Goal: Task Accomplishment & Management: Manage account settings

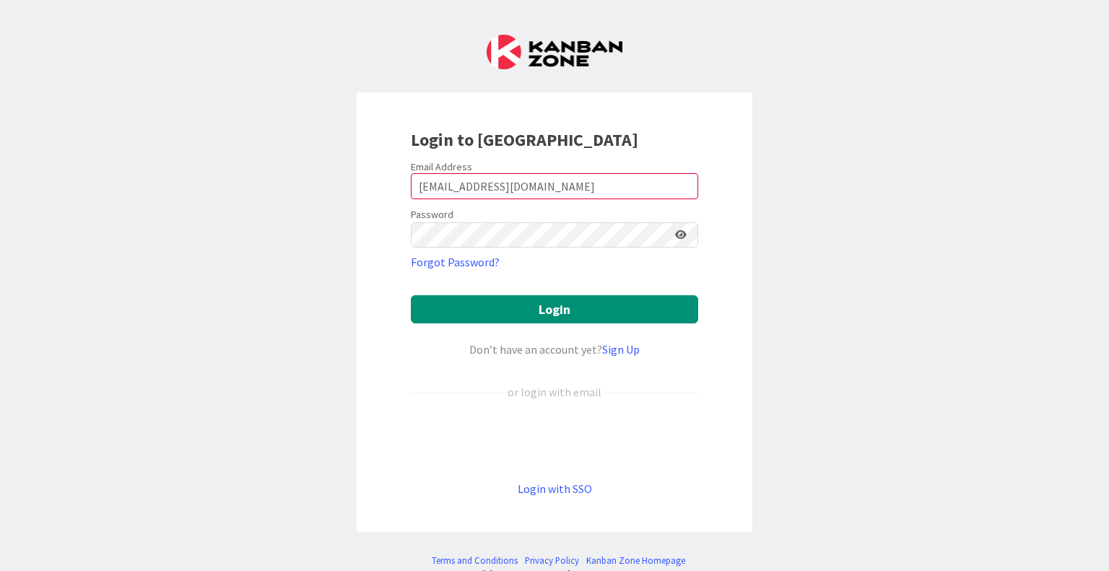
click at [693, 305] on div "Login to [GEOGRAPHIC_DATA] Email Address [EMAIL_ADDRESS][DOMAIN_NAME] Password …" at bounding box center [555, 312] width 396 height 440
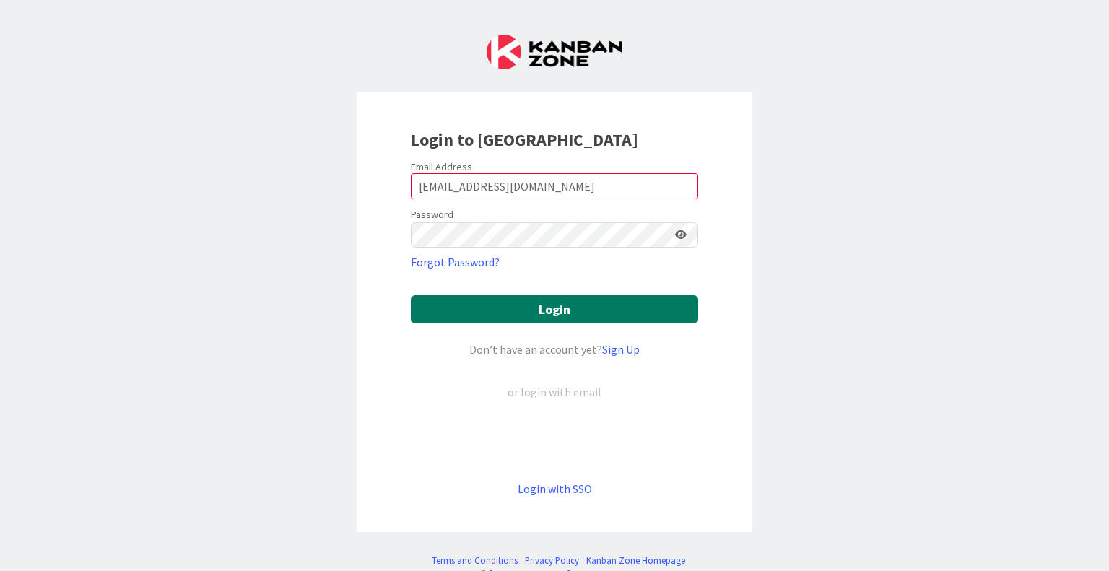
click at [658, 313] on button "Login" at bounding box center [554, 309] width 287 height 28
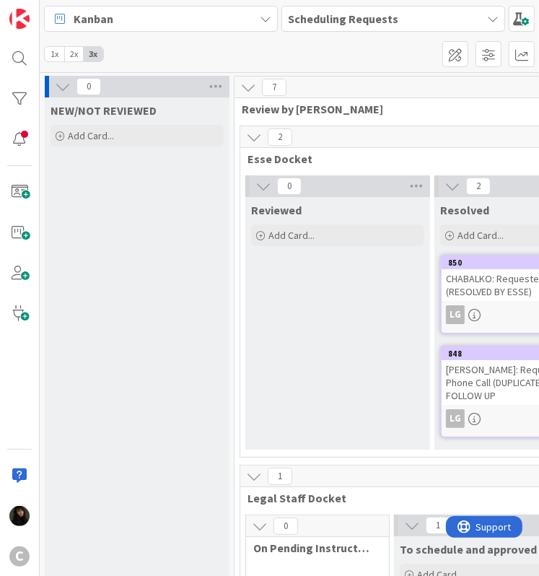
click at [116, 23] on div "Kanban" at bounding box center [161, 19] width 234 height 26
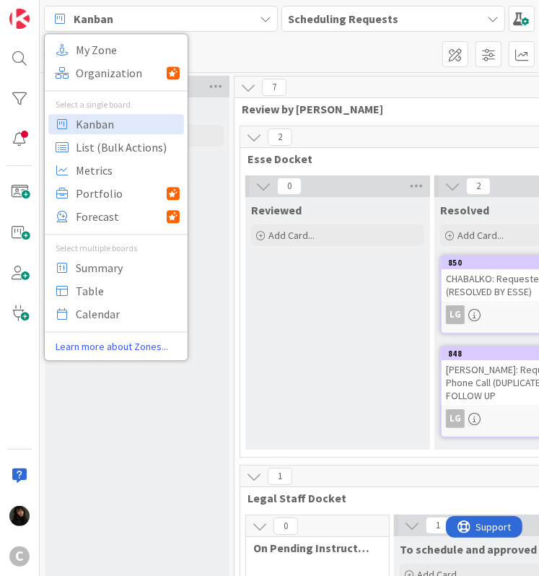
click at [116, 23] on div "Kanban" at bounding box center [161, 19] width 234 height 26
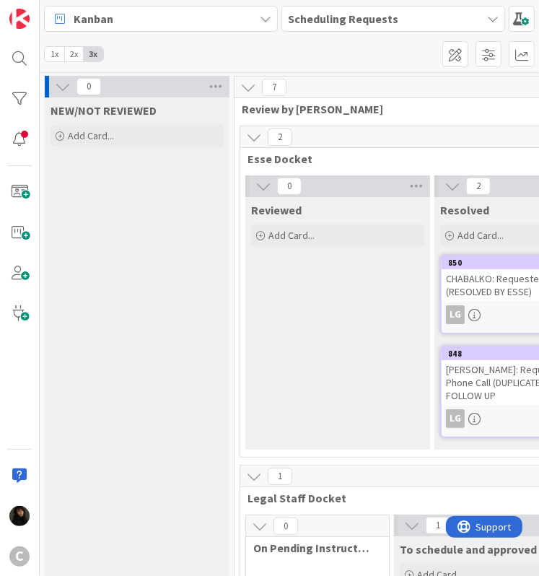
click at [222, 26] on div "Kanban" at bounding box center [161, 19] width 234 height 26
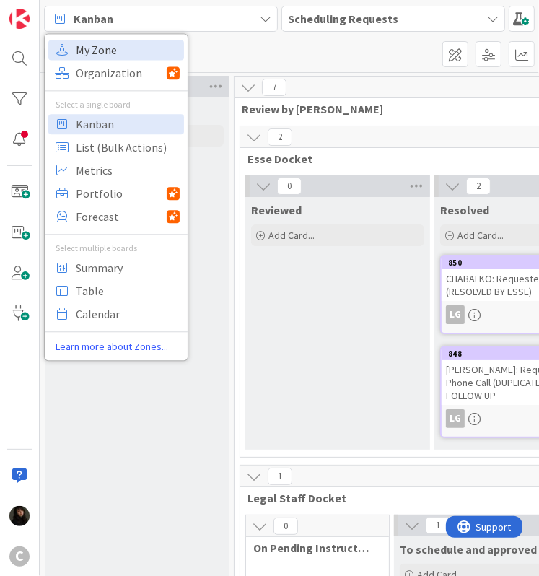
click at [113, 51] on span "My Zone" at bounding box center [128, 51] width 104 height 22
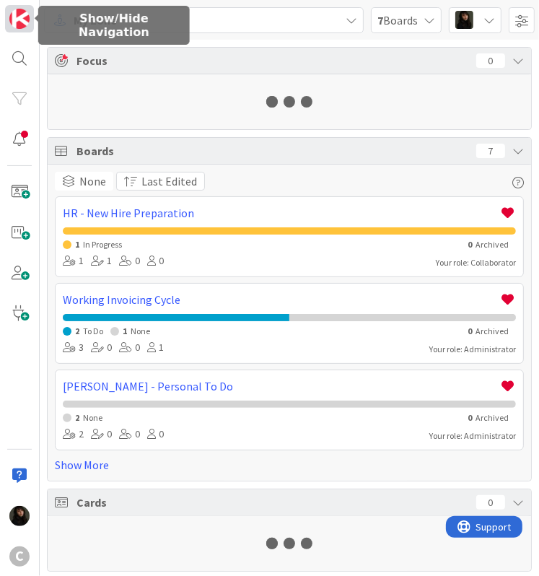
click at [30, 20] on link at bounding box center [19, 18] width 29 height 27
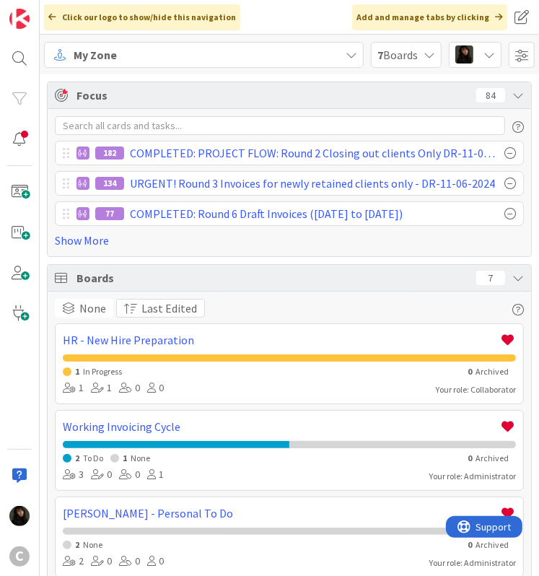
click at [352, 59] on icon at bounding box center [352, 55] width 12 height 12
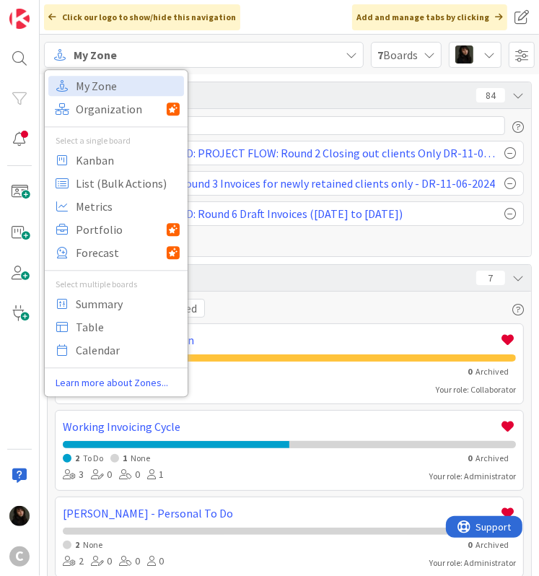
click at [352, 59] on icon at bounding box center [352, 55] width 12 height 12
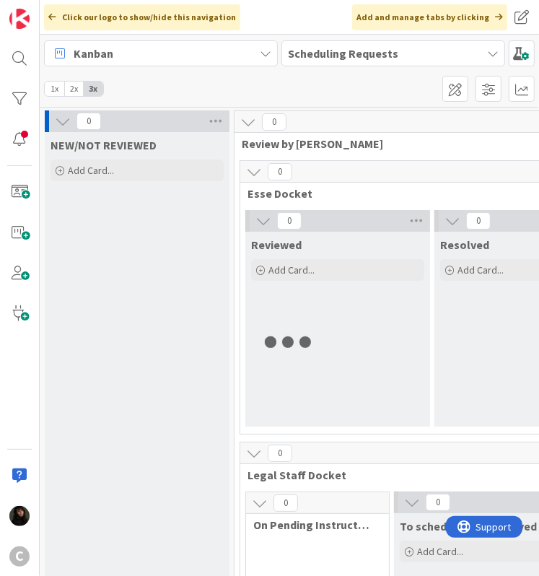
click at [385, 60] on b "Scheduling Requests" at bounding box center [343, 53] width 110 height 14
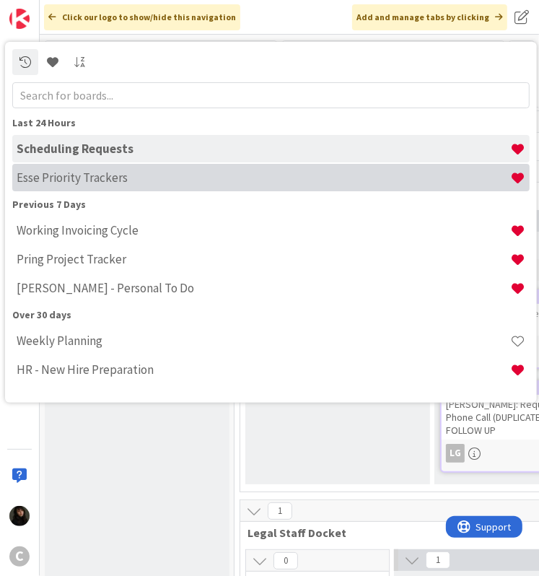
click at [103, 183] on h4 "Esse Priority Trackers" at bounding box center [264, 177] width 494 height 14
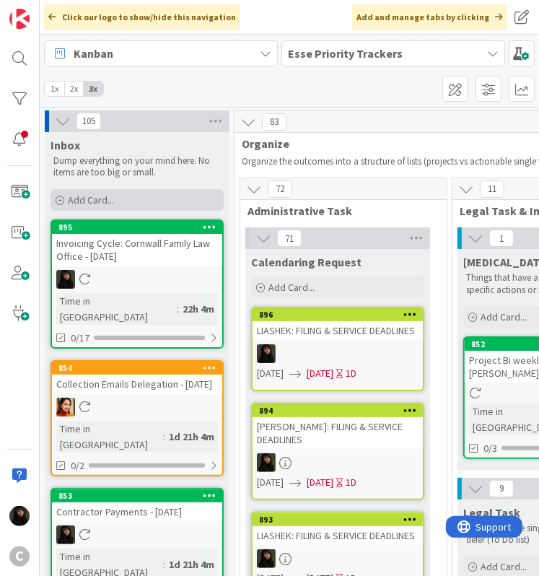
click at [116, 204] on div "Add Card..." at bounding box center [137, 200] width 173 height 22
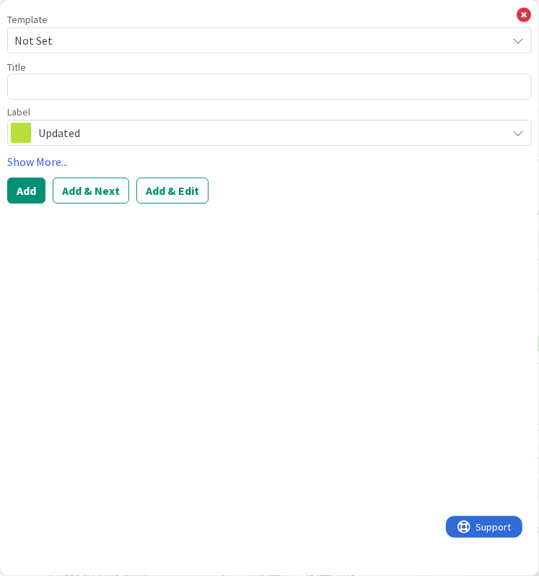
click at [89, 125] on span "Updated" at bounding box center [268, 133] width 461 height 20
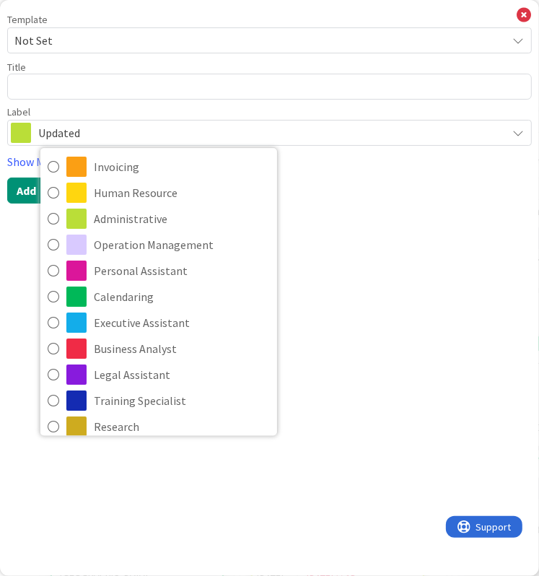
click at [89, 125] on span "Updated" at bounding box center [268, 133] width 461 height 20
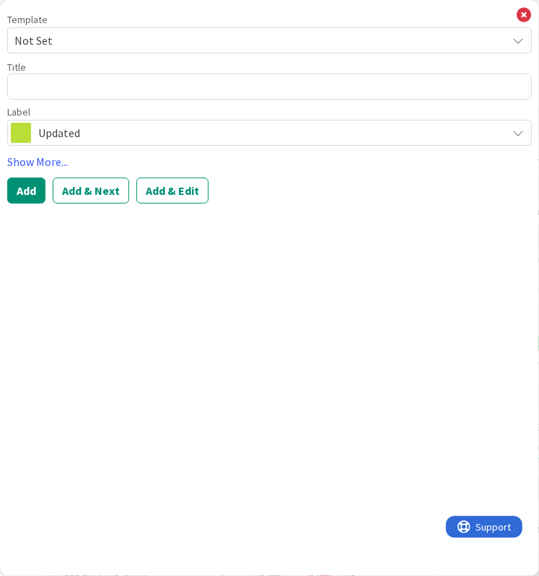
click at [121, 139] on span "Updated" at bounding box center [268, 133] width 461 height 20
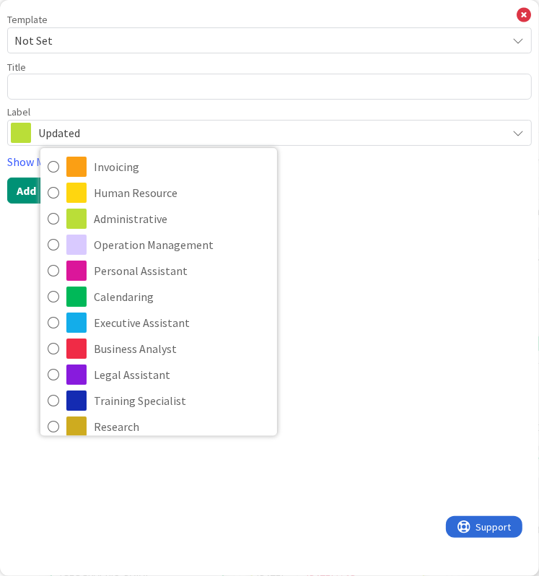
click at [121, 139] on span "Updated" at bounding box center [268, 133] width 461 height 20
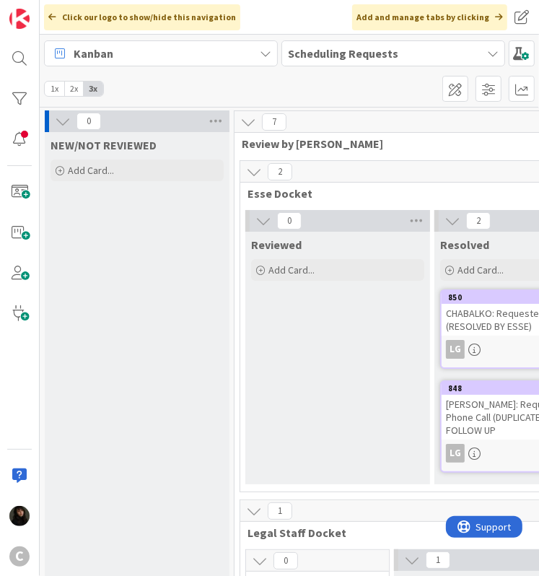
click at [334, 56] on b "Scheduling Requests" at bounding box center [343, 53] width 110 height 14
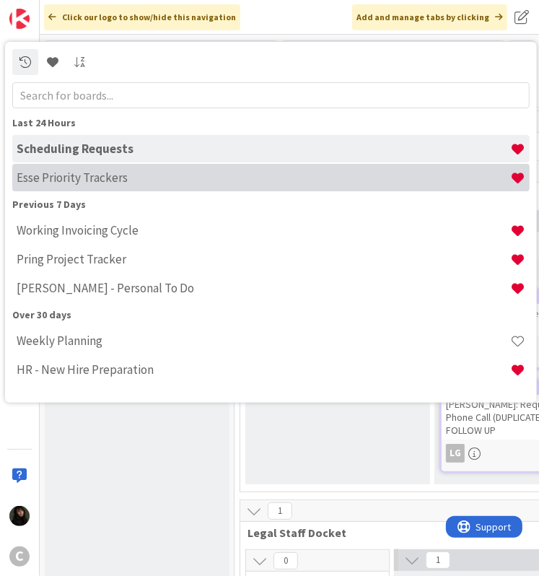
click at [62, 183] on h4 "Esse Priority Trackers" at bounding box center [264, 177] width 494 height 14
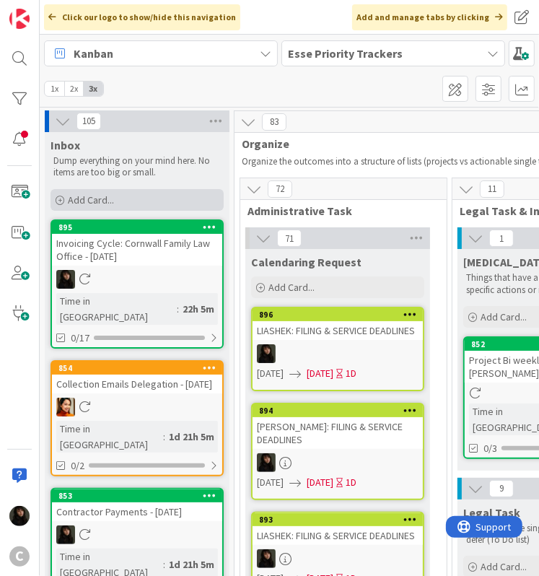
click at [95, 201] on span "Add Card..." at bounding box center [91, 199] width 46 height 13
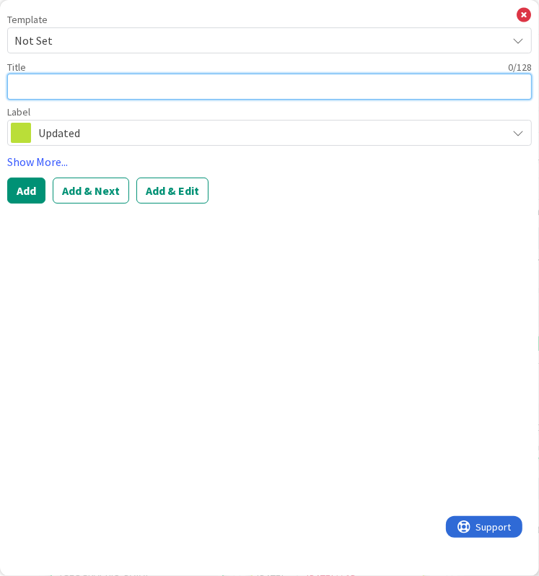
click at [58, 90] on textarea at bounding box center [269, 87] width 525 height 26
type textarea "x"
type textarea "R"
type textarea "x"
type textarea "RE"
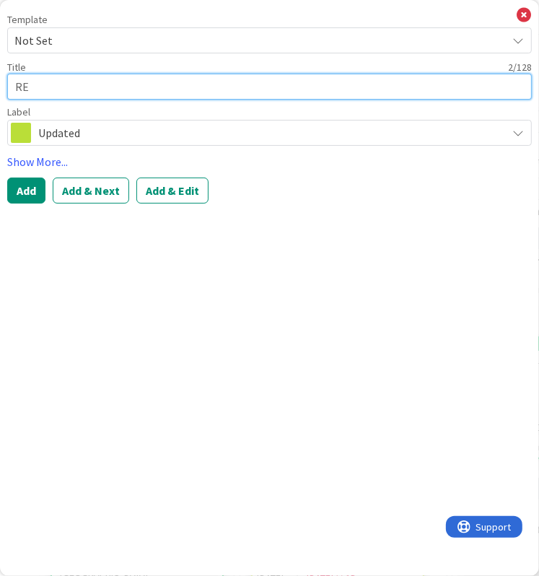
type textarea "x"
type textarea "REC"
type textarea "x"
type textarea "RECE"
type textarea "x"
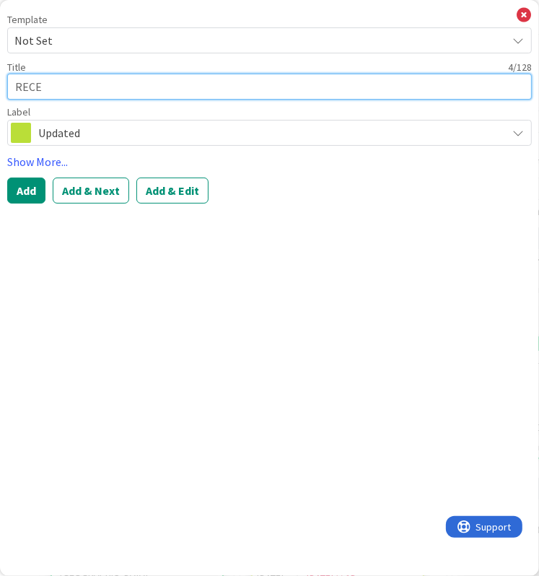
type textarea "RECEI"
type textarea "x"
type textarea "RECEIVE"
type textarea "x"
type textarea "RECEIVE:"
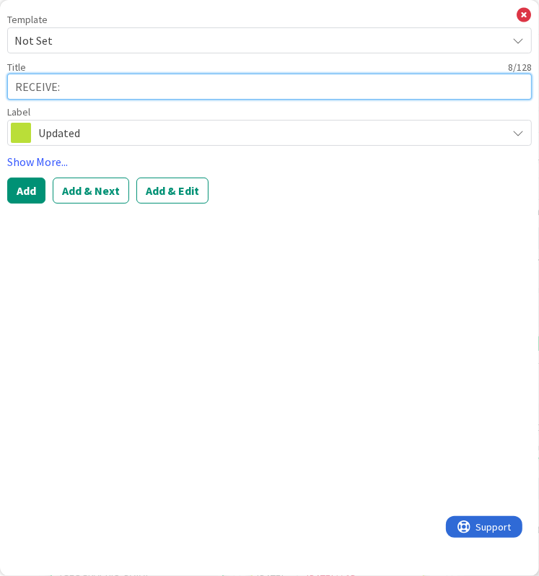
type textarea "x"
type textarea "RECEIVE:"
type textarea "x"
type textarea "RECEIVE: O"
type textarea "x"
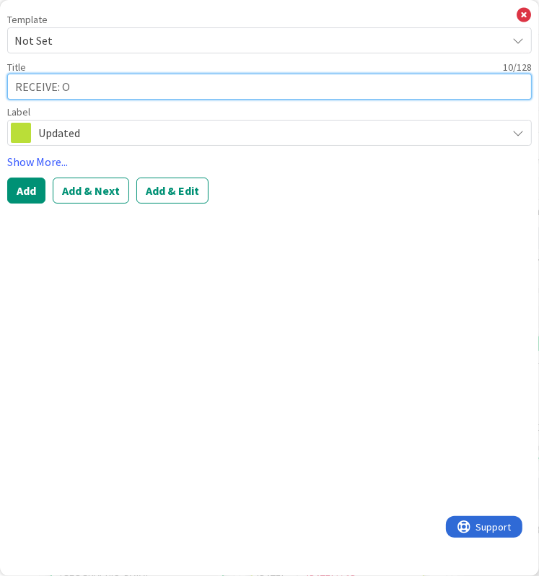
type textarea "RECEIVE: Op"
type textarea "x"
type textarea "RECEIVE: O"
type textarea "x"
type textarea "RECEIVE: OP"
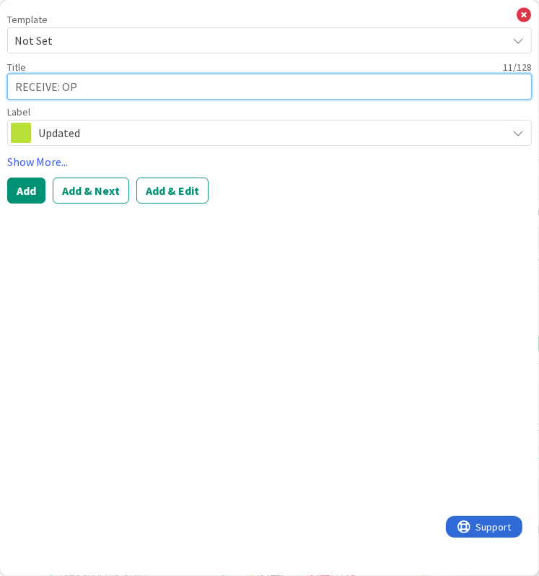
type textarea "x"
type textarea "RECEIVE: OP'"
type textarea "x"
type textarea "RECEIVE: OP's"
click at [104, 86] on textarea "RECEIVE: OP's" at bounding box center [269, 87] width 525 height 26
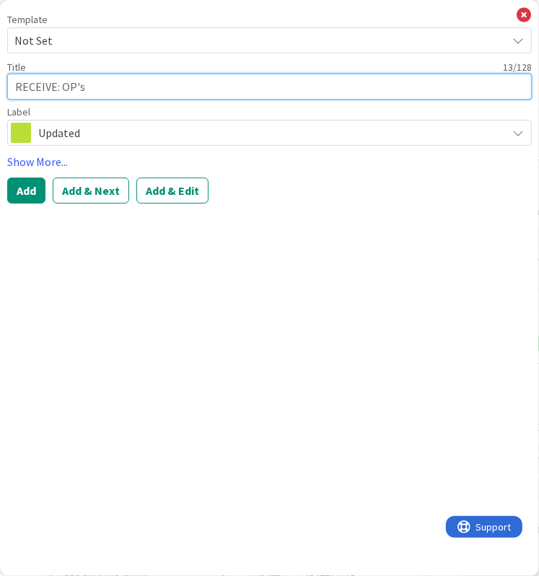
type textarea "x"
type textarea "RECEIVE: OP's"
type textarea "x"
type textarea "RECEIVE: OP's P"
type textarea "x"
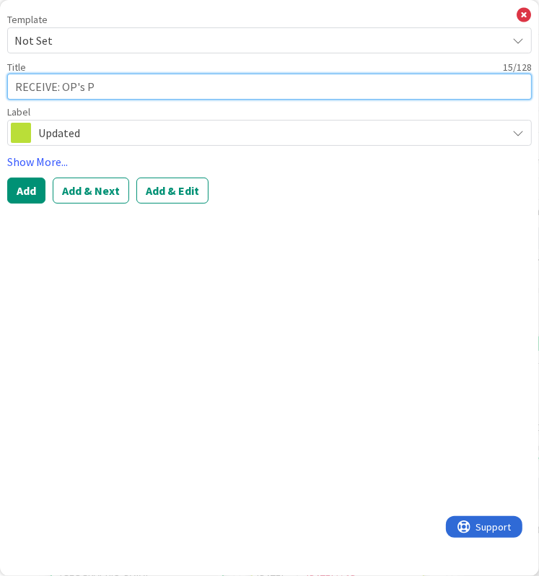
type textarea "RECEIVE: OP's PD"
type textarea "x"
type textarea "RECEIVE: OP's PDD"
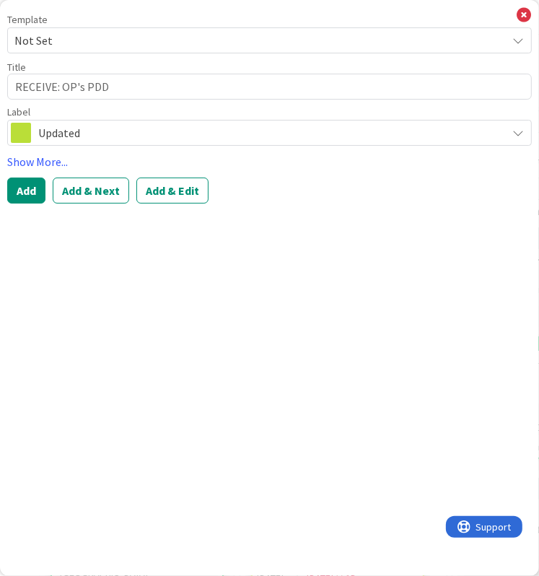
click at [128, 140] on span "Updated" at bounding box center [268, 133] width 461 height 20
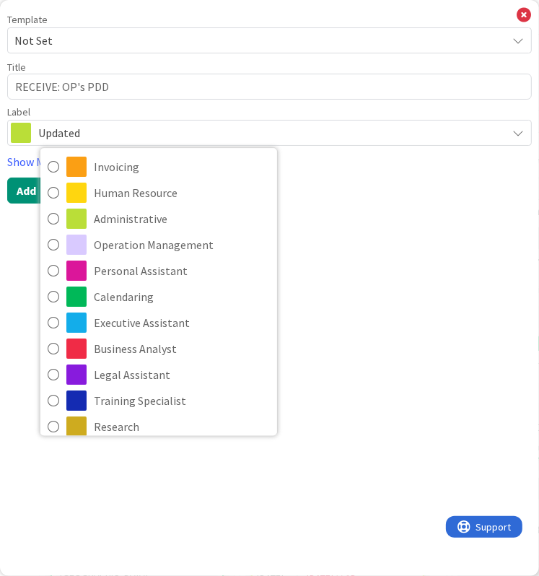
click at [179, 134] on span "Updated" at bounding box center [268, 133] width 461 height 20
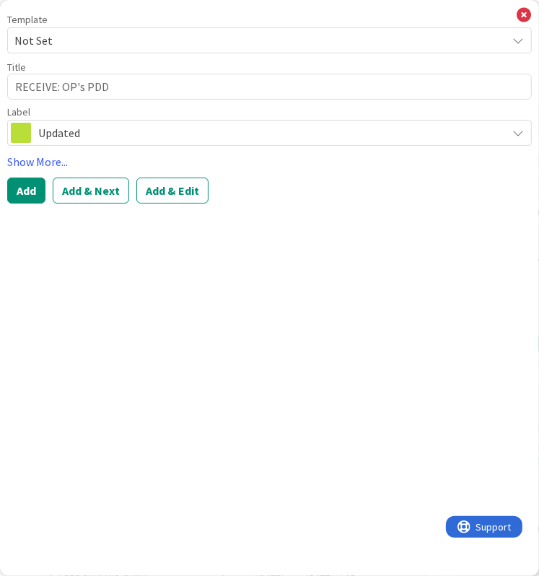
click at [179, 134] on span "Updated" at bounding box center [268, 133] width 461 height 20
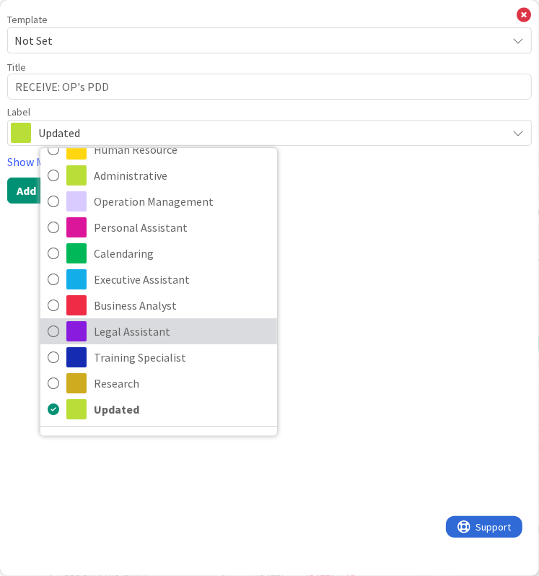
scroll to position [74, 0]
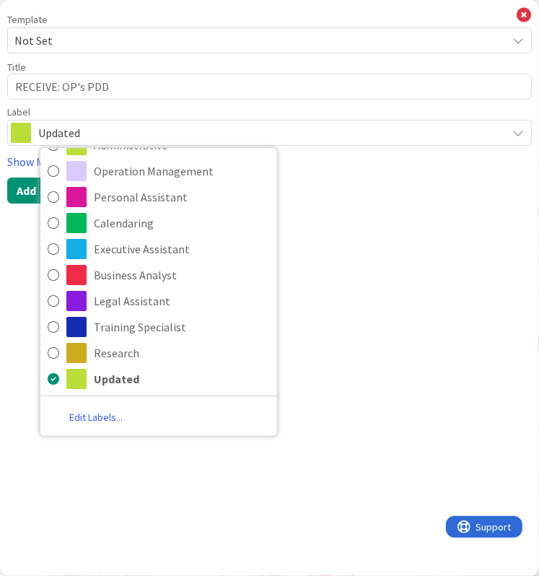
click at [162, 125] on span "Updated" at bounding box center [268, 133] width 461 height 20
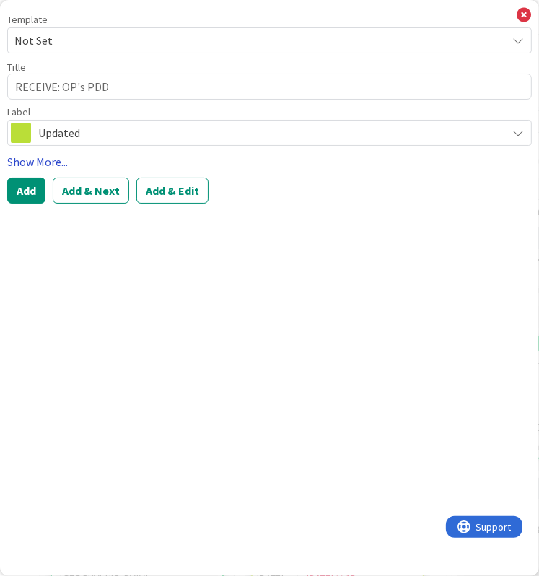
click at [52, 160] on link "Show More..." at bounding box center [269, 161] width 525 height 17
type textarea "x"
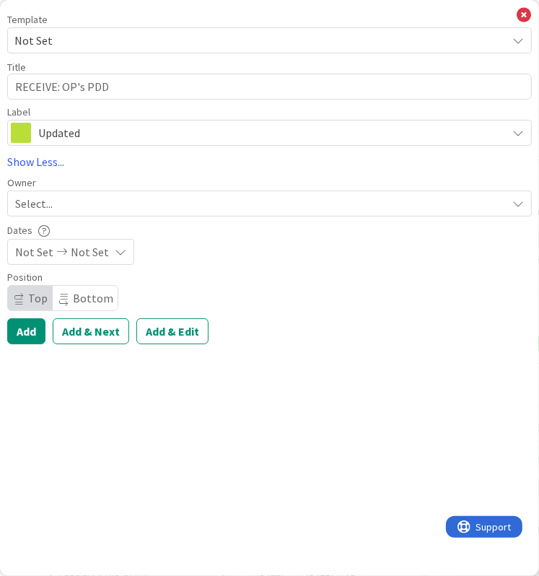
click at [82, 253] on span "Not Set" at bounding box center [90, 251] width 38 height 17
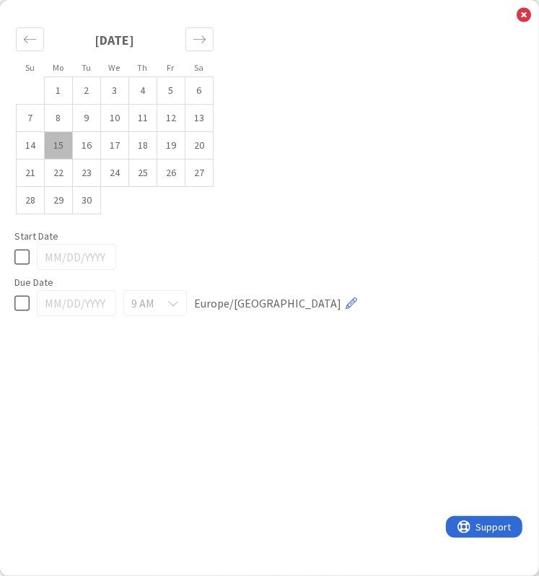
click at [64, 150] on td "15" at bounding box center [59, 145] width 28 height 27
type input "[DATE]"
click at [51, 384] on div "Su Mo Tu We Th Fr Sa [DATE] 1 2 3 4 5 6 7 8 9 10 11 12 13 14 15 16 17 18 19 20 …" at bounding box center [269, 288] width 539 height 576
click at [197, 221] on div "[DATE] 1 2 3 4 5 6 7 8 9 10 11 12 13 14 15 16 17 18 19 20 21 22 23 24 25 26 27 …" at bounding box center [115, 122] width 230 height 217
click at [534, 14] on div "Su Mo Tu We Th Fr Sa [DATE] 1 2 3 4 5 6 7 8 9 10 11 12 13 14 15 16 17 18 19 20 …" at bounding box center [269, 288] width 539 height 576
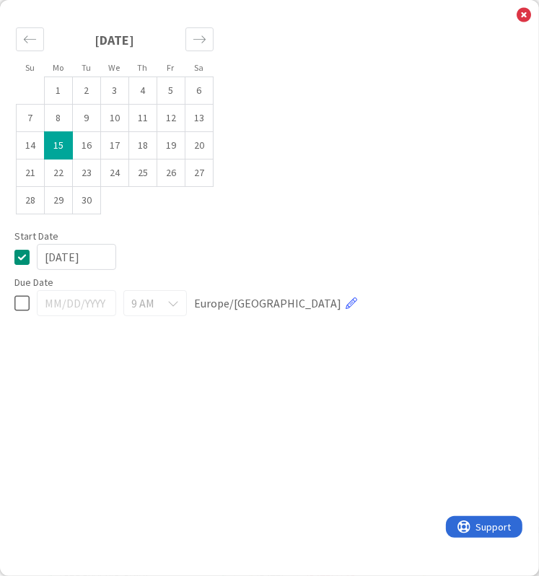
click at [531, 14] on div "Su Mo Tu We Th Fr Sa [DATE] 1 2 3 4 5 6 7 8 9 10 11 12 13 14 15 16 17 18 19 20 …" at bounding box center [269, 288] width 539 height 576
click at [522, 15] on icon at bounding box center [524, 15] width 14 height 16
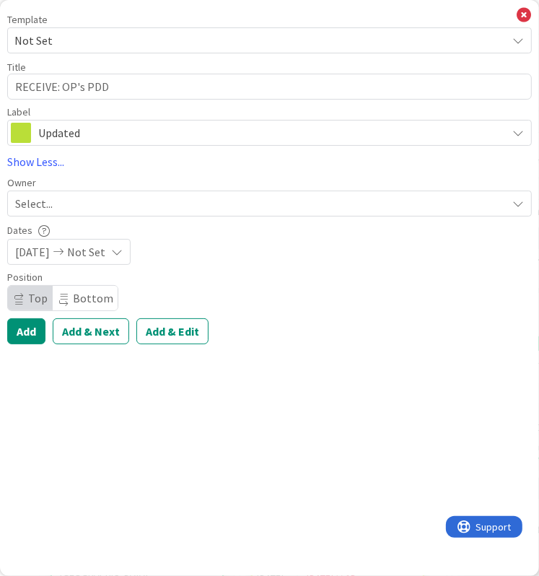
click at [81, 209] on div "Select..." at bounding box center [261, 203] width 492 height 17
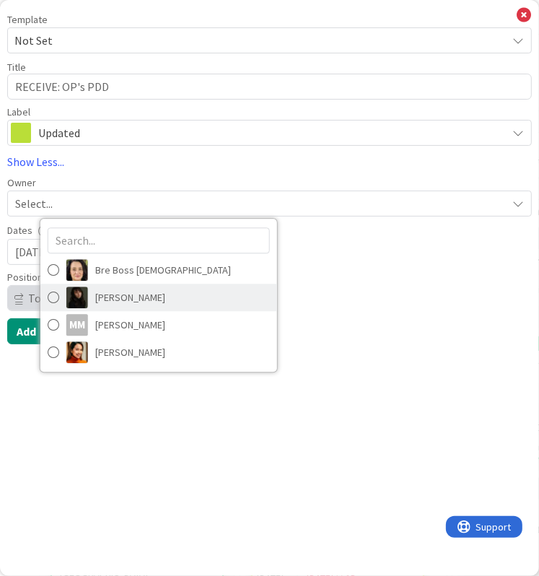
click at [123, 298] on span "[PERSON_NAME]" at bounding box center [130, 298] width 70 height 22
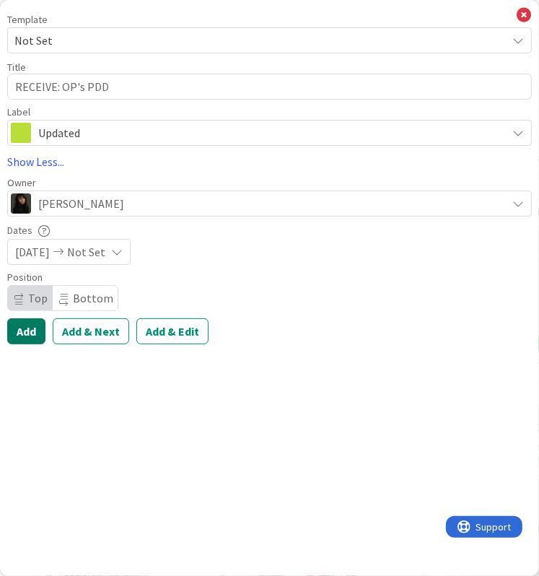
click at [19, 336] on button "Add" at bounding box center [26, 331] width 38 height 26
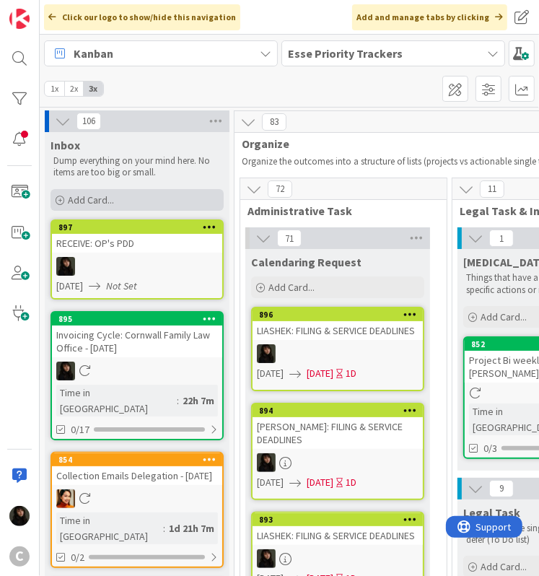
click at [126, 206] on div "Add Card..." at bounding box center [137, 200] width 173 height 22
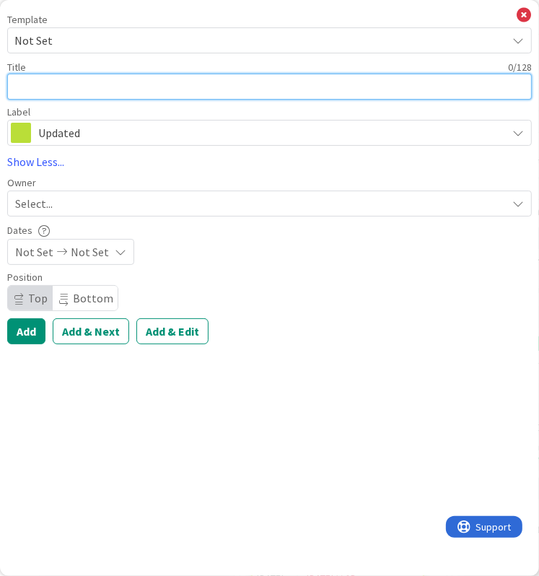
click at [66, 95] on textarea at bounding box center [269, 87] width 525 height 26
type textarea "x"
type textarea "R"
type textarea "x"
type textarea "RE"
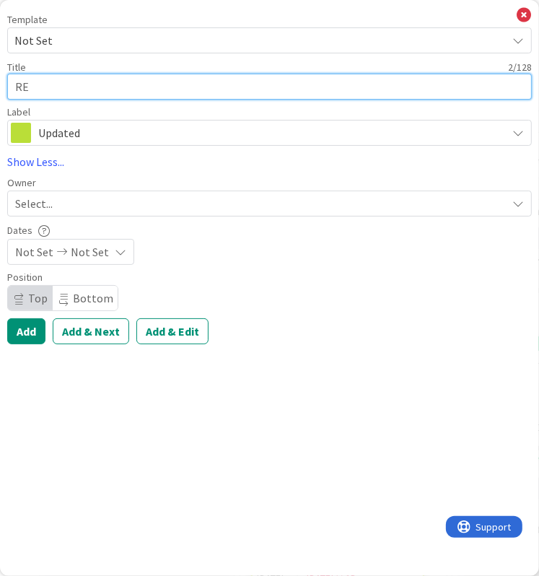
type textarea "x"
type textarea "REC"
type textarea "x"
type textarea "RECE"
type textarea "x"
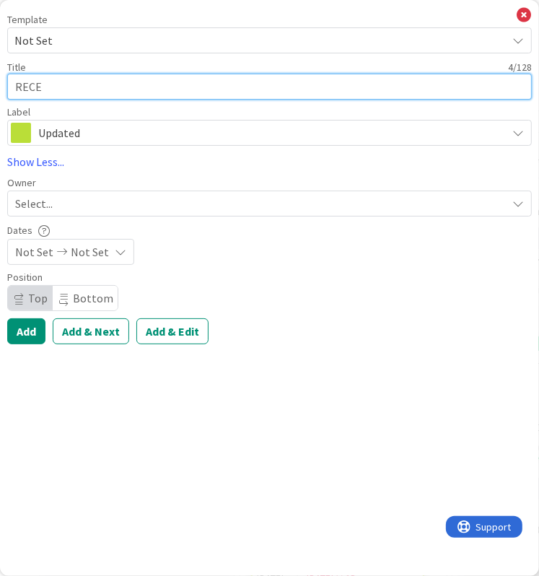
type textarea "RECEI"
type textarea "x"
type textarea "RECEIV"
type textarea "x"
type textarea "RECEIVE"
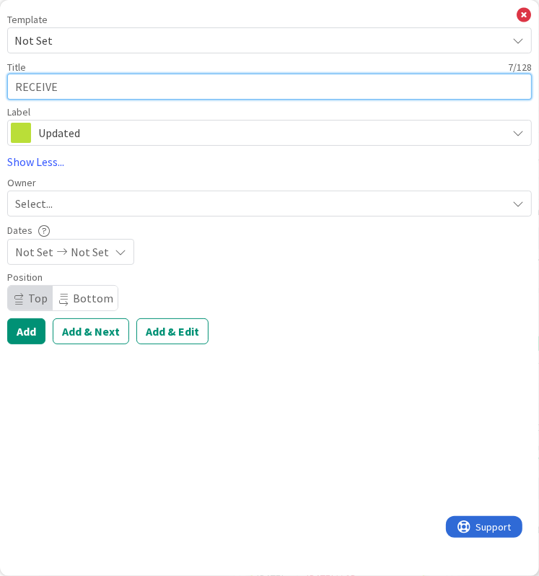
type textarea "x"
type textarea "RECEIVE:"
type textarea "x"
type textarea "RECEIVE:"
type textarea "x"
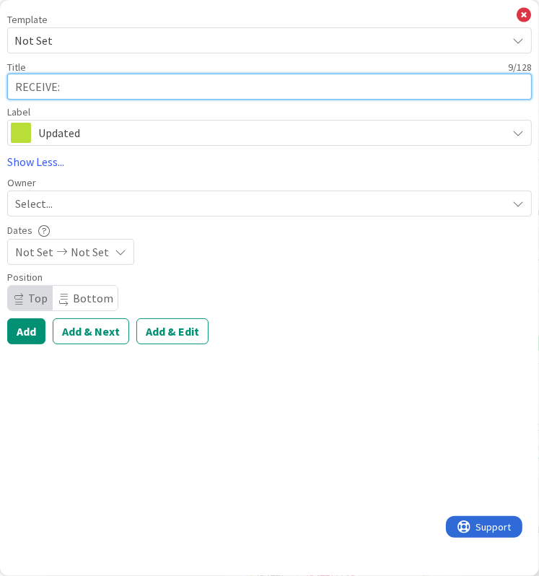
type textarea "RECEIVE: P"
type textarea "x"
type textarea "RECEIVE: PD"
type textarea "x"
type textarea "RECEIVE: PDD"
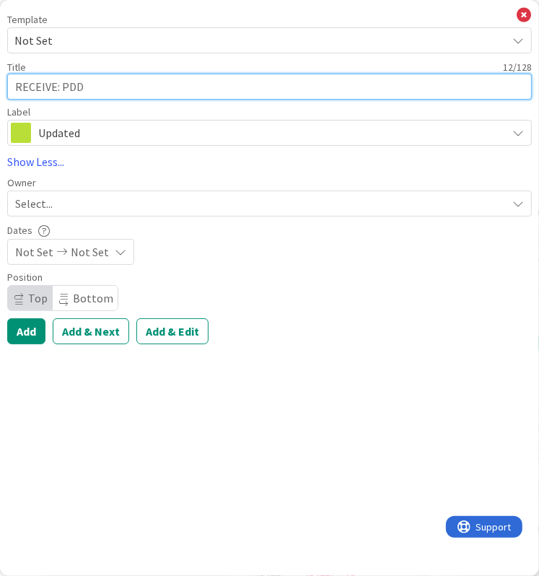
type textarea "x"
type textarea "RECEIVE: PDD"
type textarea "x"
type textarea "RECEIVE: PDD -"
type textarea "x"
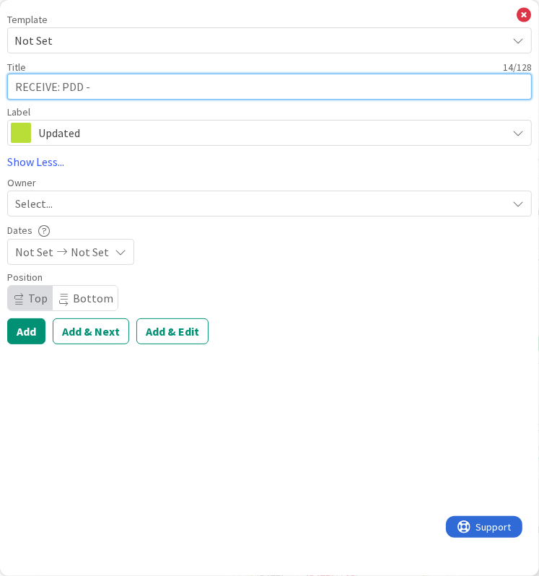
type textarea "RECEIVE: PDD -"
type textarea "x"
type textarea "RECEIVE: PDD - O"
type textarea "x"
type textarea "RECEIVE: PDD - OP"
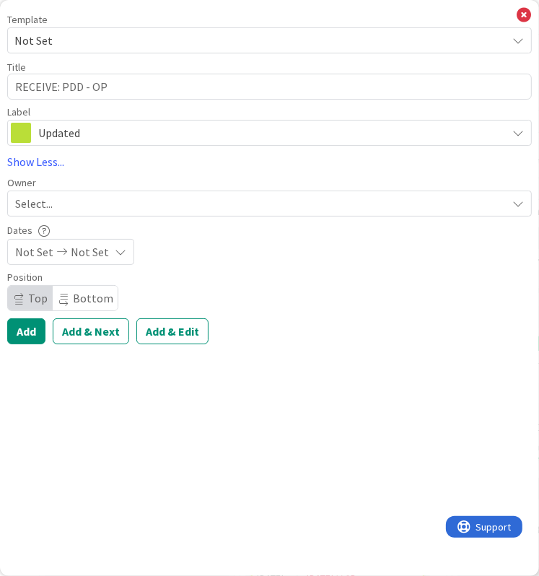
click at [91, 204] on div "Select..." at bounding box center [261, 203] width 492 height 17
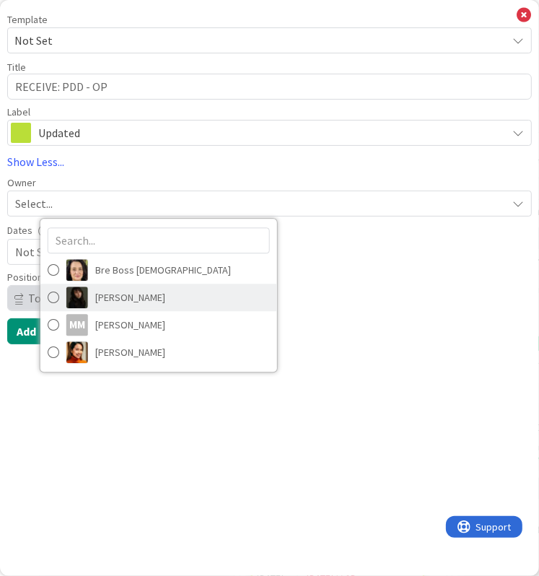
click at [100, 294] on span "[PERSON_NAME]" at bounding box center [130, 298] width 70 height 22
type textarea "x"
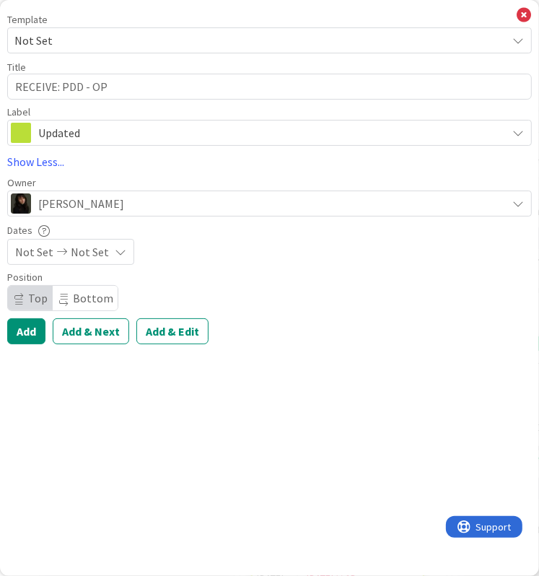
click at [78, 254] on span "Not Set" at bounding box center [90, 251] width 38 height 17
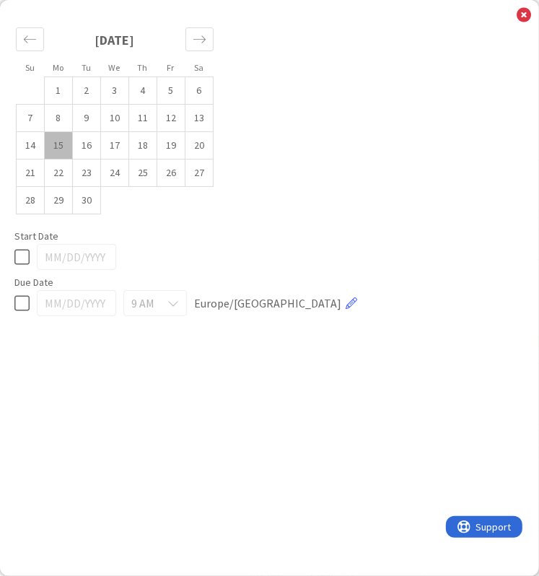
click at [59, 145] on td "15" at bounding box center [59, 145] width 28 height 27
type input "[DATE]"
type textarea "x"
click at [150, 398] on div "Su Mo Tu We Th Fr Sa [DATE] 1 2 3 4 5 6 7 8 9 10 11 12 13 14 15 16 17 18 19 20 …" at bounding box center [269, 288] width 539 height 576
click at [526, 14] on icon at bounding box center [524, 15] width 14 height 16
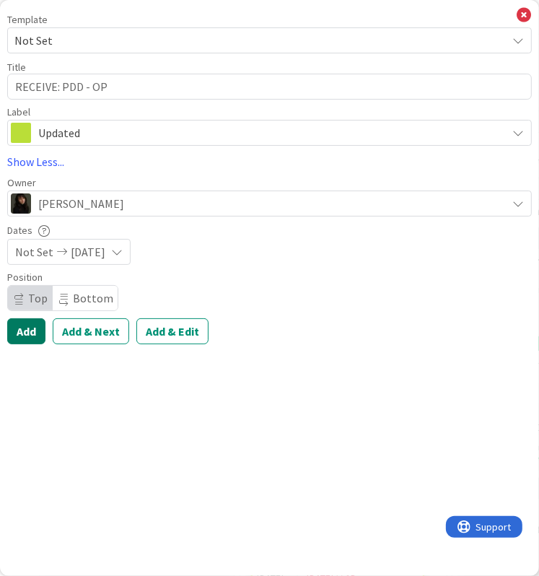
click at [23, 334] on button "Add" at bounding box center [26, 331] width 38 height 26
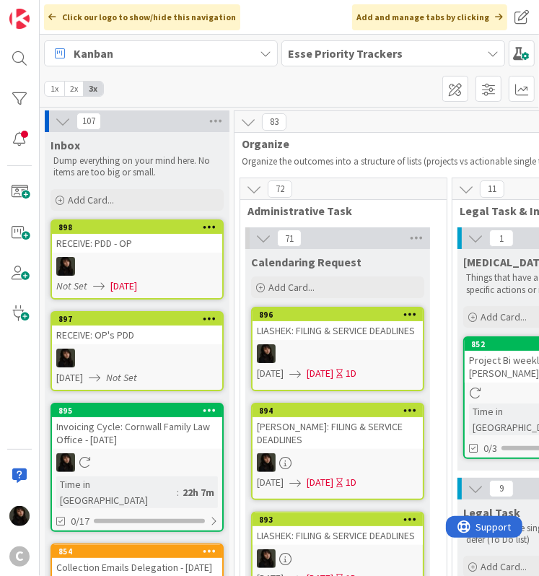
click at [110, 279] on span "[DATE]" at bounding box center [123, 286] width 27 height 15
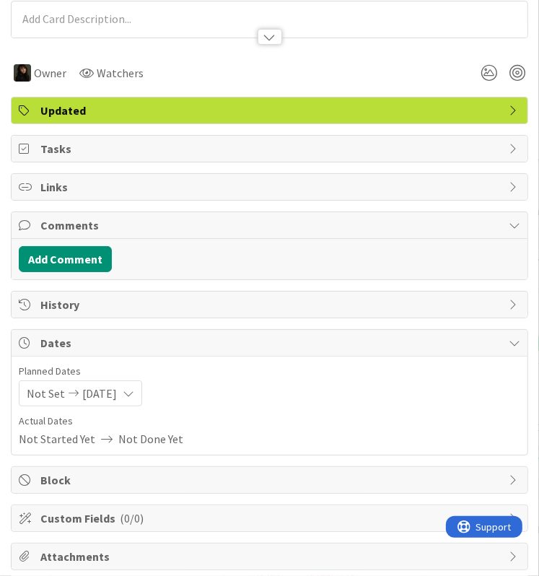
scroll to position [212, 0]
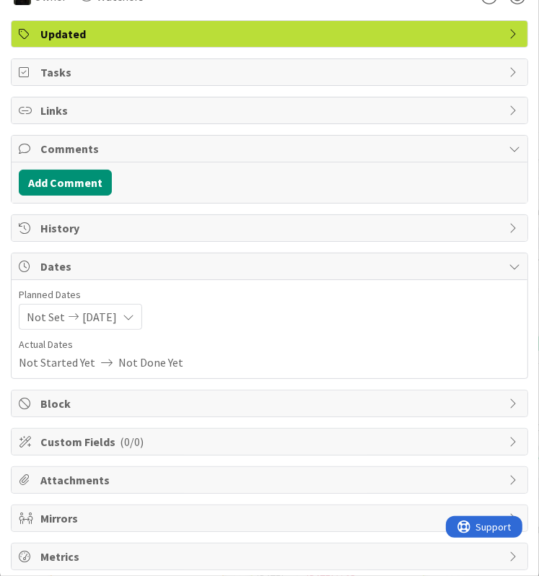
click at [65, 317] on icon at bounding box center [73, 317] width 17 height 10
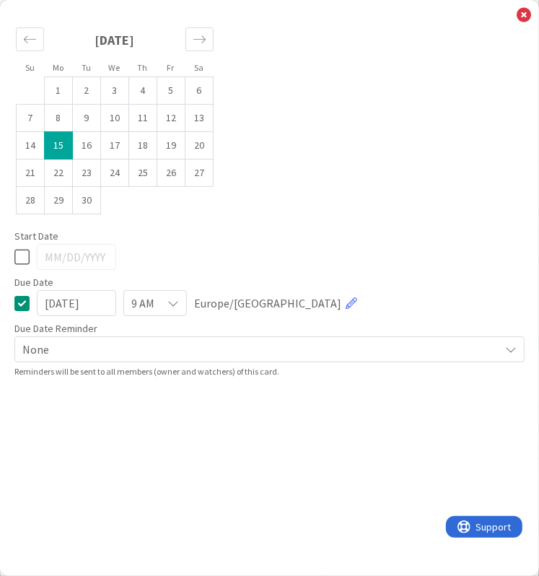
click at [17, 305] on icon at bounding box center [21, 303] width 15 height 17
click at [57, 144] on td "15" at bounding box center [59, 145] width 28 height 27
type input "[DATE]"
click at [520, 15] on icon at bounding box center [524, 15] width 14 height 16
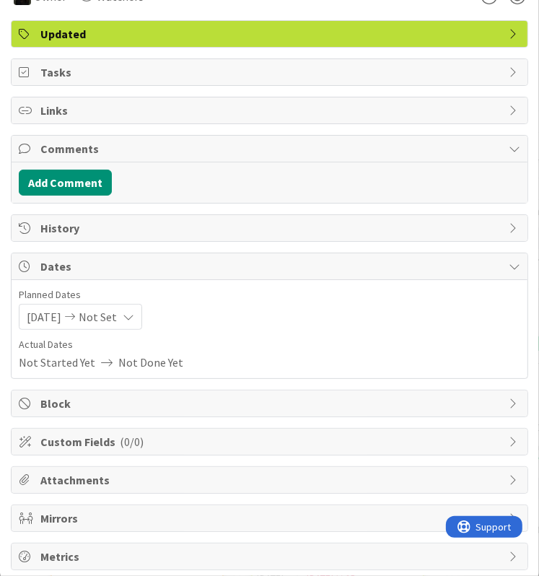
scroll to position [0, 0]
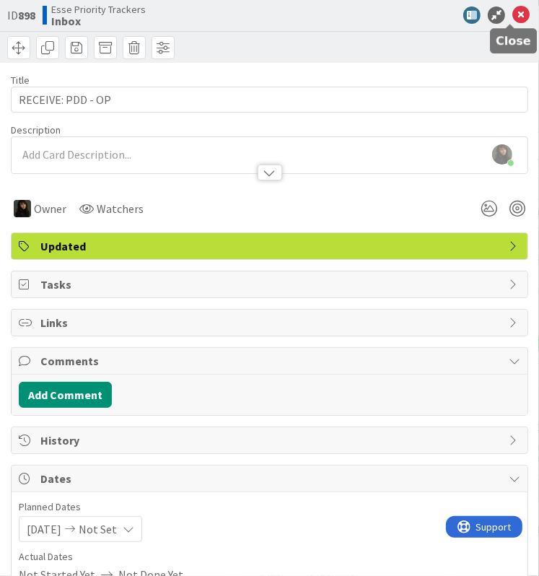
click at [513, 12] on icon at bounding box center [521, 14] width 17 height 17
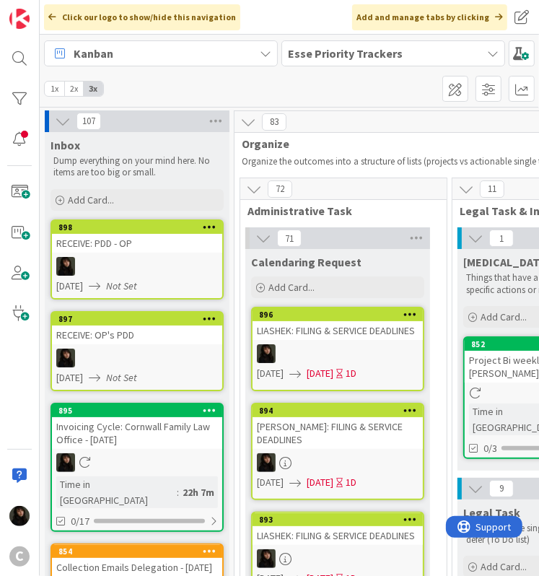
click at [177, 349] on div at bounding box center [137, 358] width 170 height 19
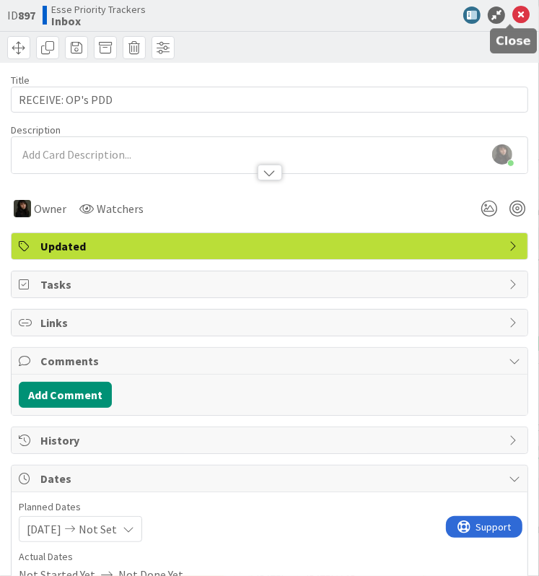
click at [513, 14] on icon at bounding box center [521, 14] width 17 height 17
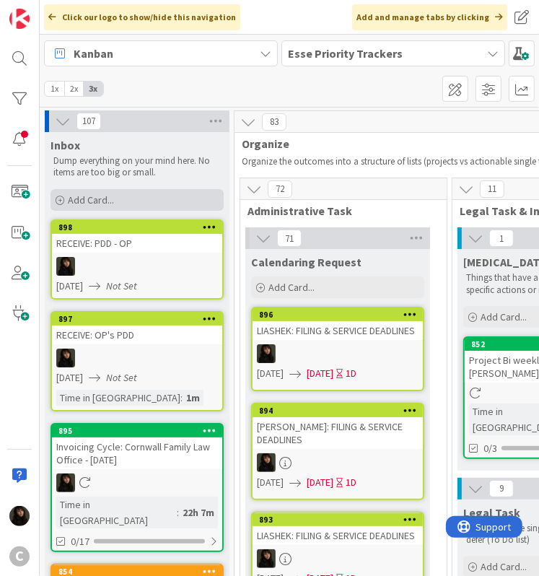
click at [108, 203] on span "Add Card..." at bounding box center [91, 199] width 46 height 13
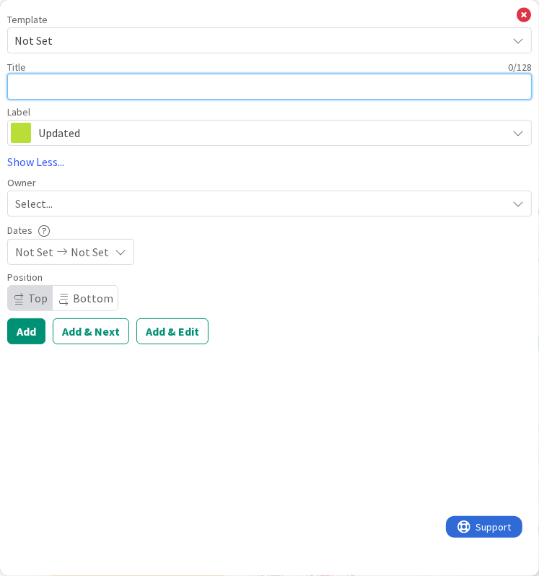
type textarea "x"
type textarea "R"
type textarea "x"
type textarea "RE"
type textarea "x"
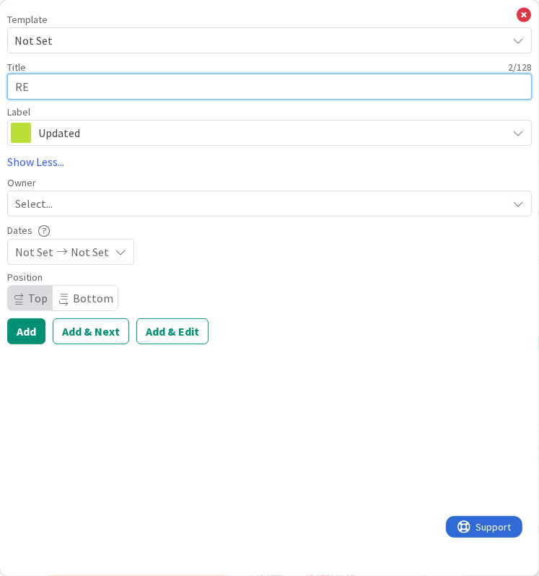
type textarea "REC"
type textarea "x"
type textarea "RECE"
type textarea "x"
type textarea "RECEI"
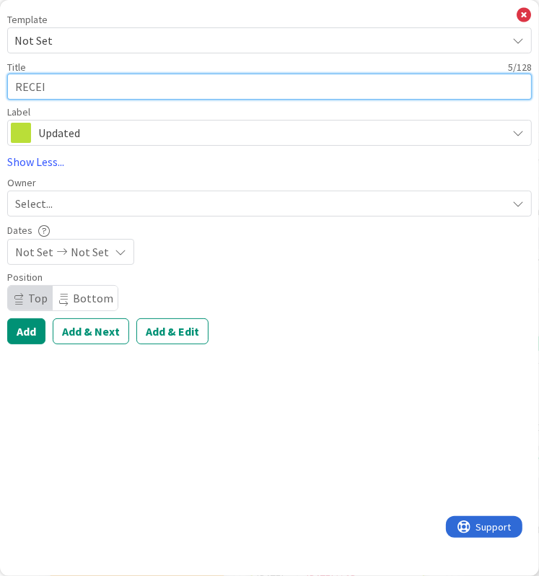
type textarea "x"
type textarea "RECEIV"
type textarea "x"
type textarea "RECEIVE"
type textarea "x"
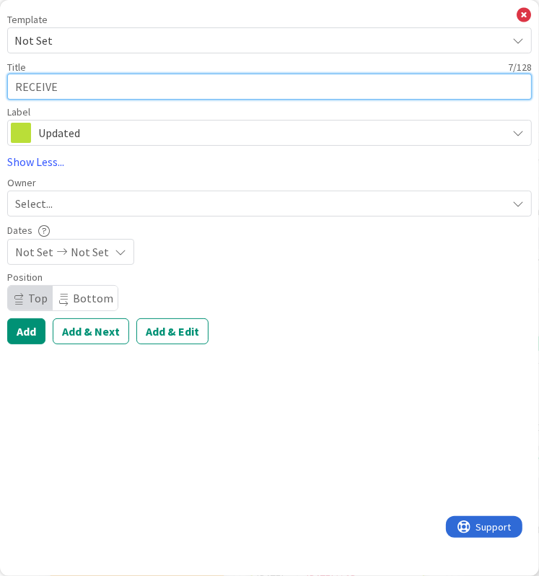
type textarea "RECEIVE:"
type textarea "x"
type textarea "RECEIVE:"
type textarea "x"
type textarea "RECEIVE: R"
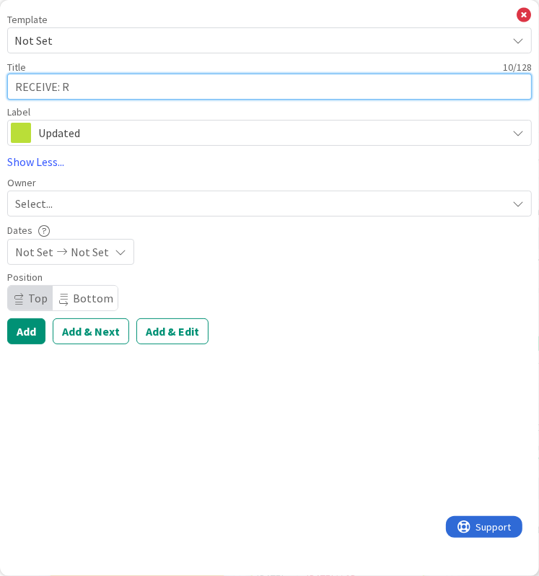
type textarea "x"
type textarea "RECEIVE: RF"
type textarea "x"
type textarea "RECEIVE: RFP"
type textarea "x"
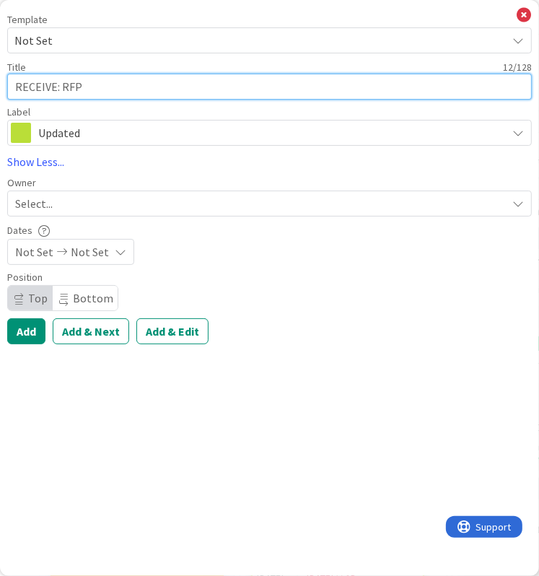
type textarea "RECEIVE: RFP,"
type textarea "x"
type textarea "RECEIVE: RFP,"
type textarea "x"
type textarea "RECEIVE: RFP, S"
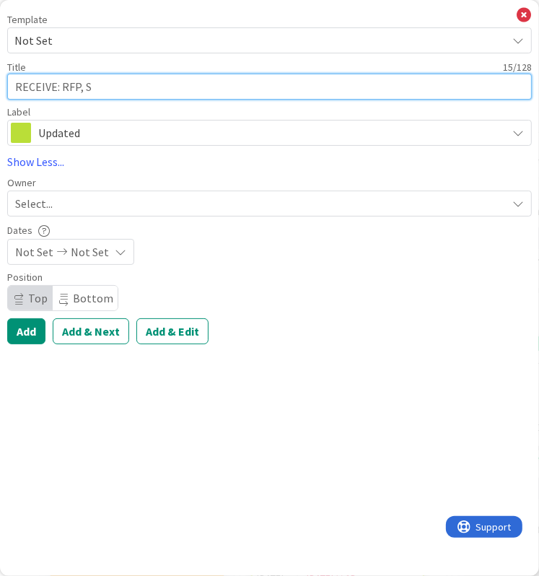
type textarea "x"
type textarea "RECEIVE: RFP, Se"
type textarea "x"
type textarea "RECEIVE: RFP, Set"
type textarea "x"
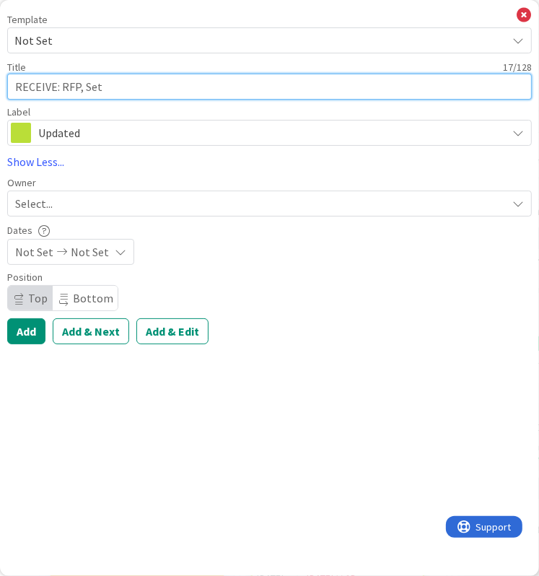
type textarea "RECEIVE: RFP, Set"
type textarea "x"
type textarea "RECEIVE: RFP, Set T"
type textarea "x"
type textarea "RECEIVE: RFP, Set Tw"
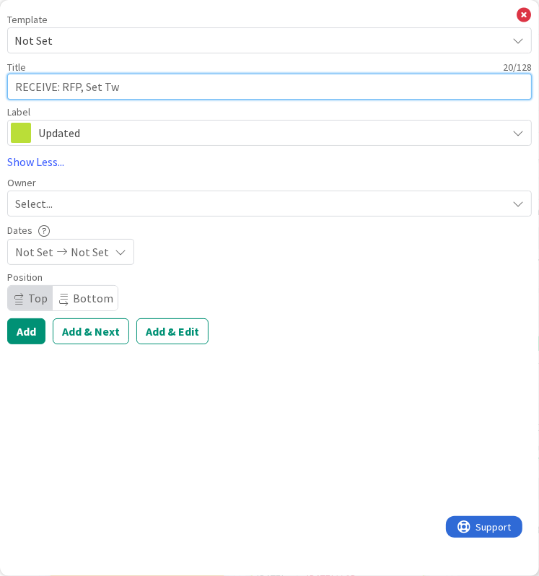
type textarea "x"
type textarea "RECEIVE: RFP, Set Two"
type textarea "x"
type textarea "RECEIVE: RFP, Set Two"
type textarea "x"
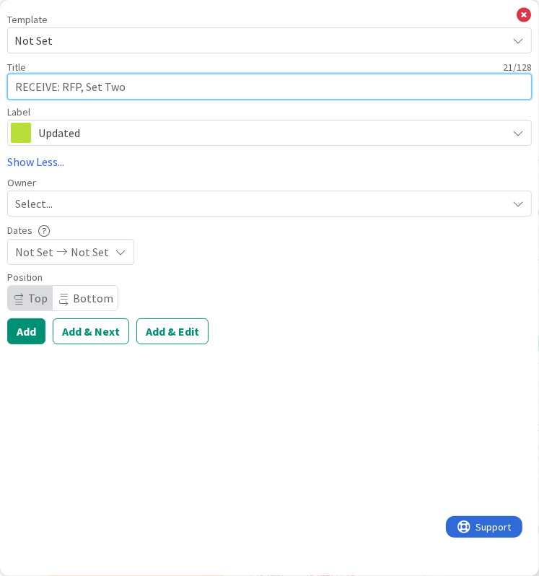
type textarea "RECEIVE: RFP, Set Two a"
type textarea "x"
type textarea "RECEIVE: RFP, Set Two an"
type textarea "x"
type textarea "RECEIVE: RFP, Set Two and"
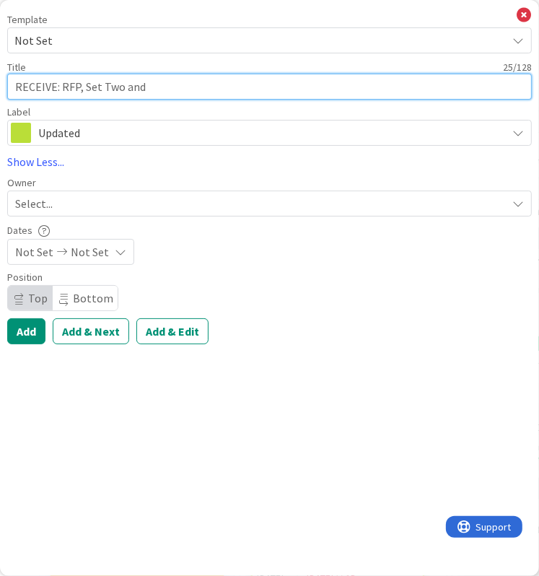
type textarea "x"
type textarea "RECEIVE: RFP, Set Two and"
type textarea "x"
type textarea "RECEIVE: RFP, Set Two and I"
type textarea "x"
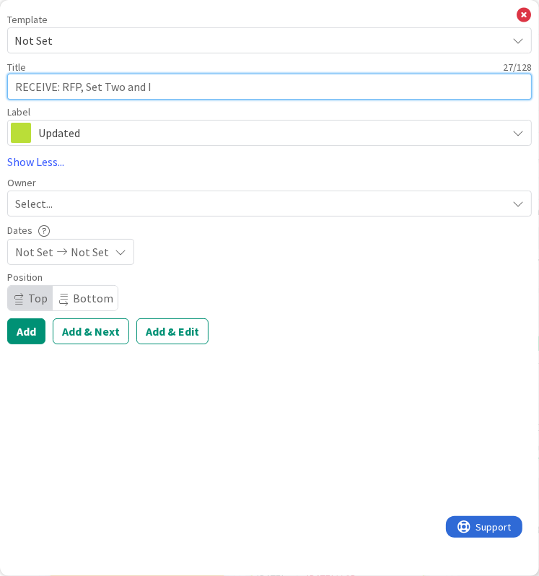
type textarea "RECEIVE: RFP, Set Two and In"
type textarea "x"
type textarea "RECEIVE: RFP, Set Two and Inc"
type textarea "x"
type textarea "RECEIVE: RFP, Set Two and Inco"
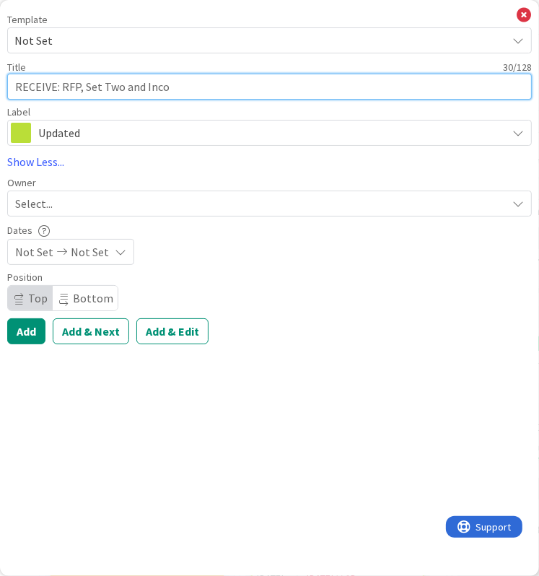
type textarea "x"
type textarea "RECEIVE: RFP, Set Two and Incom"
type textarea "x"
type textarea "RECEIVE: RFP, Set Two and Income"
type textarea "x"
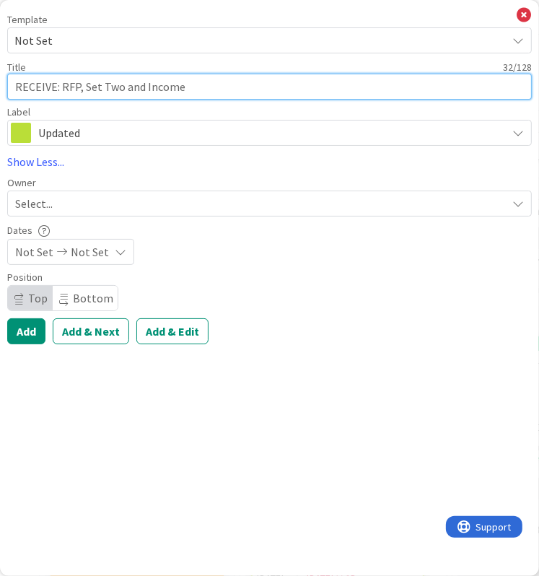
type textarea "RECEIVE: RFP, Set Two and Income"
type textarea "x"
type textarea "RECEIVE: RFP, Set Two and Income an"
type textarea "x"
type textarea "RECEIVE: RFP, Set Two and Income and"
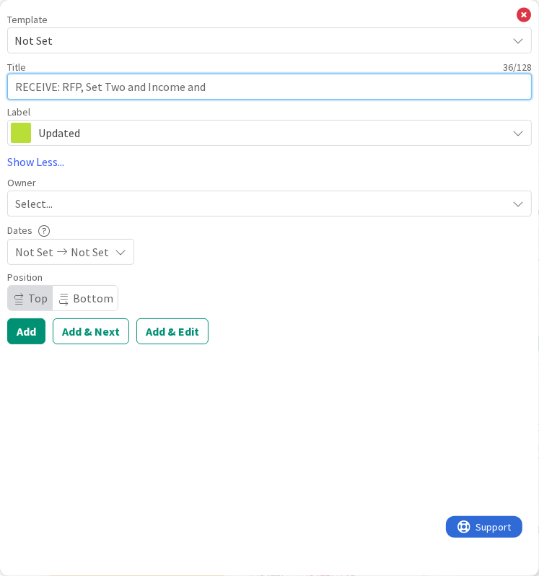
type textarea "x"
type textarea "RECEIVE: RFP, Set Two and Income and"
type textarea "x"
type textarea "RECEIVE: RFP, Set Two and Income and E"
type textarea "x"
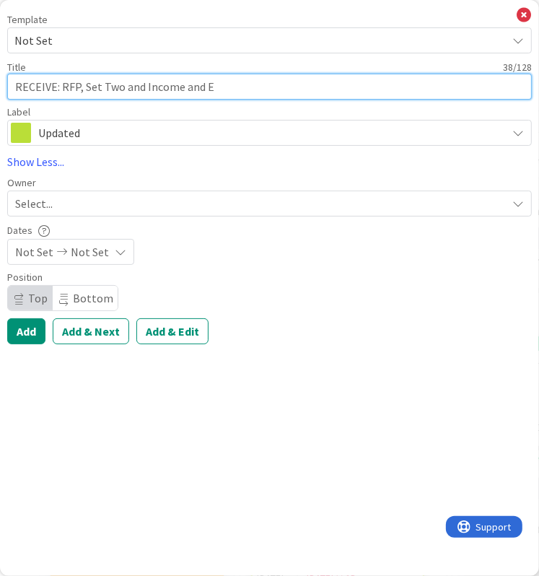
type textarea "RECEIVE: RFP, Set Two and Income and Ex"
type textarea "x"
type textarea "RECEIVE: RFP, Set Two and Income and Expe"
type textarea "x"
type textarea "RECEIVE: RFP, Set Two and Income and Expen"
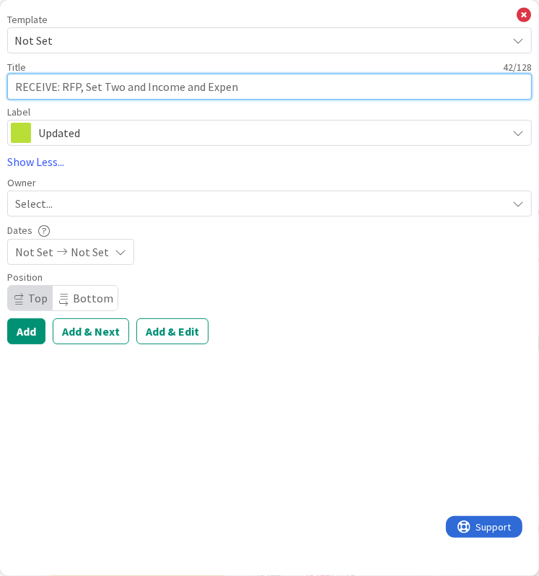
type textarea "x"
type textarea "RECEIVE: RFP, Set Two and Income and Expens"
type textarea "x"
type textarea "RECEIVE: RFP, Set Two and Income and Expense"
type textarea "x"
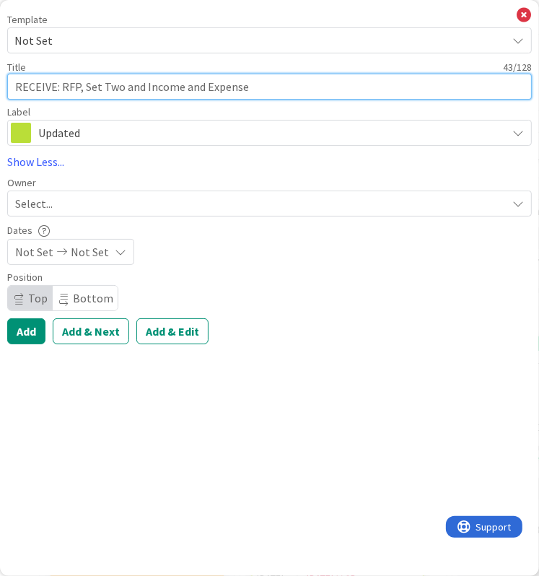
type textarea "RECEIVE: RFP, Set Two and Income and Expenses"
type textarea "x"
type textarea "RECEIVE: RFP, Set Two and Income and Expense"
type textarea "x"
type textarea "RECEIVE: RFP, Set Two and Income and Expense"
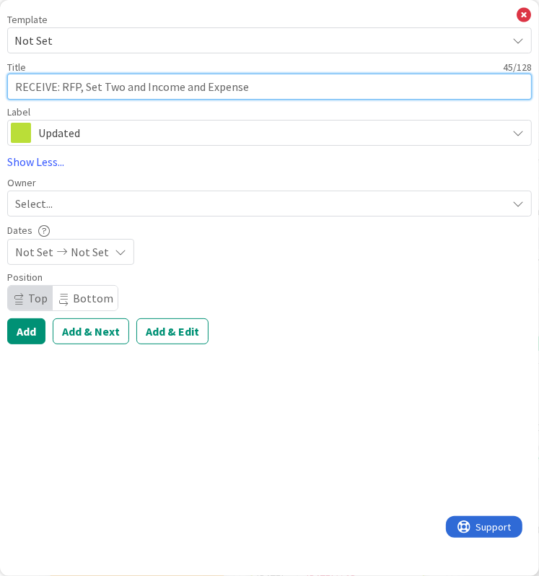
type textarea "x"
type textarea "RECEIVE: RFP, Set Two and Income and Expense D"
type textarea "x"
type textarea "RECEIVE: RFP, Set Two and Income and Expense De"
type textarea "x"
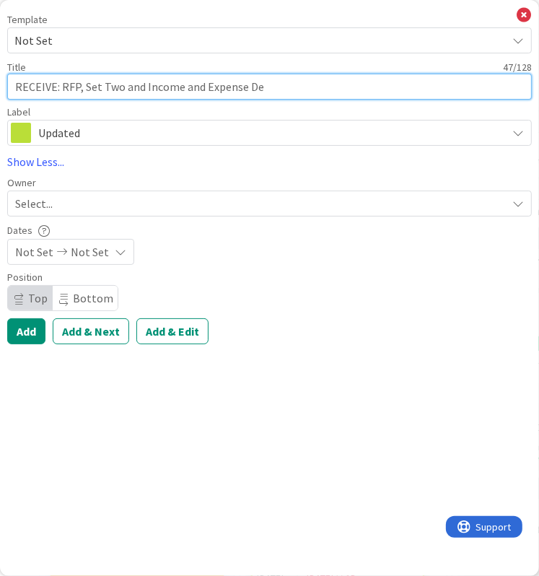
type textarea "RECEIVE: RFP, Set Two and Income and Expense Dec"
type textarea "x"
type textarea "RECEIVE: RFP, Set Two and Income and Expense Decl"
type textarea "x"
type textarea "RECEIVE: RFP, Set Two and Income and Expense Decla"
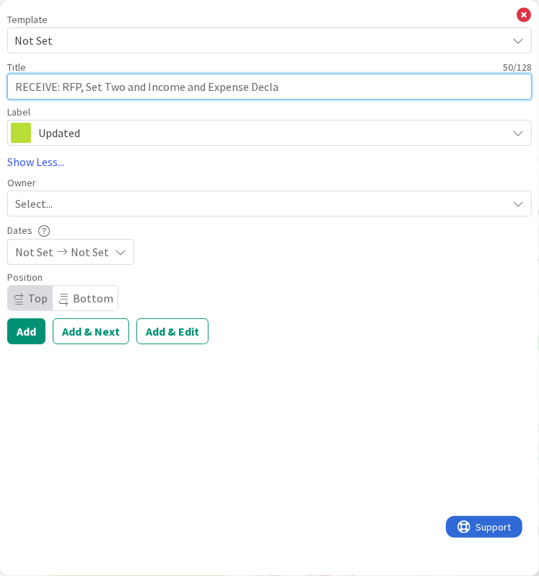
type textarea "x"
type textarea "RECEIVE: RFP, Set Two and Income and Expense Declar"
type textarea "x"
type textarea "RECEIVE: RFP, Set Two and Income and Expense Declara"
type textarea "x"
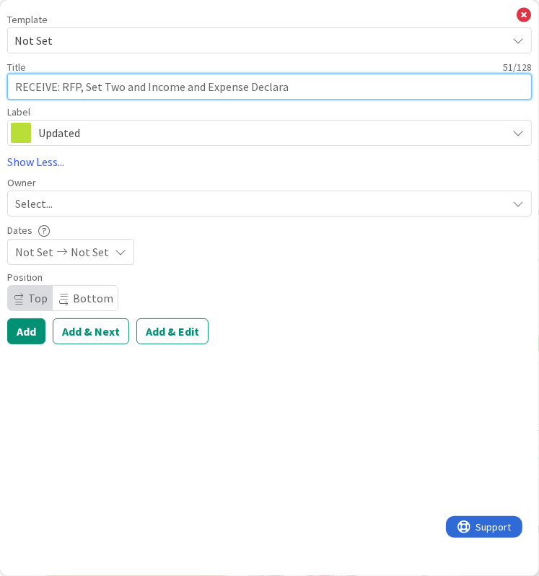
type textarea "RECEIVE: RFP, Set Two and Income and Expense Declarat"
type textarea "x"
type textarea "RECEIVE: RFP, Set Two and Income and Expense Declarati"
type textarea "x"
type textarea "RECEIVE: RFP, Set Two and Income and Expense Declaratio"
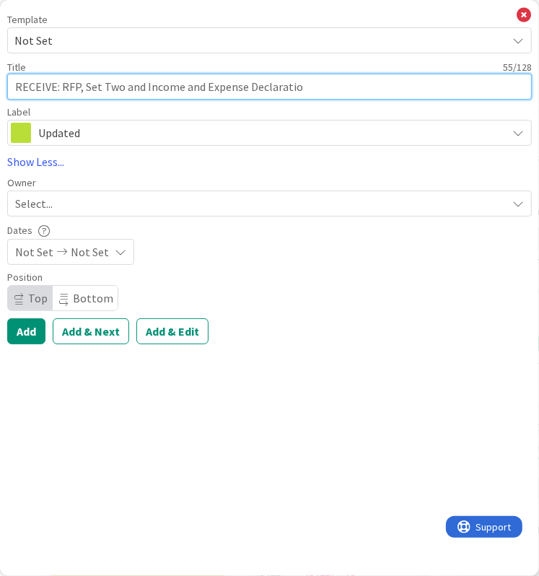
type textarea "x"
type textarea "RECEIVE: RFP, Set Two and Income and Expense Declaration"
type textarea "x"
type textarea "RECEIVE: RFP, Set Two and Income and Expense Declaratio"
type textarea "x"
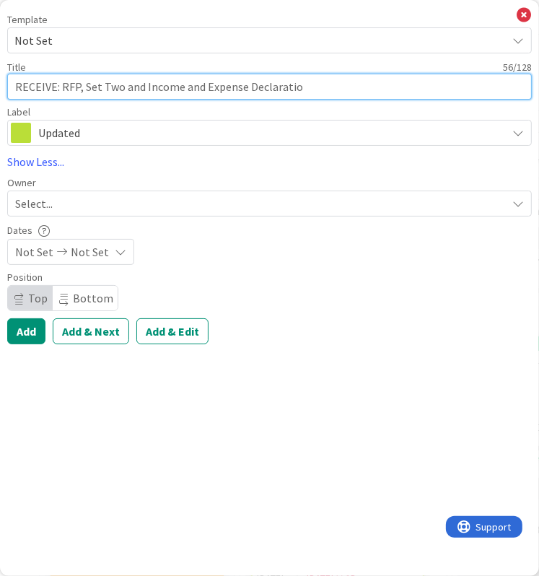
type textarea "RECEIVE: RFP, Set Two and Income and Expense Declarati"
type textarea "x"
type textarea "RECEIVE: RFP, Set Two and Income and Expense Declaratio"
type textarea "x"
type textarea "RECEIVE: RFP, Set Two and Income and Expense Declaration"
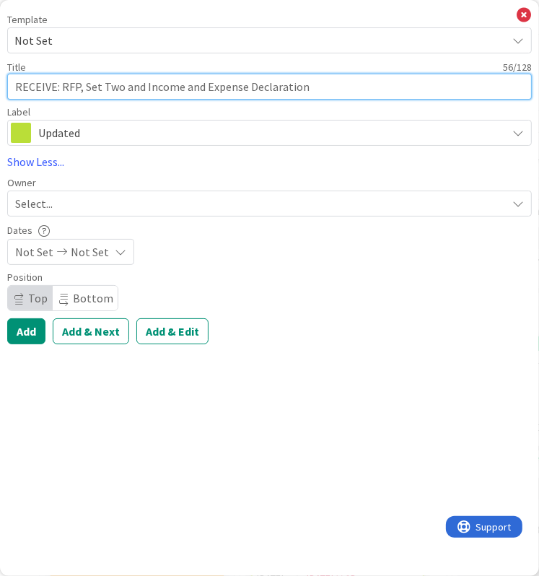
type textarea "x"
type textarea "RECEIVE: RFP, Set Two and Income and Expense Declaration"
type textarea "x"
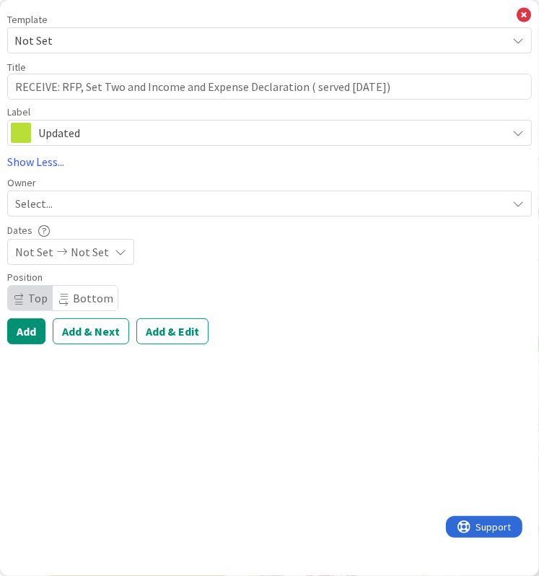
click at [90, 199] on div "Select..." at bounding box center [261, 203] width 492 height 17
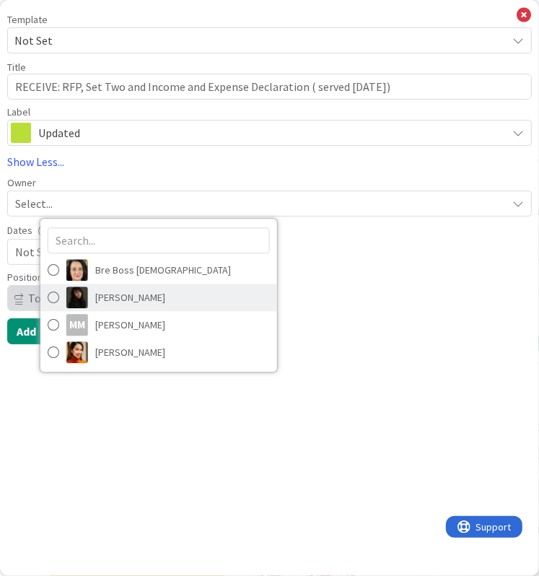
click at [111, 305] on span "[PERSON_NAME]" at bounding box center [130, 298] width 70 height 22
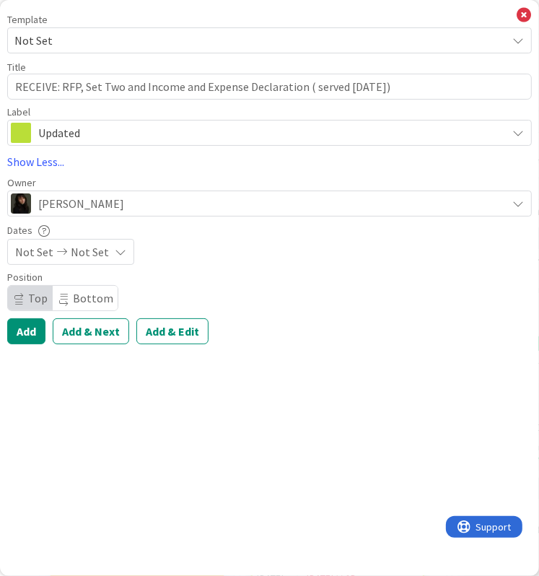
click at [65, 251] on icon at bounding box center [61, 252] width 17 height 10
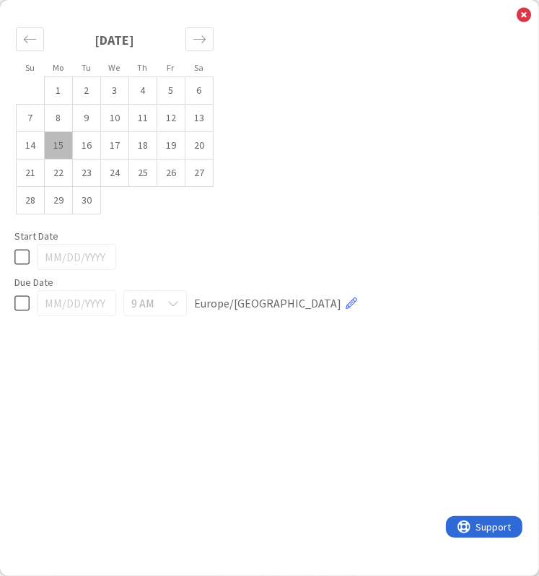
click at [58, 148] on td "15" at bounding box center [59, 145] width 28 height 27
click at [525, 12] on icon at bounding box center [524, 15] width 14 height 16
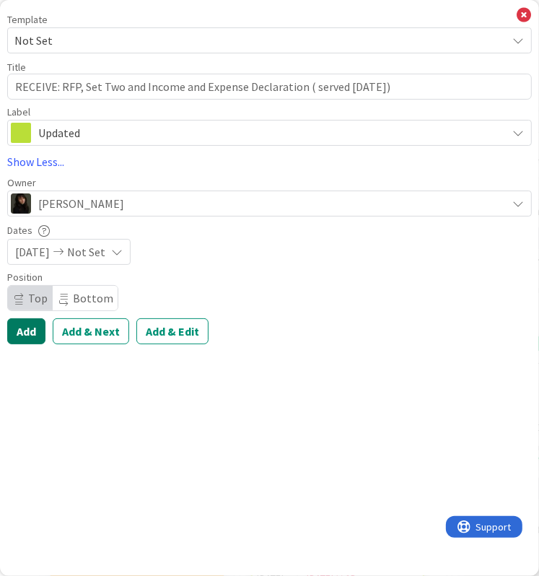
click at [32, 327] on button "Add" at bounding box center [26, 331] width 38 height 26
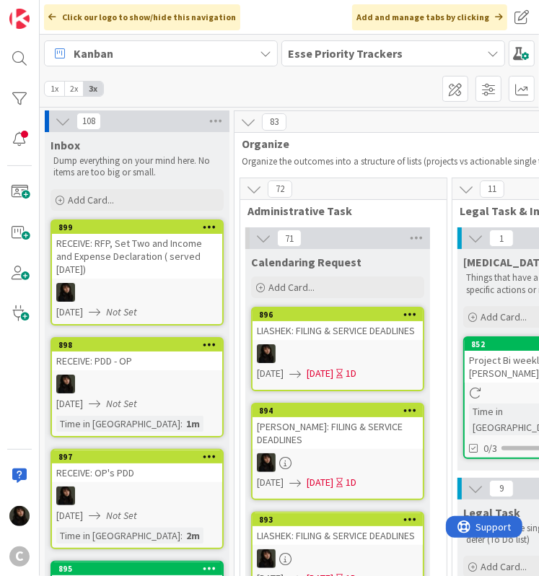
click at [154, 250] on div "RECEIVE: RFP, Set Two and Income and Expense Declaration ( served [DATE])" at bounding box center [137, 256] width 170 height 45
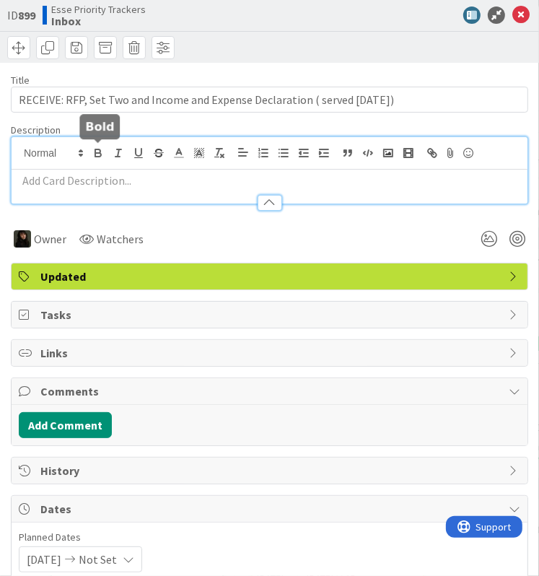
click at [96, 144] on body "C Click our logo to show/hide this navigation Add and manage tabs by clicking K…" at bounding box center [269, 288] width 539 height 576
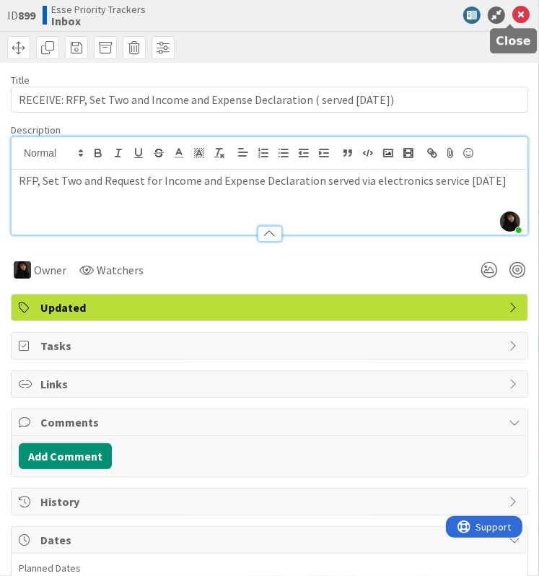
click at [513, 14] on icon at bounding box center [521, 14] width 17 height 17
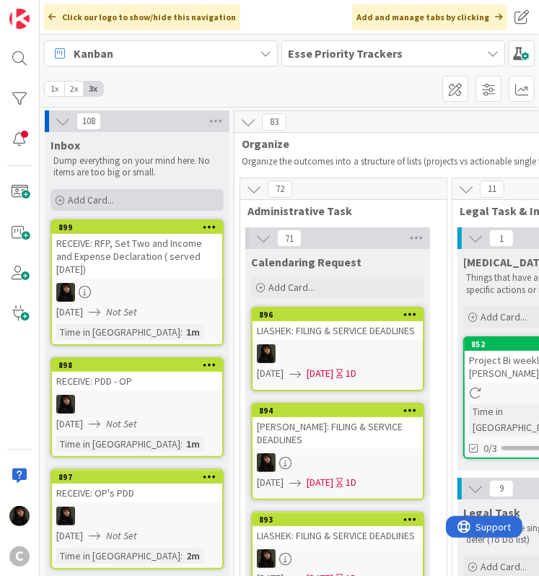
click at [89, 204] on span "Add Card..." at bounding box center [91, 199] width 46 height 13
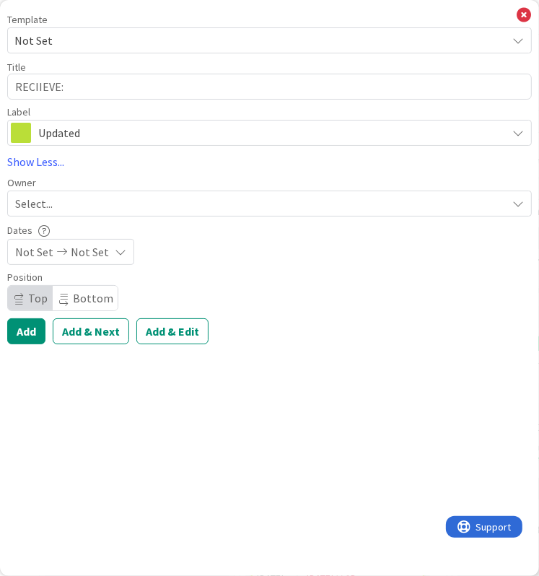
click at [279, 279] on div "Position" at bounding box center [269, 277] width 525 height 10
click at [334, 352] on div "Template Not Set Title 10 / 128 RECIIEVE: Label Updated Invoicing Human Resourc…" at bounding box center [269, 288] width 539 height 576
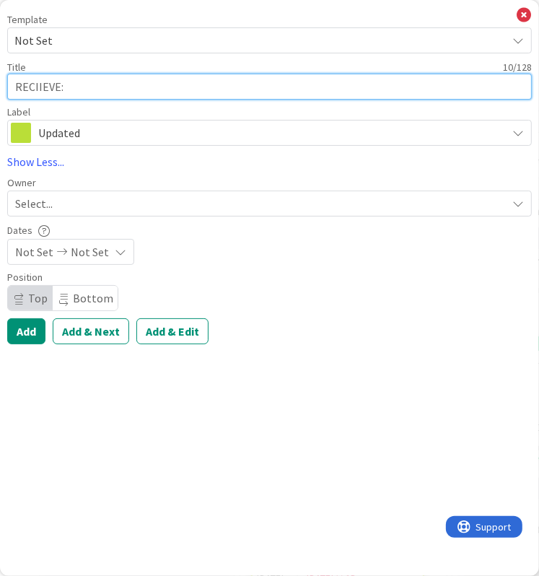
click at [92, 89] on textarea "RECIIEVE:" at bounding box center [269, 87] width 525 height 26
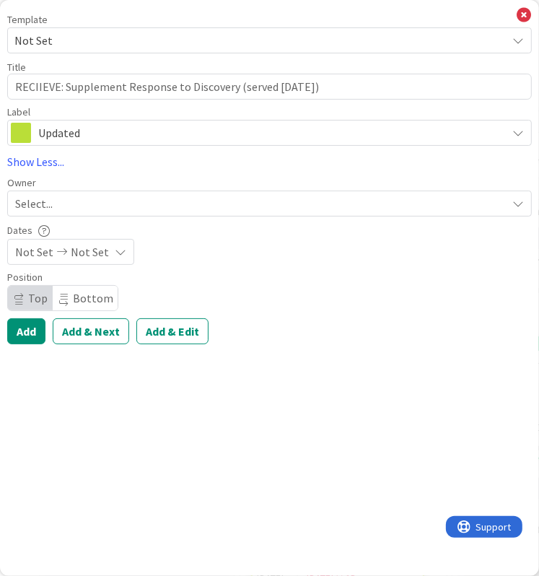
click at [101, 204] on div "Select..." at bounding box center [261, 203] width 492 height 17
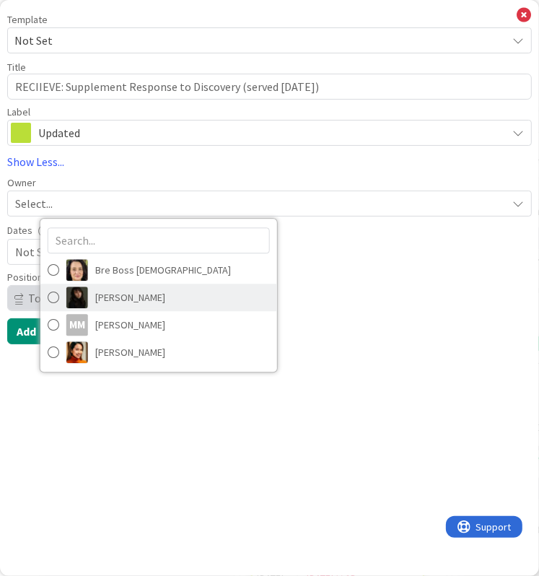
click at [121, 300] on span "[PERSON_NAME]" at bounding box center [130, 298] width 70 height 22
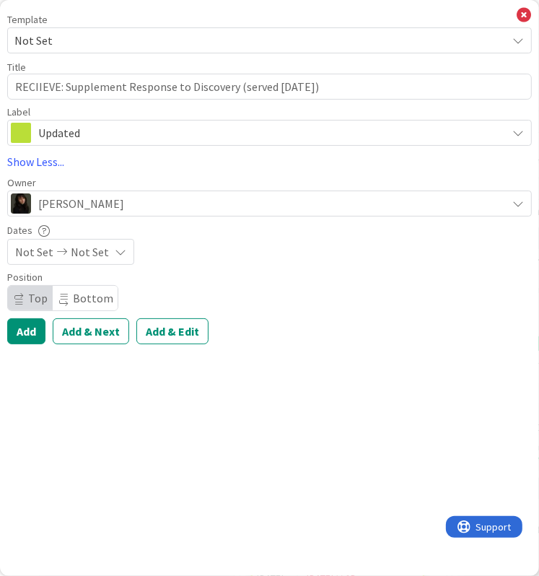
click at [64, 250] on icon at bounding box center [61, 252] width 17 height 10
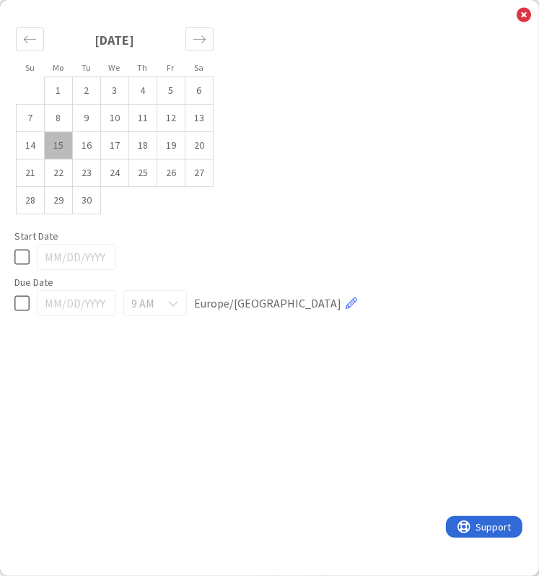
click at [61, 147] on td "15" at bounding box center [59, 145] width 28 height 27
click at [19, 305] on icon at bounding box center [21, 303] width 15 height 17
click at [27, 256] on icon at bounding box center [21, 256] width 15 height 17
click at [518, 12] on icon at bounding box center [524, 15] width 14 height 16
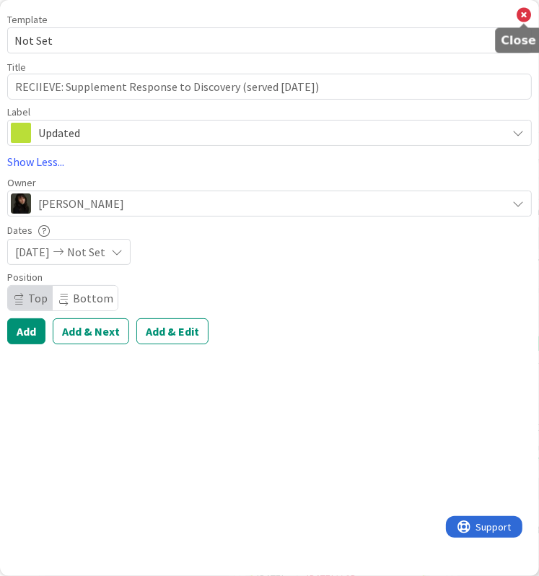
click at [526, 14] on icon at bounding box center [524, 15] width 14 height 16
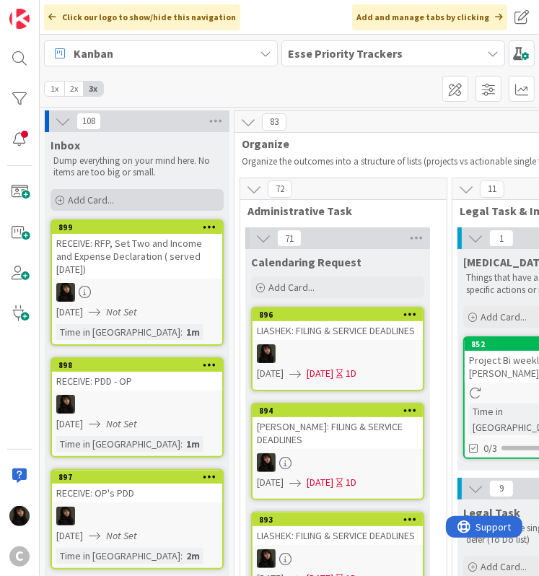
click at [121, 201] on div "Add Card..." at bounding box center [137, 200] width 173 height 22
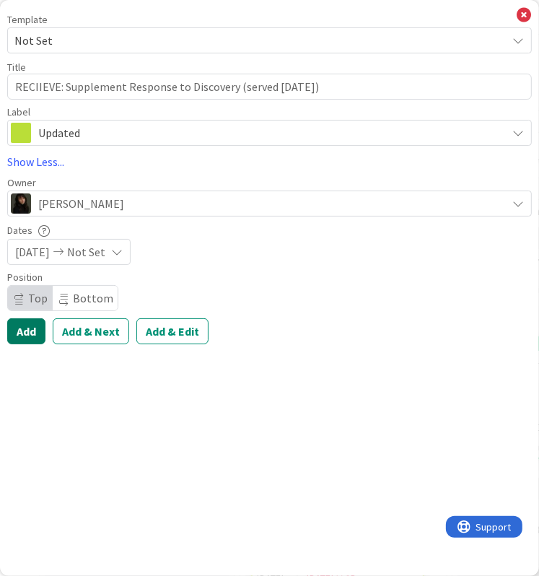
click at [30, 328] on button "Add" at bounding box center [26, 331] width 38 height 26
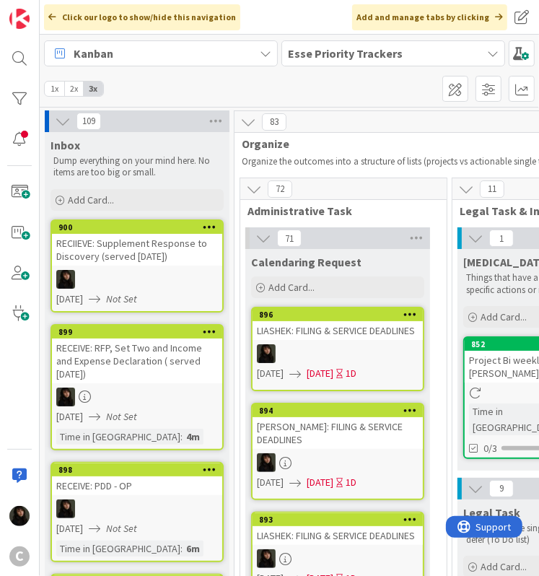
click at [121, 265] on link "900 RECIIEVE: Supplement Response to Discovery (served [DATE]) [DATE] Not Set" at bounding box center [137, 265] width 173 height 93
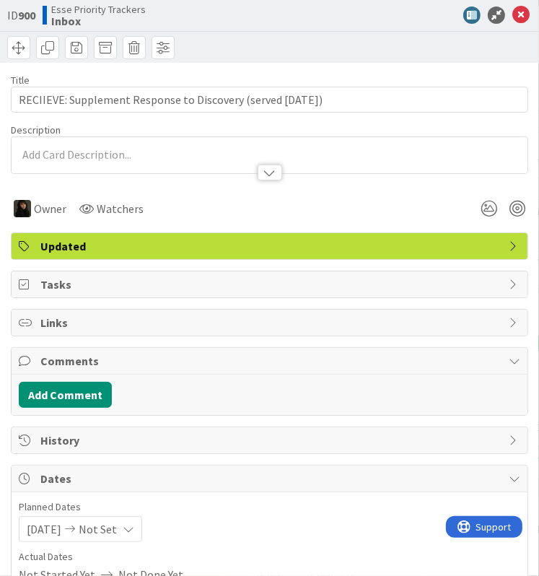
click at [105, 156] on div "Description" at bounding box center [270, 148] width 518 height 51
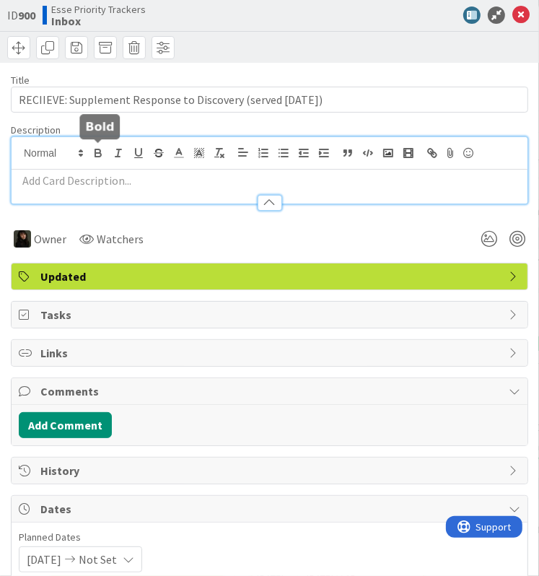
click at [104, 155] on div at bounding box center [270, 170] width 516 height 66
click at [75, 185] on p at bounding box center [270, 181] width 502 height 17
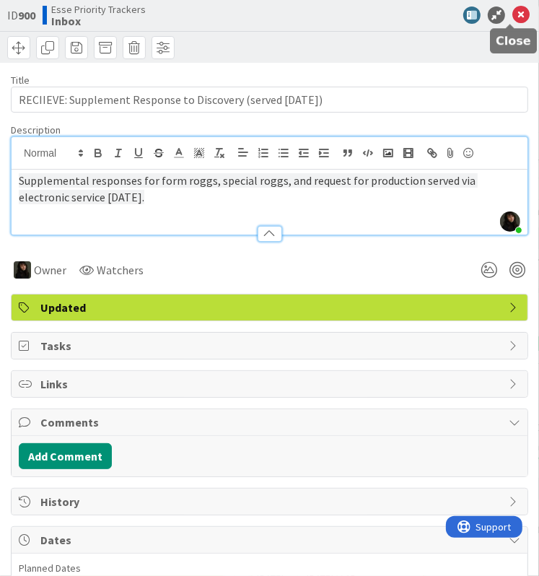
click at [513, 15] on icon at bounding box center [521, 14] width 17 height 17
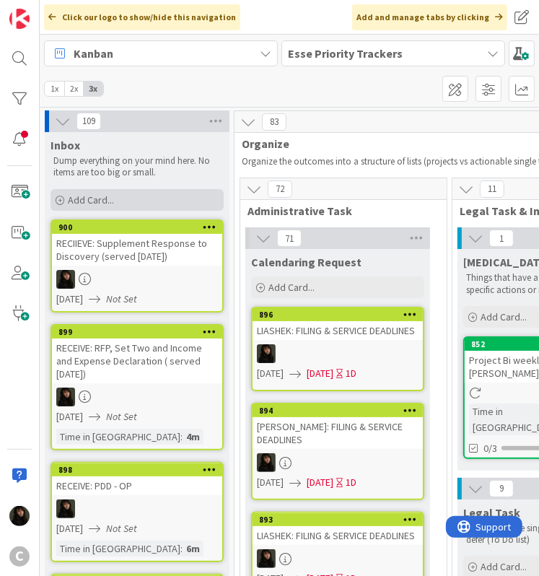
click at [95, 193] on span "Add Card..." at bounding box center [91, 199] width 46 height 13
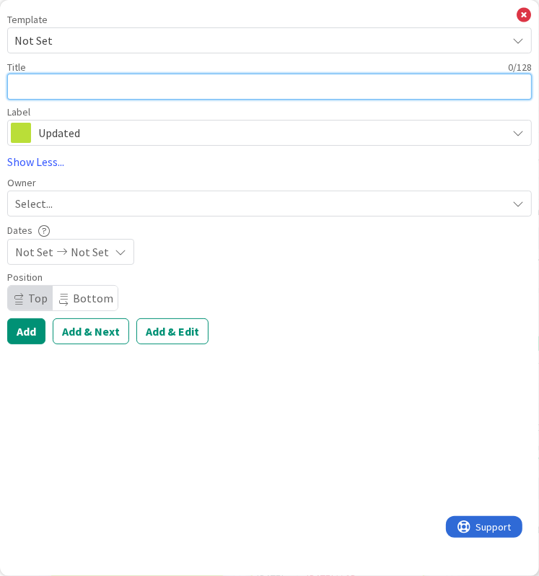
click at [56, 91] on textarea at bounding box center [269, 87] width 525 height 26
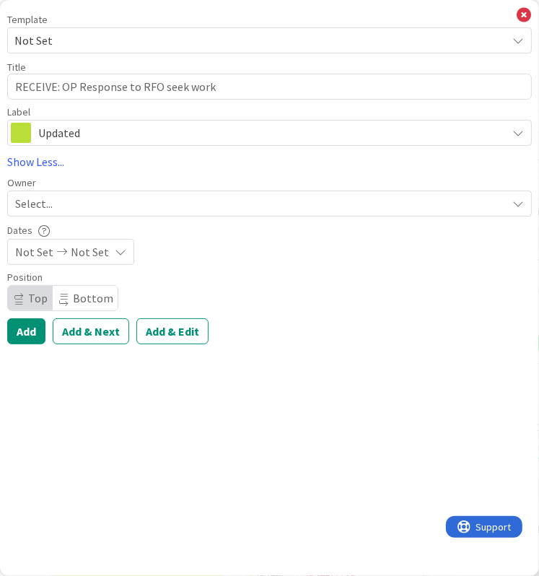
click at [95, 200] on div "Select..." at bounding box center [261, 203] width 492 height 17
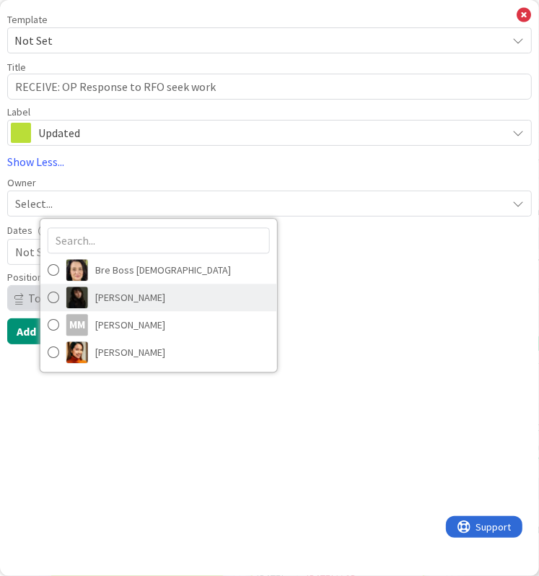
click at [114, 291] on span "[PERSON_NAME]" at bounding box center [130, 298] width 70 height 22
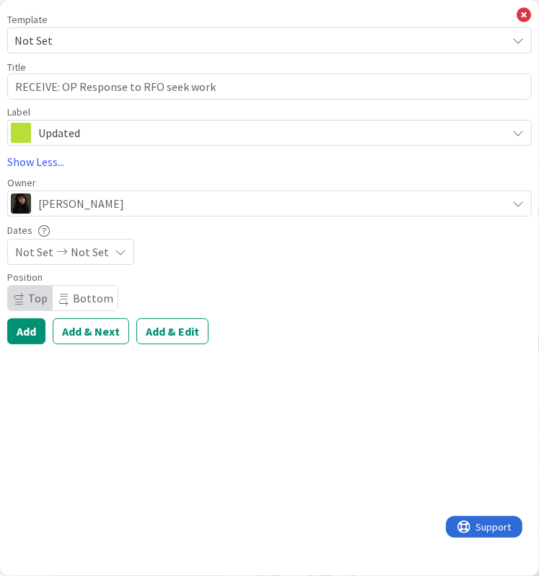
click at [96, 253] on span "Not Set" at bounding box center [90, 251] width 38 height 17
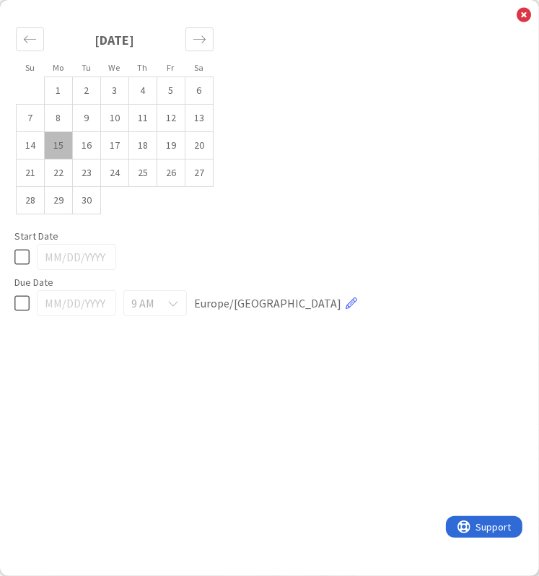
click at [71, 144] on td "15" at bounding box center [59, 145] width 28 height 27
click at [520, 19] on icon at bounding box center [524, 15] width 14 height 16
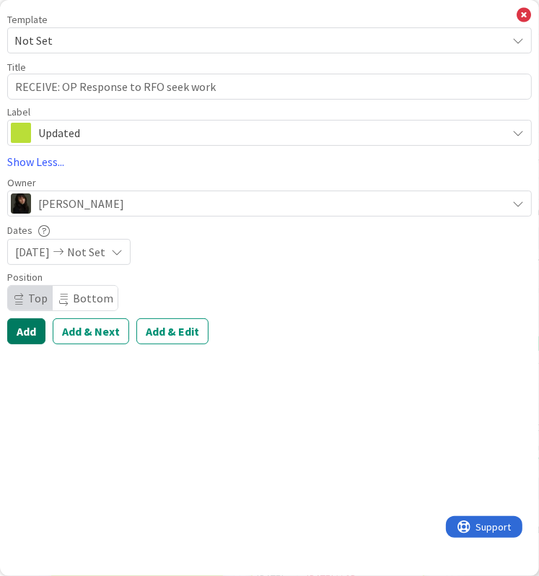
click at [24, 335] on button "Add" at bounding box center [26, 331] width 38 height 26
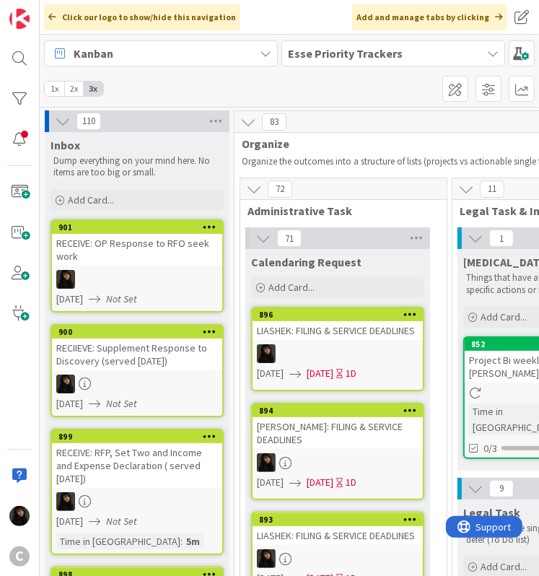
click at [107, 271] on div at bounding box center [137, 279] width 170 height 19
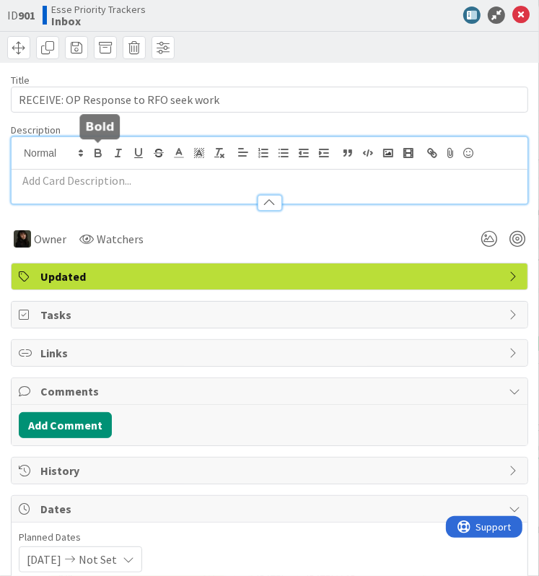
click at [92, 149] on div at bounding box center [270, 170] width 516 height 66
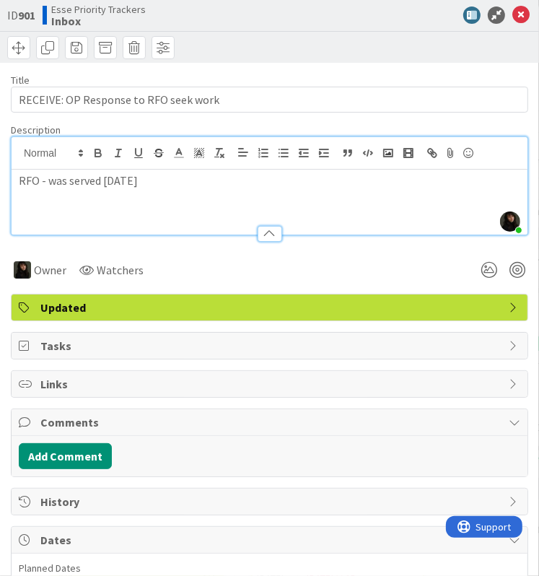
drag, startPoint x: 182, startPoint y: 183, endPoint x: -9, endPoint y: 178, distance: 191.3
click at [0, 178] on html "C Click our logo to show/hide this navigation Add and manage tabs by clicking K…" at bounding box center [269, 288] width 539 height 576
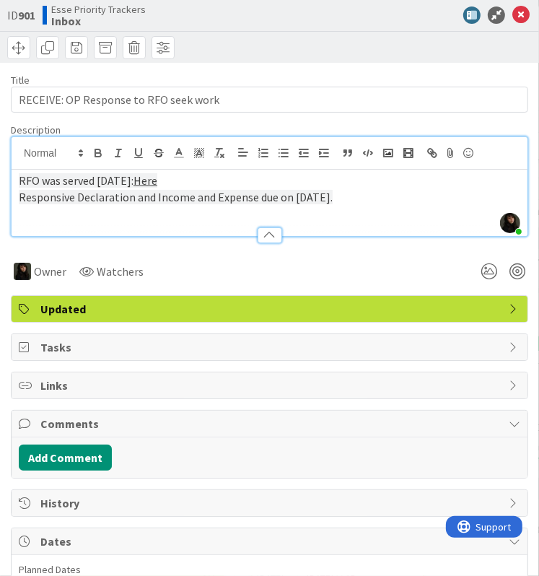
click at [347, 199] on p "Responsive Declaration and Income and Expense due on [DATE]." at bounding box center [270, 197] width 502 height 17
click at [389, 196] on p "Responsive Declaration and Income and Expense due on [DATE]." at bounding box center [270, 197] width 502 height 17
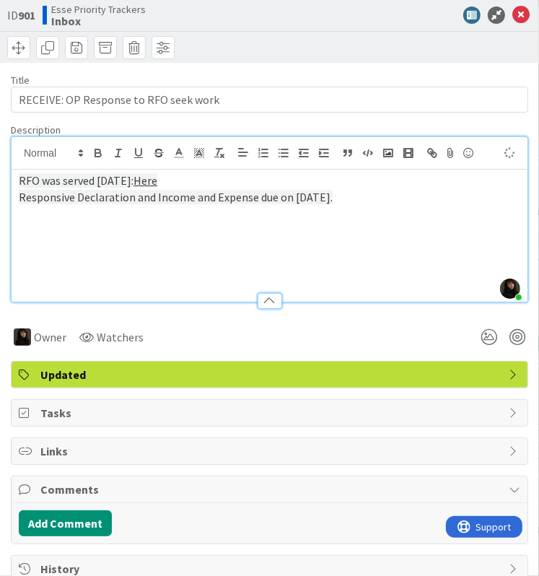
click at [139, 213] on p at bounding box center [270, 213] width 502 height 17
click at [375, 187] on p "RFO was served [DATE]: Here" at bounding box center [270, 181] width 502 height 17
click at [361, 196] on p "Responsive Declaration and Income and Expense due on [DATE]." at bounding box center [270, 197] width 502 height 17
drag, startPoint x: 378, startPoint y: 195, endPoint x: 344, endPoint y: 194, distance: 34.7
click at [344, 194] on p "Responsive Declaration and Income and Expense due on [DATE]." at bounding box center [270, 197] width 502 height 17
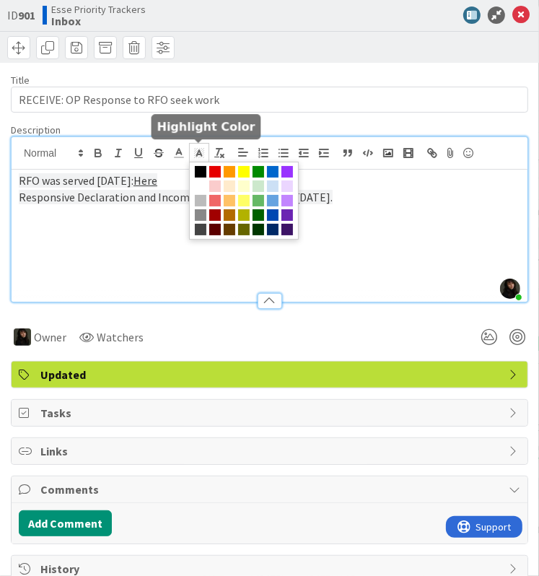
click at [201, 156] on icon at bounding box center [199, 153] width 13 height 13
click at [364, 224] on p at bounding box center [270, 230] width 502 height 17
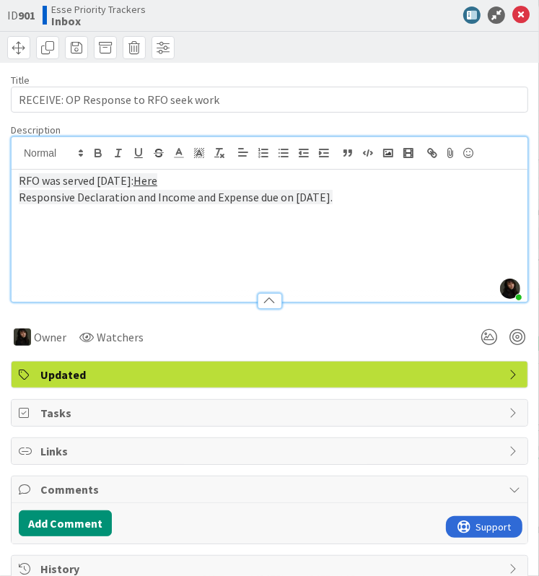
drag, startPoint x: 392, startPoint y: 199, endPoint x: 12, endPoint y: 183, distance: 380.8
click at [12, 183] on div "RFO was served [DATE]: Here Responsive Declaration and Income and Expense due o…" at bounding box center [270, 236] width 516 height 132
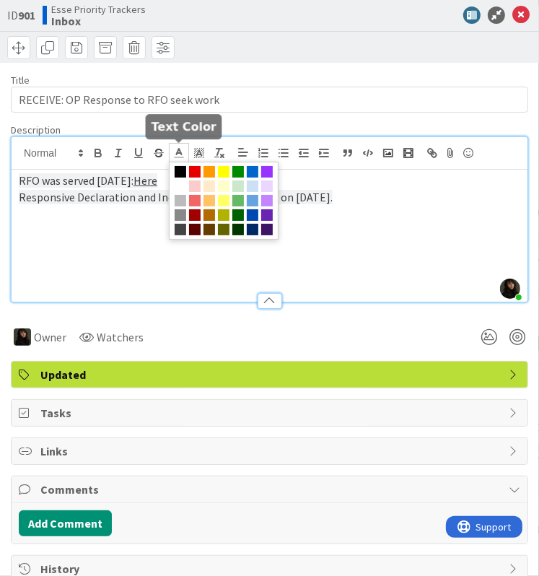
click at [182, 152] on icon at bounding box center [179, 153] width 13 height 13
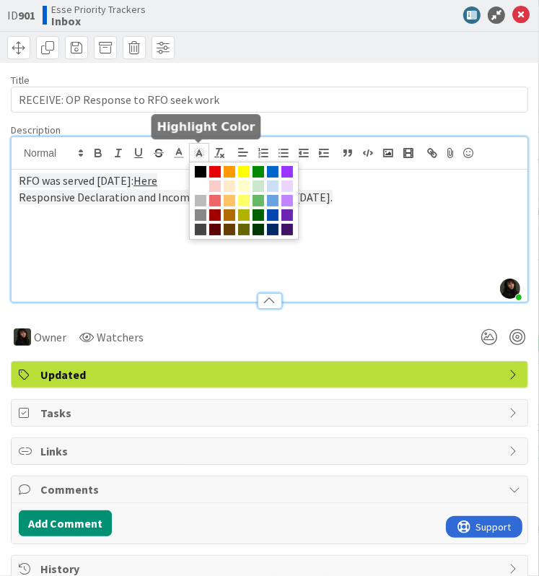
click at [194, 153] on rect at bounding box center [194, 153] width 1 height 1
click at [201, 188] on span at bounding box center [201, 186] width 12 height 12
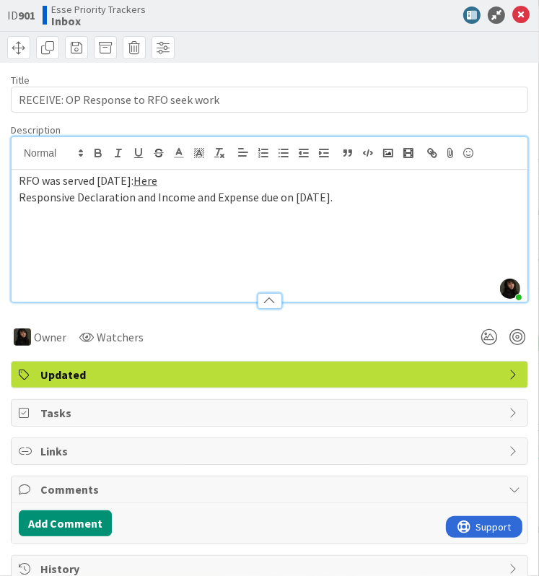
click at [309, 256] on p at bounding box center [270, 263] width 502 height 17
click at [333, 193] on span "Responsive Declaration and Income and Expense due on [DATE]." at bounding box center [176, 197] width 314 height 14
click at [333, 196] on span "Responsive Declaration and Income and Expense due on [DATE]." at bounding box center [176, 197] width 314 height 14
click at [513, 13] on icon at bounding box center [521, 14] width 17 height 17
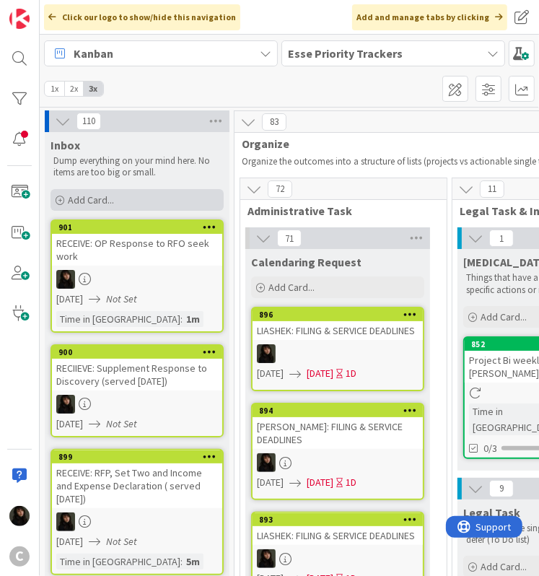
click at [74, 200] on span "Add Card..." at bounding box center [91, 199] width 46 height 13
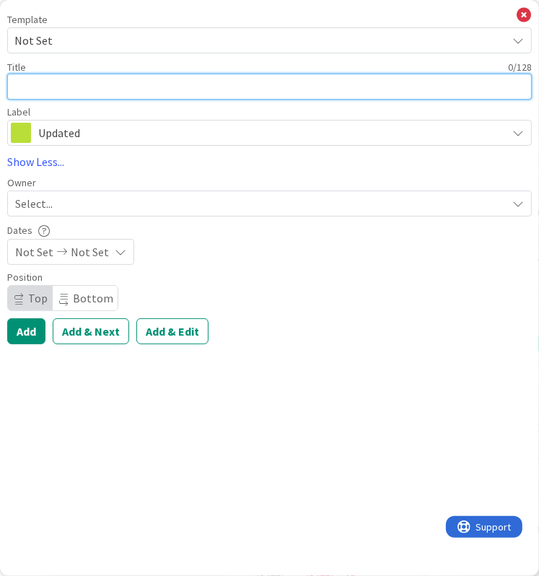
click at [51, 90] on textarea at bounding box center [269, 87] width 525 height 26
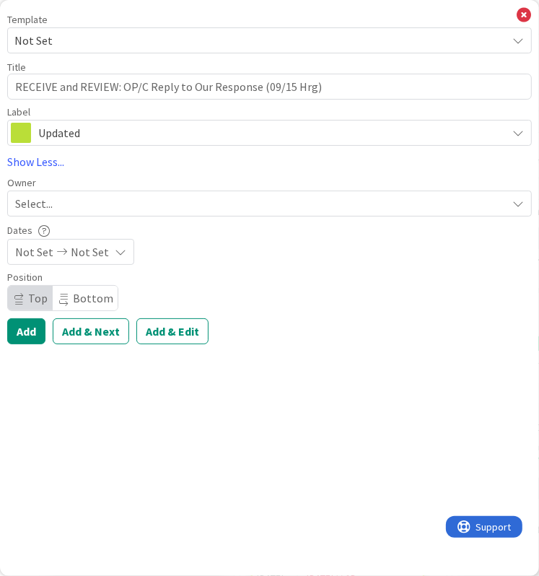
drag, startPoint x: 78, startPoint y: 208, endPoint x: 88, endPoint y: 206, distance: 10.3
click at [78, 208] on div "Select..." at bounding box center [261, 203] width 492 height 17
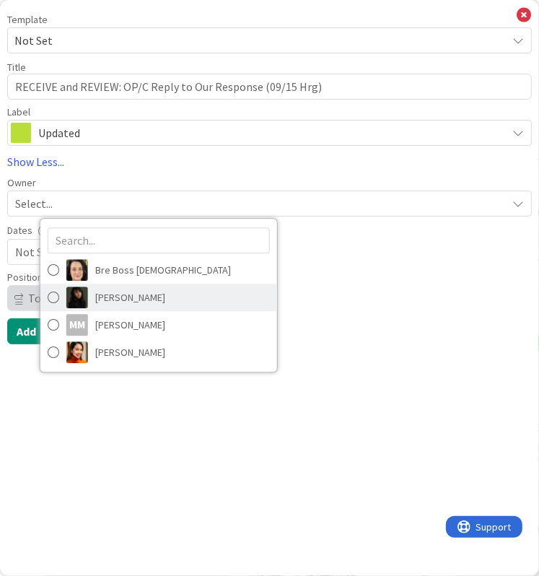
click at [117, 309] on link "[PERSON_NAME]" at bounding box center [158, 297] width 237 height 27
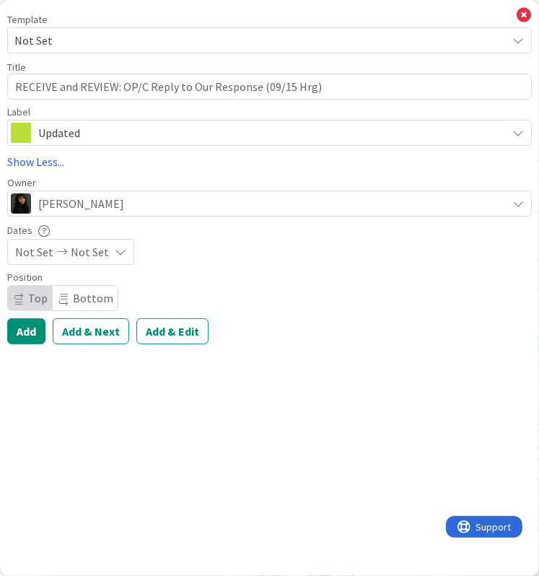
click at [109, 259] on div "Not Set Not Set" at bounding box center [70, 252] width 127 height 26
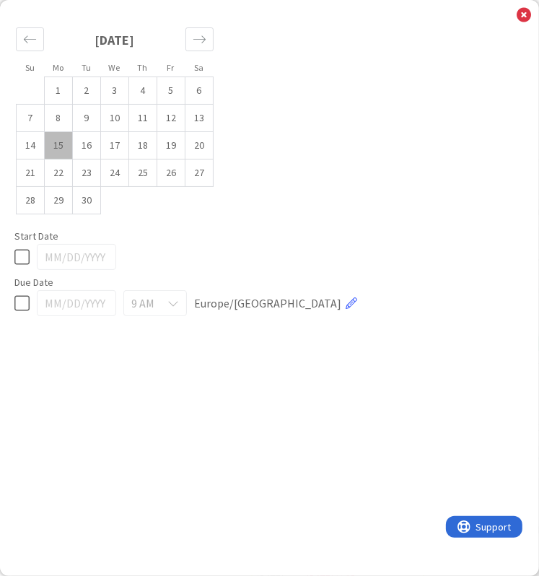
click at [26, 256] on icon at bounding box center [21, 256] width 15 height 17
click at [520, 19] on icon at bounding box center [524, 15] width 14 height 16
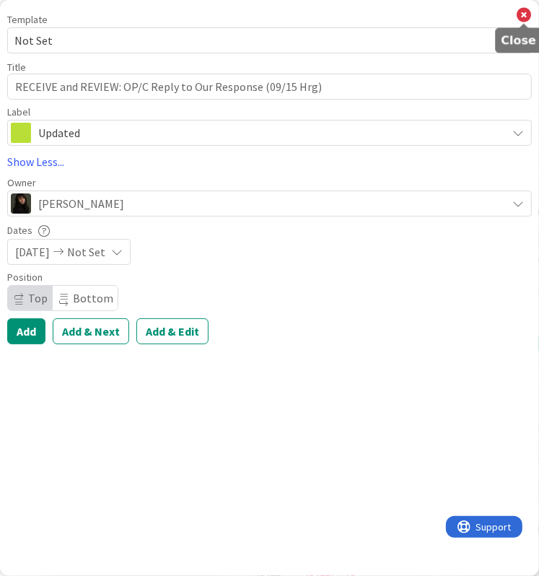
click at [523, 16] on icon at bounding box center [524, 15] width 14 height 16
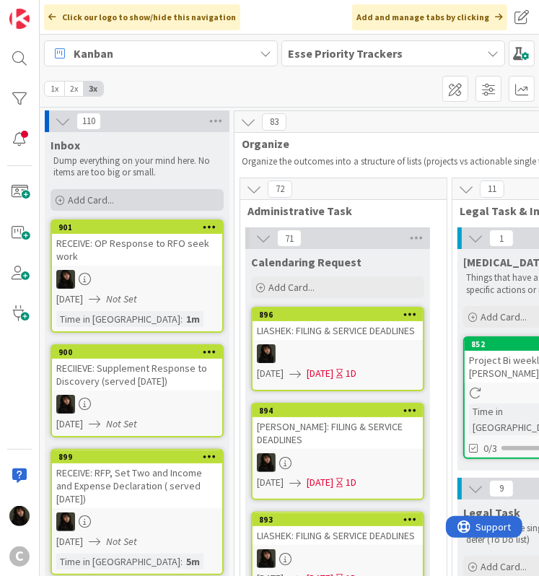
click at [136, 200] on div "Add Card..." at bounding box center [137, 200] width 173 height 22
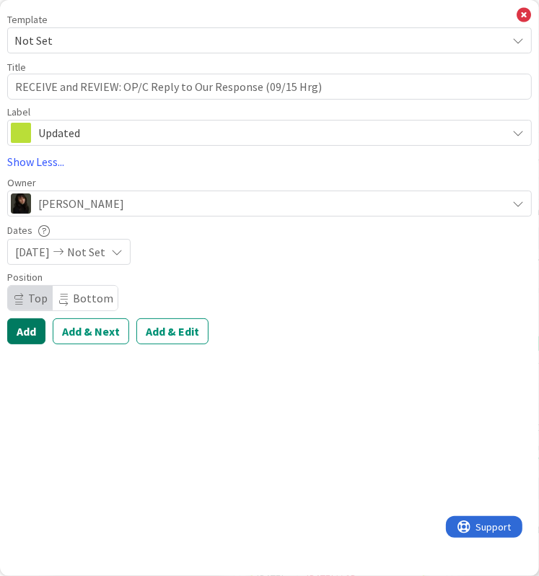
click at [30, 329] on button "Add" at bounding box center [26, 331] width 38 height 26
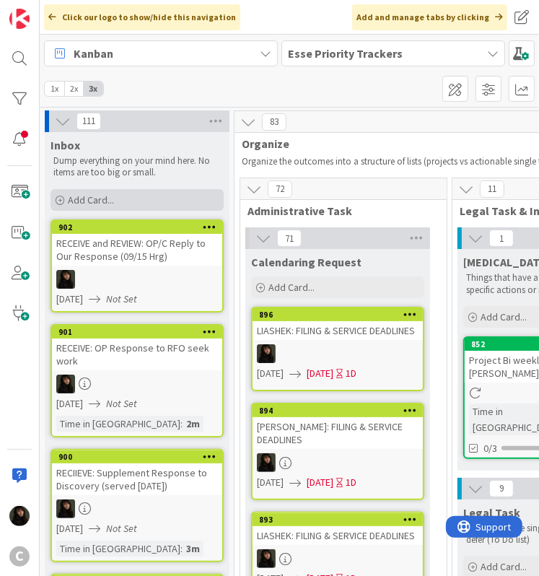
click at [104, 196] on span "Add Card..." at bounding box center [91, 199] width 46 height 13
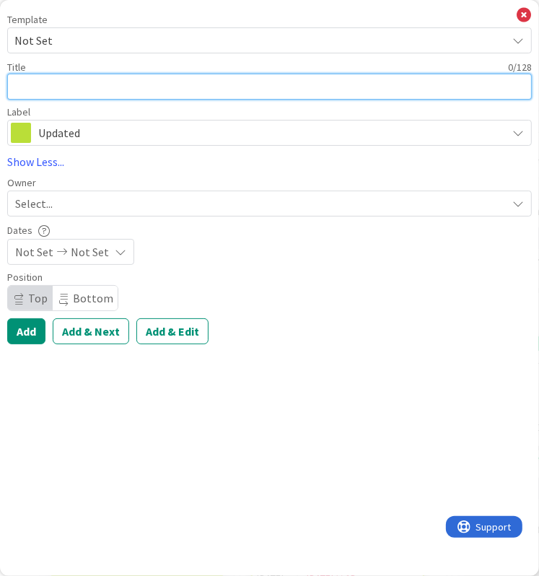
click at [75, 89] on textarea at bounding box center [269, 87] width 525 height 26
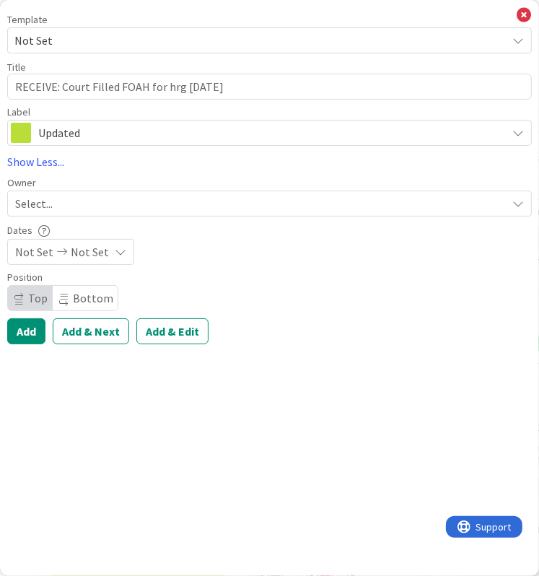
click at [47, 204] on span "Select..." at bounding box center [34, 203] width 38 height 17
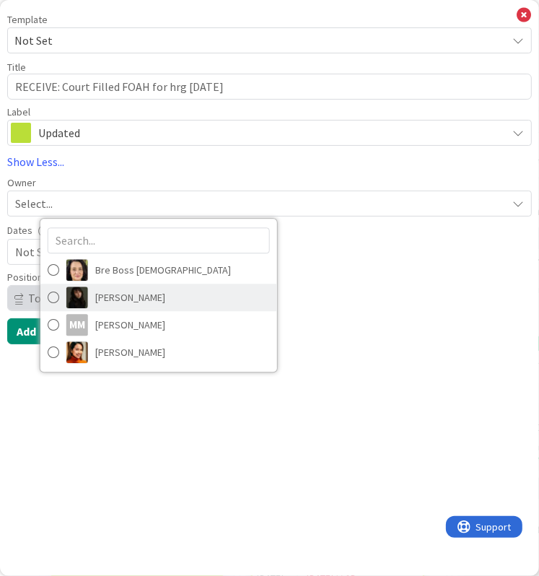
click at [134, 295] on span "[PERSON_NAME]" at bounding box center [130, 298] width 70 height 22
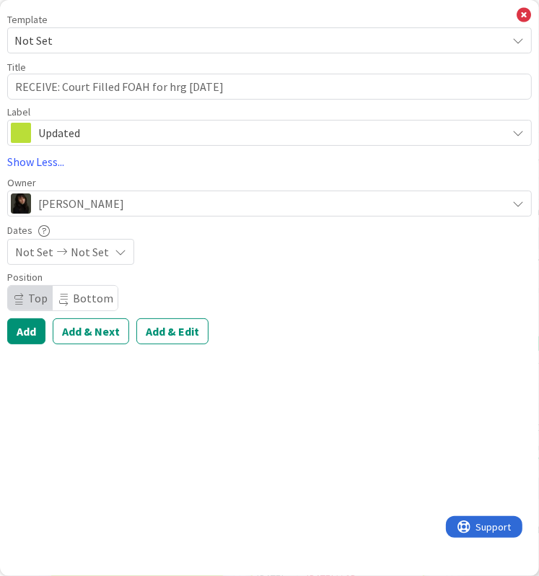
click at [71, 249] on span "Not Set" at bounding box center [90, 251] width 38 height 17
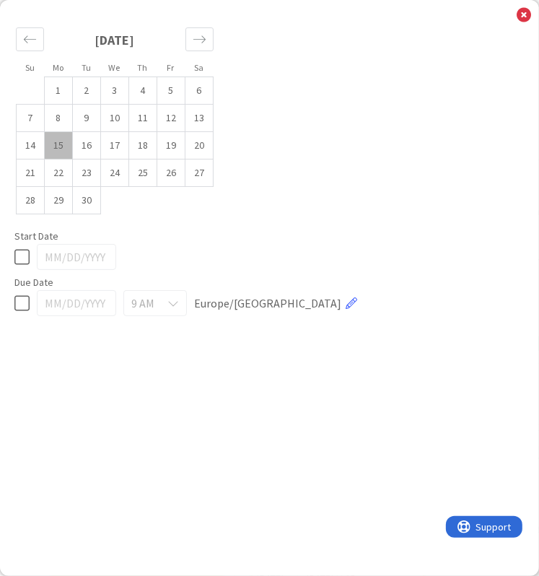
click at [251, 221] on div "Su Mo Tu We Th Fr Sa [DATE] 1 2 3 4 5 6 7 8 9 10 11 12 13 14 15 16 17 18 19 20 …" at bounding box center [269, 168] width 525 height 309
click at [25, 258] on icon at bounding box center [21, 256] width 15 height 17
click at [539, 8] on div "Su Mo Tu We Th Fr Sa [DATE] 1 2 3 4 5 6 7 8 9 10 11 12 13 14 15 16 17 18 19 20 …" at bounding box center [269, 288] width 539 height 576
click at [528, 8] on icon at bounding box center [524, 15] width 14 height 16
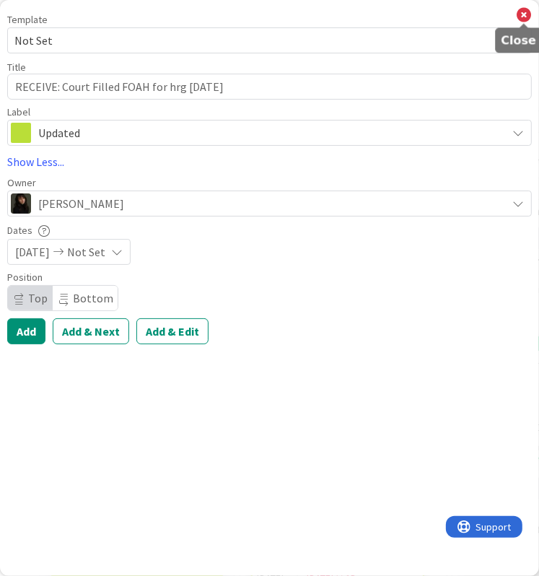
click at [525, 18] on icon at bounding box center [524, 15] width 14 height 16
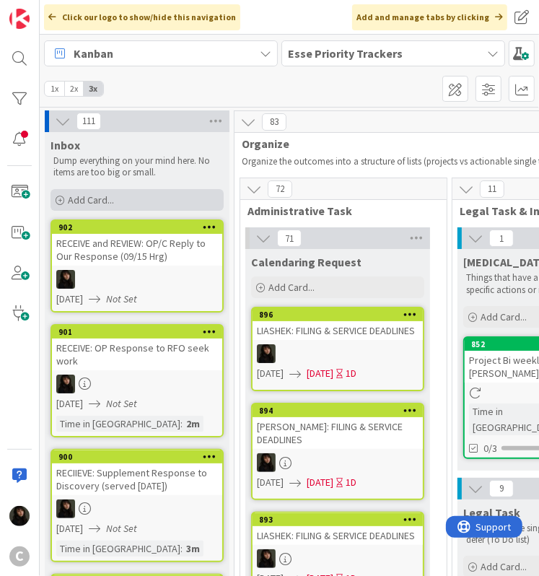
click at [71, 197] on span "Add Card..." at bounding box center [91, 199] width 46 height 13
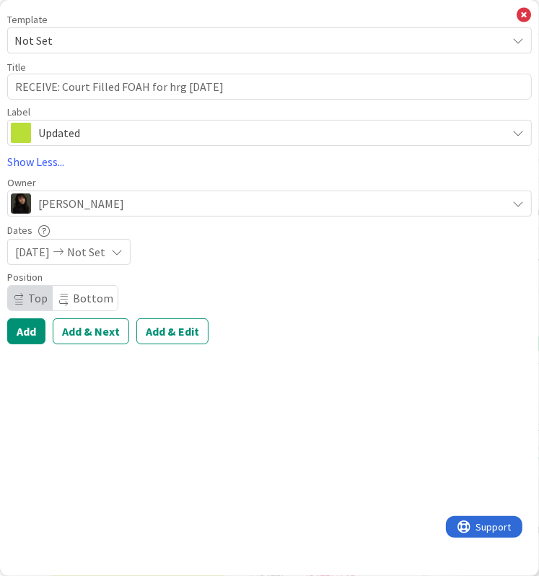
click at [72, 41] on span "Not Set" at bounding box center [254, 40] width 481 height 19
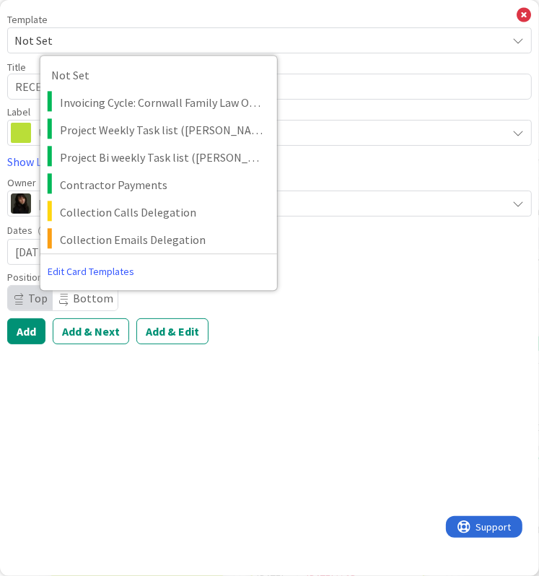
click at [69, 34] on span "Not Set" at bounding box center [254, 40] width 481 height 19
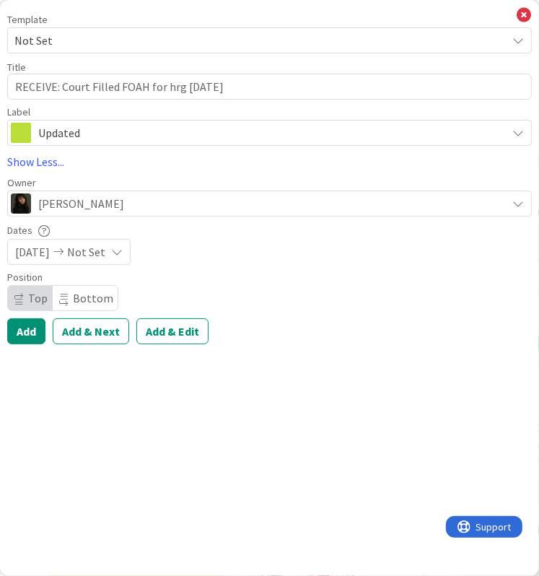
click at [69, 34] on span "Not Set" at bounding box center [254, 40] width 481 height 19
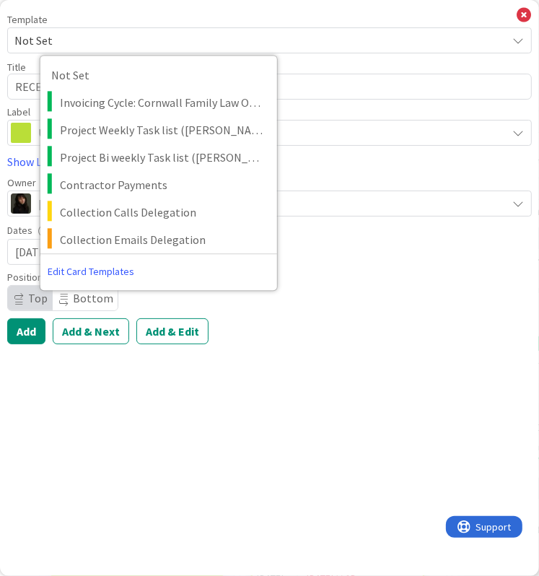
click at [116, 34] on span "Not Set" at bounding box center [254, 40] width 481 height 19
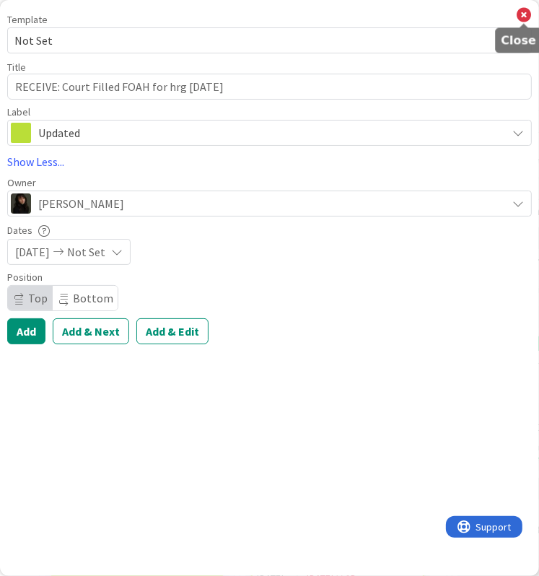
click at [523, 14] on icon at bounding box center [524, 15] width 14 height 16
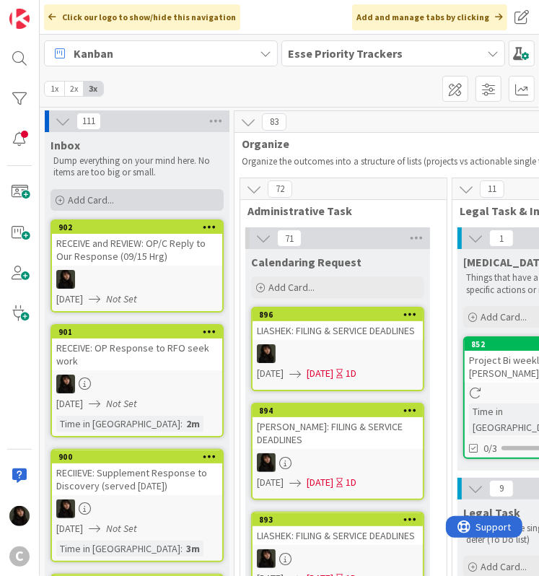
click at [97, 201] on span "Add Card..." at bounding box center [91, 199] width 46 height 13
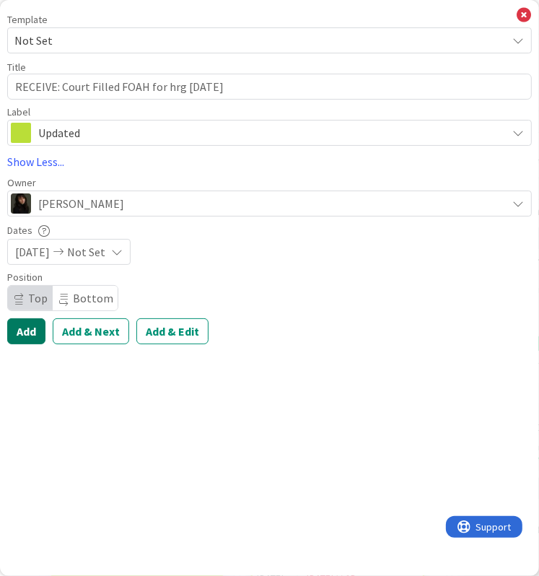
click at [29, 335] on button "Add" at bounding box center [26, 331] width 38 height 26
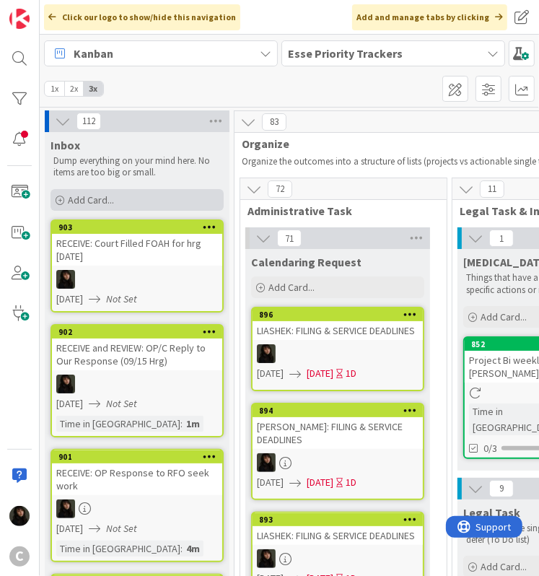
click at [128, 199] on div "Add Card..." at bounding box center [137, 200] width 173 height 22
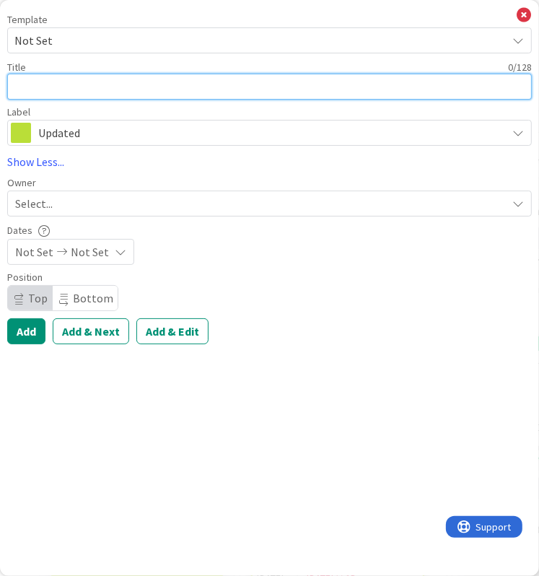
paste textarea "COMPLETE: Admin setup"
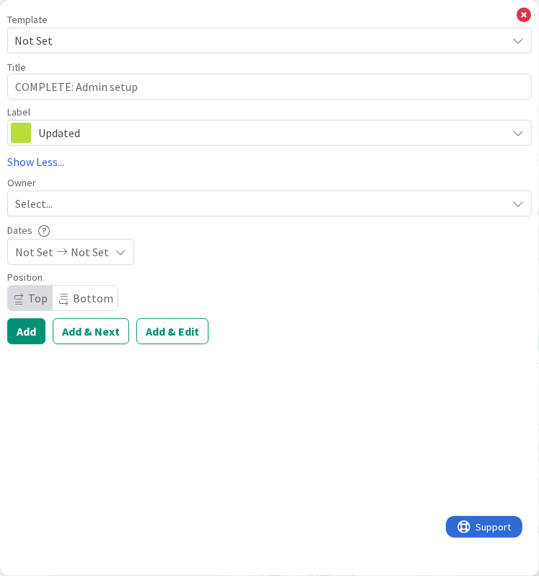
click at [49, 261] on div "Not Set Not Set" at bounding box center [70, 252] width 127 height 26
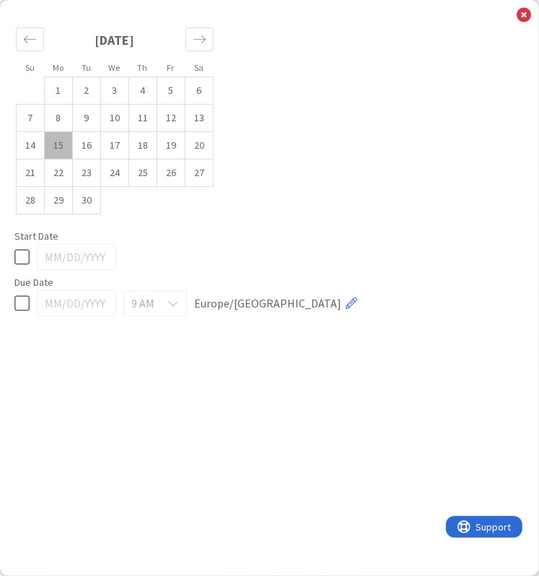
click at [28, 258] on icon at bounding box center [21, 256] width 15 height 17
click at [526, 19] on icon at bounding box center [524, 15] width 14 height 16
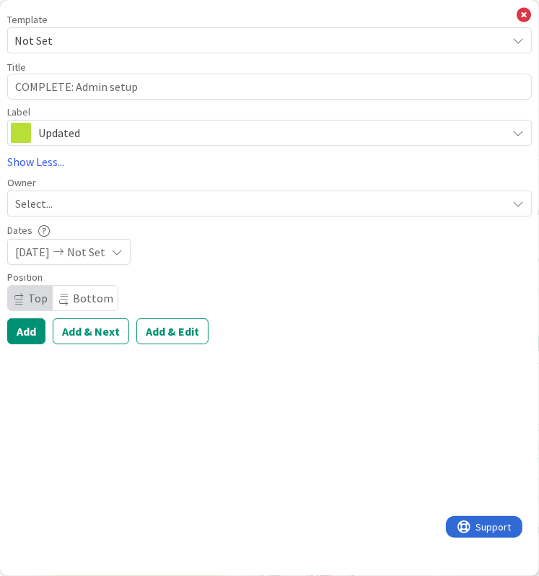
click at [55, 201] on div "Select..." at bounding box center [261, 203] width 492 height 17
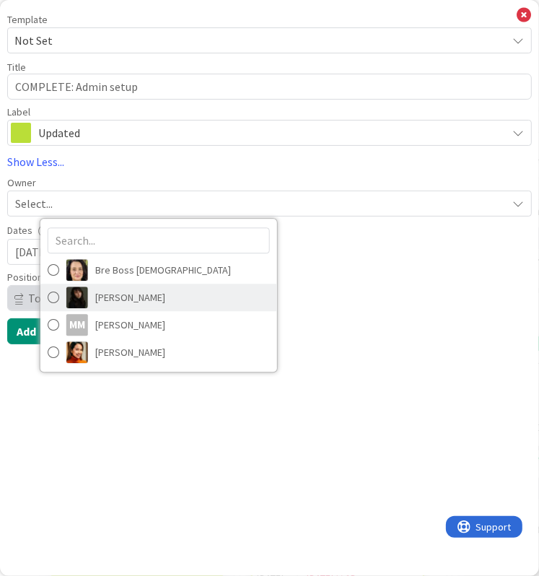
click at [110, 295] on span "[PERSON_NAME]" at bounding box center [130, 298] width 70 height 22
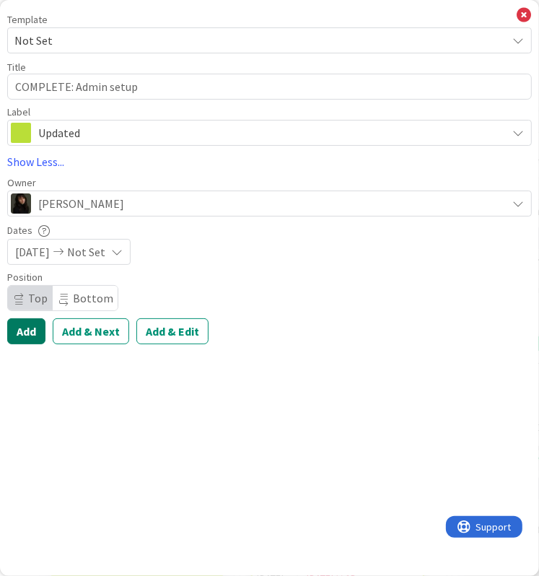
click at [27, 329] on button "Add" at bounding box center [26, 331] width 38 height 26
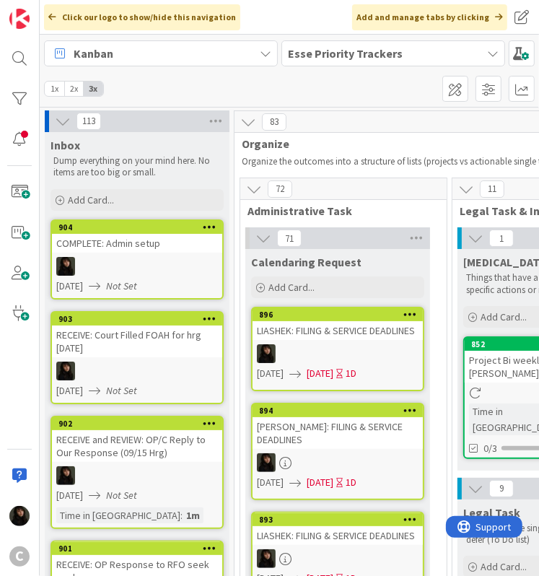
click at [167, 258] on div at bounding box center [137, 266] width 170 height 19
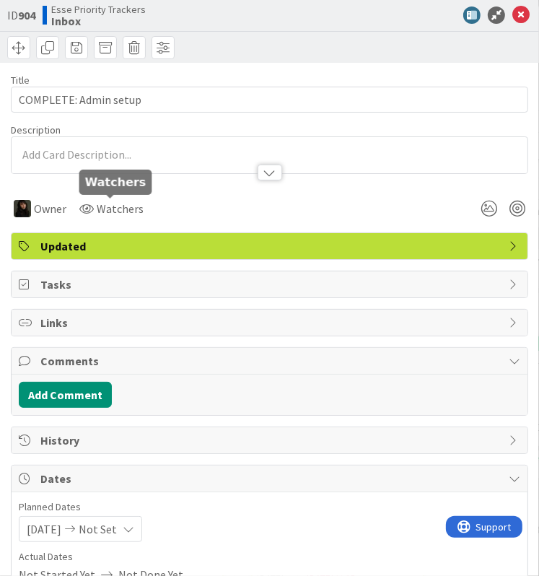
click at [70, 175] on div "Title 21 / 128 COMPLETE: Admin setup Description Owner Watchers Updated Tasks L…" at bounding box center [270, 258] width 518 height 391
click at [68, 160] on div at bounding box center [270, 165] width 516 height 15
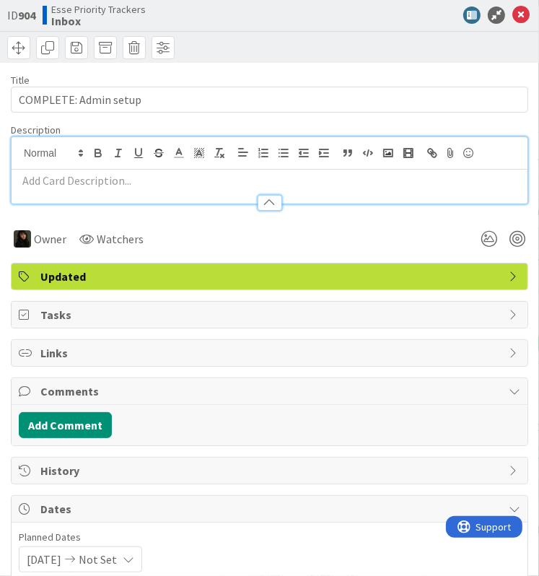
click at [34, 180] on p at bounding box center [270, 181] width 502 height 17
click at [72, 184] on p at bounding box center [270, 181] width 502 height 17
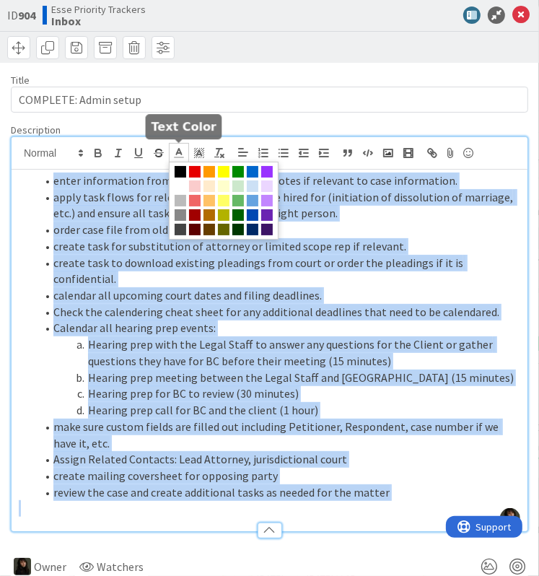
click at [177, 157] on line at bounding box center [179, 157] width 9 height 0
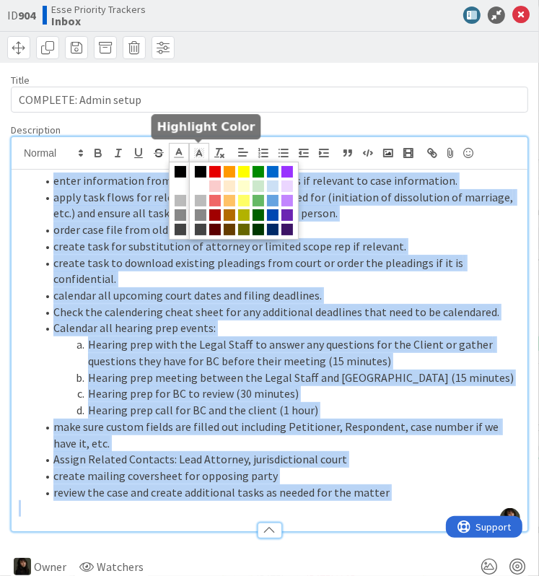
click at [193, 151] on icon at bounding box center [199, 153] width 13 height 13
click at [199, 184] on span at bounding box center [201, 186] width 12 height 12
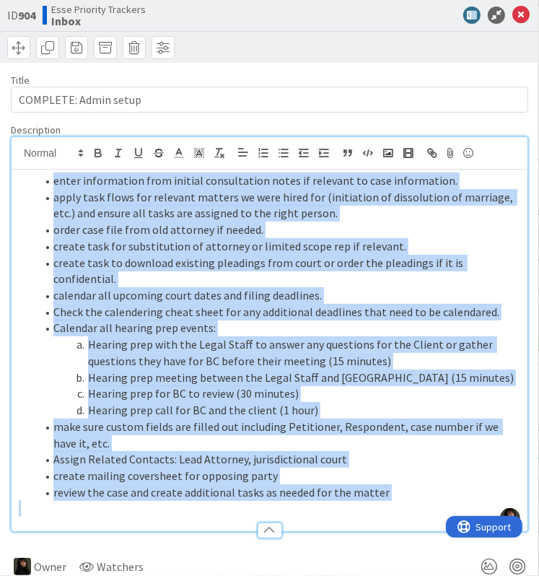
click at [450, 385] on li "Hearing prep for BC to review (30 minutes)" at bounding box center [278, 393] width 484 height 17
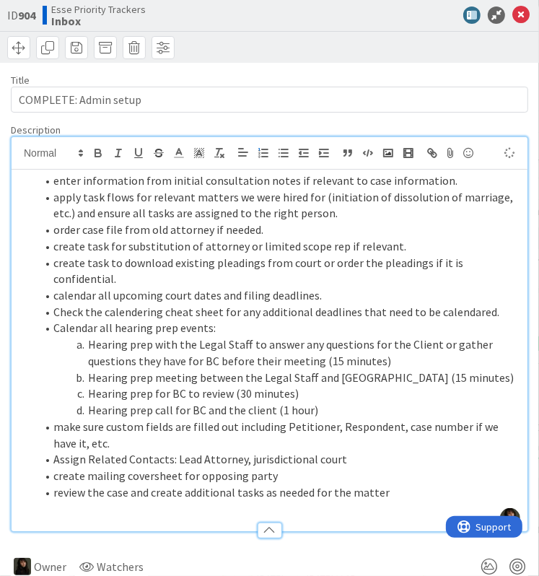
click at [424, 451] on li "Assign Related Contacts: Lead Attorney, jurisdictional court" at bounding box center [278, 459] width 484 height 17
click at [427, 484] on li "review the case and create additional tasks as needed for the matter" at bounding box center [278, 492] width 484 height 17
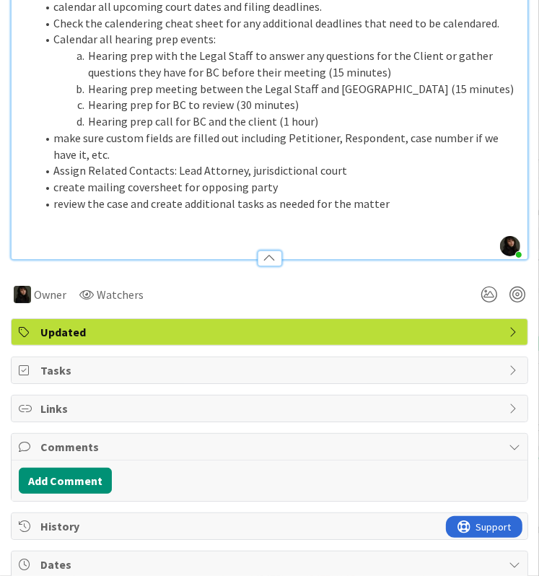
click at [82, 196] on span "review the case and create additional tasks as needed for the matter" at bounding box center [221, 203] width 336 height 14
click at [62, 196] on span "review the case and create additional tasks as needed for the matter" at bounding box center [221, 203] width 336 height 14
click at [63, 212] on p at bounding box center [270, 220] width 502 height 17
click at [88, 212] on p "type" at bounding box center [270, 220] width 502 height 17
click at [77, 212] on p "type" at bounding box center [270, 220] width 502 height 17
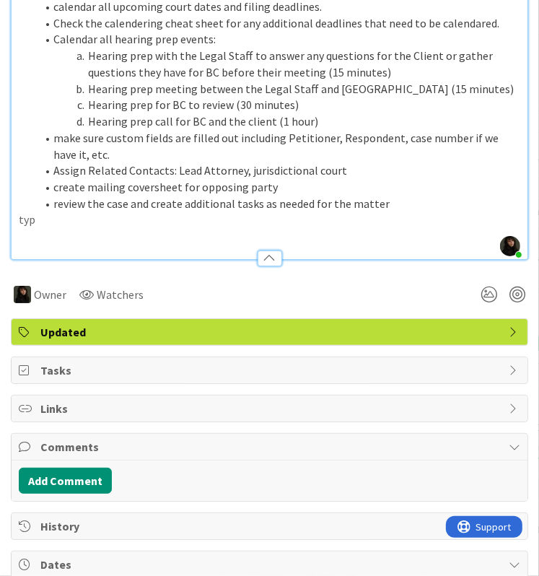
click at [139, 228] on p at bounding box center [270, 236] width 502 height 17
click at [138, 228] on p at bounding box center [270, 236] width 502 height 17
click at [100, 212] on p "typ" at bounding box center [270, 220] width 502 height 17
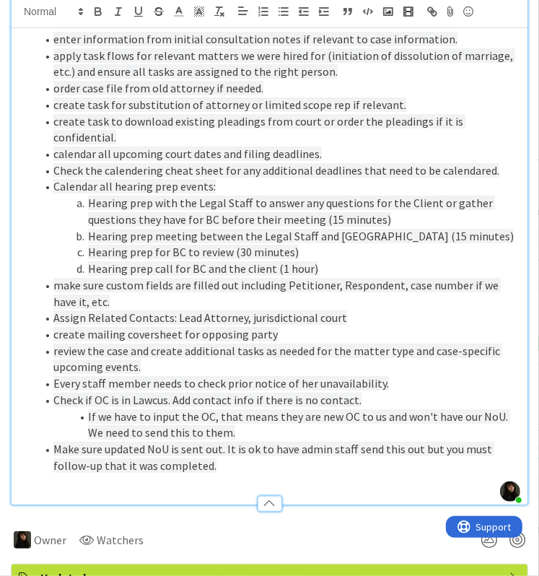
scroll to position [100, 0]
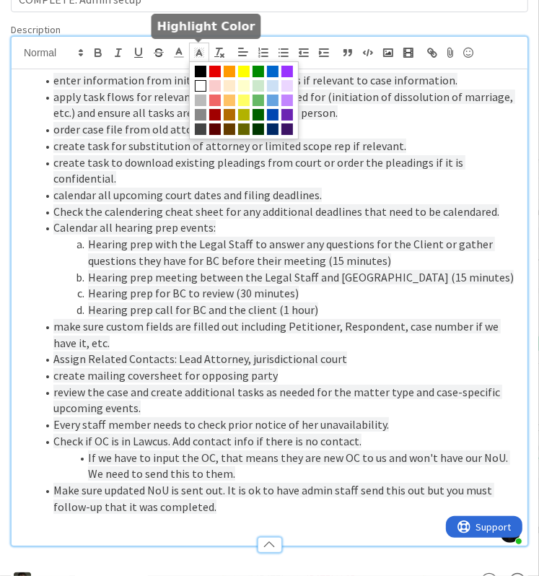
click at [203, 48] on icon at bounding box center [199, 52] width 13 height 13
click at [204, 90] on span at bounding box center [201, 86] width 12 height 12
click at [213, 241] on span "Hearing prep with the Legal Staff to answer any questions for the Client or gat…" at bounding box center [291, 252] width 407 height 31
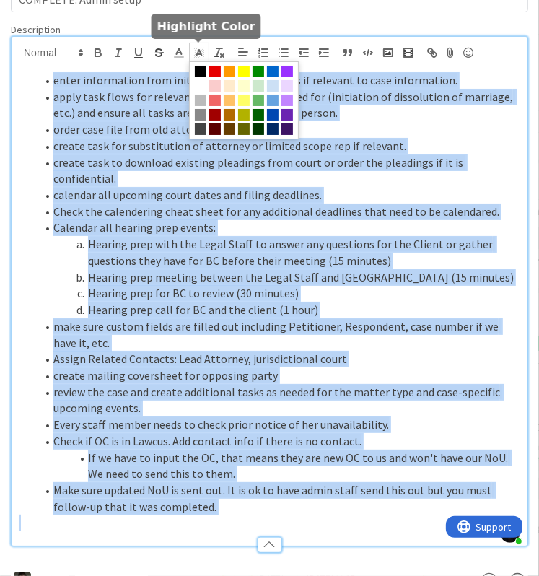
click at [194, 51] on icon at bounding box center [199, 52] width 13 height 13
click at [199, 87] on span at bounding box center [201, 86] width 12 height 12
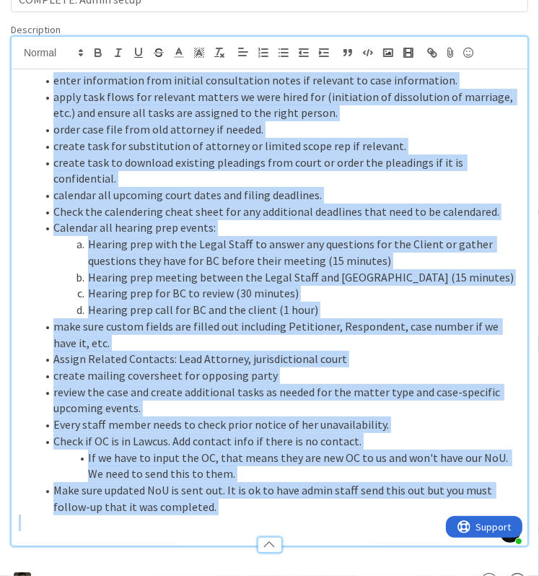
click at [139, 270] on span "Hearing prep meeting between the Legal Staff and [GEOGRAPHIC_DATA] (15 minutes)" at bounding box center [301, 277] width 426 height 14
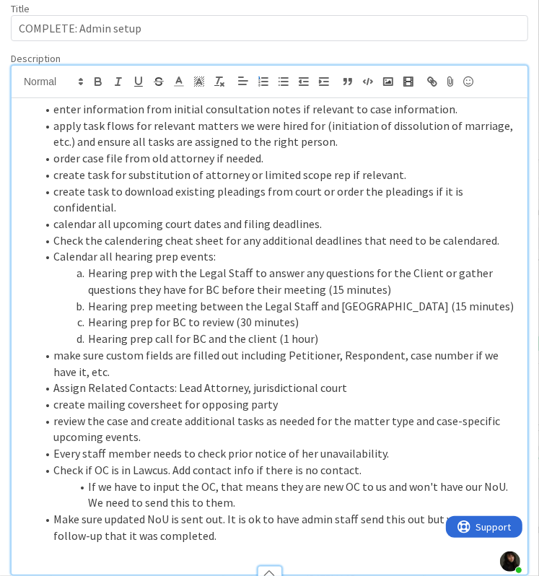
scroll to position [0, 0]
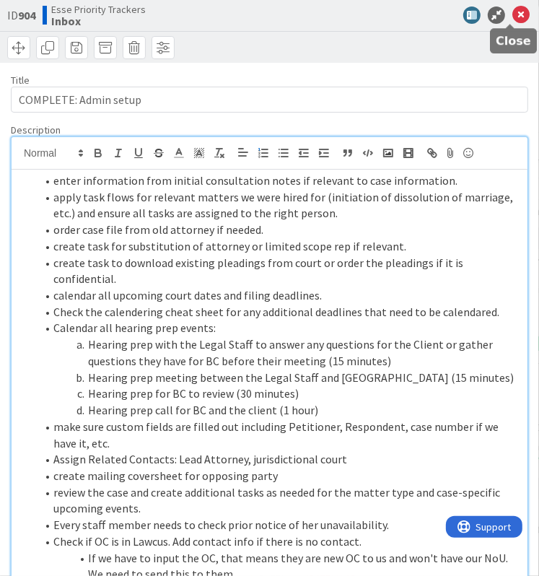
click at [513, 17] on icon at bounding box center [521, 14] width 17 height 17
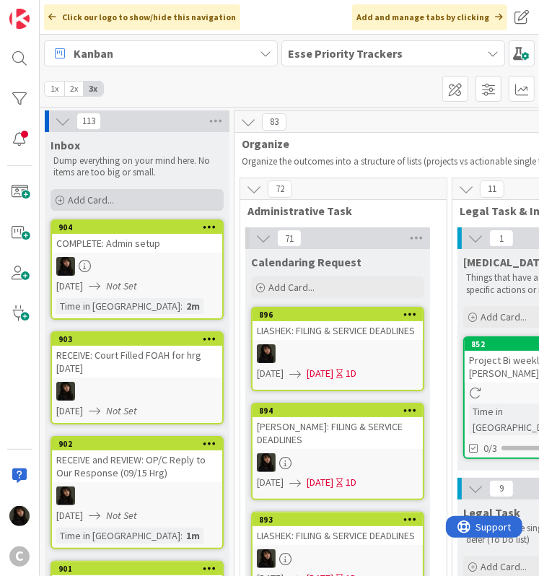
click at [84, 203] on span "Add Card..." at bounding box center [91, 199] width 46 height 13
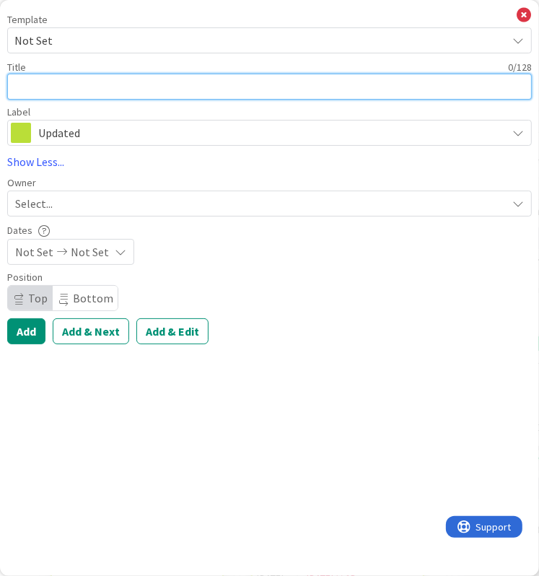
click at [77, 88] on textarea at bounding box center [269, 87] width 525 height 26
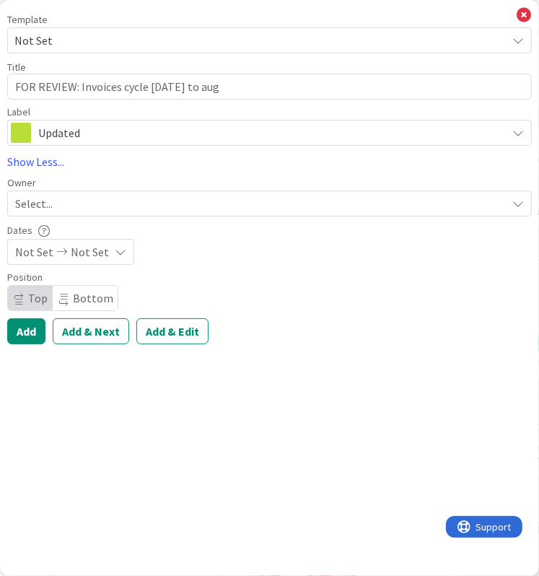
click at [71, 250] on span "Not Set" at bounding box center [90, 251] width 38 height 17
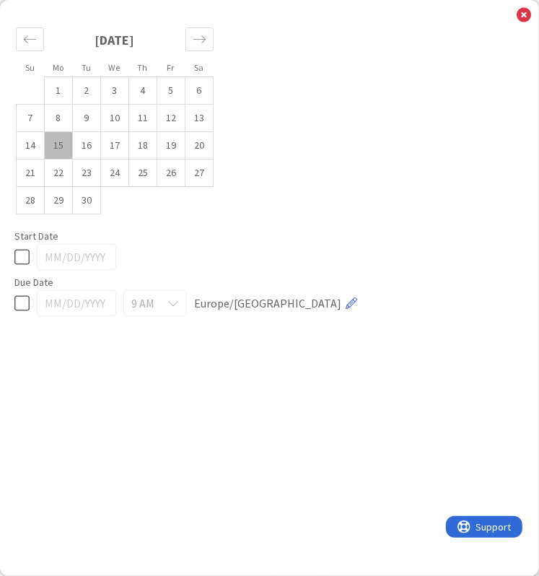
click at [30, 260] on div at bounding box center [269, 257] width 510 height 26
click at [24, 260] on icon at bounding box center [21, 256] width 15 height 17
click at [523, 17] on icon at bounding box center [524, 15] width 14 height 16
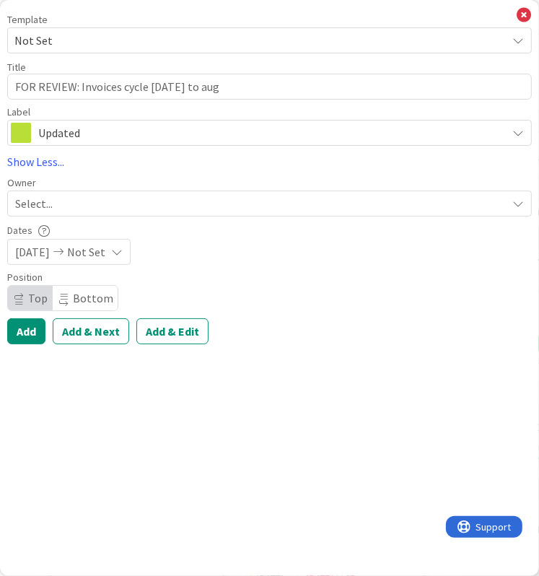
click at [70, 201] on div "Select..." at bounding box center [261, 203] width 492 height 17
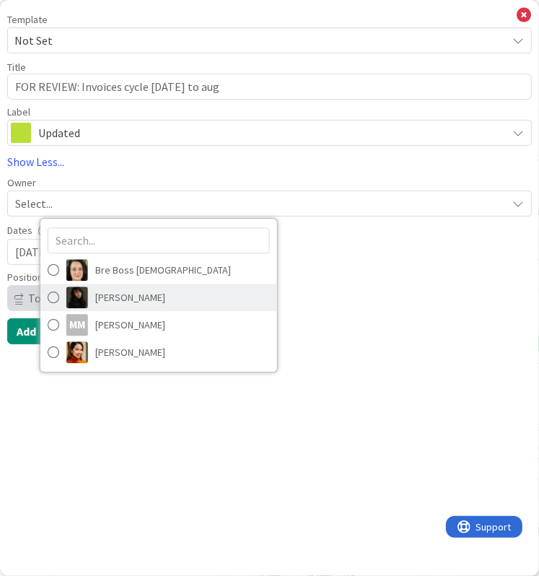
click at [100, 293] on span "[PERSON_NAME]" at bounding box center [130, 298] width 70 height 22
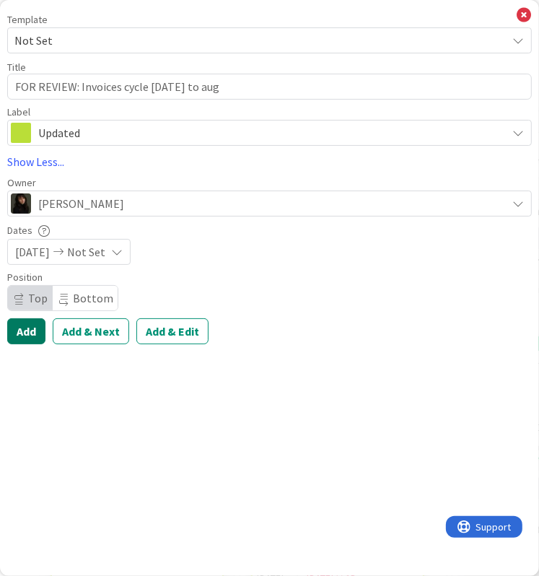
click at [30, 327] on button "Add" at bounding box center [26, 331] width 38 height 26
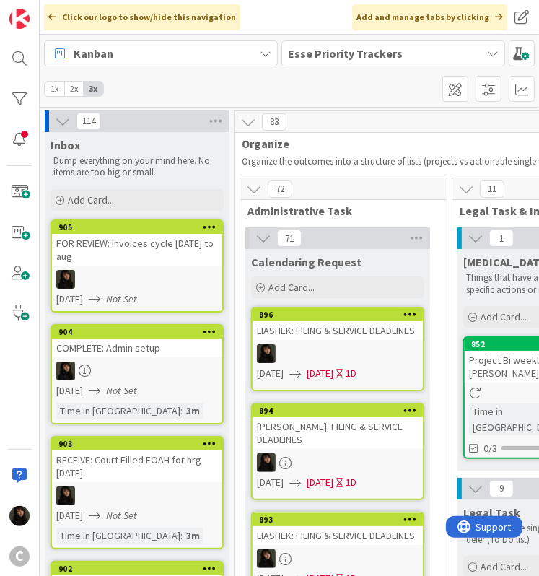
click at [81, 186] on div "Inbox Dump everything on your mind here. No items are too big or small. Add Car…" at bounding box center [137, 173] width 185 height 82
click at [81, 196] on span "Add Card..." at bounding box center [91, 199] width 46 height 13
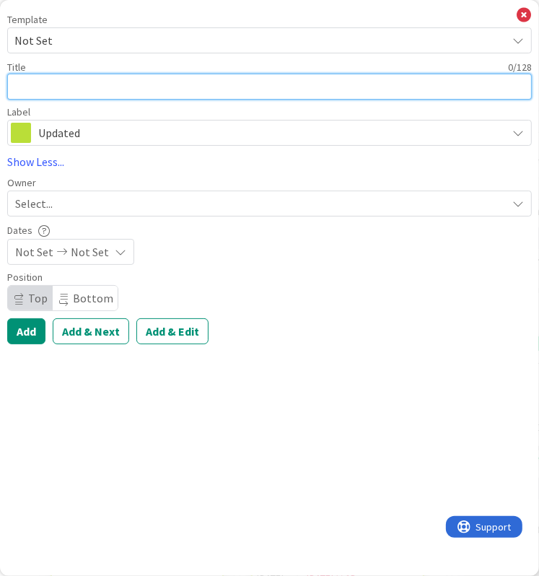
click at [27, 83] on textarea at bounding box center [269, 87] width 525 height 26
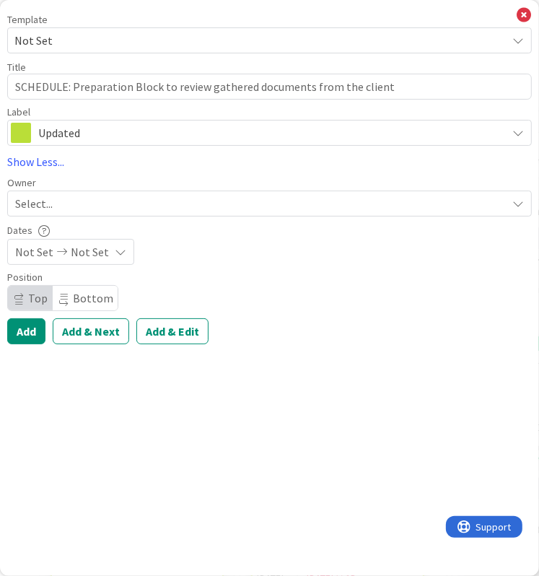
click at [51, 201] on span "Select..." at bounding box center [34, 203] width 38 height 17
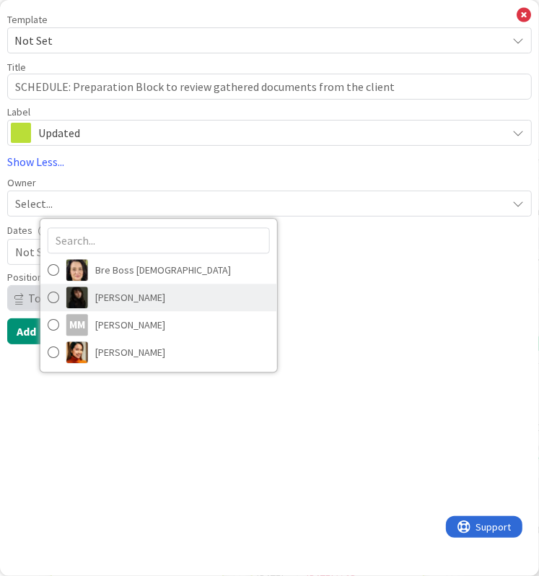
click at [110, 295] on span "[PERSON_NAME]" at bounding box center [130, 298] width 70 height 22
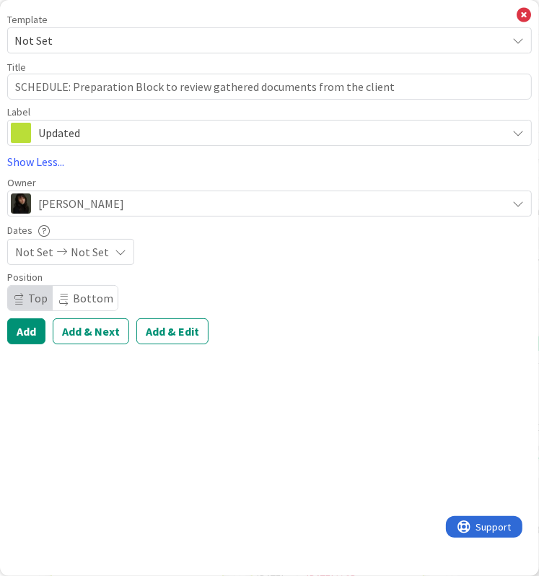
click at [71, 256] on span "Not Set" at bounding box center [90, 251] width 38 height 17
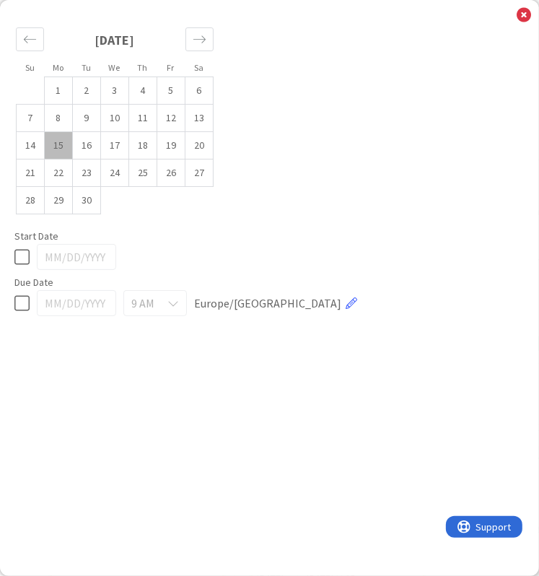
click at [57, 144] on td "15" at bounding box center [59, 145] width 28 height 27
click at [25, 256] on icon at bounding box center [21, 256] width 15 height 17
click at [29, 297] on icon at bounding box center [21, 303] width 15 height 17
click at [65, 151] on td "15" at bounding box center [59, 145] width 28 height 27
click at [520, 15] on icon at bounding box center [524, 15] width 14 height 16
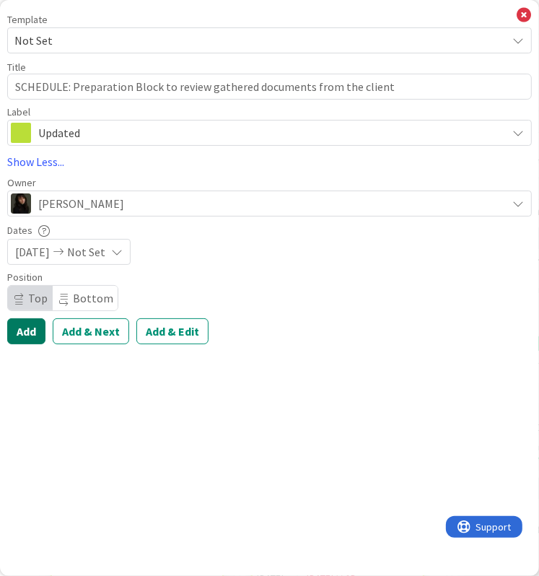
click at [18, 331] on button "Add" at bounding box center [26, 331] width 38 height 26
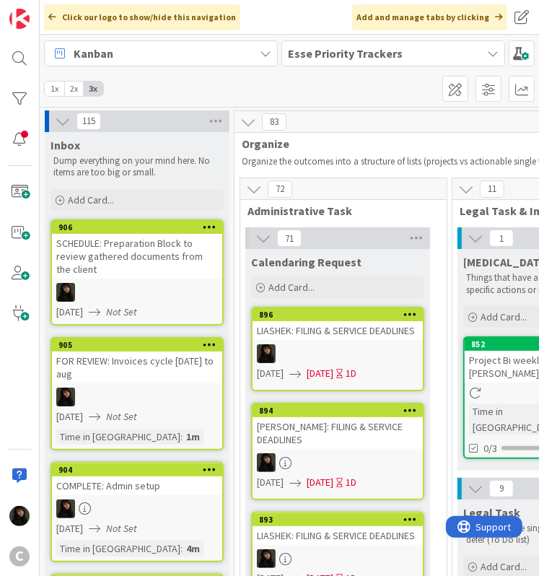
click at [108, 256] on div "SCHEDULE: Preparation Block to review gathered documents from the client" at bounding box center [137, 256] width 170 height 45
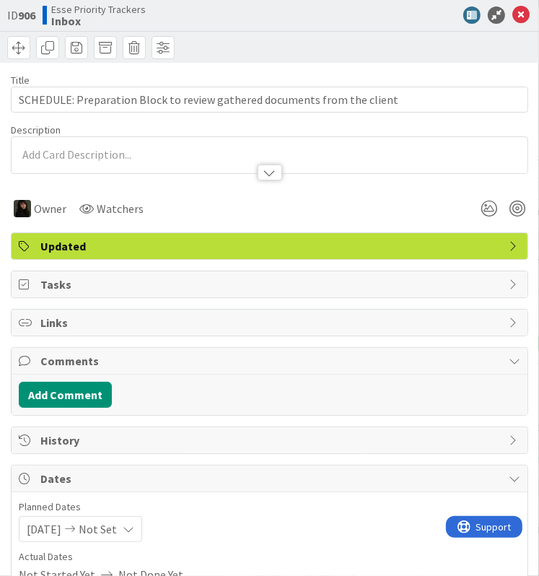
click at [113, 153] on p at bounding box center [270, 155] width 502 height 17
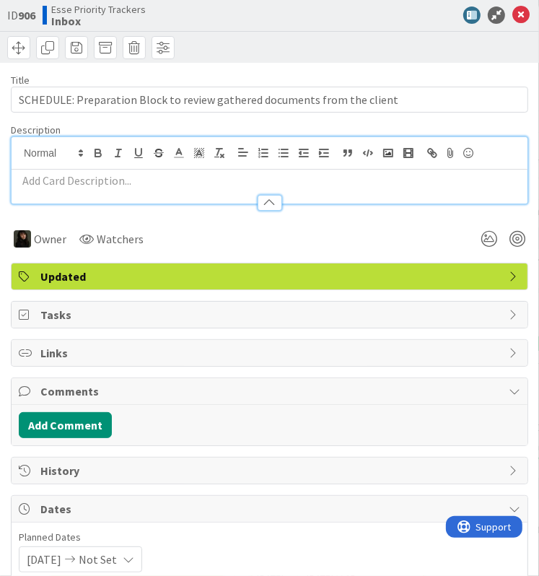
click at [131, 196] on div at bounding box center [270, 195] width 516 height 15
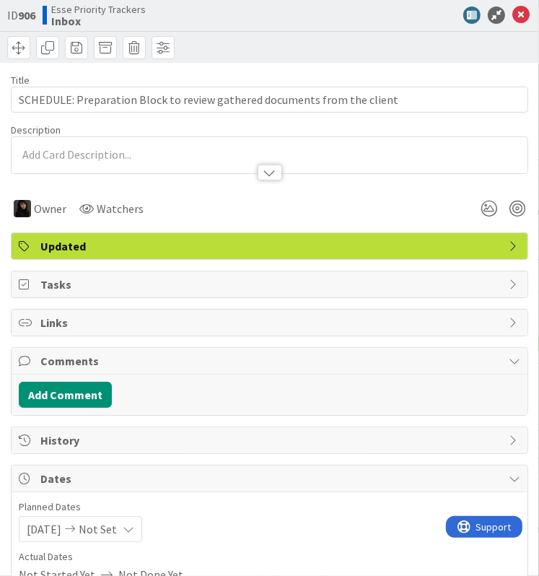
click at [140, 167] on div at bounding box center [270, 165] width 516 height 15
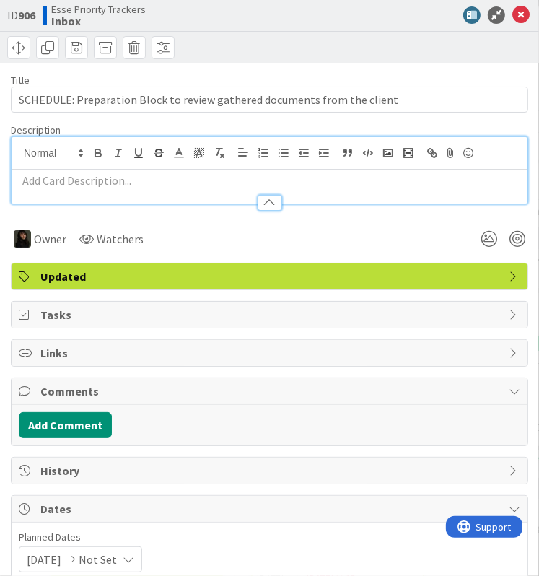
click at [127, 170] on div at bounding box center [270, 187] width 516 height 34
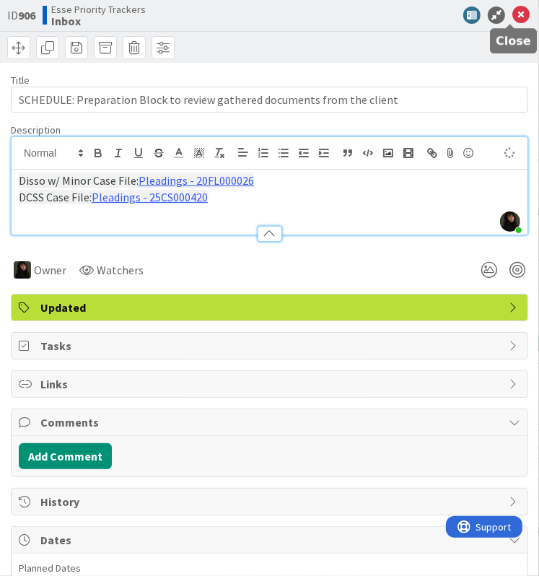
click at [513, 12] on icon at bounding box center [521, 14] width 17 height 17
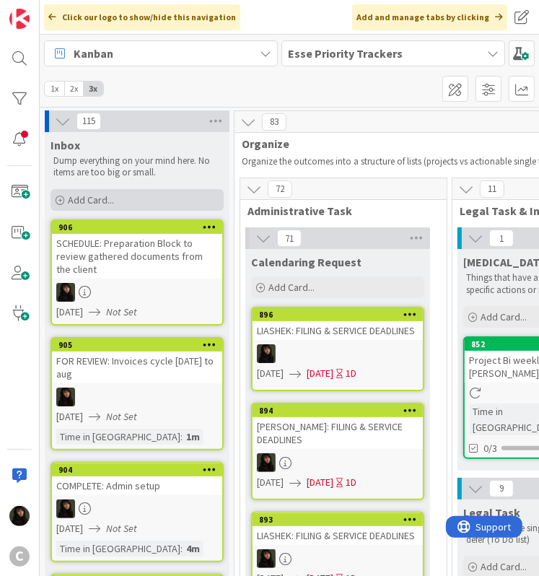
click at [139, 197] on div "Add Card..." at bounding box center [137, 200] width 173 height 22
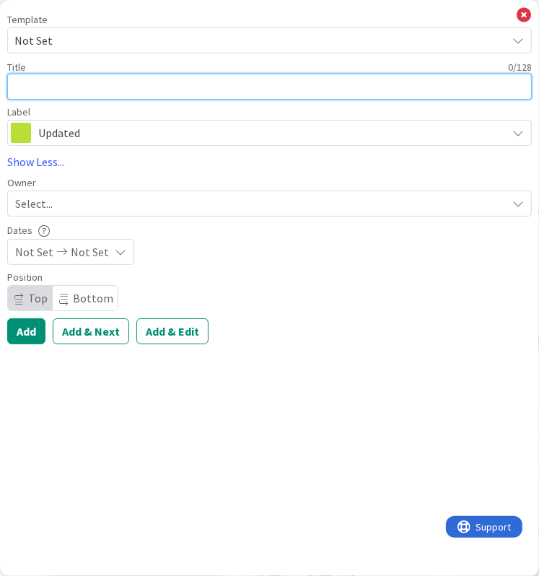
click at [36, 97] on textarea at bounding box center [269, 87] width 525 height 26
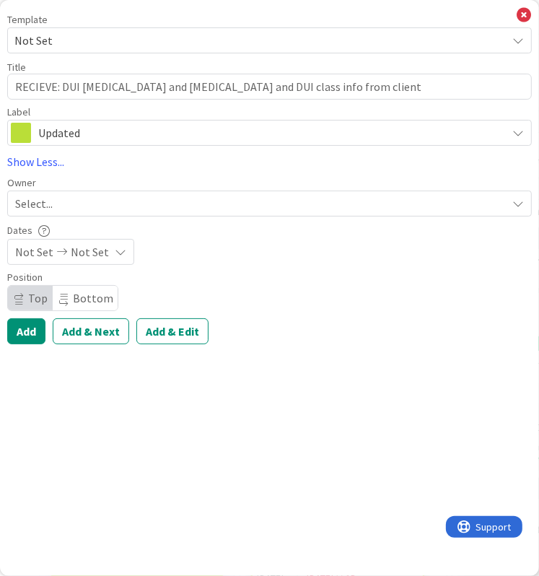
click at [71, 207] on div "Select..." at bounding box center [261, 203] width 492 height 17
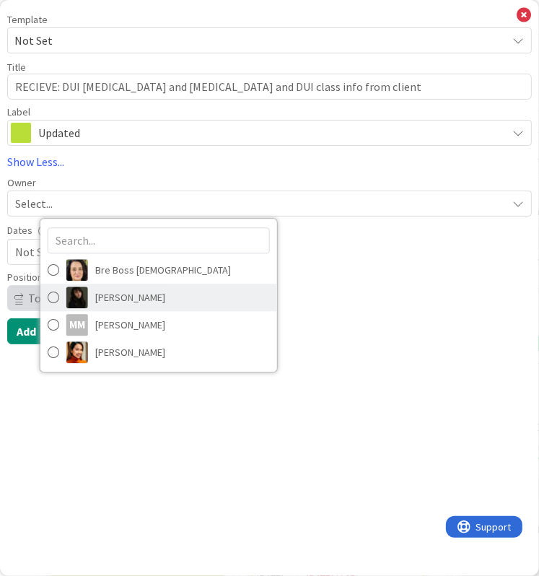
click at [126, 294] on span "[PERSON_NAME]" at bounding box center [130, 298] width 70 height 22
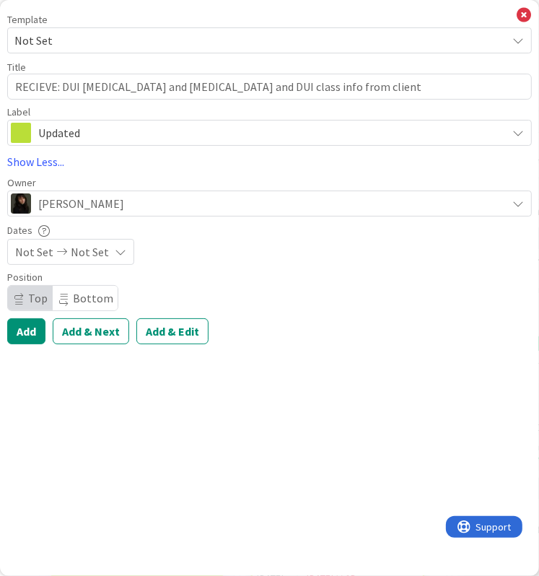
click at [95, 253] on span "Not Set" at bounding box center [90, 251] width 38 height 17
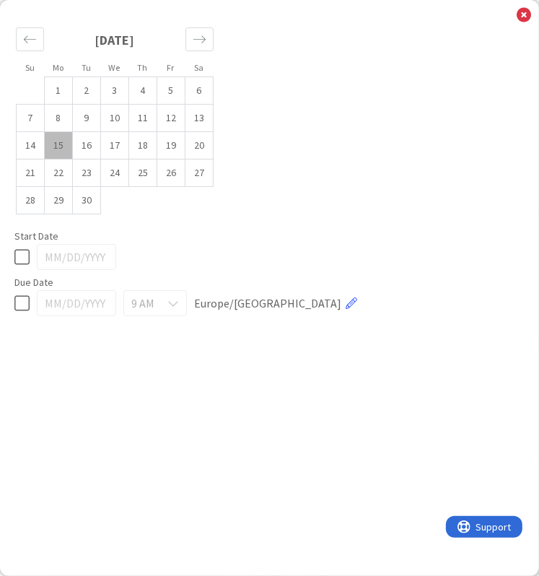
click at [22, 245] on div at bounding box center [269, 257] width 510 height 26
click at [19, 252] on icon at bounding box center [21, 256] width 15 height 17
click at [529, 15] on icon at bounding box center [524, 15] width 14 height 16
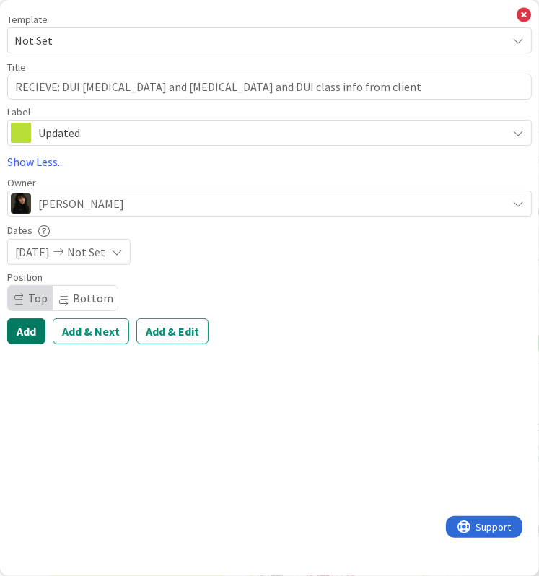
drag, startPoint x: 38, startPoint y: 328, endPoint x: 30, endPoint y: 331, distance: 8.2
click at [30, 331] on button "Add" at bounding box center [26, 331] width 38 height 26
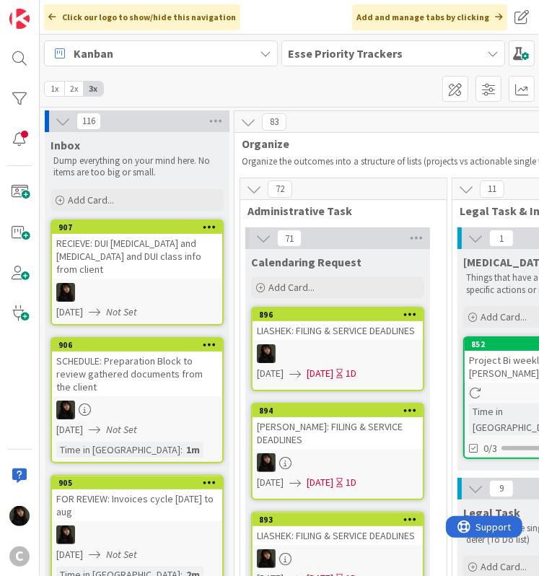
drag, startPoint x: 32, startPoint y: 327, endPoint x: 34, endPoint y: 364, distance: 36.9
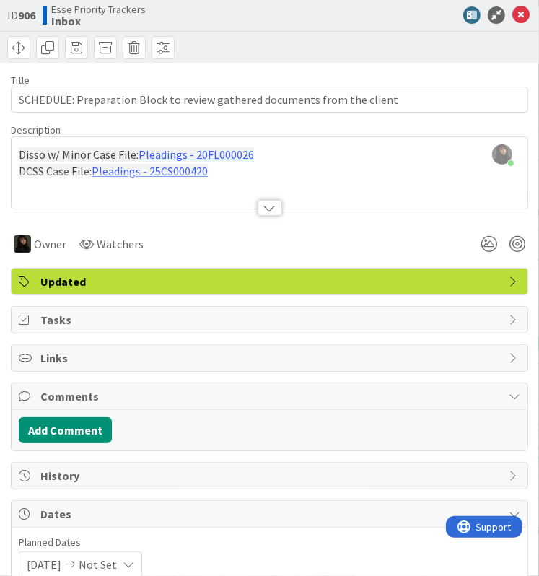
click at [241, 175] on div at bounding box center [270, 190] width 516 height 37
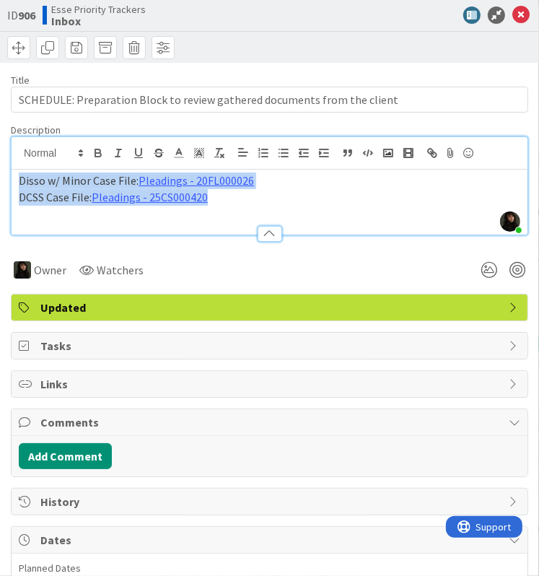
drag, startPoint x: 232, startPoint y: 196, endPoint x: -4, endPoint y: 165, distance: 238.8
click at [0, 165] on html "C Click our logo to show/hide this navigation Add and manage tabs by clicking K…" at bounding box center [269, 288] width 539 height 576
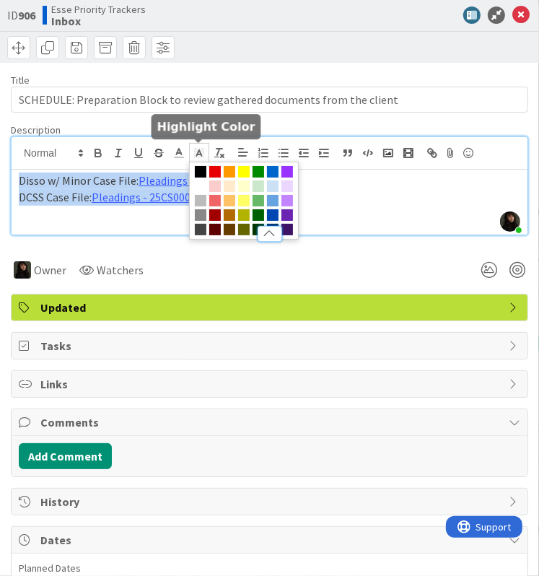
click at [196, 156] on icon at bounding box center [199, 153] width 13 height 13
click at [205, 184] on span at bounding box center [201, 186] width 12 height 12
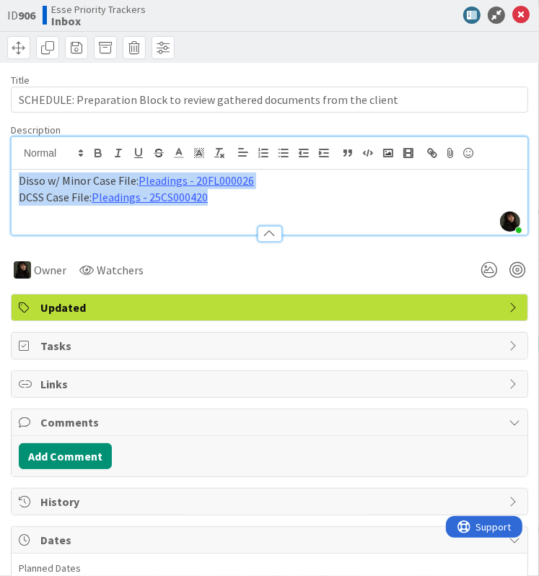
click at [323, 209] on div "Disso w/ Minor Case File: Pleadings - 20FL000026 DCSS Case File: Pleadings - 25…" at bounding box center [270, 202] width 516 height 65
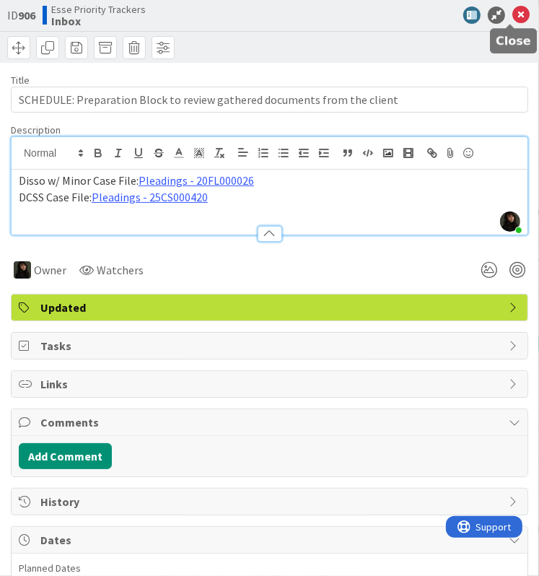
click at [513, 14] on icon at bounding box center [521, 14] width 17 height 17
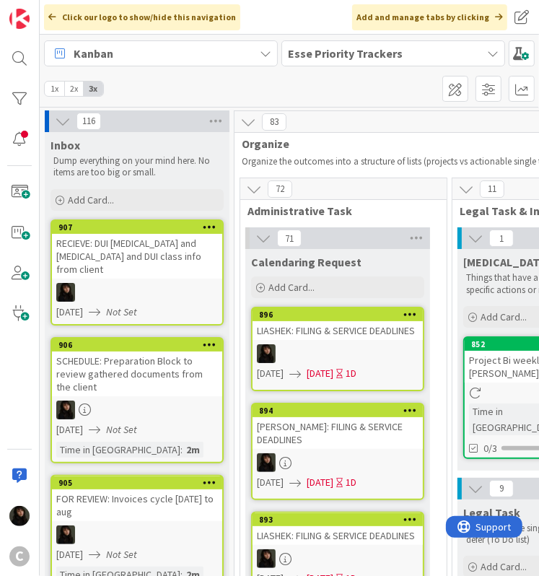
click at [164, 283] on div at bounding box center [137, 292] width 170 height 19
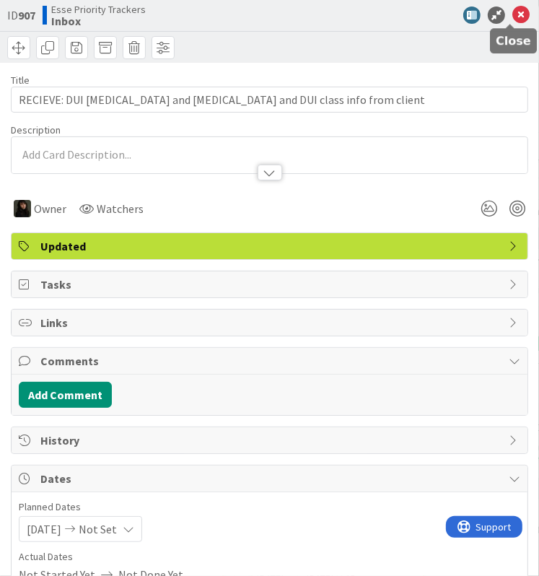
click at [513, 17] on icon at bounding box center [521, 14] width 17 height 17
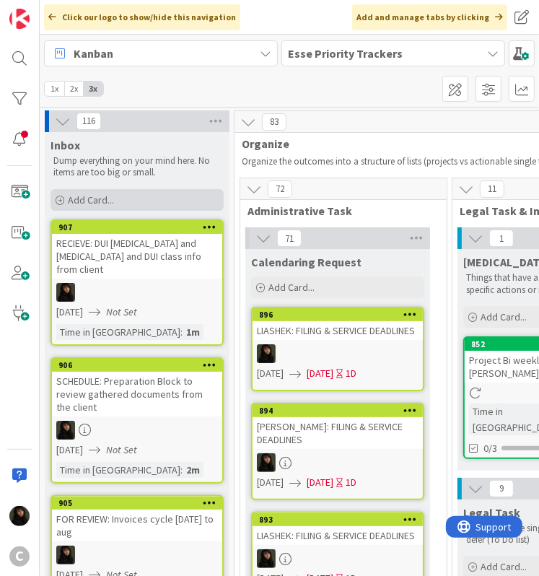
click at [84, 205] on span "Add Card..." at bounding box center [91, 199] width 46 height 13
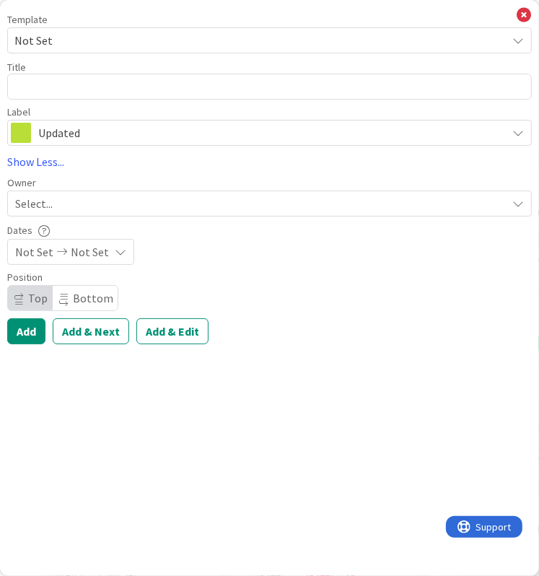
click at [88, 101] on div "Template Not Set Not Set Invoicing Cycle: Cornwall Family Law Office Project We…" at bounding box center [269, 79] width 525 height 131
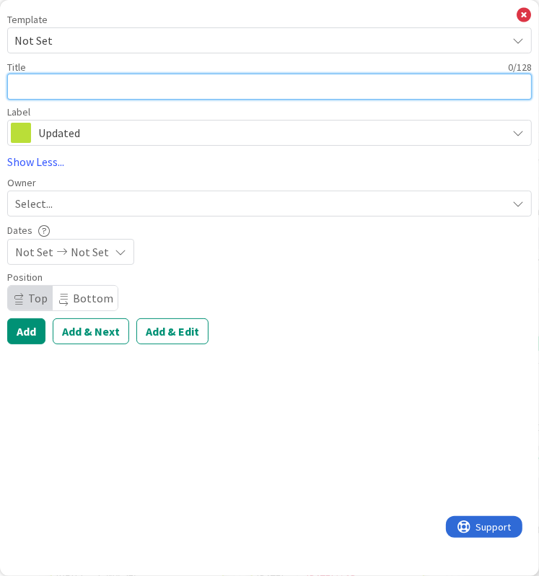
click at [43, 89] on textarea at bounding box center [269, 87] width 525 height 26
paste textarea "SCHEDULE: Move Away Trial Meetings"
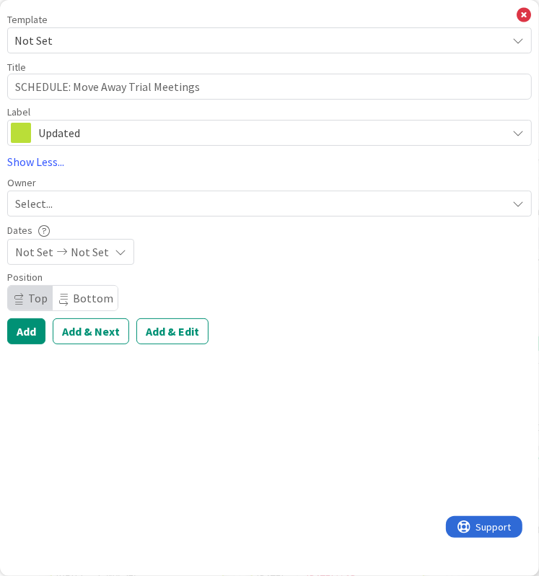
click at [64, 208] on div "Select..." at bounding box center [261, 203] width 492 height 17
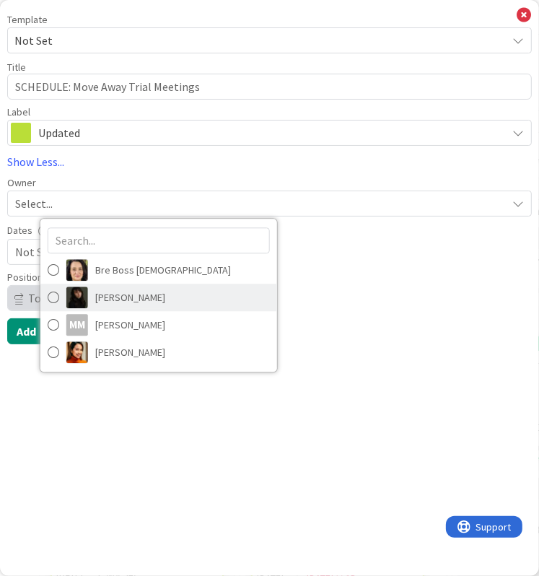
click at [88, 300] on link "[PERSON_NAME]" at bounding box center [158, 297] width 237 height 27
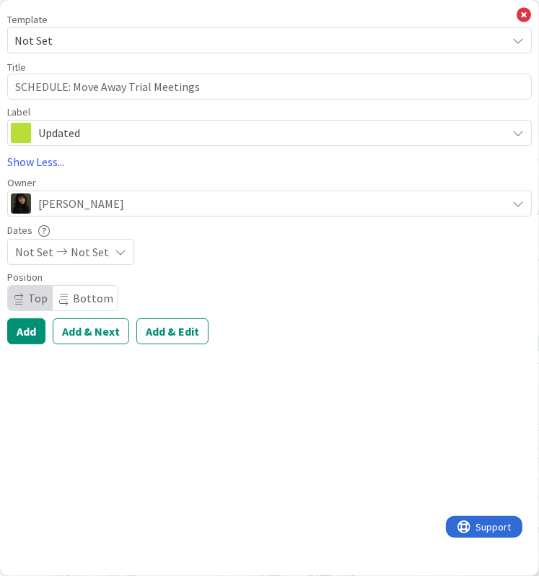
click at [64, 250] on icon at bounding box center [61, 252] width 17 height 10
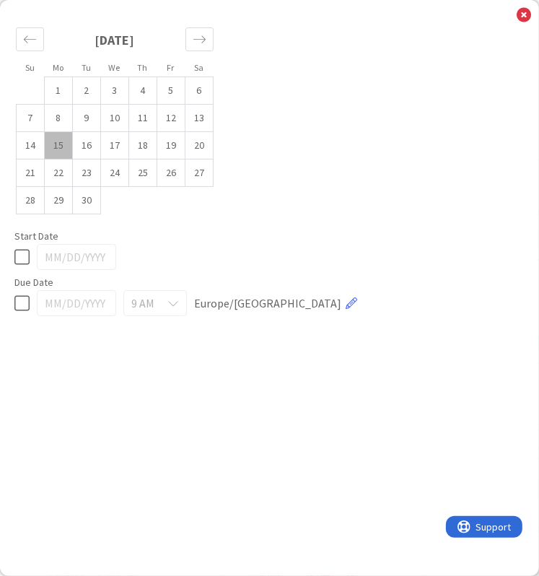
click at [66, 150] on td "15" at bounding box center [59, 145] width 28 height 27
click at [29, 256] on icon at bounding box center [21, 256] width 15 height 17
click at [24, 296] on icon at bounding box center [21, 303] width 15 height 17
click at [23, 267] on div "[DATE]" at bounding box center [269, 257] width 510 height 26
click at [23, 260] on icon at bounding box center [21, 256] width 15 height 17
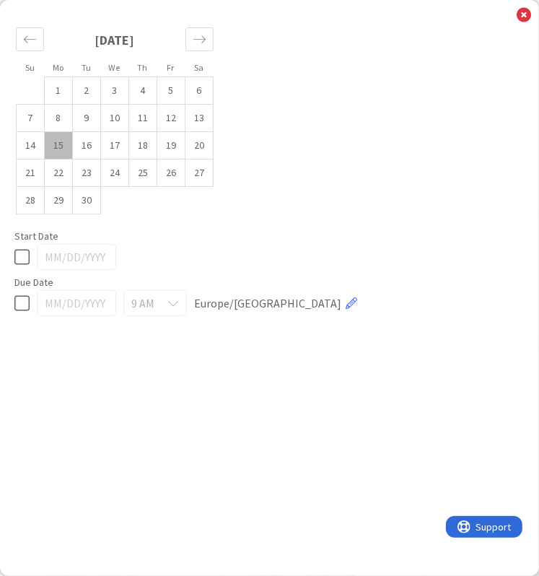
click at [19, 253] on icon at bounding box center [21, 256] width 15 height 17
click at [523, 19] on icon at bounding box center [524, 15] width 14 height 16
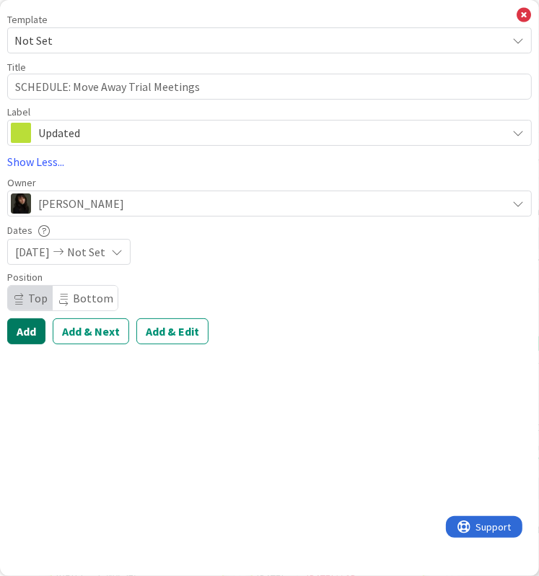
click at [32, 328] on button "Add" at bounding box center [26, 331] width 38 height 26
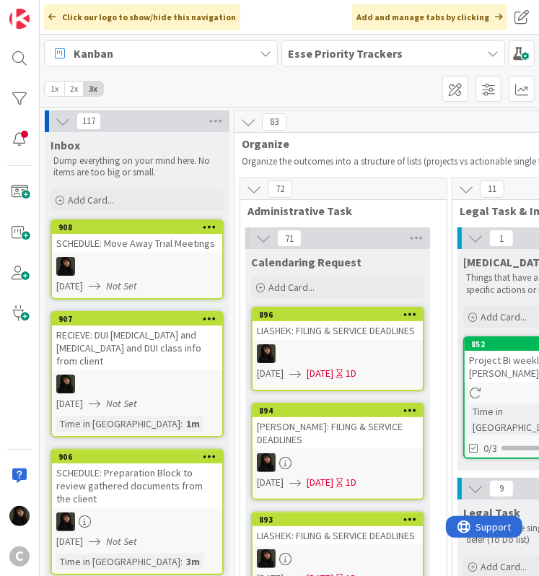
click at [121, 248] on div "SCHEDULE: Move Away Trial Meetings" at bounding box center [137, 243] width 170 height 19
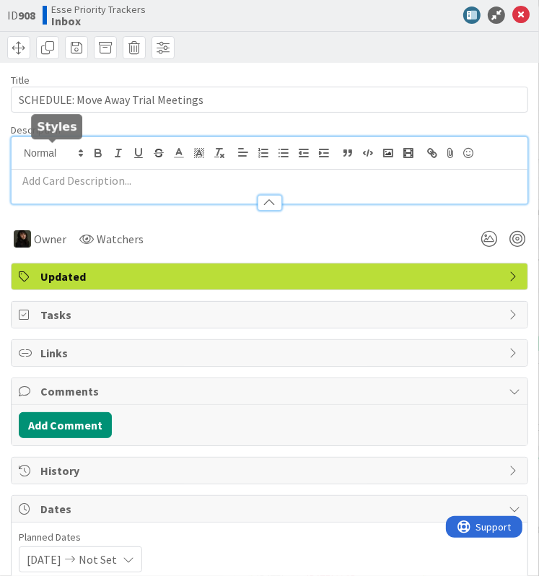
click at [87, 155] on div at bounding box center [270, 170] width 516 height 66
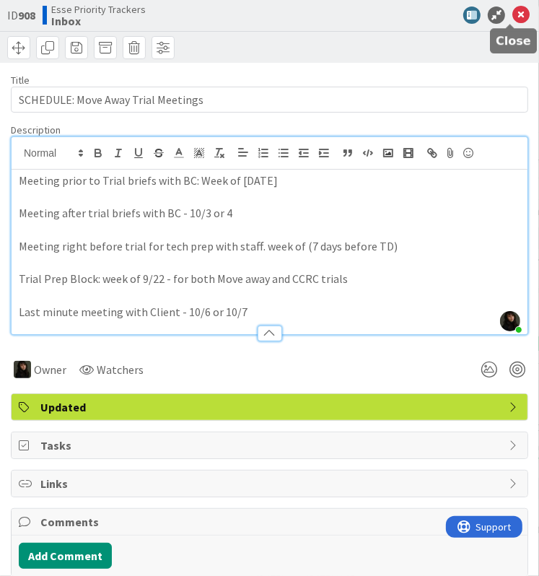
click at [514, 19] on icon at bounding box center [521, 14] width 17 height 17
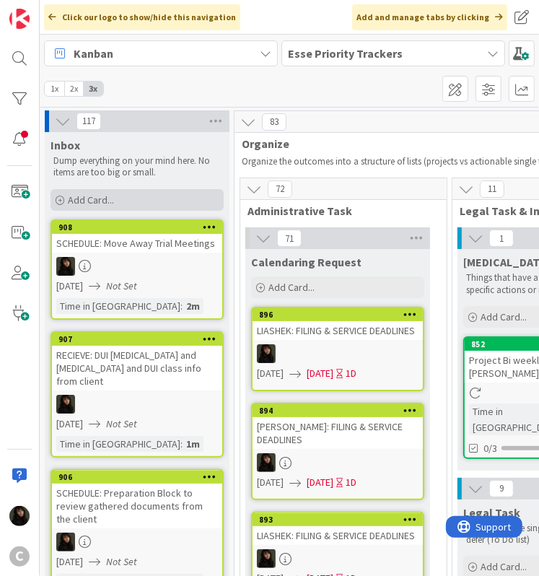
click at [112, 200] on span "Add Card..." at bounding box center [91, 199] width 46 height 13
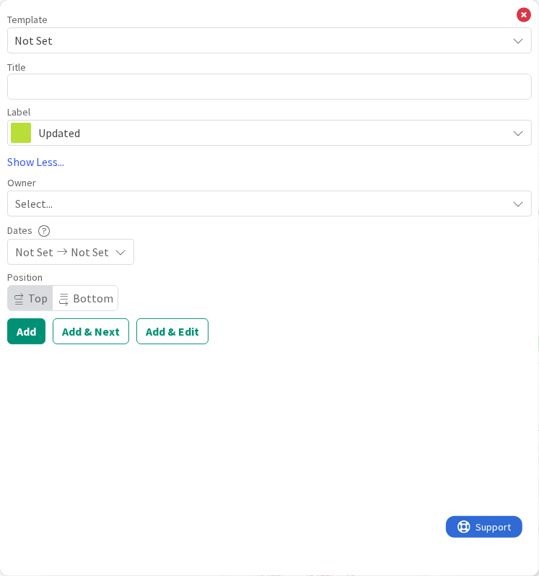
click at [51, 198] on span "Select..." at bounding box center [34, 203] width 38 height 17
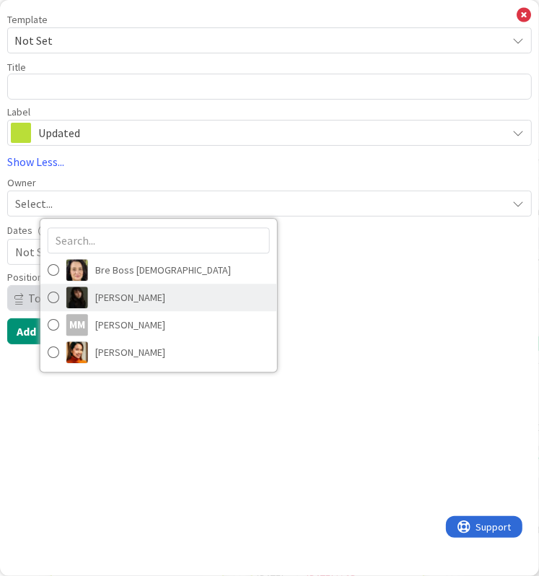
click at [108, 304] on span "[PERSON_NAME]" at bounding box center [130, 298] width 70 height 22
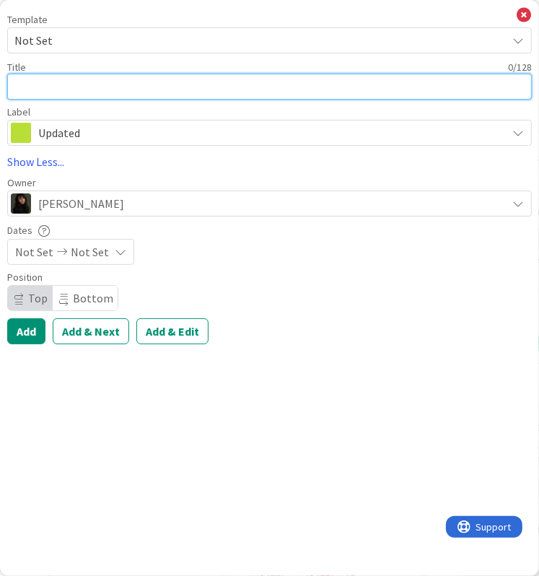
click at [62, 92] on textarea at bounding box center [269, 87] width 525 height 26
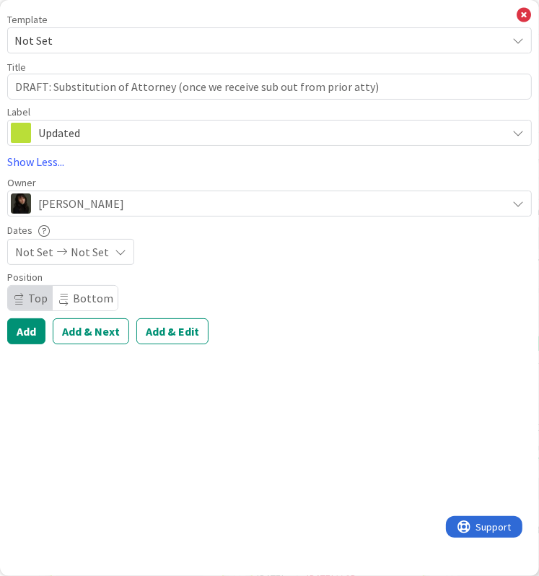
click at [64, 258] on div "Not Set Not Set" at bounding box center [70, 252] width 127 height 26
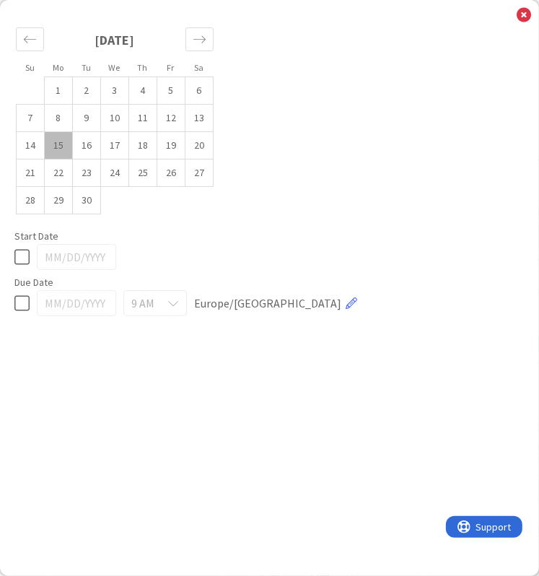
click at [19, 259] on icon at bounding box center [21, 256] width 15 height 17
click at [523, 14] on icon at bounding box center [524, 15] width 14 height 16
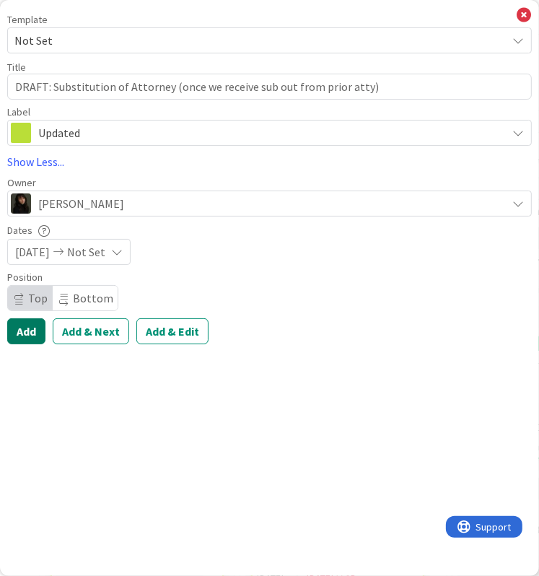
click at [30, 332] on button "Add" at bounding box center [26, 331] width 38 height 26
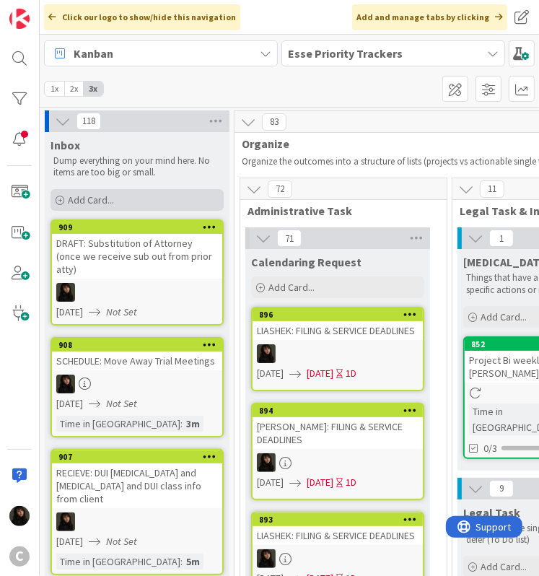
click at [123, 200] on div "Add Card..." at bounding box center [137, 200] width 173 height 22
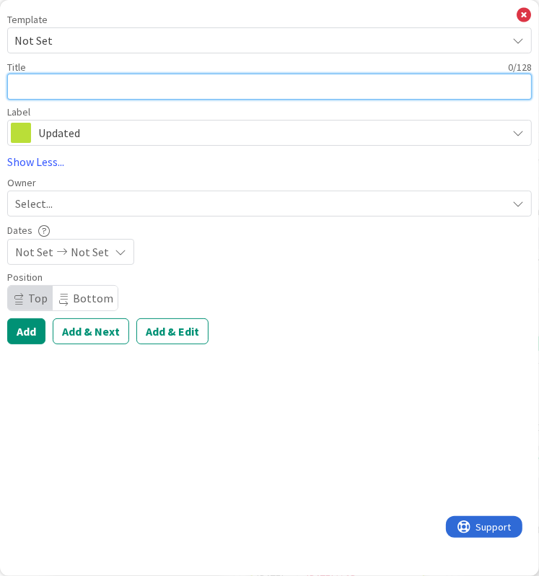
click at [43, 92] on textarea at bounding box center [269, 87] width 525 height 26
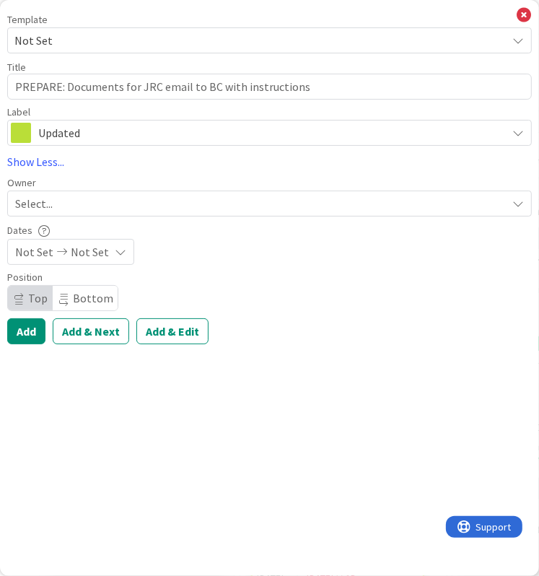
click at [59, 204] on div "Select..." at bounding box center [261, 203] width 492 height 17
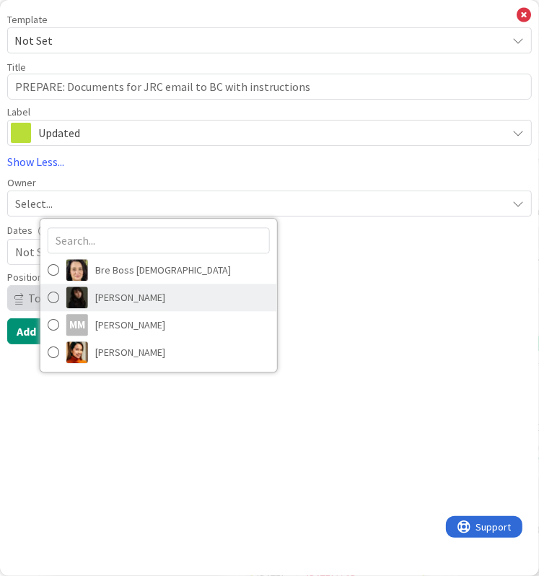
click at [106, 300] on span "[PERSON_NAME]" at bounding box center [130, 298] width 70 height 22
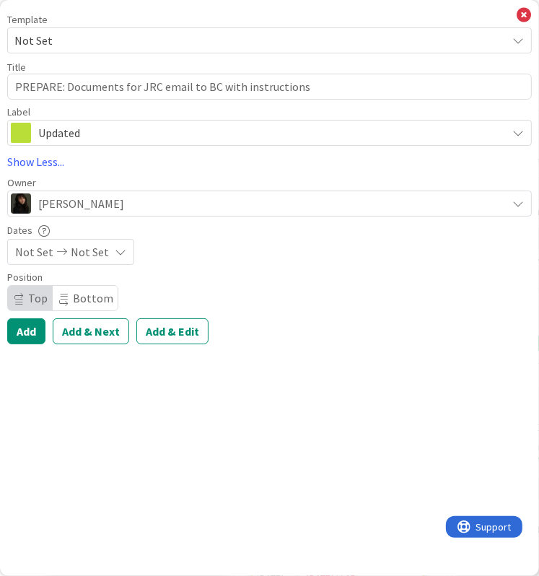
click at [77, 249] on span "Not Set" at bounding box center [90, 251] width 38 height 17
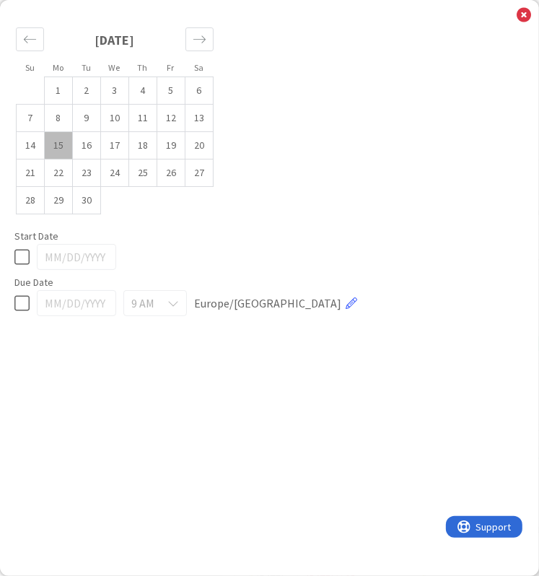
click at [24, 264] on icon at bounding box center [21, 256] width 15 height 17
click at [531, 16] on div "Su Mo Tu We Th Fr Sa [DATE] 1 2 3 4 5 6 7 8 9 10 11 12 13 14 15 16 17 18 19 20 …" at bounding box center [269, 168] width 525 height 309
click at [523, 14] on icon at bounding box center [524, 15] width 14 height 16
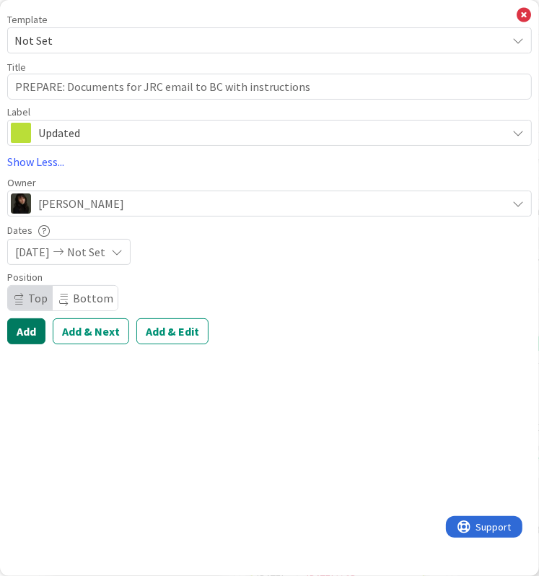
click at [23, 334] on button "Add" at bounding box center [26, 331] width 38 height 26
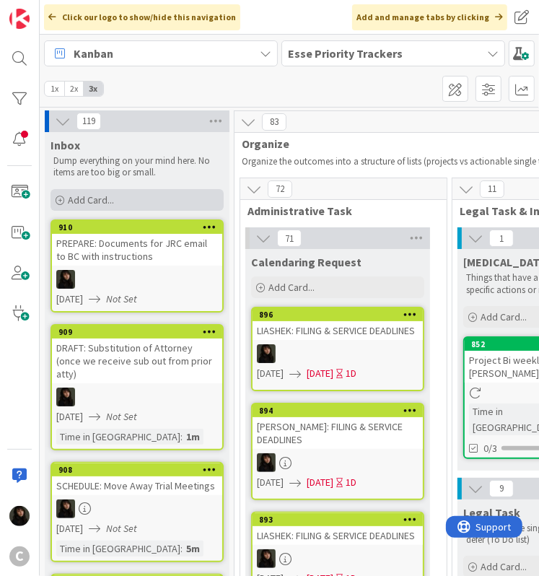
click at [92, 194] on span "Add Card..." at bounding box center [91, 199] width 46 height 13
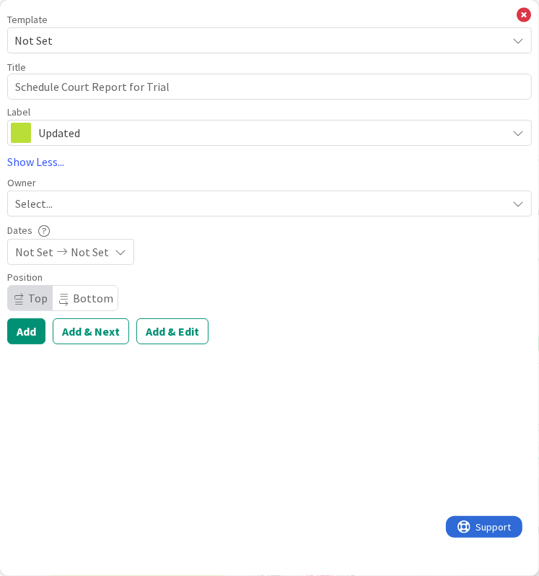
click at [82, 201] on div "Select..." at bounding box center [261, 203] width 492 height 17
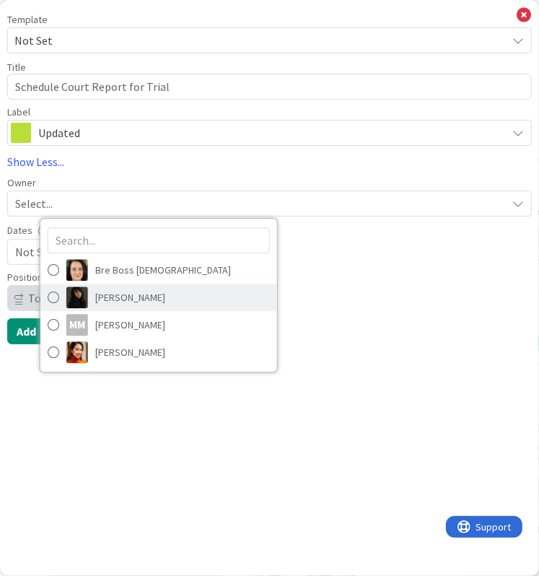
click at [123, 301] on span "[PERSON_NAME]" at bounding box center [130, 298] width 70 height 22
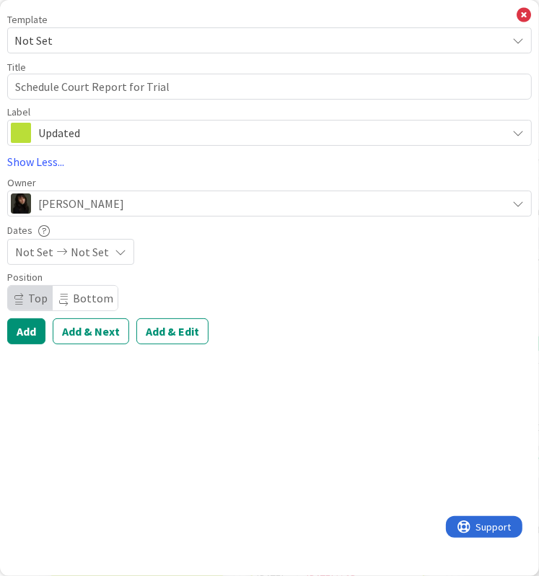
click at [90, 259] on span "Not Set" at bounding box center [90, 251] width 38 height 17
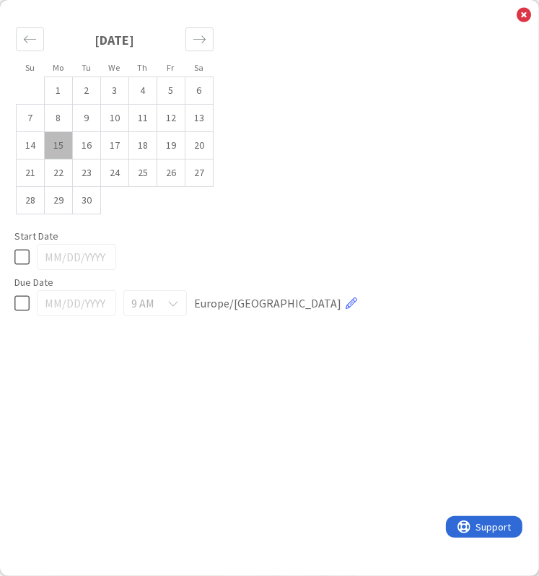
click at [23, 250] on icon at bounding box center [21, 256] width 15 height 17
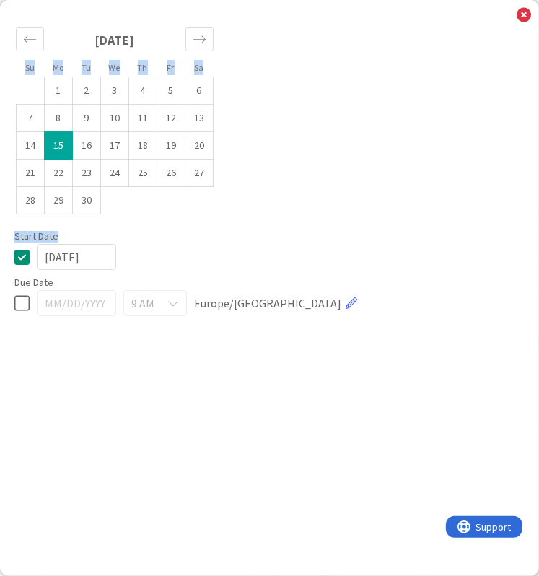
click at [531, 12] on div "Su Mo Tu We Th Fr Sa [DATE] 1 2 3 4 5 6 7 8 9 10 11 12 13 14 15 16 17 18 19 20 …" at bounding box center [269, 288] width 539 height 576
click at [531, 13] on icon at bounding box center [524, 15] width 14 height 16
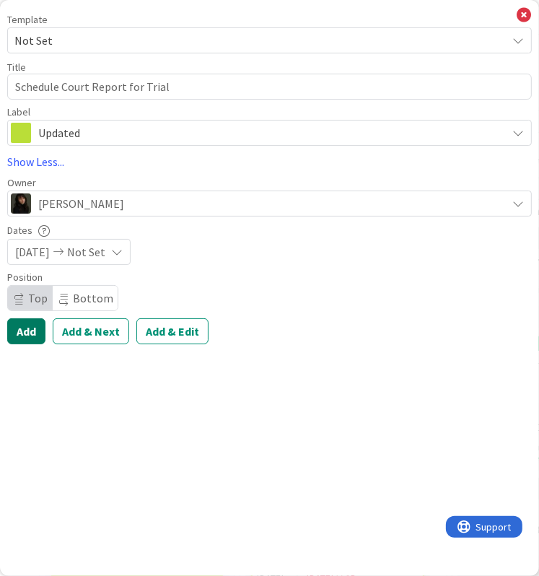
click at [26, 333] on button "Add" at bounding box center [26, 331] width 38 height 26
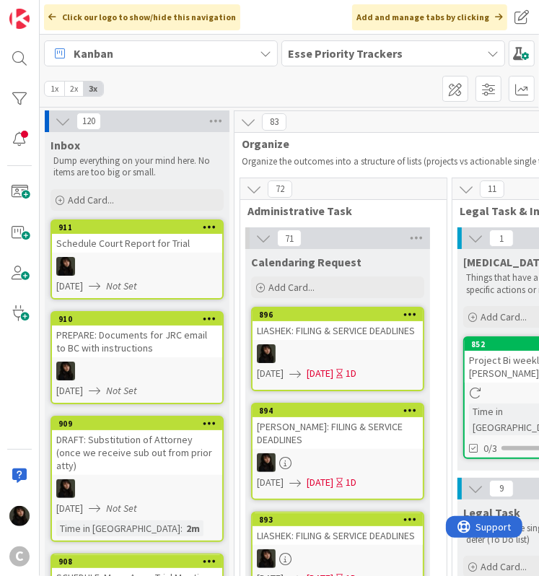
click at [111, 252] on link "911 Schedule Court Report for Trial [DATE] Not Set" at bounding box center [137, 259] width 173 height 80
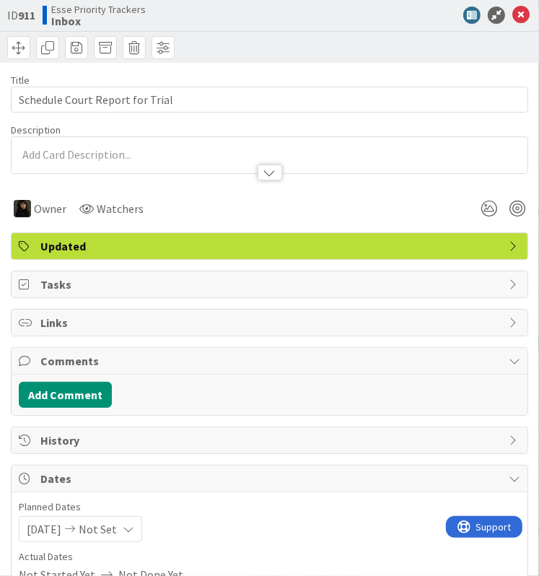
click at [73, 158] on div at bounding box center [270, 165] width 516 height 15
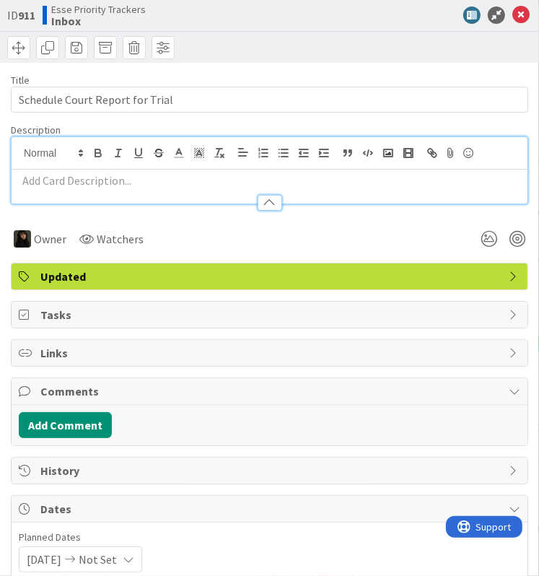
drag, startPoint x: 64, startPoint y: 175, endPoint x: 61, endPoint y: 184, distance: 9.8
click at [61, 179] on p at bounding box center [270, 181] width 502 height 17
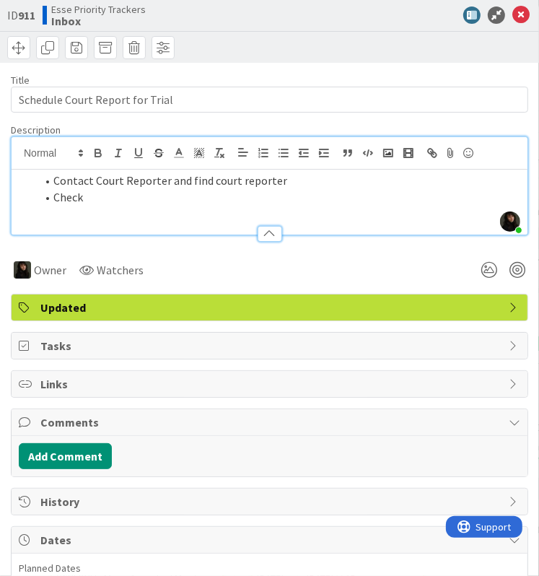
click at [102, 195] on li "Check" at bounding box center [278, 197] width 484 height 17
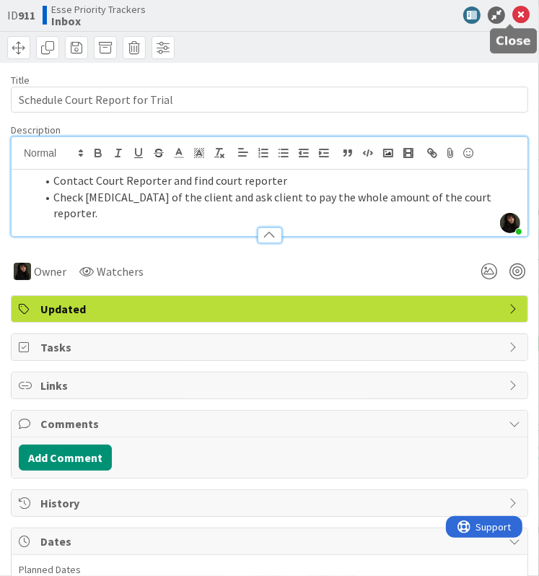
click at [513, 14] on icon at bounding box center [521, 14] width 17 height 17
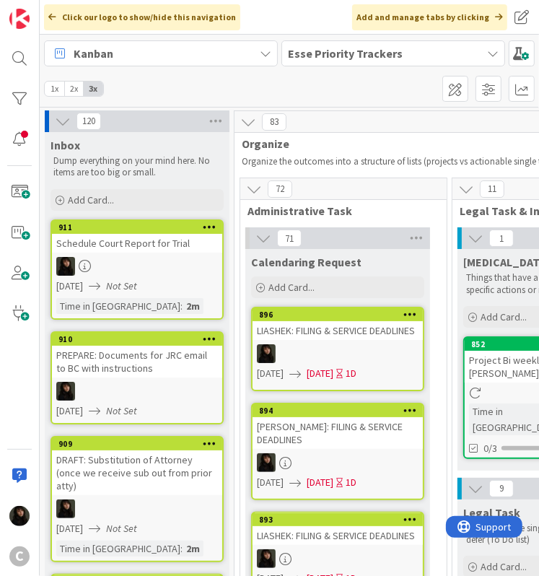
click at [165, 257] on div at bounding box center [137, 266] width 170 height 19
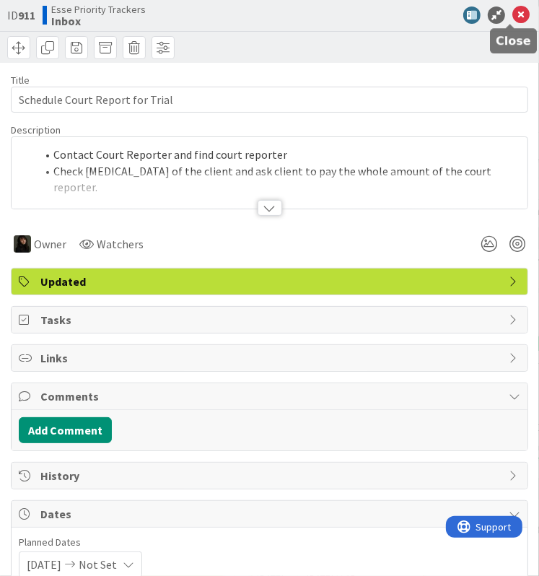
click at [513, 15] on icon at bounding box center [521, 14] width 17 height 17
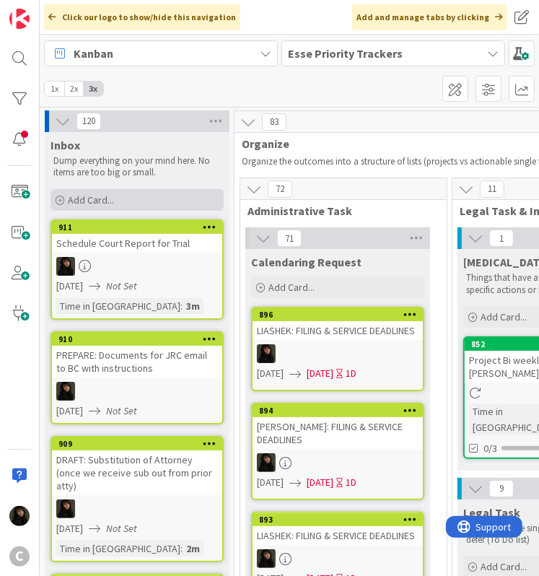
click at [88, 204] on span "Add Card..." at bounding box center [91, 199] width 46 height 13
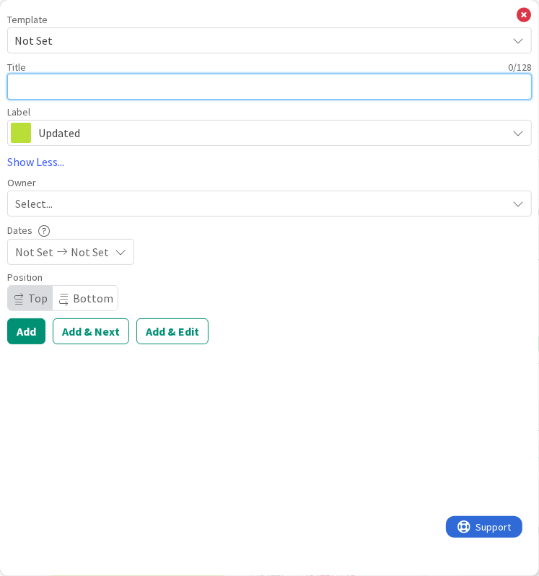
click at [72, 95] on textarea at bounding box center [269, 87] width 525 height 26
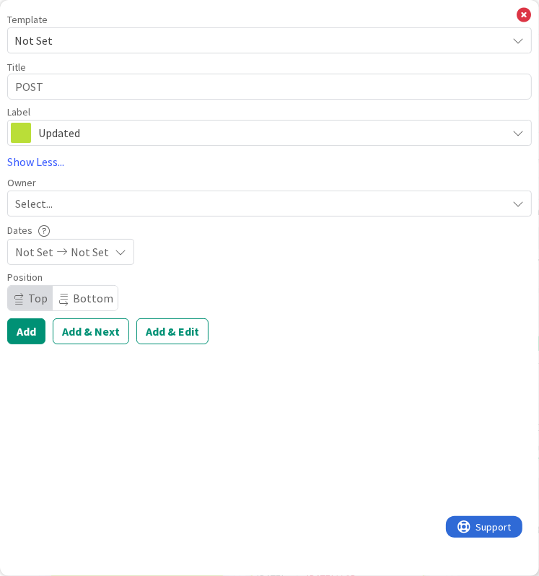
click at [105, 208] on div "Select..." at bounding box center [261, 203] width 492 height 17
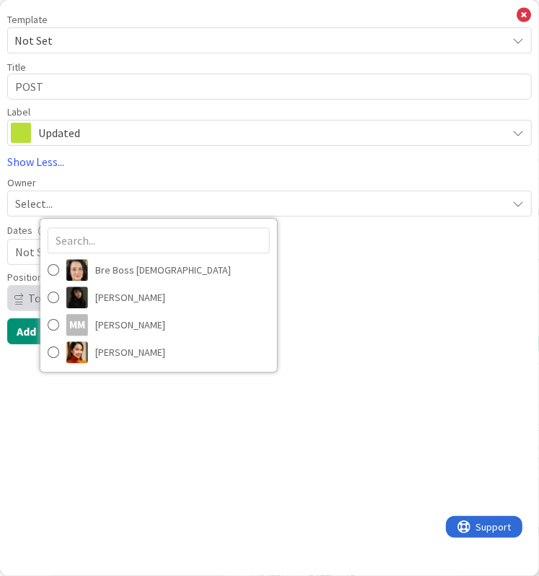
click at [87, 204] on div "Select..." at bounding box center [261, 203] width 492 height 17
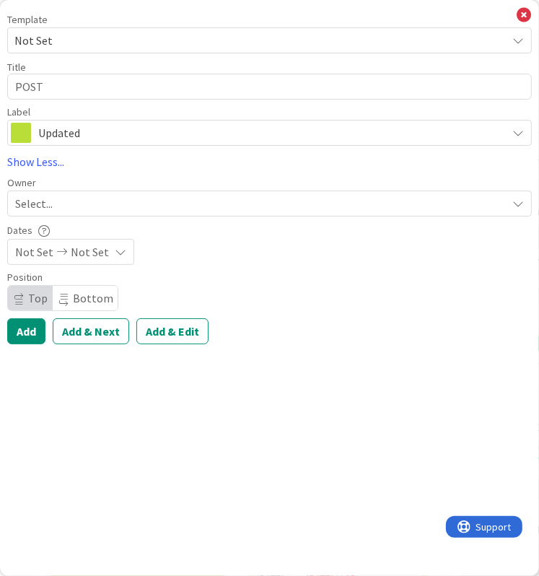
click at [136, 123] on span "Updated" at bounding box center [268, 133] width 461 height 20
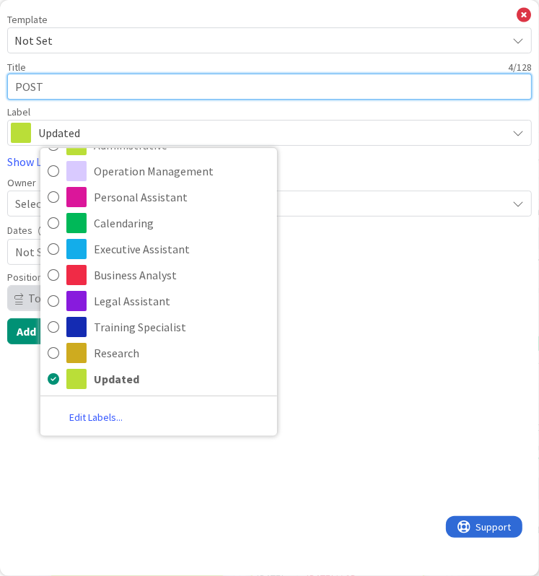
click at [94, 85] on textarea "POST" at bounding box center [269, 87] width 525 height 26
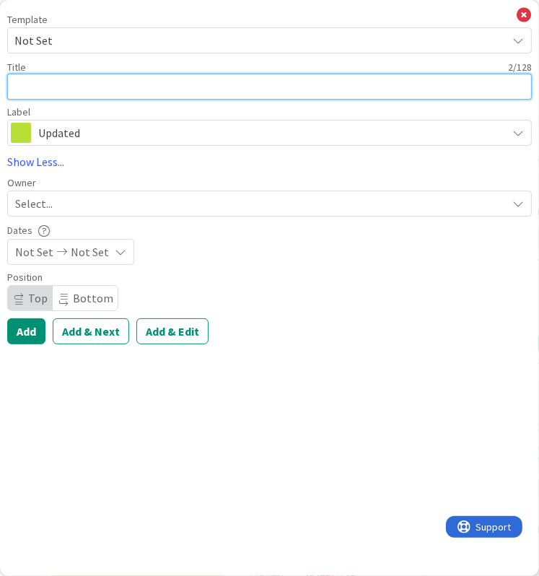
click at [45, 88] on textarea at bounding box center [269, 87] width 525 height 26
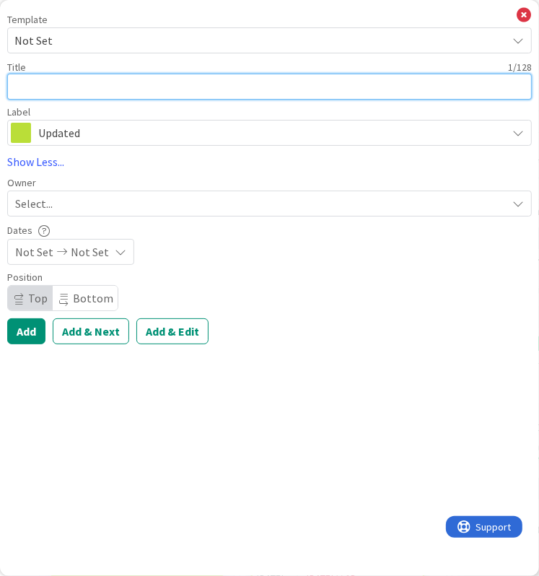
click at [45, 88] on textarea at bounding box center [269, 87] width 525 height 26
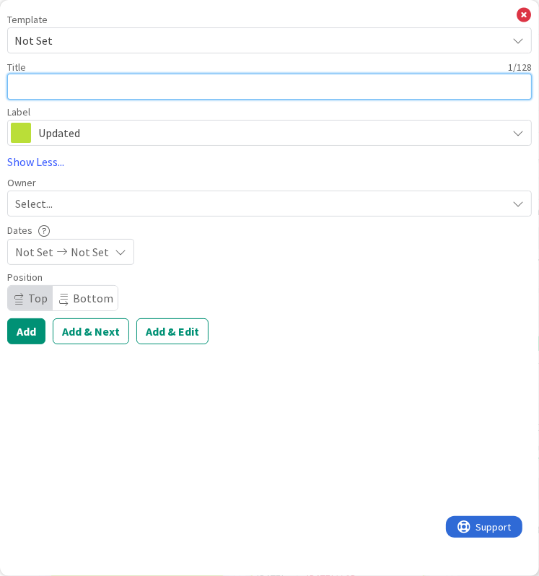
click at [45, 88] on textarea at bounding box center [269, 87] width 525 height 26
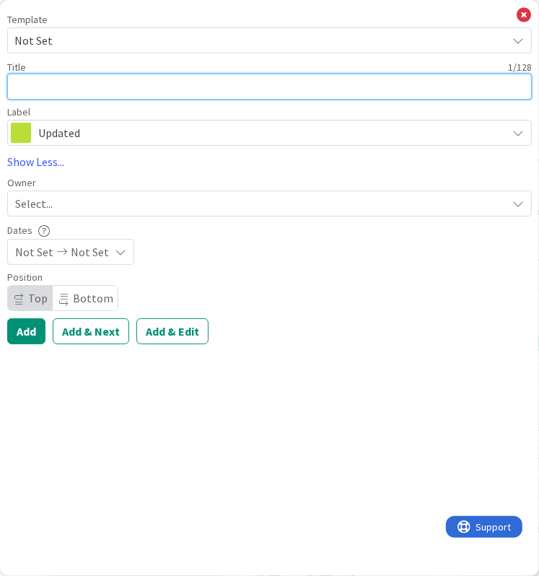
click at [29, 88] on textarea at bounding box center [269, 87] width 525 height 26
click at [14, 85] on textarea at bounding box center [269, 87] width 525 height 26
click at [64, 86] on textarea at bounding box center [269, 87] width 525 height 26
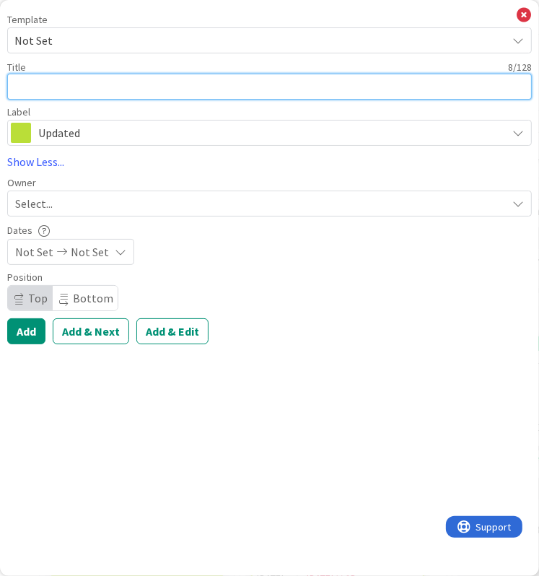
click at [64, 86] on textarea at bounding box center [269, 87] width 525 height 26
click at [20, 83] on textarea at bounding box center [269, 87] width 525 height 26
click at [17, 84] on textarea at bounding box center [269, 87] width 525 height 26
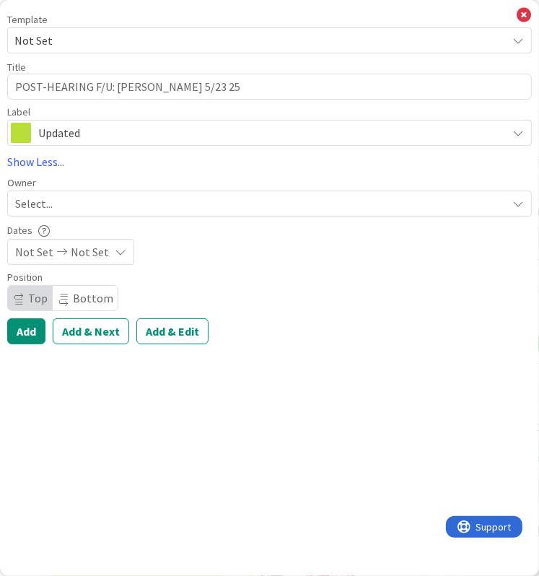
click at [380, 317] on div "Template Not Set Not Set Invoicing Cycle: Cornwall Family Law Office Project We…" at bounding box center [269, 179] width 525 height 330
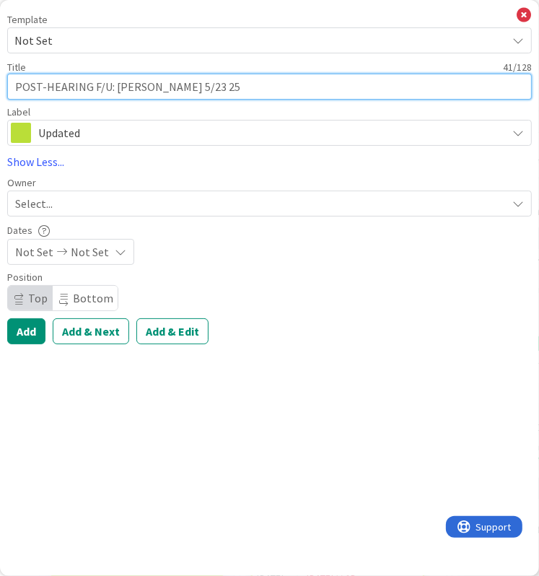
click at [249, 95] on textarea "POST-HEARING F/U: [PERSON_NAME] 5/23 25" at bounding box center [269, 87] width 525 height 26
click at [186, 86] on textarea "POST-HEARING F/U: [PERSON_NAME] 5/23 25" at bounding box center [269, 87] width 525 height 26
click at [110, 90] on textarea "POST-HEARING F/U: [PERSON_NAME] 5/23 25" at bounding box center [269, 87] width 525 height 26
click at [110, 89] on textarea "POST-HEARING F/U: [PERSON_NAME] 5/23 25" at bounding box center [269, 87] width 525 height 26
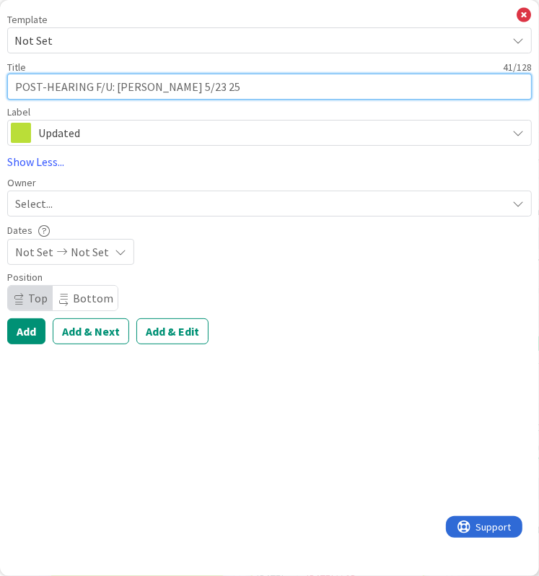
paste textarea "POST-HEARING F/U: [PERSON_NAME] [DATE] RFO for CC/CV hearing (7/23 Hrg) (New Da…"
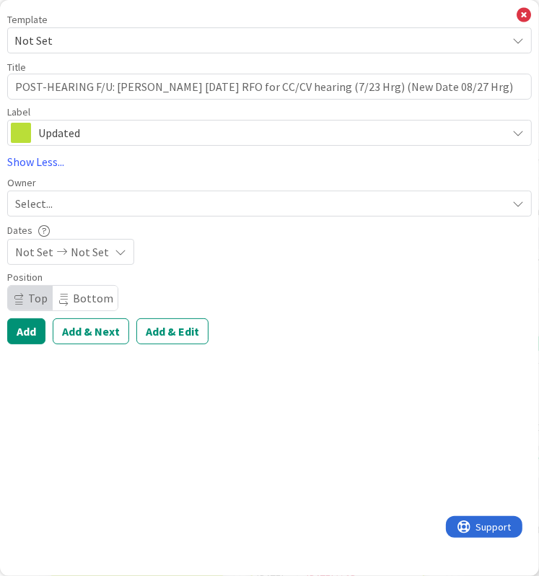
click at [39, 248] on span "Not Set" at bounding box center [34, 251] width 38 height 17
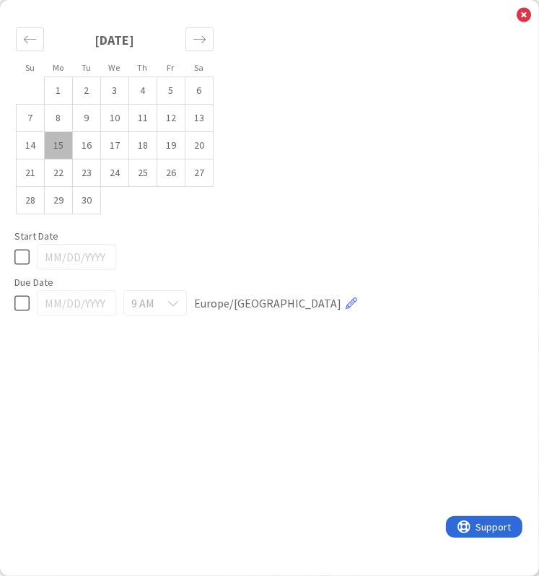
click at [24, 257] on icon at bounding box center [21, 256] width 15 height 17
click at [521, 5] on div "Su Mo Tu We Th Fr Sa [DATE] 1 2 3 4 5 6 7 8 9 10 11 12 13 14 15 16 17 18 19 20 …" at bounding box center [269, 288] width 539 height 576
drag, startPoint x: 523, startPoint y: 6, endPoint x: 523, endPoint y: 16, distance: 9.4
click at [523, 7] on icon at bounding box center [524, 15] width 14 height 16
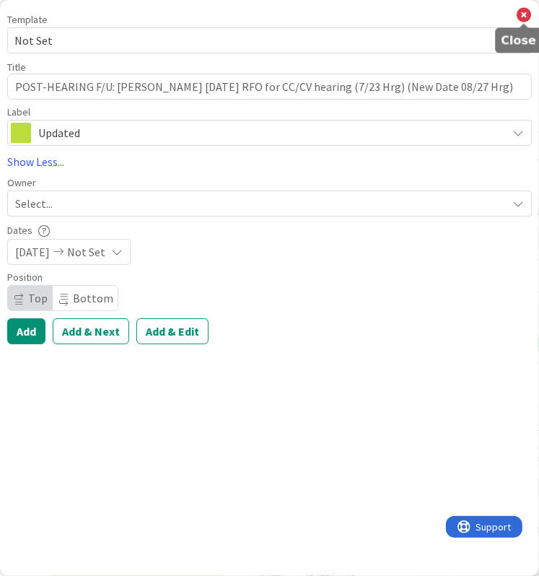
click at [523, 16] on icon at bounding box center [524, 15] width 14 height 16
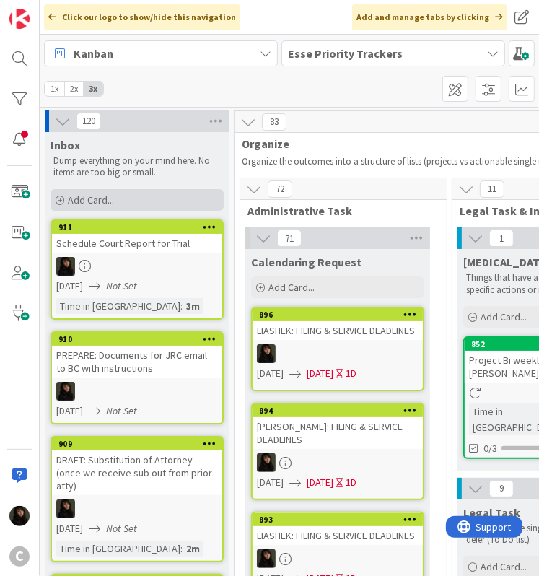
click at [139, 201] on div "Add Card..." at bounding box center [137, 200] width 173 height 22
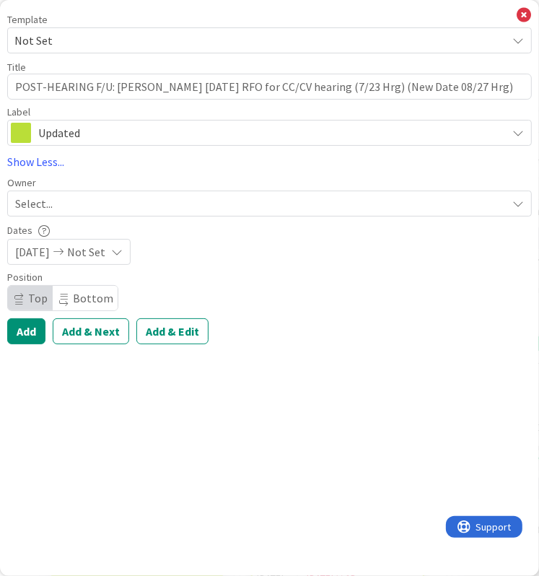
click at [59, 207] on div "Select..." at bounding box center [261, 203] width 492 height 17
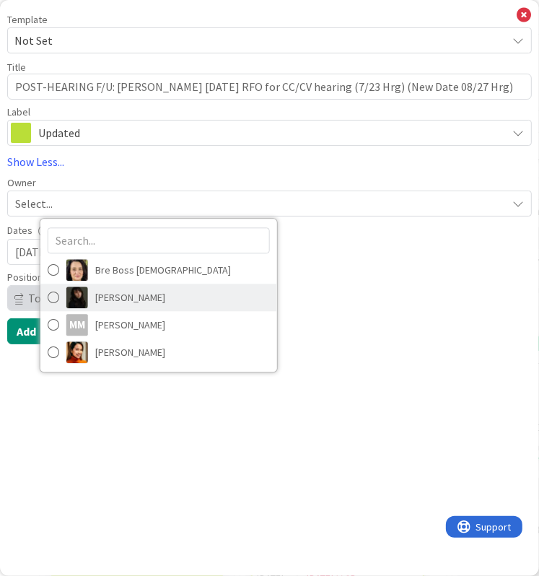
click at [92, 294] on link "[PERSON_NAME]" at bounding box center [158, 297] width 237 height 27
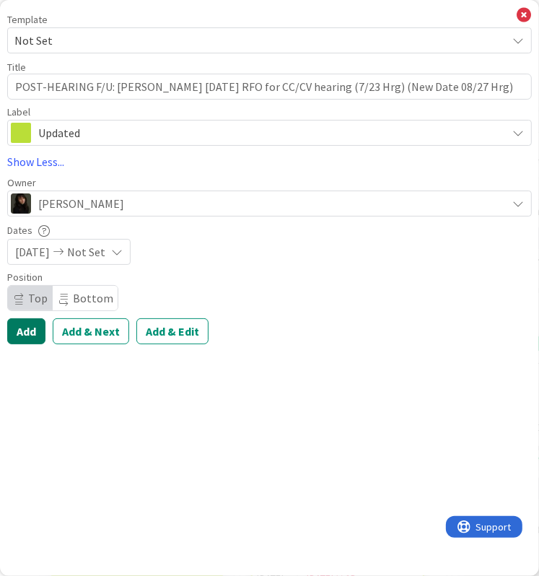
click at [17, 334] on button "Add" at bounding box center [26, 331] width 38 height 26
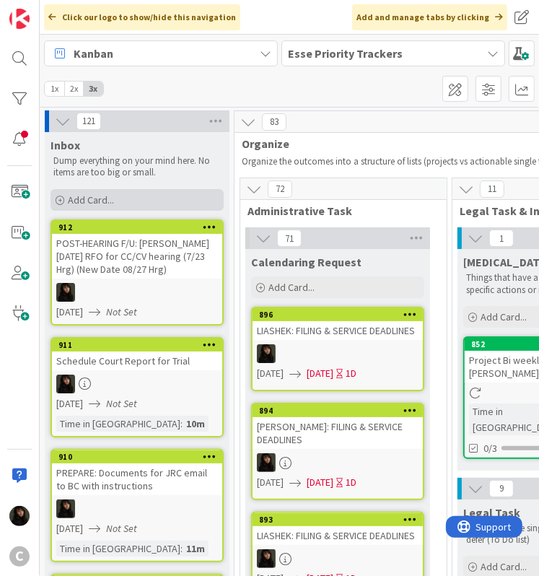
click at [92, 196] on span "Add Card..." at bounding box center [91, 199] width 46 height 13
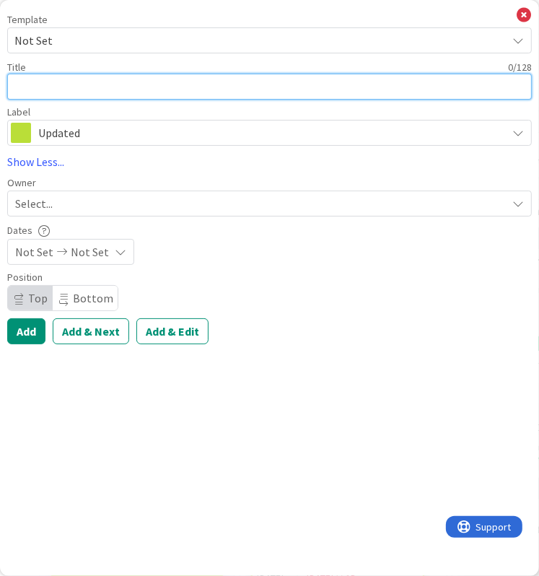
click at [64, 86] on textarea at bounding box center [269, 87] width 525 height 26
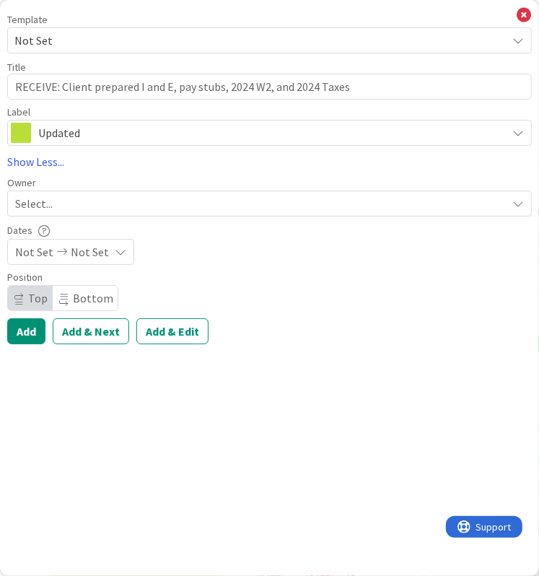
click at [27, 209] on span "Select..." at bounding box center [34, 203] width 38 height 17
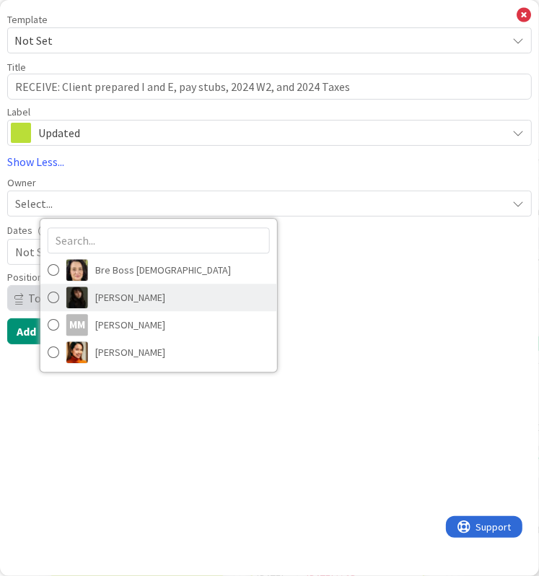
click at [123, 290] on span "[PERSON_NAME]" at bounding box center [130, 298] width 70 height 22
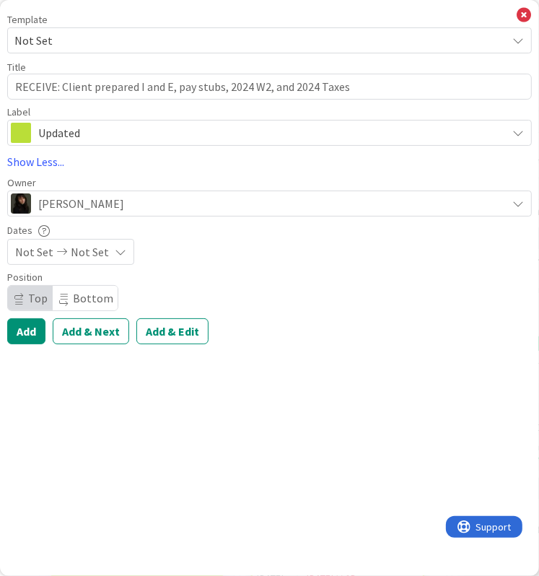
click at [84, 256] on span "Not Set" at bounding box center [90, 251] width 38 height 17
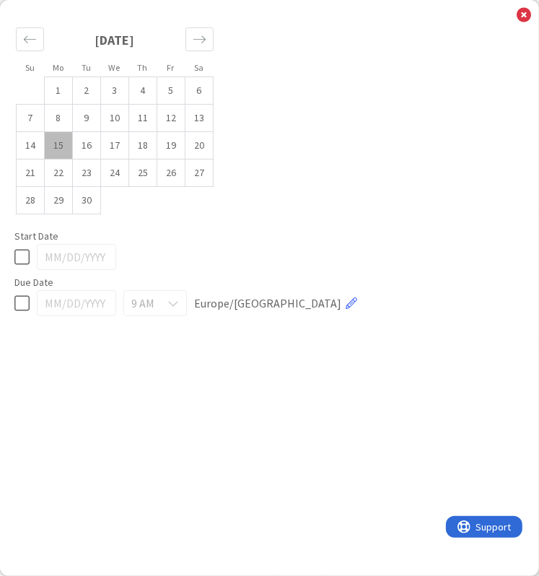
click at [23, 253] on icon at bounding box center [21, 256] width 15 height 17
click at [521, 14] on icon at bounding box center [524, 15] width 14 height 16
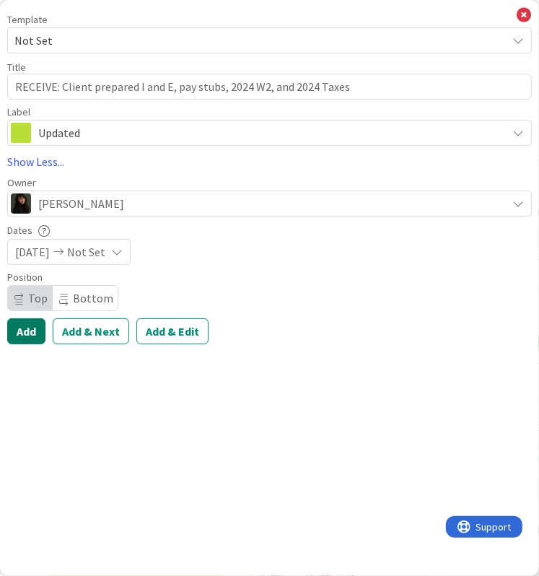
click at [26, 339] on button "Add" at bounding box center [26, 331] width 38 height 26
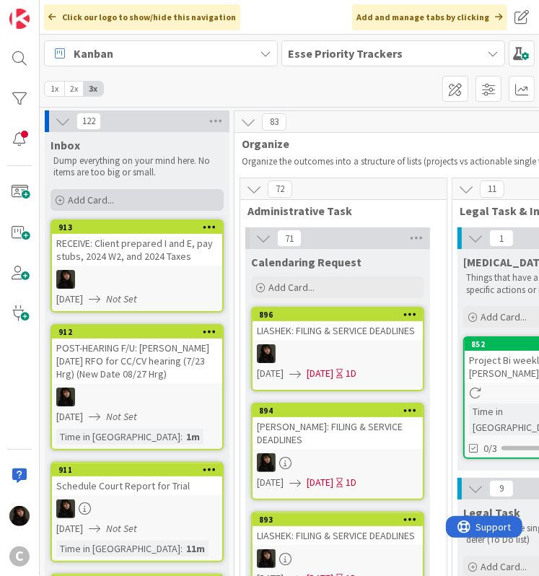
click at [90, 201] on span "Add Card..." at bounding box center [91, 199] width 46 height 13
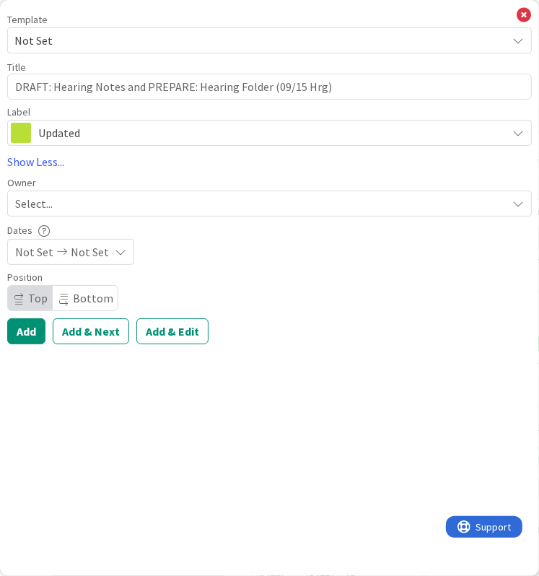
click at [26, 255] on span "Not Set" at bounding box center [34, 251] width 38 height 17
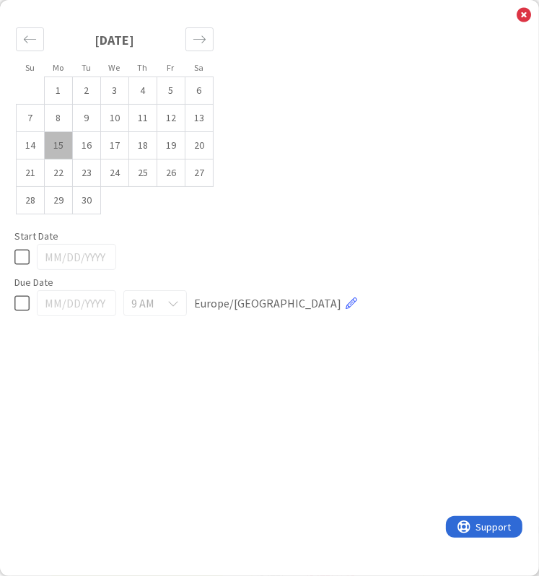
click at [28, 256] on icon at bounding box center [21, 256] width 15 height 17
click at [529, 17] on icon at bounding box center [524, 15] width 14 height 16
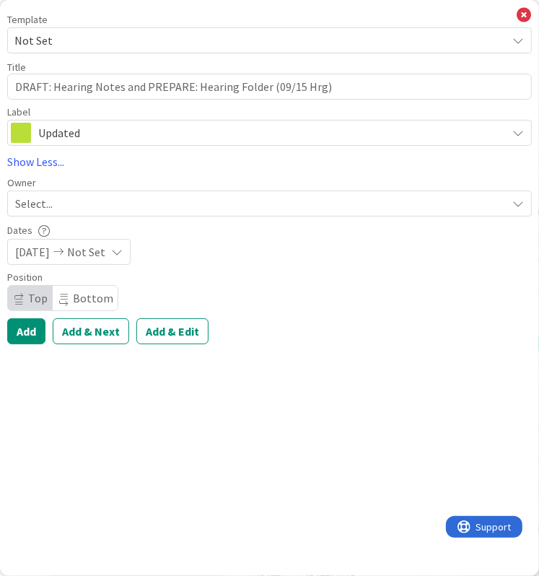
click at [74, 130] on span "Updated" at bounding box center [268, 133] width 461 height 20
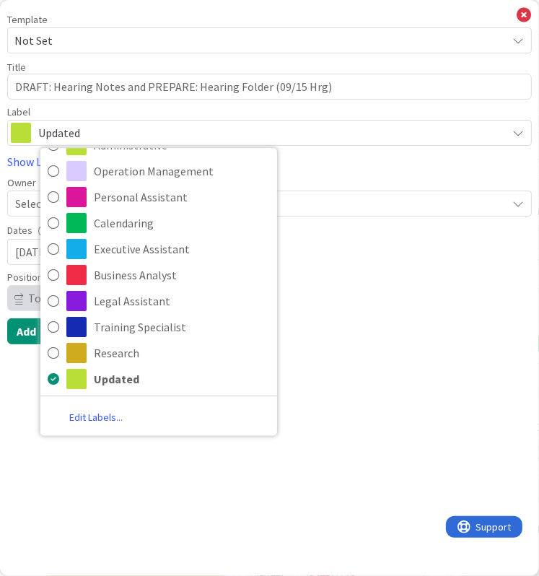
click at [74, 130] on span "Updated" at bounding box center [268, 133] width 461 height 20
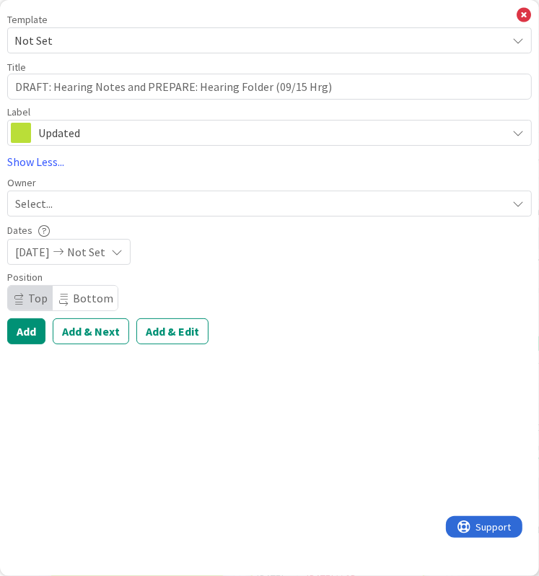
click at [24, 204] on span "Select..." at bounding box center [34, 203] width 38 height 17
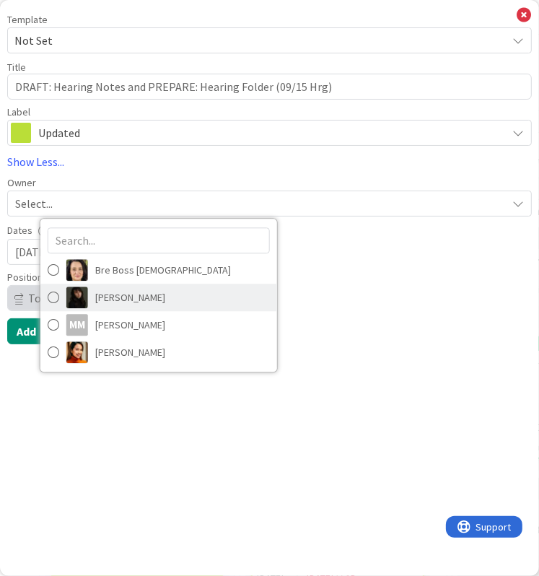
click at [110, 291] on span "[PERSON_NAME]" at bounding box center [130, 298] width 70 height 22
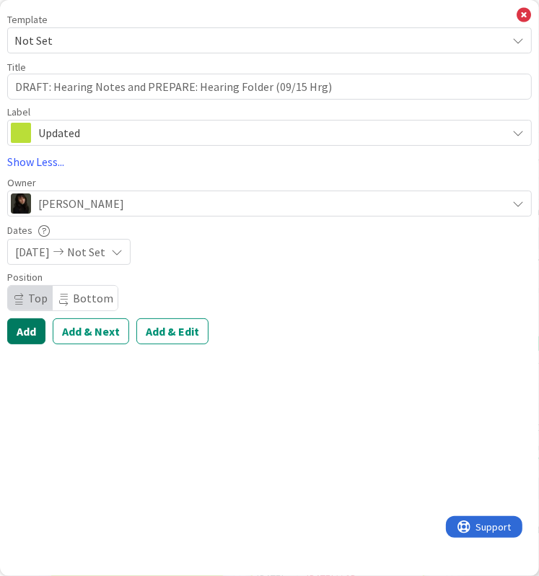
click at [26, 331] on button "Add" at bounding box center [26, 331] width 38 height 26
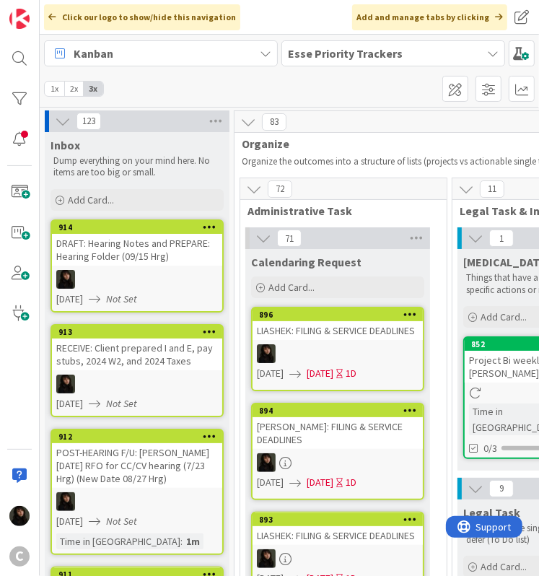
click at [92, 204] on span "Add Card..." at bounding box center [91, 199] width 46 height 13
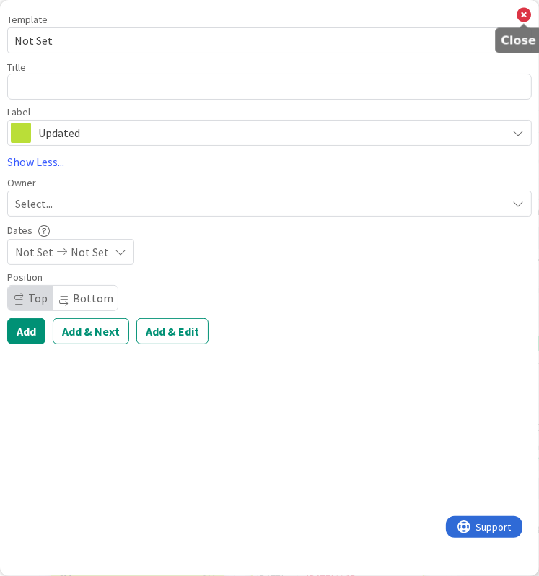
click at [523, 16] on icon at bounding box center [524, 15] width 14 height 16
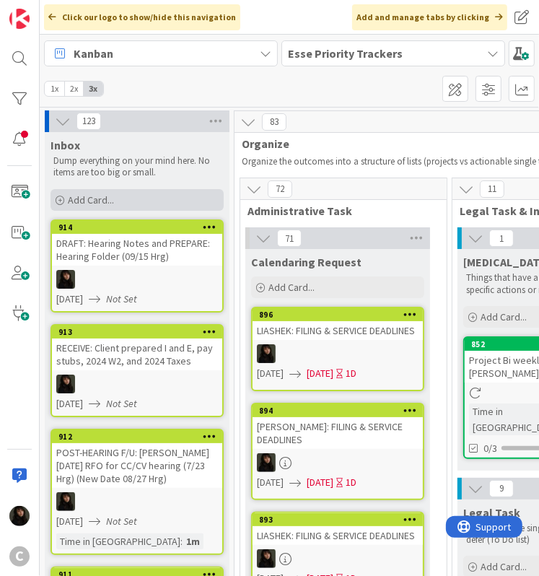
click at [81, 206] on div "Add Card..." at bounding box center [137, 200] width 173 height 22
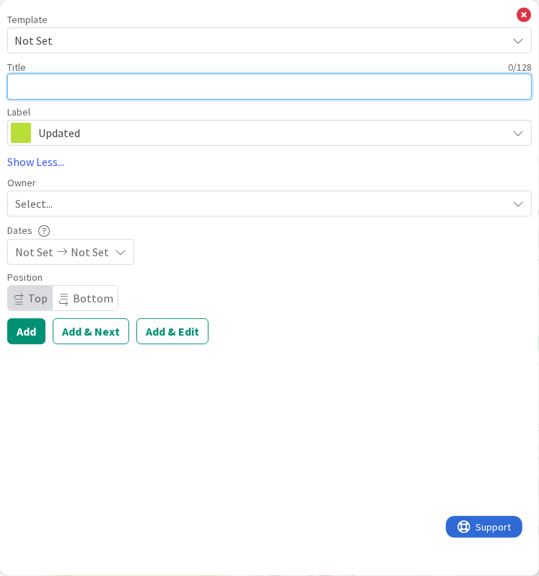
click at [81, 86] on textarea at bounding box center [269, 87] width 525 height 26
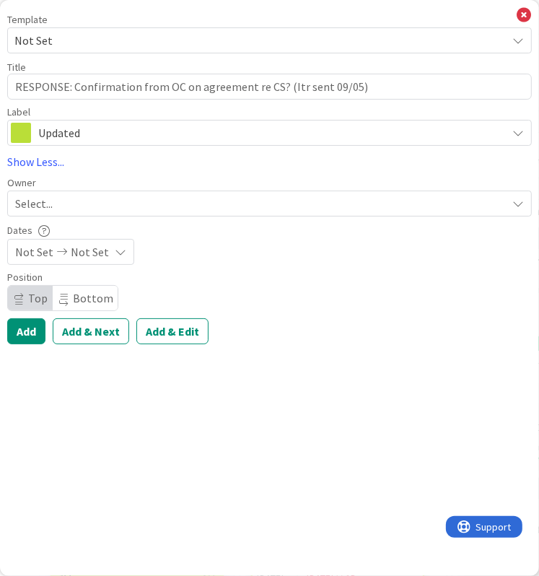
click at [61, 199] on div "Select..." at bounding box center [261, 203] width 492 height 17
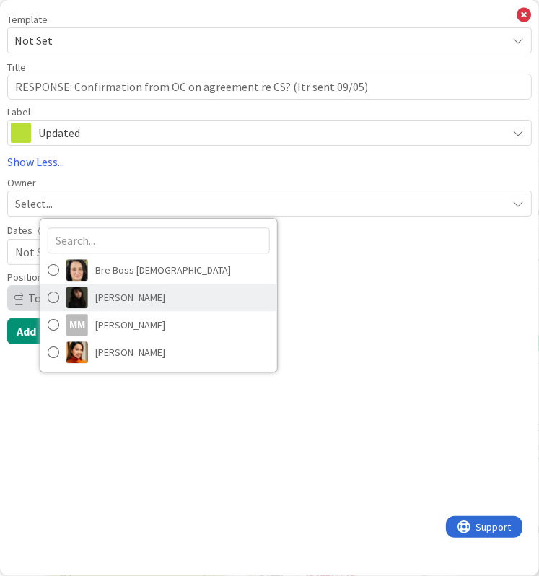
click at [105, 287] on span "[PERSON_NAME]" at bounding box center [130, 298] width 70 height 22
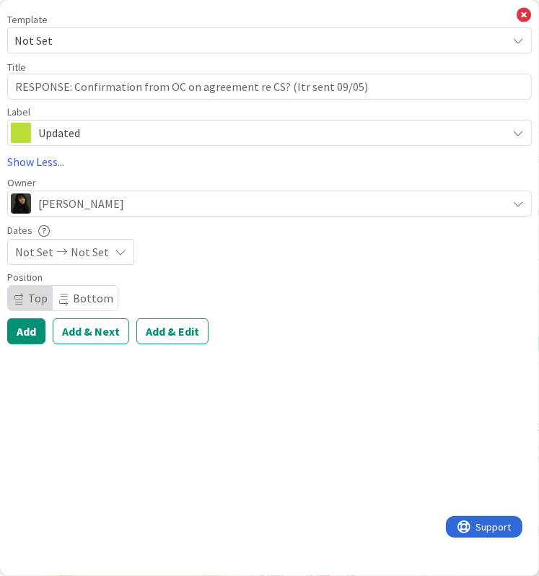
click at [73, 250] on span "Not Set" at bounding box center [90, 251] width 38 height 17
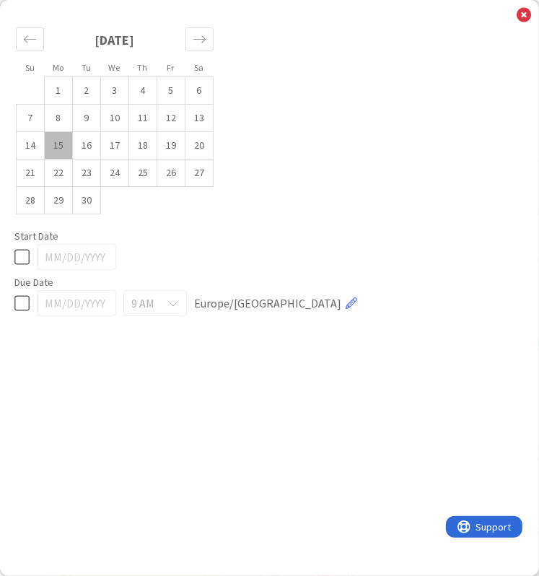
click at [27, 259] on icon at bounding box center [21, 256] width 15 height 17
click at [525, 14] on icon at bounding box center [524, 15] width 14 height 16
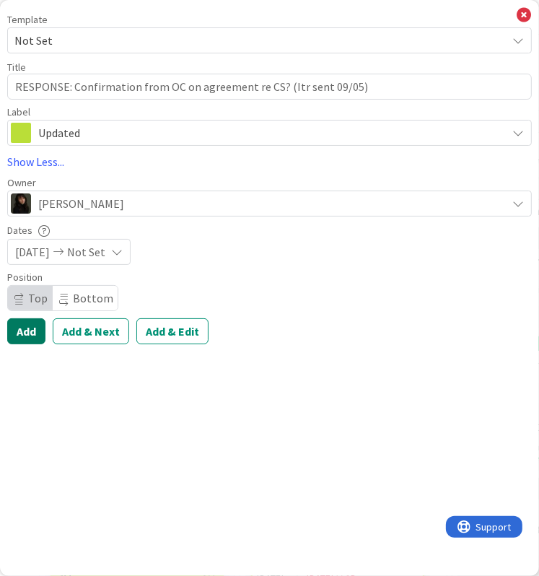
click at [24, 334] on button "Add" at bounding box center [26, 331] width 38 height 26
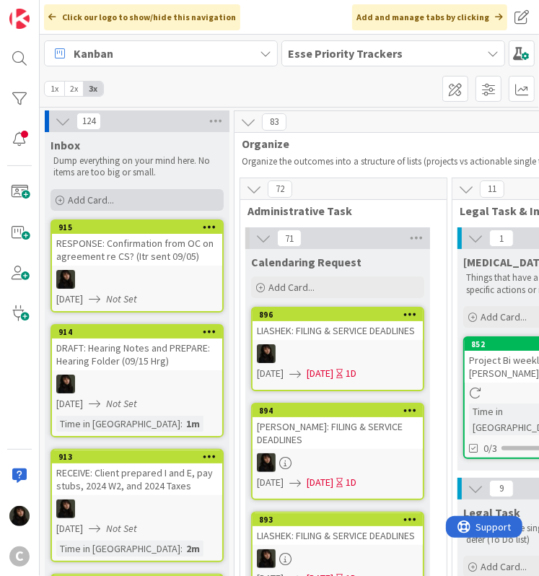
click at [121, 204] on div "Add Card..." at bounding box center [137, 200] width 173 height 22
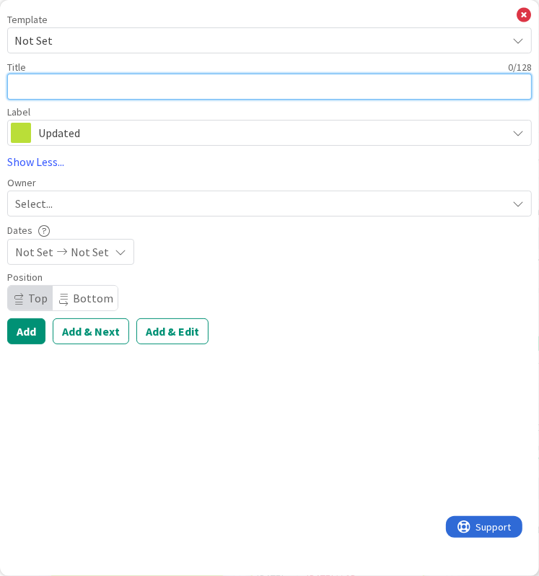
click at [43, 86] on textarea at bounding box center [269, 87] width 525 height 26
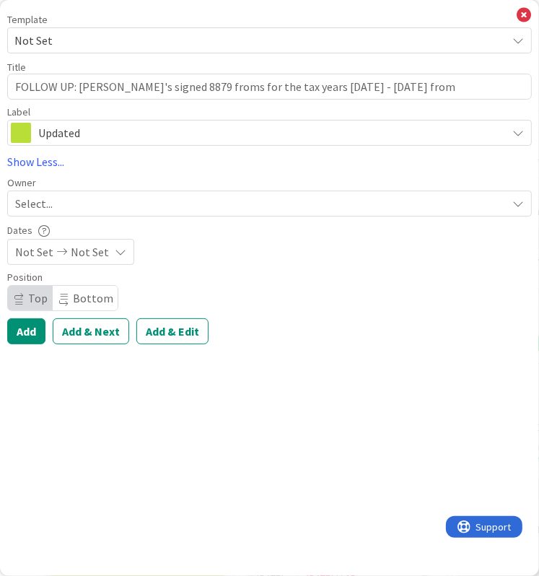
click at [14, 210] on div "Select..." at bounding box center [269, 204] width 525 height 26
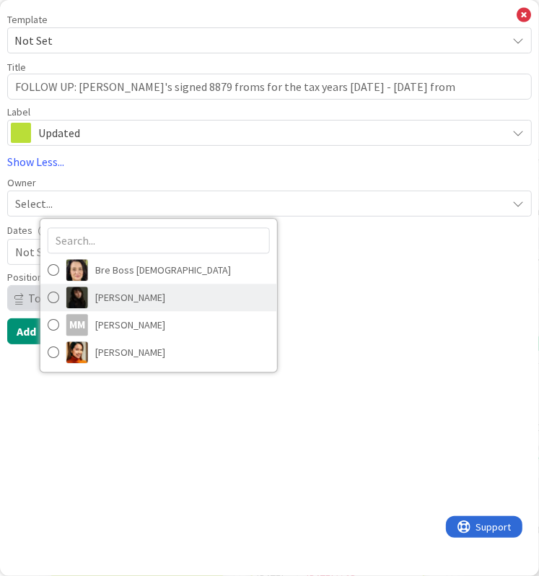
click at [124, 300] on span "[PERSON_NAME]" at bounding box center [130, 298] width 70 height 22
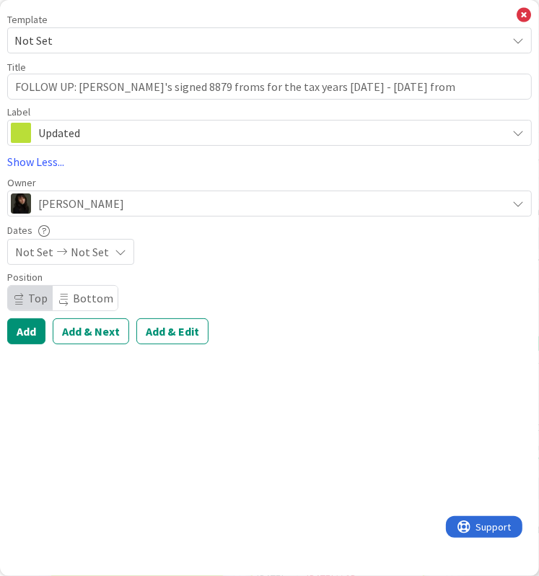
click at [64, 251] on icon at bounding box center [61, 252] width 17 height 10
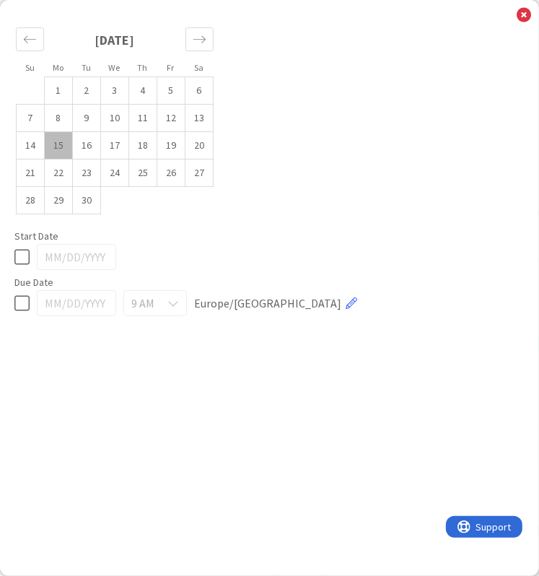
click at [27, 253] on icon at bounding box center [21, 256] width 15 height 17
click at [523, 17] on icon at bounding box center [524, 15] width 14 height 16
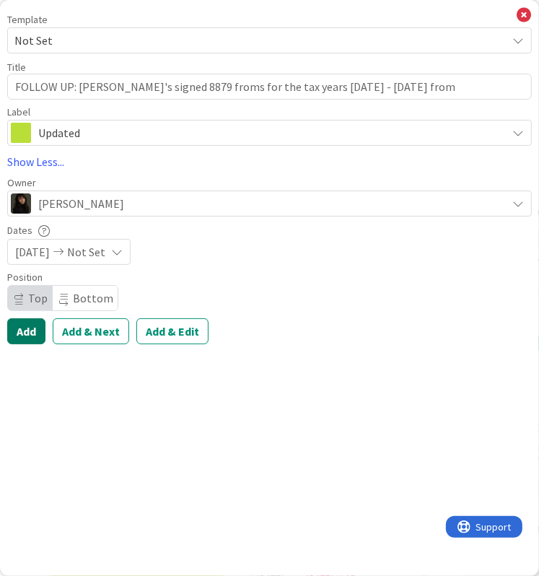
click at [27, 326] on button "Add" at bounding box center [26, 331] width 38 height 26
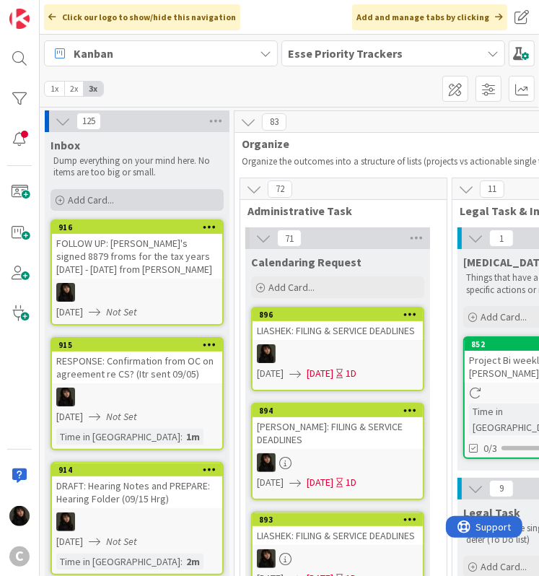
click at [98, 204] on span "Add Card..." at bounding box center [91, 199] width 46 height 13
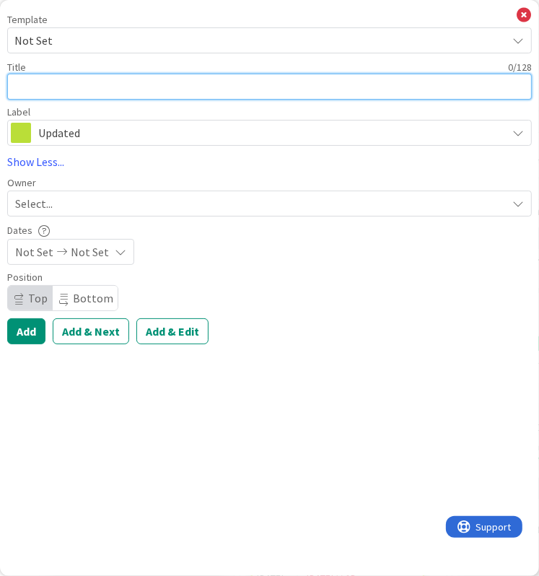
click at [50, 95] on textarea at bounding box center [269, 87] width 525 height 26
click at [69, 89] on textarea "DRAFT" at bounding box center [269, 87] width 525 height 26
paste textarea ": Consent to Electronic Service (EFS-005-CV)"
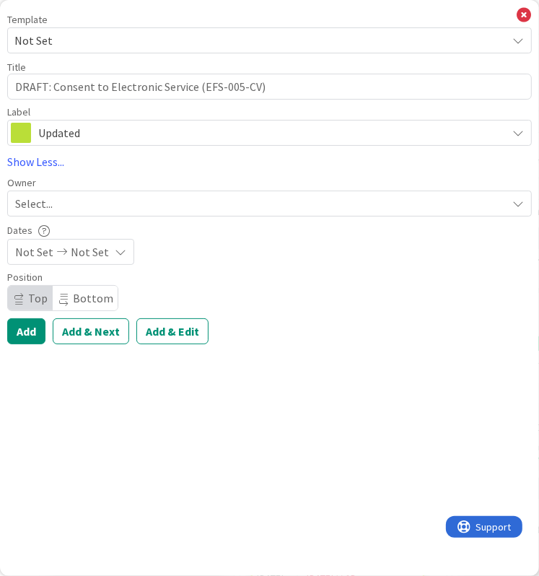
click at [44, 256] on span "Not Set" at bounding box center [34, 251] width 38 height 17
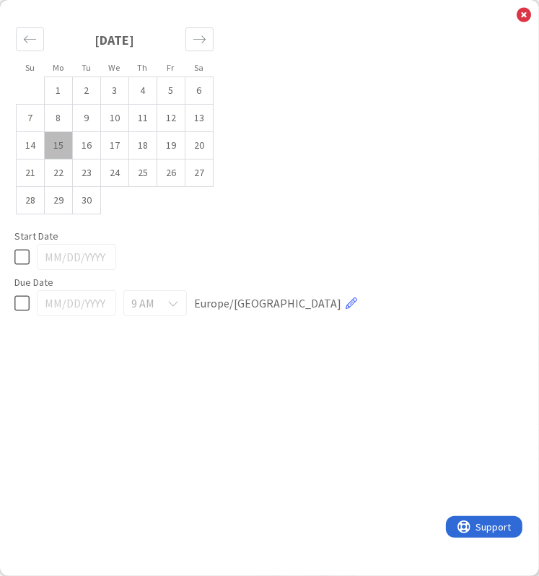
click at [19, 251] on icon at bounding box center [21, 256] width 15 height 17
click at [522, 19] on icon at bounding box center [524, 15] width 14 height 16
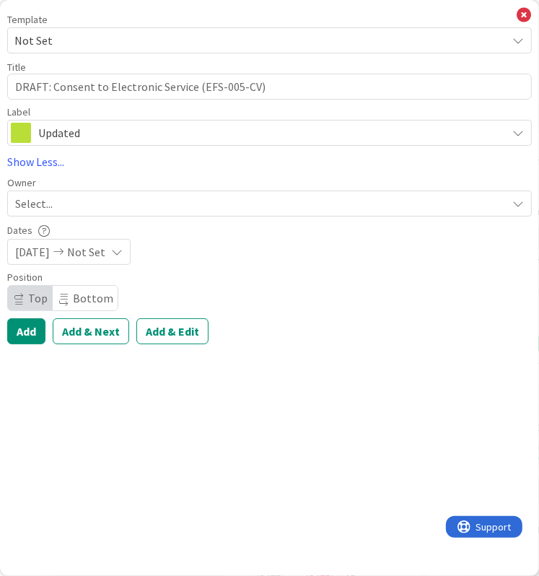
click at [74, 216] on div "Select..." at bounding box center [269, 204] width 525 height 26
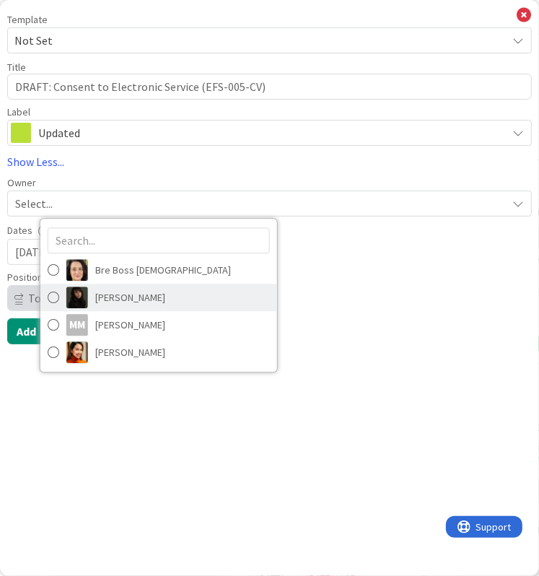
click at [93, 295] on link "[PERSON_NAME]" at bounding box center [158, 297] width 237 height 27
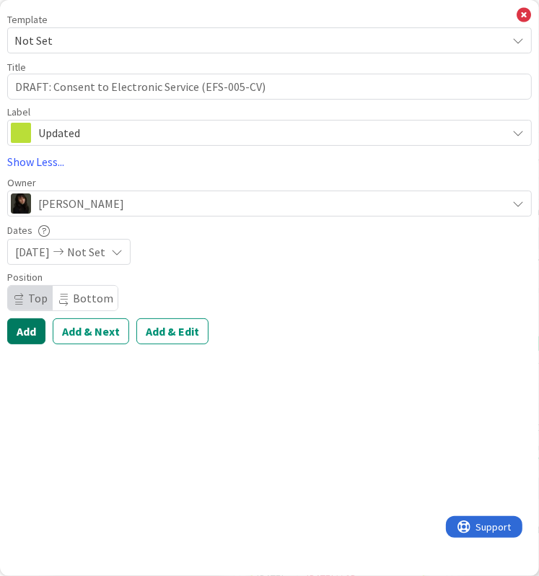
click at [20, 336] on button "Add" at bounding box center [26, 331] width 38 height 26
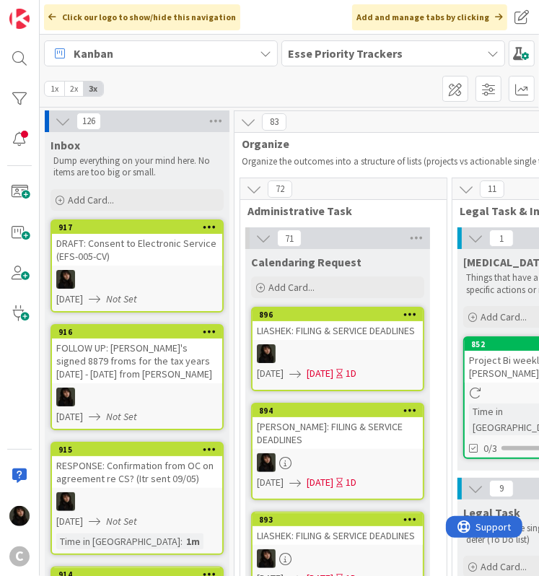
click at [116, 262] on div "DRAFT: Consent to Electronic Service (EFS-005-CV)" at bounding box center [137, 250] width 170 height 32
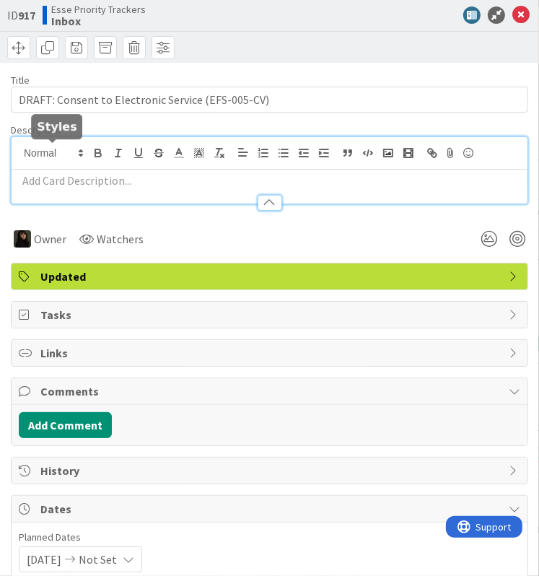
click at [48, 149] on div at bounding box center [270, 170] width 516 height 66
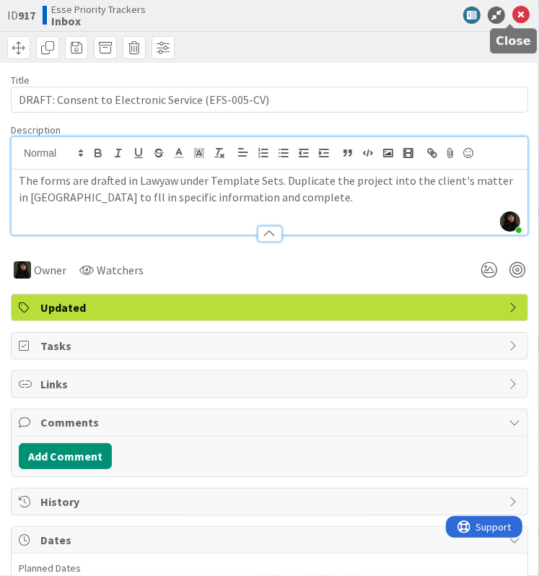
click at [513, 17] on icon at bounding box center [521, 14] width 17 height 17
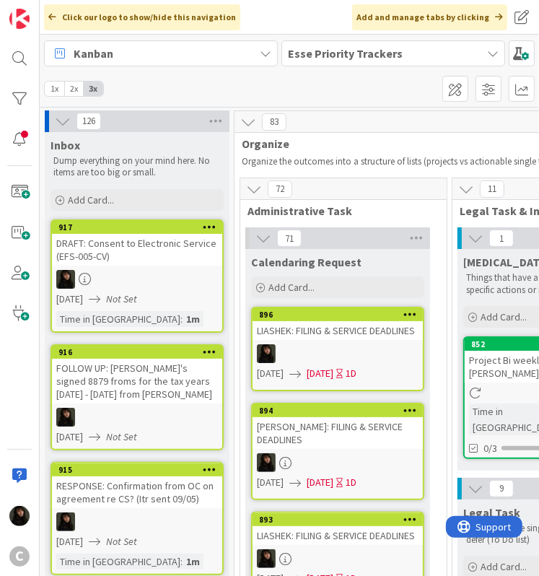
click at [122, 267] on link "917 DRAFT: Consent to Electronic Service (EFS-005-CV) [DATE] Not Set Time in Co…" at bounding box center [137, 275] width 173 height 113
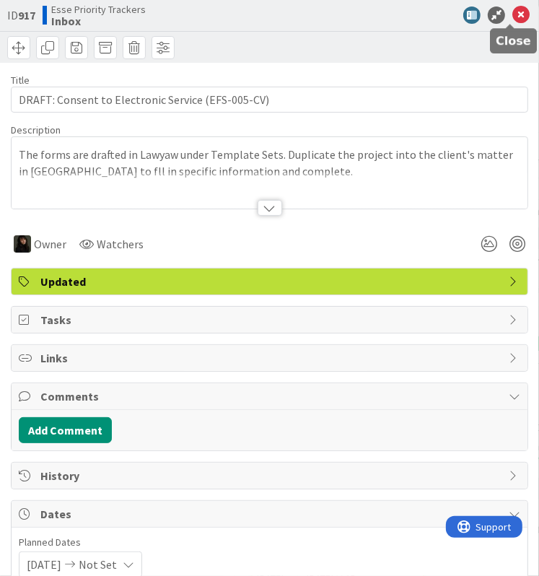
click at [513, 17] on icon at bounding box center [521, 14] width 17 height 17
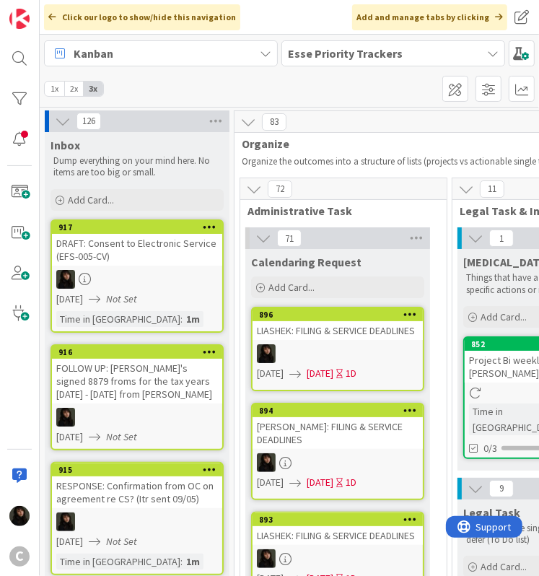
click at [86, 193] on span "Add Card..." at bounding box center [91, 199] width 46 height 13
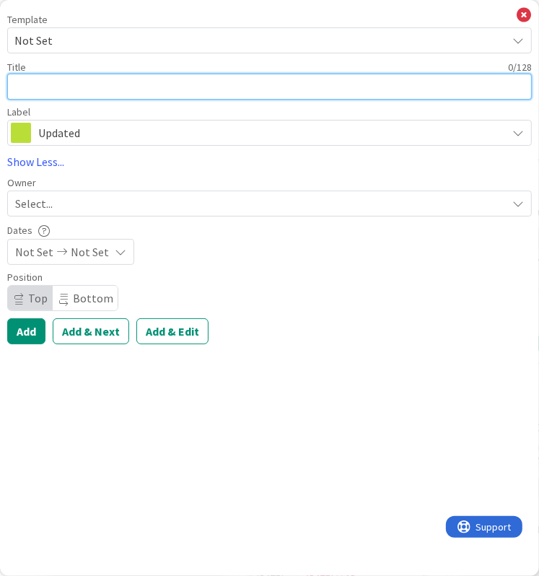
click at [86, 89] on textarea at bounding box center [269, 87] width 525 height 26
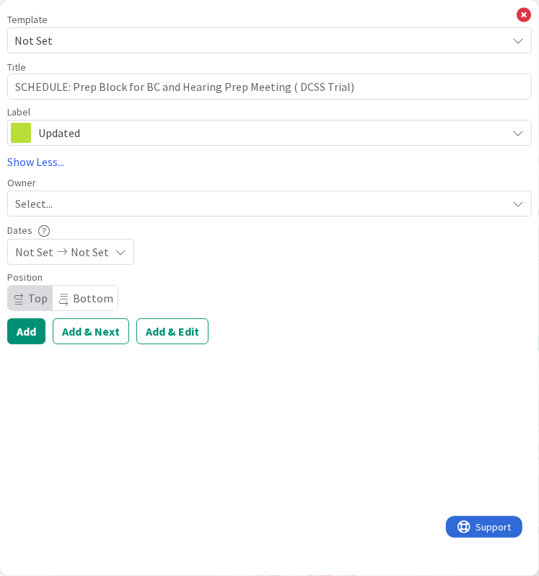
click at [55, 204] on div "Select..." at bounding box center [261, 203] width 492 height 17
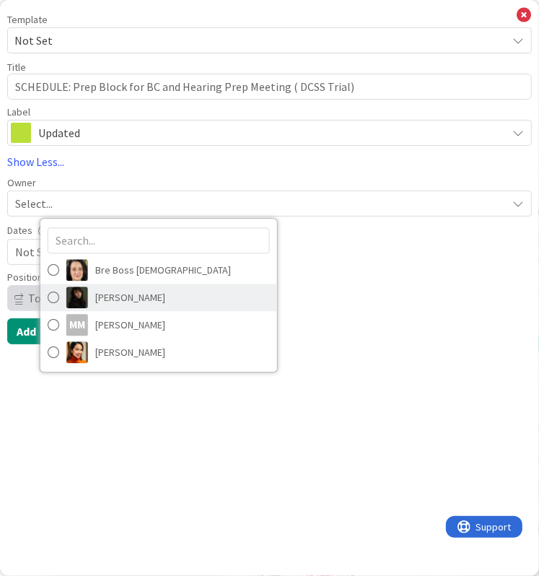
click at [99, 300] on span "[PERSON_NAME]" at bounding box center [130, 298] width 70 height 22
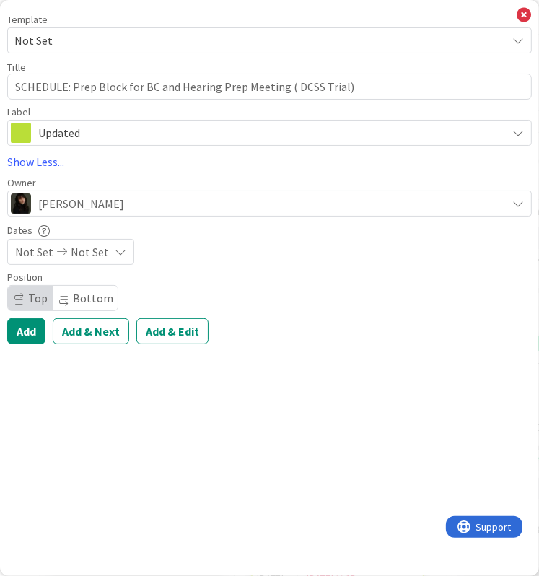
click at [49, 251] on span "Not Set" at bounding box center [34, 251] width 38 height 17
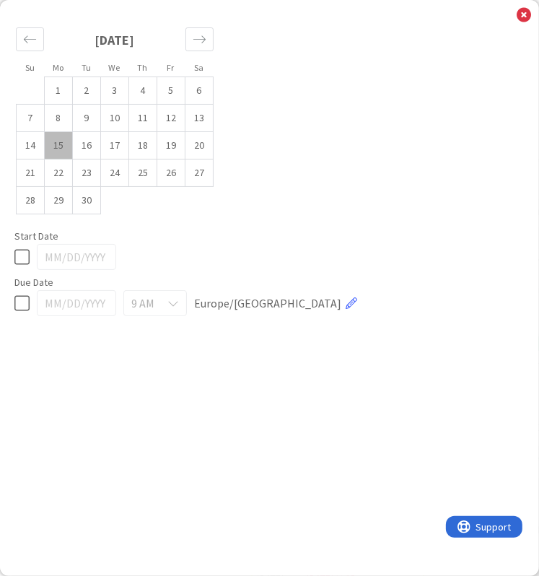
drag, startPoint x: 26, startPoint y: 245, endPoint x: 25, endPoint y: 252, distance: 7.4
click at [25, 248] on div at bounding box center [269, 257] width 510 height 26
click at [25, 253] on icon at bounding box center [21, 256] width 15 height 17
click at [521, 18] on icon at bounding box center [524, 15] width 14 height 16
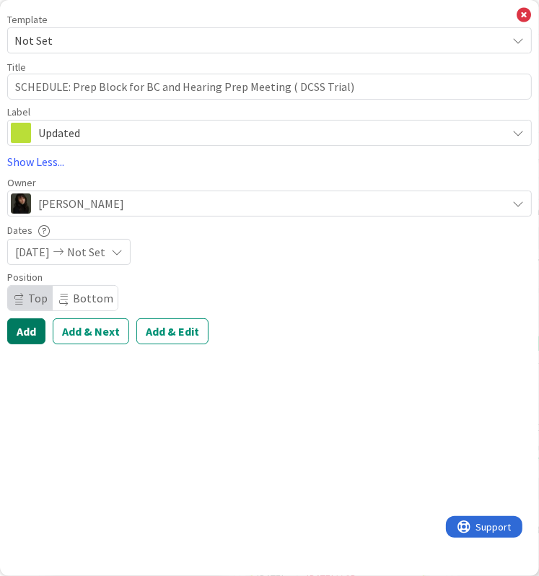
click at [30, 336] on button "Add" at bounding box center [26, 331] width 38 height 26
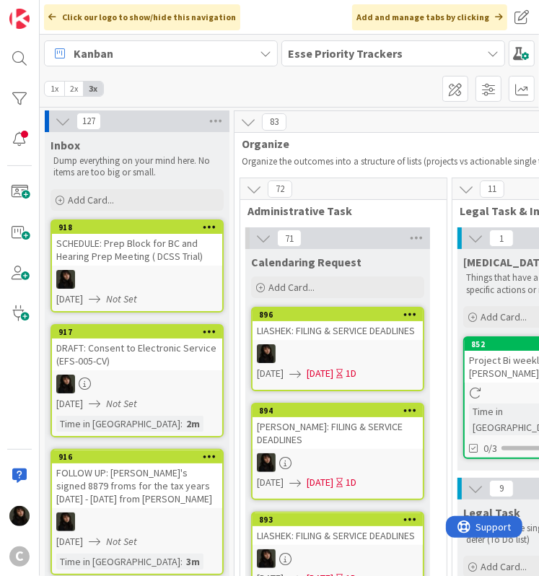
click at [123, 270] on div at bounding box center [137, 279] width 170 height 19
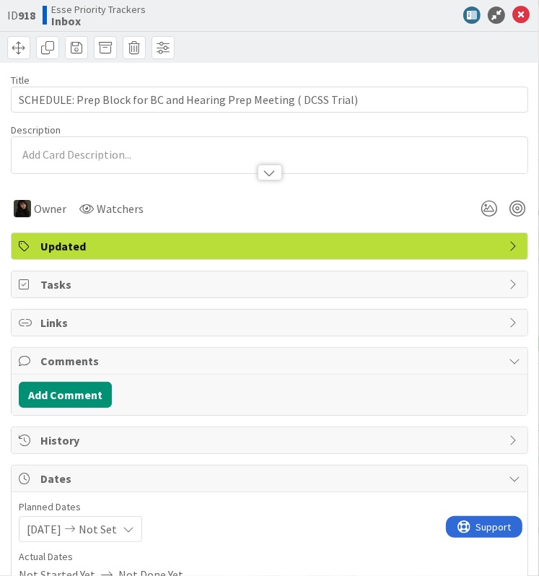
click at [54, 149] on div at bounding box center [270, 155] width 516 height 36
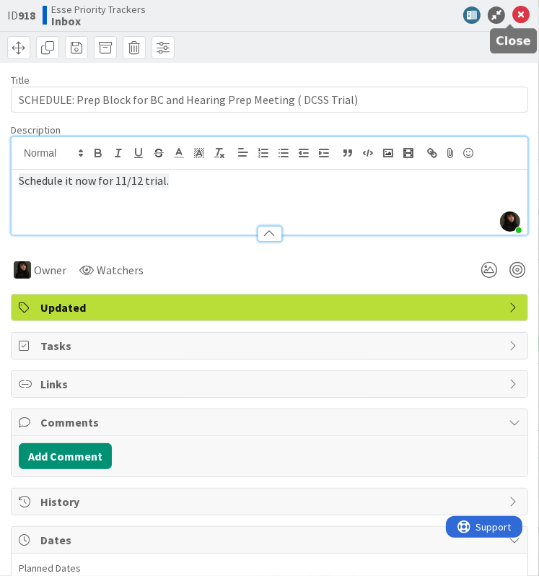
click at [516, 14] on icon at bounding box center [521, 14] width 17 height 17
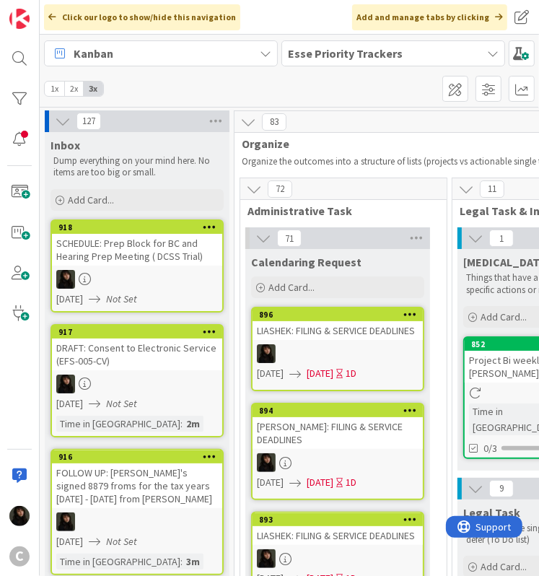
click at [123, 196] on div "Add Card..." at bounding box center [137, 200] width 173 height 22
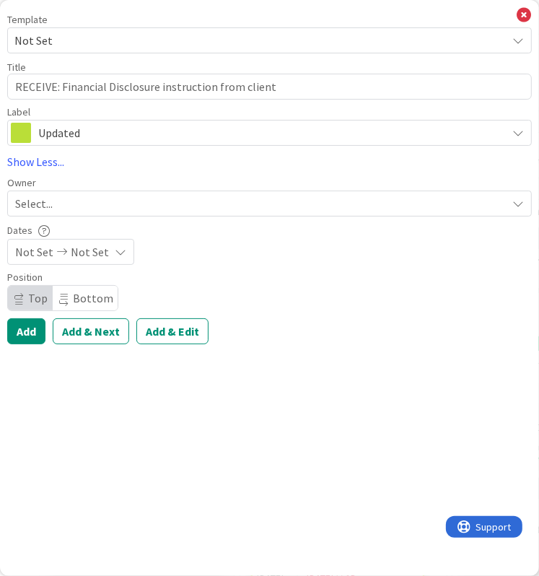
click at [26, 204] on span "Select..." at bounding box center [34, 203] width 38 height 17
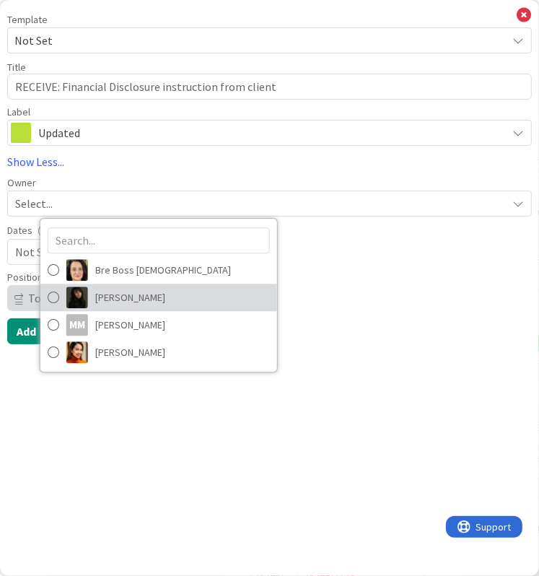
click at [107, 296] on span "[PERSON_NAME]" at bounding box center [130, 298] width 70 height 22
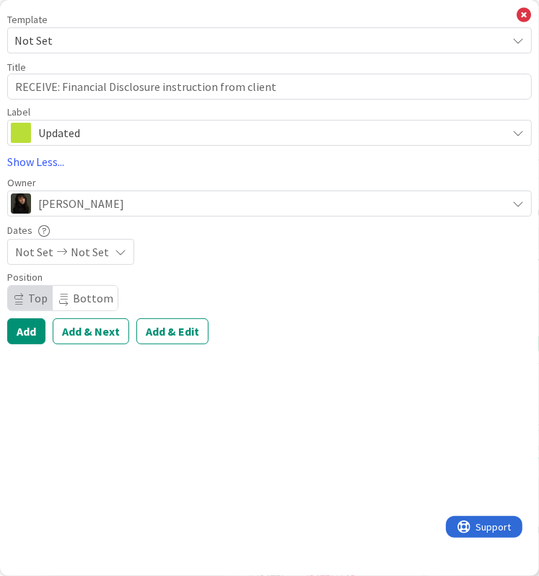
click at [72, 256] on span "Not Set" at bounding box center [90, 251] width 38 height 17
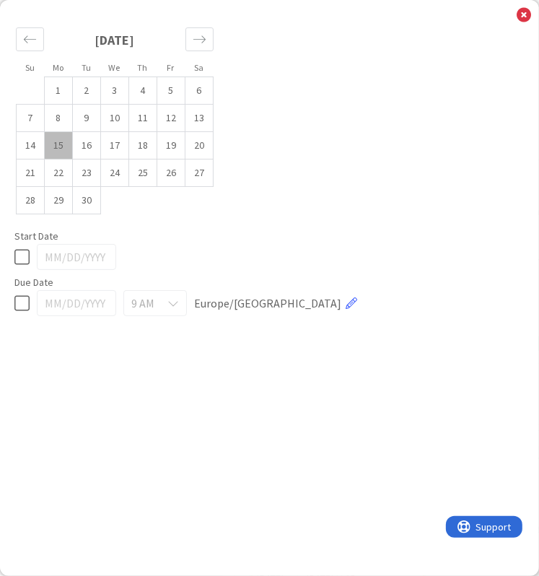
click at [25, 260] on icon at bounding box center [21, 256] width 15 height 17
click at [523, 17] on icon at bounding box center [524, 15] width 14 height 16
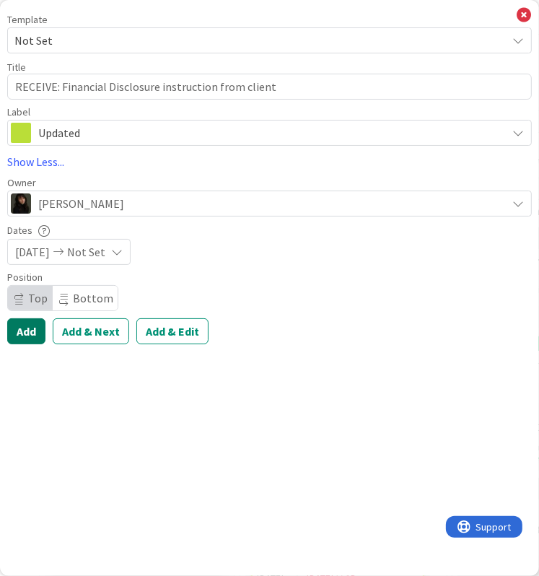
click at [28, 330] on button "Add" at bounding box center [26, 331] width 38 height 26
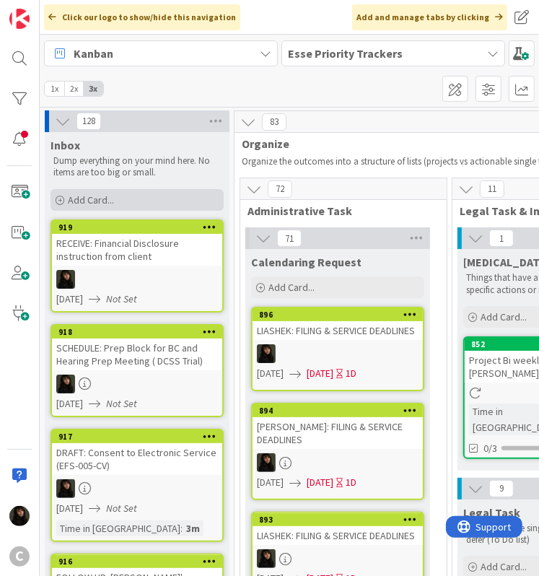
click at [84, 201] on span "Add Card..." at bounding box center [91, 199] width 46 height 13
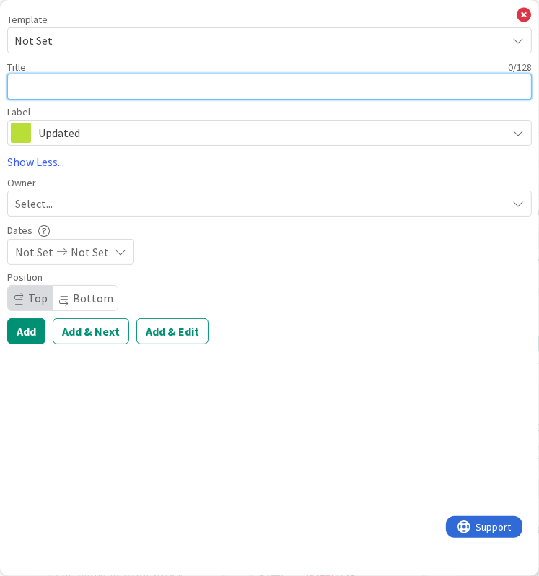
click at [69, 82] on textarea at bounding box center [269, 87] width 525 height 26
paste textarea "DRAFT: Request for Remote Appearance (RA-010) and Proposed Order (RA-020)"
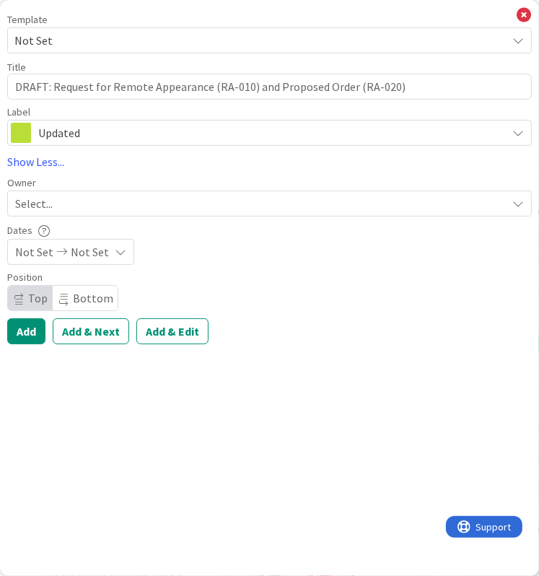
click at [38, 203] on span "Select..." at bounding box center [34, 203] width 38 height 17
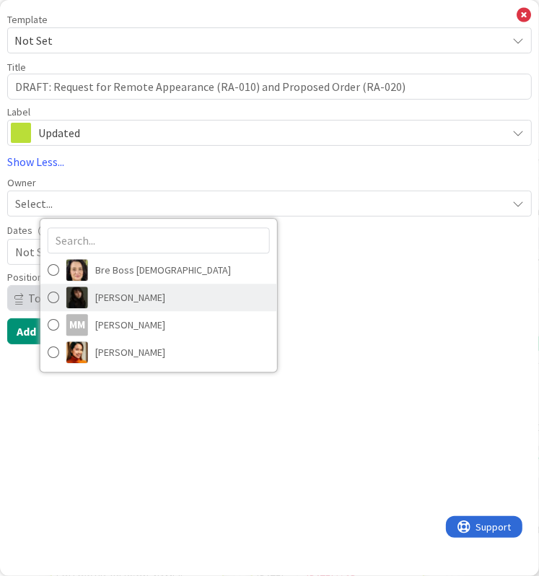
click at [111, 309] on link "[PERSON_NAME]" at bounding box center [158, 297] width 237 height 27
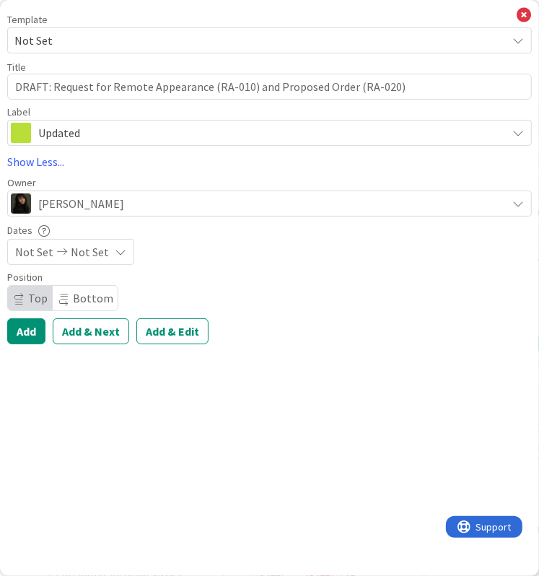
click at [43, 256] on span "Not Set" at bounding box center [34, 251] width 38 height 17
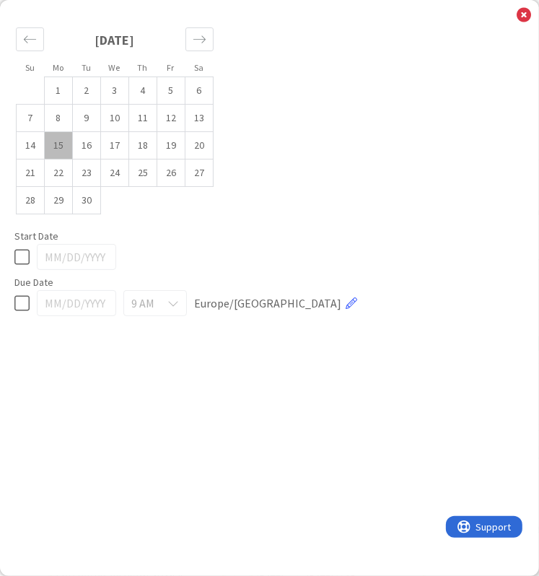
click at [23, 248] on icon at bounding box center [21, 256] width 15 height 17
click at [523, 17] on icon at bounding box center [524, 15] width 14 height 16
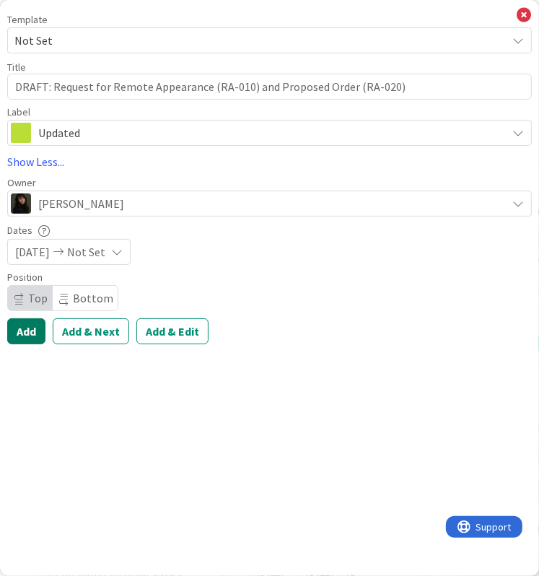
click at [23, 323] on button "Add" at bounding box center [26, 331] width 38 height 26
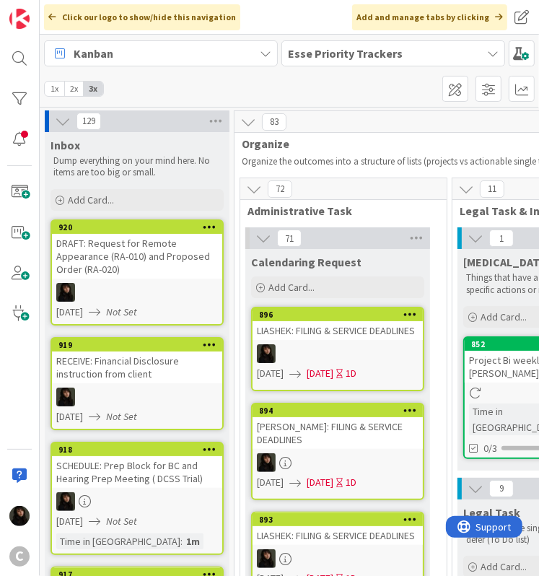
click at [126, 256] on div "DRAFT: Request for Remote Appearance (RA-010) and Proposed Order (RA-020)" at bounding box center [137, 256] width 170 height 45
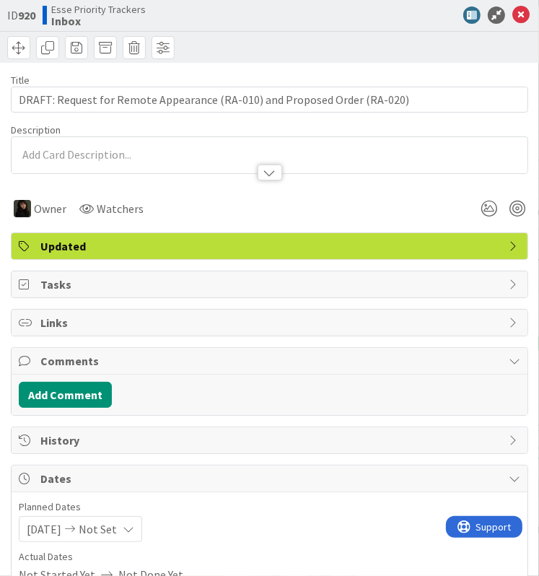
click at [83, 152] on div at bounding box center [270, 155] width 516 height 36
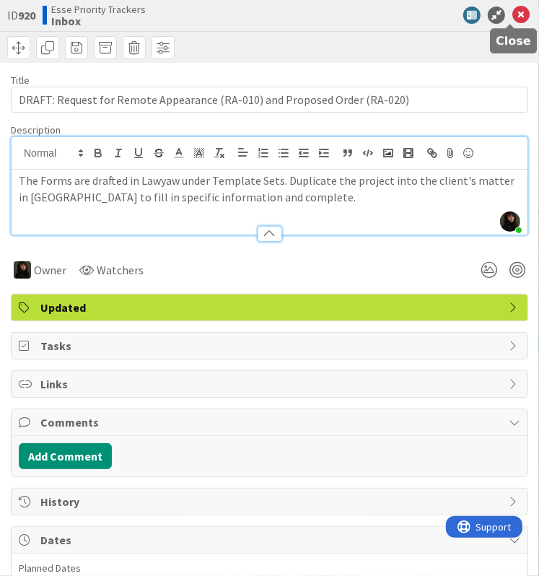
click at [513, 12] on icon at bounding box center [521, 14] width 17 height 17
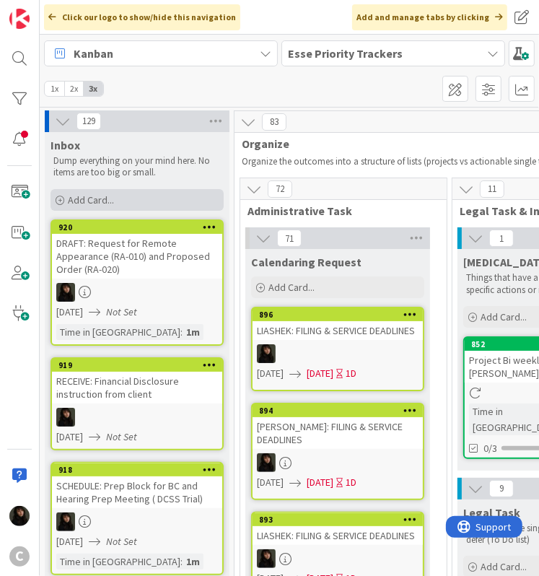
click at [85, 201] on span "Add Card..." at bounding box center [91, 199] width 46 height 13
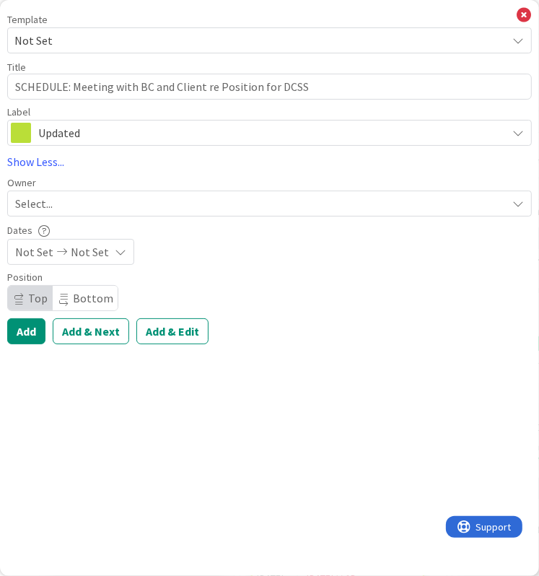
click at [120, 203] on div "Select..." at bounding box center [261, 203] width 492 height 17
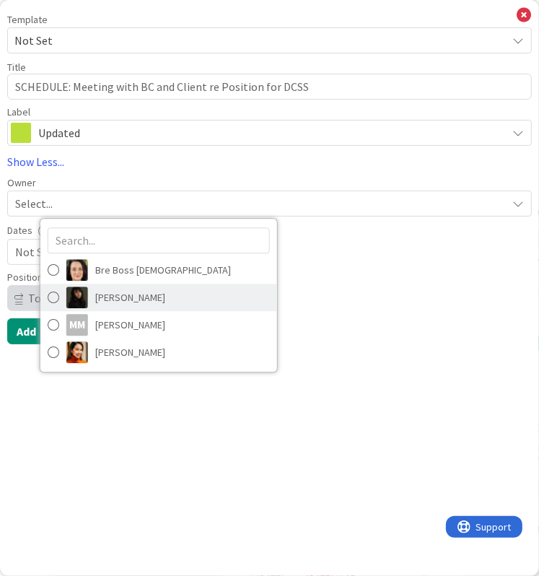
click at [120, 294] on span "[PERSON_NAME]" at bounding box center [130, 298] width 70 height 22
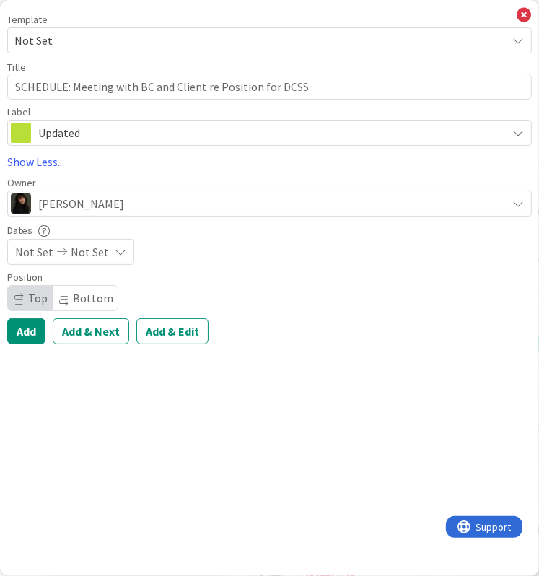
click at [56, 256] on icon at bounding box center [61, 252] width 17 height 10
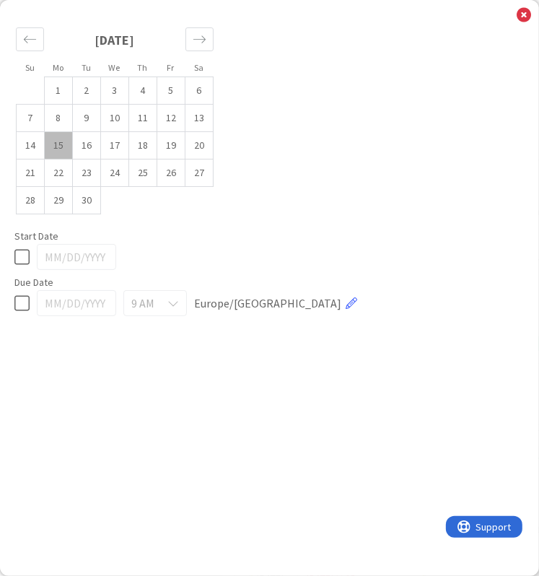
click at [16, 277] on span "Due Date" at bounding box center [33, 282] width 39 height 10
click at [20, 261] on icon at bounding box center [21, 256] width 15 height 17
click at [528, 15] on icon at bounding box center [524, 15] width 14 height 16
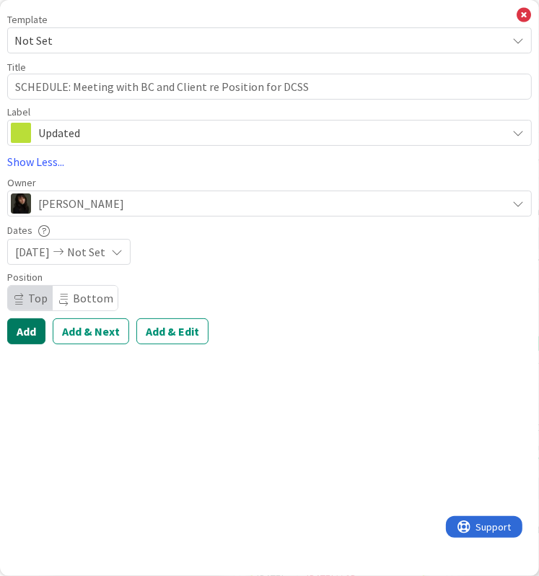
click at [21, 335] on button "Add" at bounding box center [26, 331] width 38 height 26
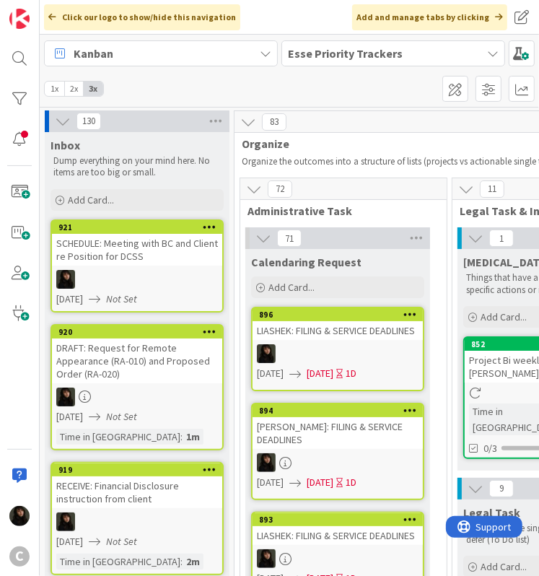
click at [130, 250] on div "SCHEDULE: Meeting with BC and Client re Position for DCSS" at bounding box center [137, 250] width 170 height 32
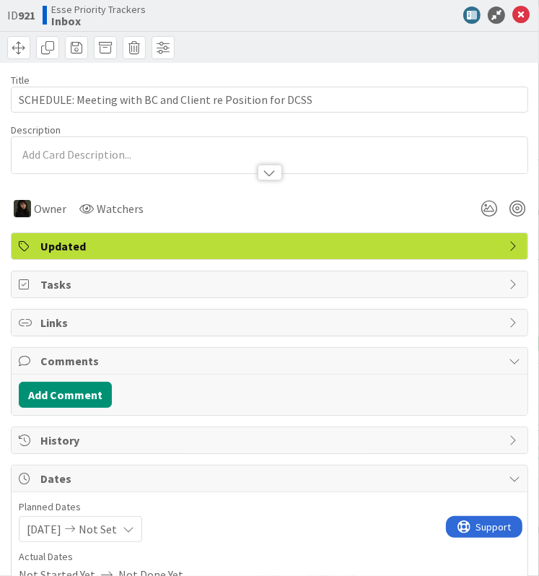
click at [98, 162] on div at bounding box center [270, 165] width 516 height 15
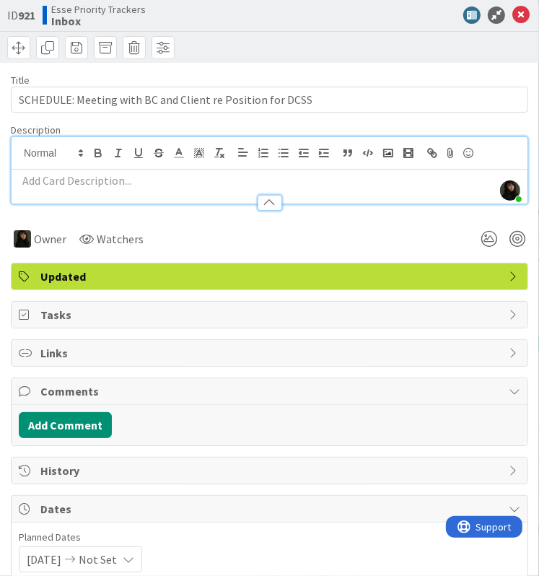
click at [92, 184] on p at bounding box center [270, 181] width 502 height 17
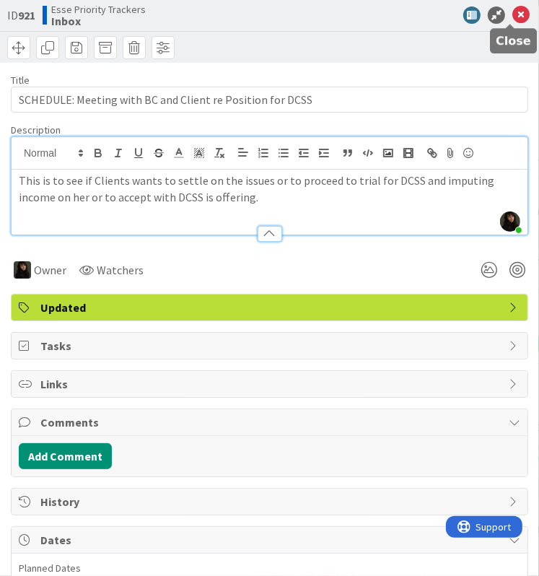
click at [513, 15] on icon at bounding box center [521, 14] width 17 height 17
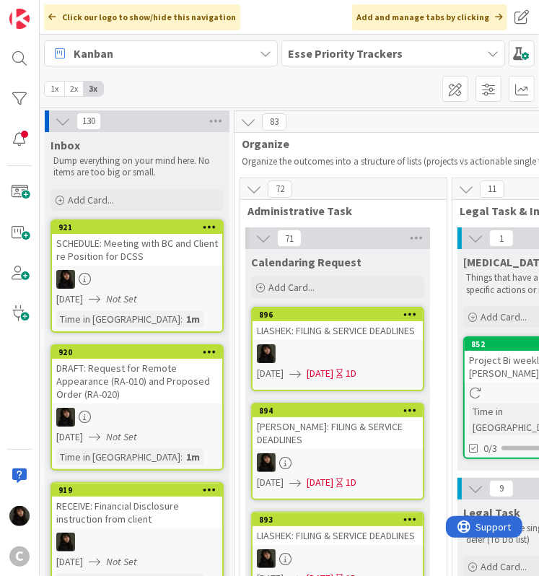
click at [180, 266] on link "921 SCHEDULE: Meeting with BC and Client re Position for DCSS [DATE] Not Set Ti…" at bounding box center [137, 275] width 173 height 113
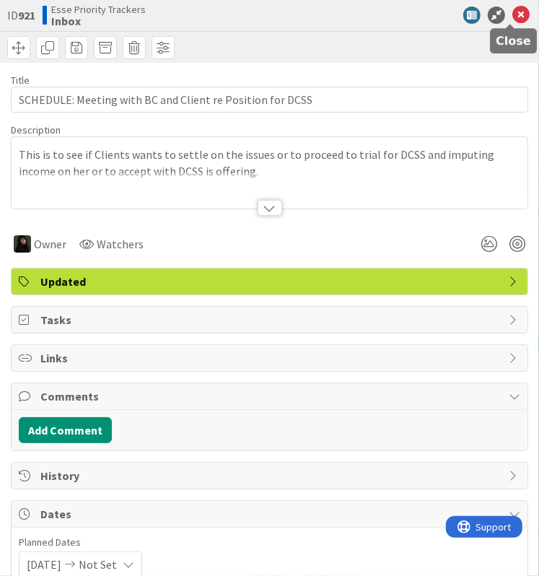
click at [513, 19] on icon at bounding box center [521, 14] width 17 height 17
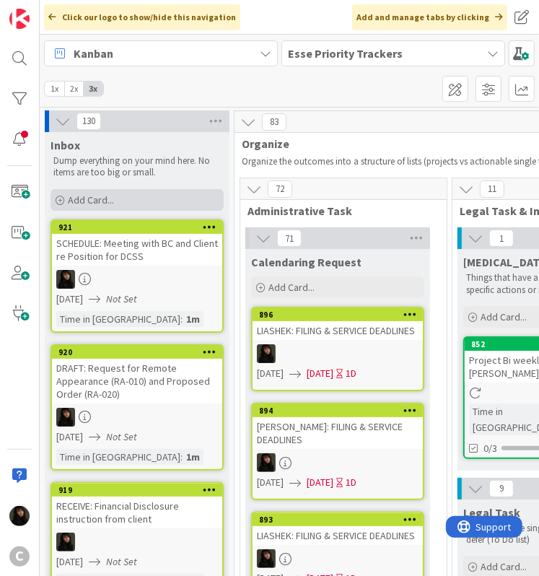
click at [121, 201] on div "Add Card..." at bounding box center [137, 200] width 173 height 22
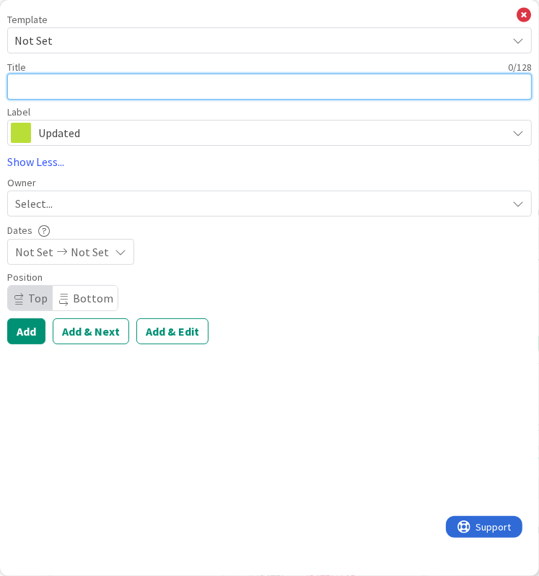
click at [58, 90] on textarea at bounding box center [269, 87] width 525 height 26
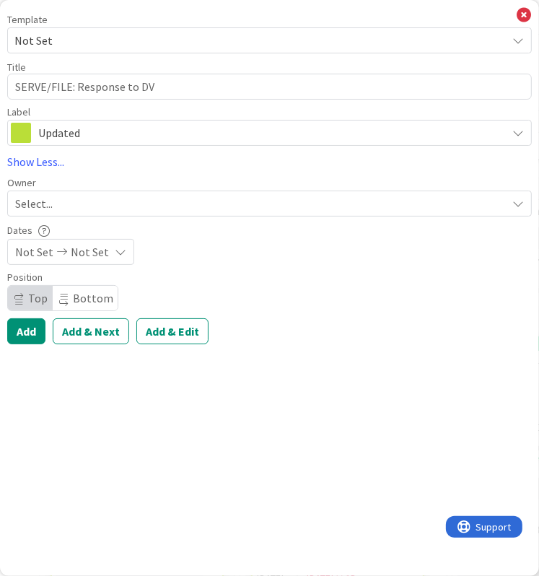
click at [51, 201] on span "Select..." at bounding box center [34, 203] width 38 height 17
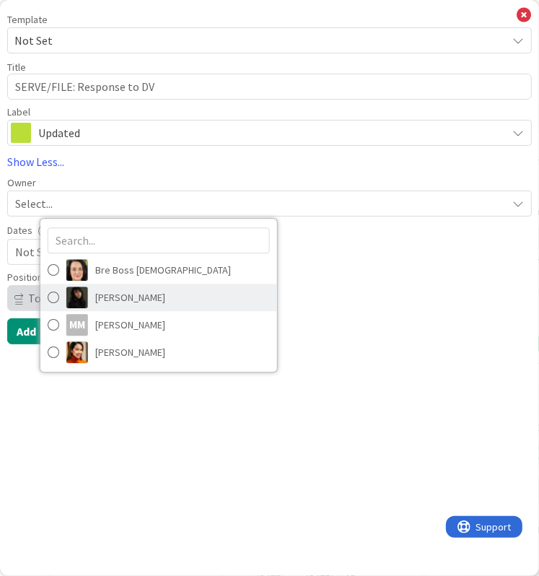
click at [132, 295] on span "[PERSON_NAME]" at bounding box center [130, 298] width 70 height 22
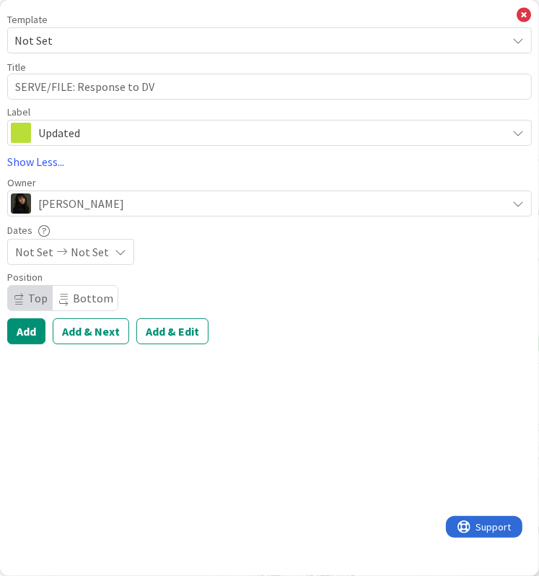
click at [79, 249] on span "Not Set" at bounding box center [90, 251] width 38 height 17
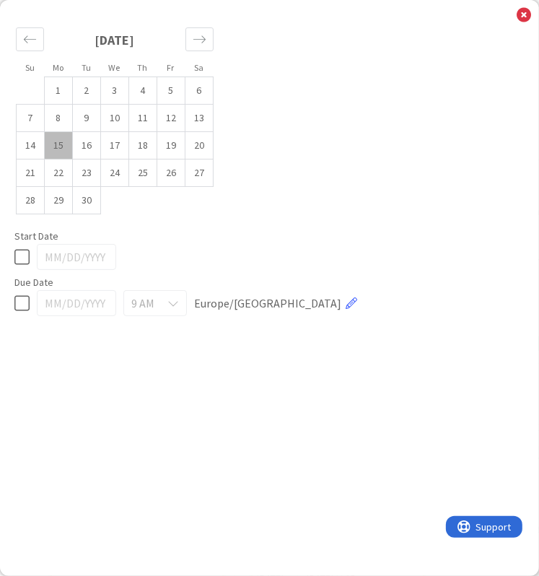
click at [25, 248] on icon at bounding box center [21, 256] width 15 height 17
click at [520, 14] on icon at bounding box center [524, 15] width 14 height 16
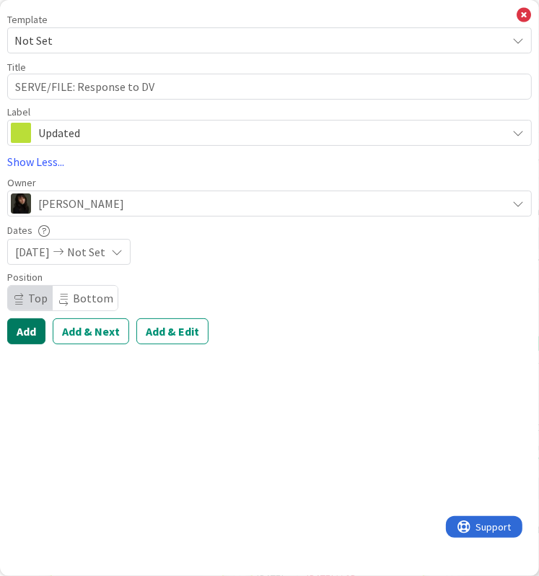
click at [28, 334] on button "Add" at bounding box center [26, 331] width 38 height 26
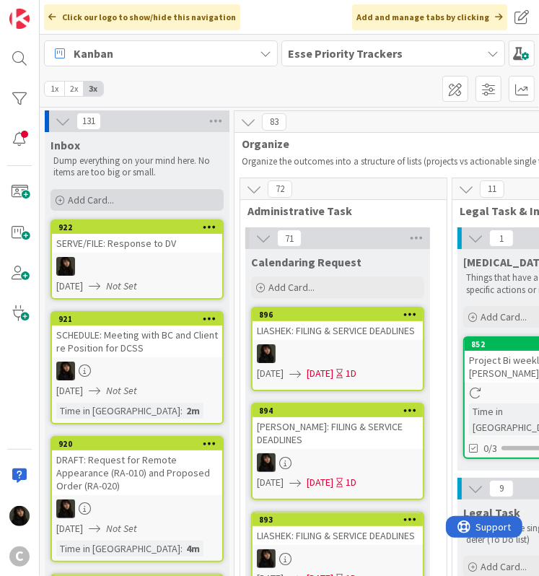
click at [112, 199] on span "Add Card..." at bounding box center [91, 199] width 46 height 13
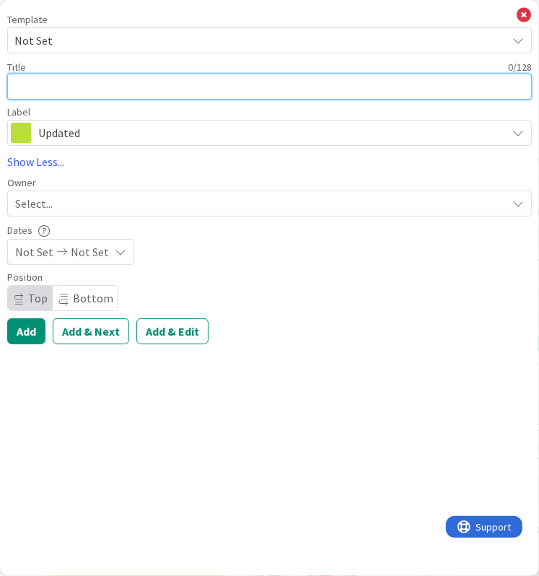
click at [81, 88] on textarea at bounding box center [269, 87] width 525 height 26
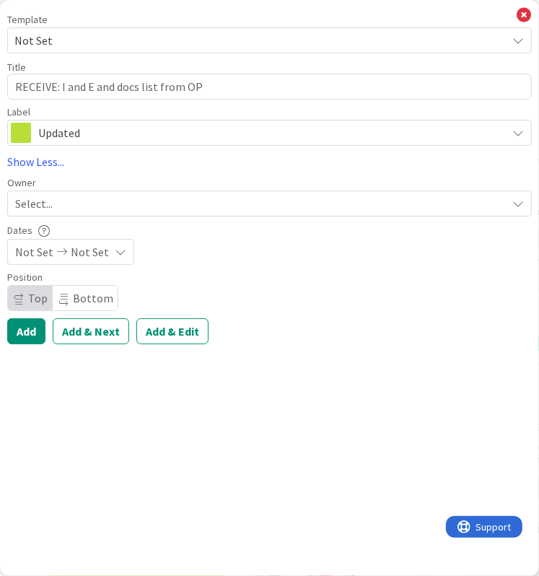
click at [58, 204] on div "Select..." at bounding box center [261, 203] width 492 height 17
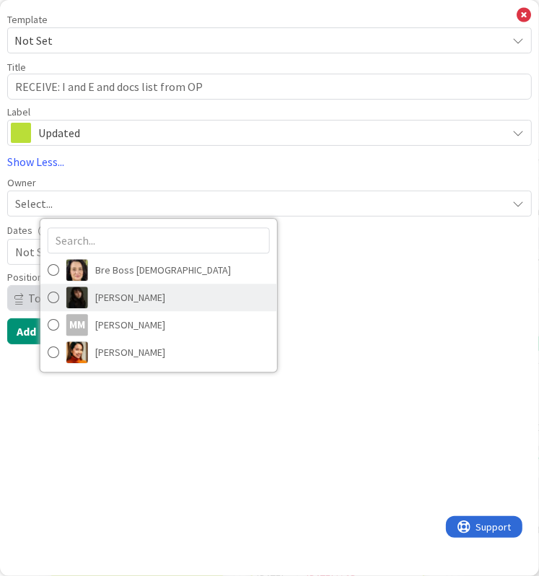
click at [113, 289] on span "[PERSON_NAME]" at bounding box center [130, 298] width 70 height 22
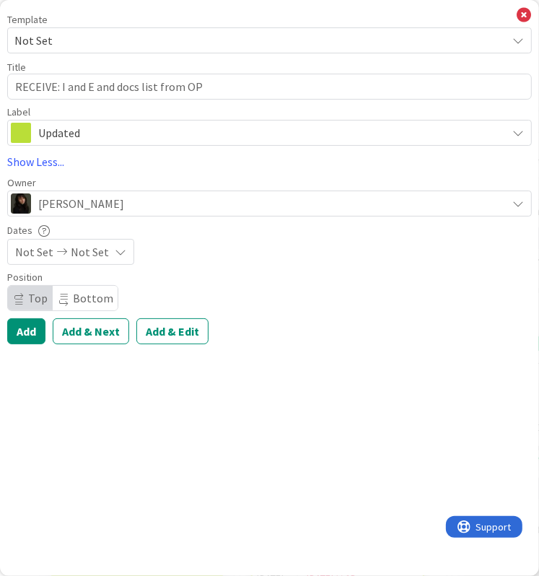
click at [85, 256] on span "Not Set" at bounding box center [90, 251] width 38 height 17
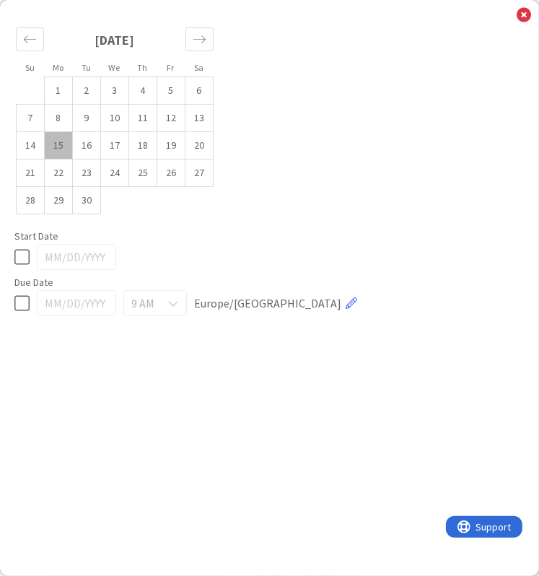
click at [25, 250] on icon at bounding box center [21, 256] width 15 height 17
click at [523, 13] on icon at bounding box center [524, 15] width 14 height 16
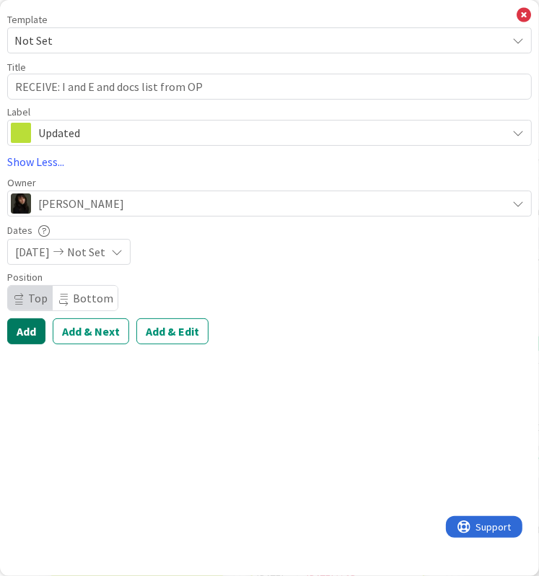
click at [29, 336] on button "Add" at bounding box center [26, 331] width 38 height 26
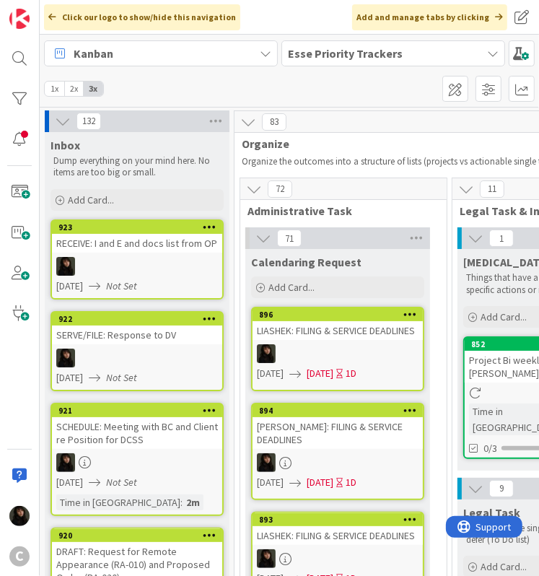
click at [161, 269] on div at bounding box center [137, 266] width 170 height 19
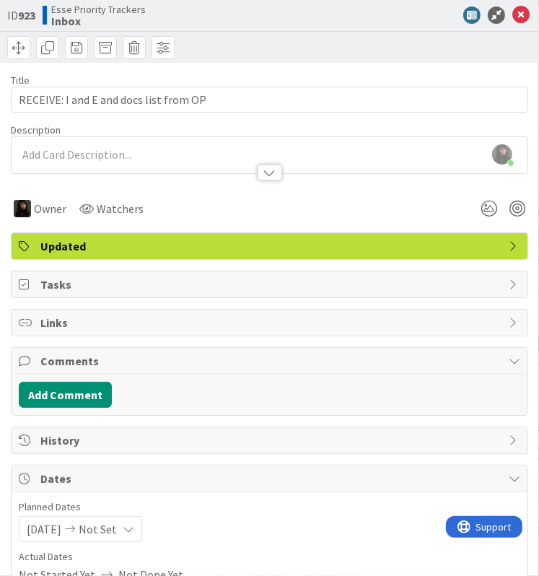
click at [87, 162] on div at bounding box center [270, 165] width 516 height 15
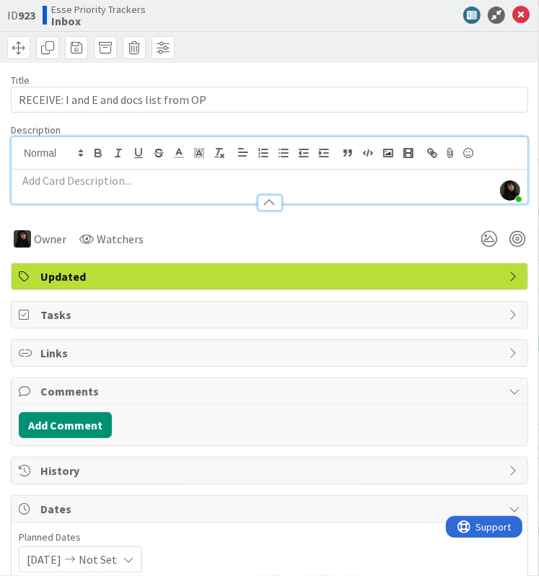
click at [61, 185] on p at bounding box center [270, 181] width 502 height 17
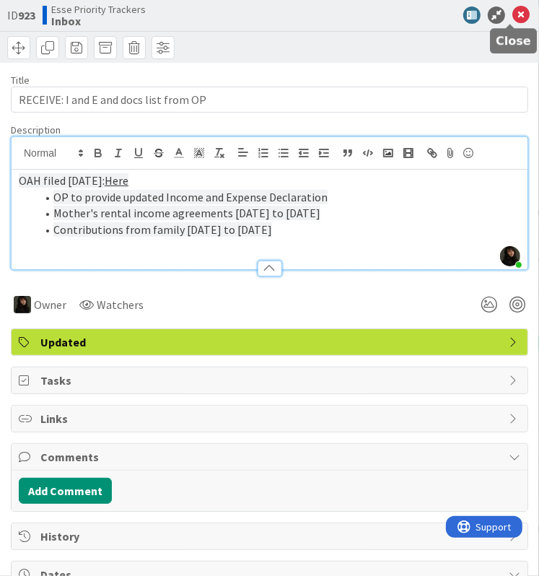
click at [513, 18] on icon at bounding box center [521, 14] width 17 height 17
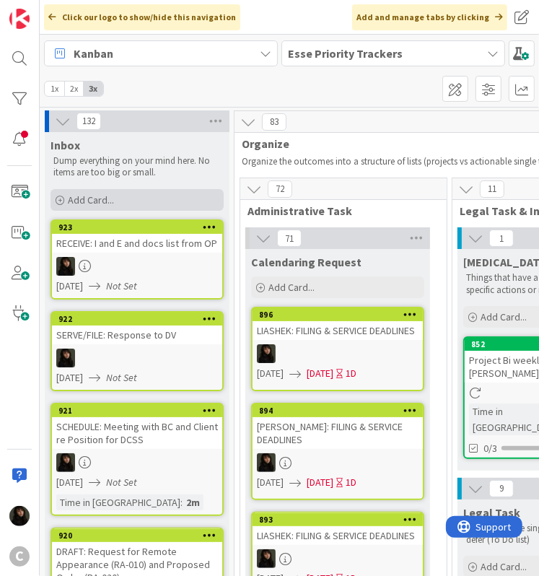
click at [101, 205] on span "Add Card..." at bounding box center [91, 199] width 46 height 13
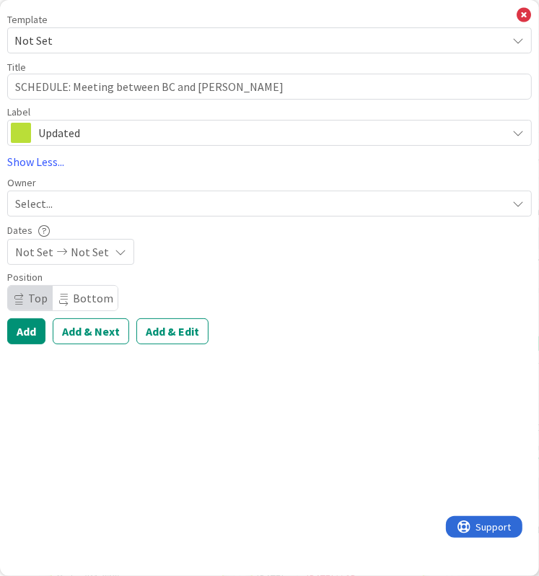
click at [57, 210] on div "Select..." at bounding box center [261, 203] width 492 height 17
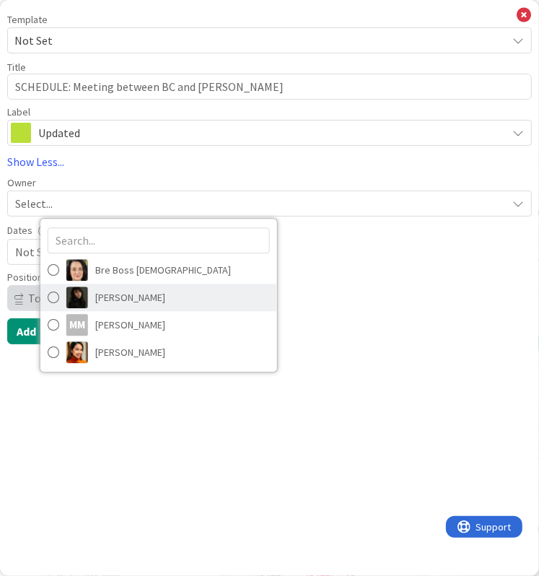
click at [93, 292] on link "[PERSON_NAME]" at bounding box center [158, 297] width 237 height 27
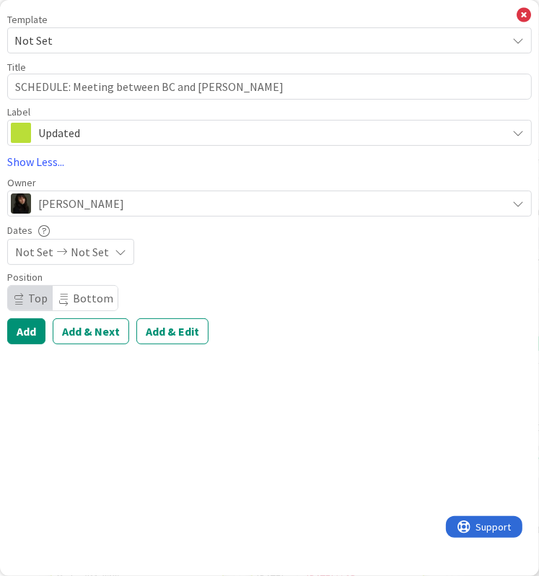
click at [104, 256] on div "Not Set Not Set" at bounding box center [70, 252] width 127 height 26
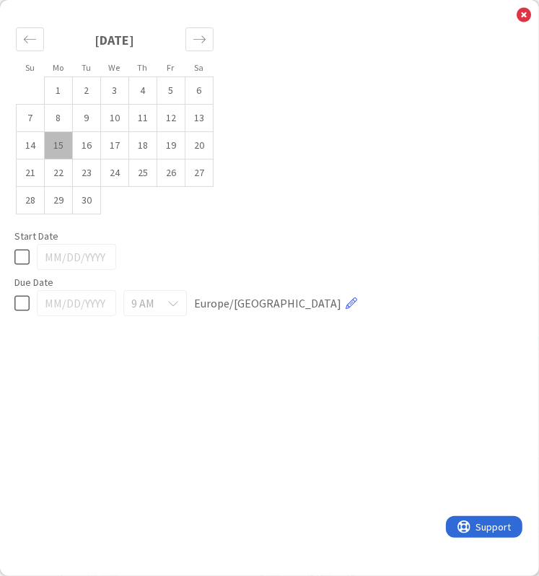
click at [26, 256] on icon at bounding box center [21, 256] width 15 height 17
click at [518, 14] on icon at bounding box center [524, 15] width 14 height 16
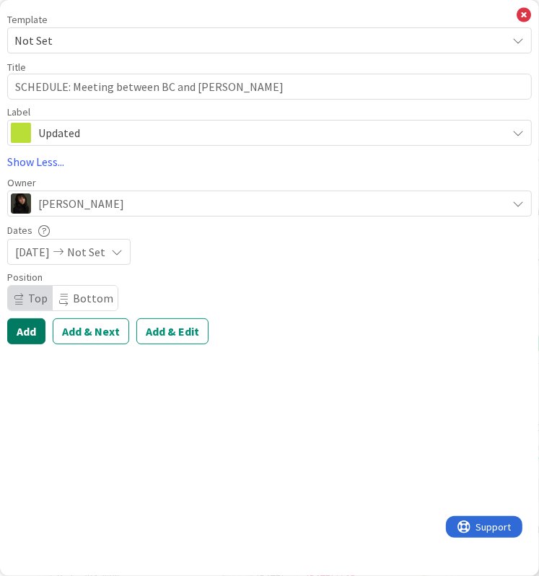
click at [38, 328] on button "Add" at bounding box center [26, 331] width 38 height 26
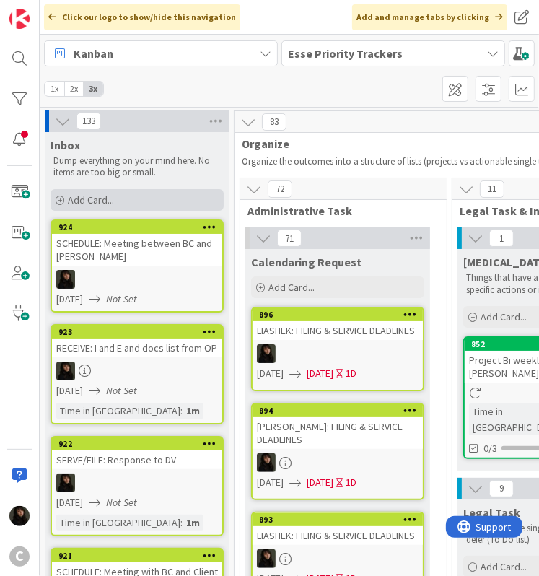
click at [86, 192] on div "Add Card..." at bounding box center [137, 200] width 173 height 22
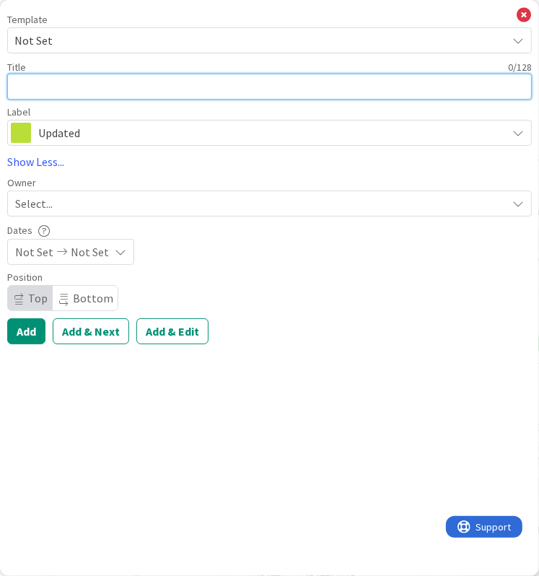
click at [46, 97] on textarea at bounding box center [269, 87] width 525 height 26
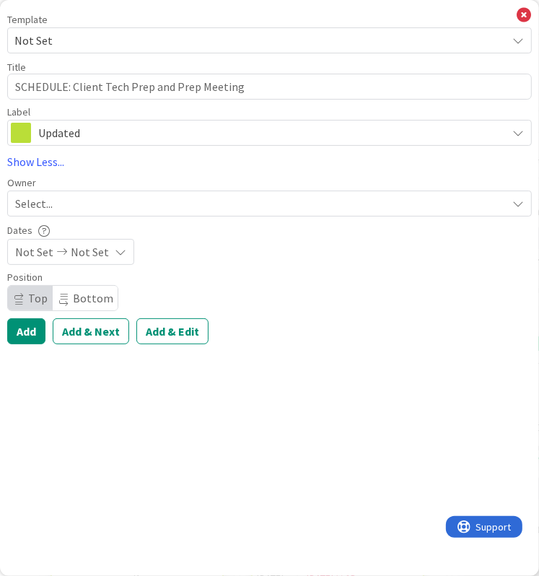
click at [76, 201] on div "Select..." at bounding box center [261, 203] width 492 height 17
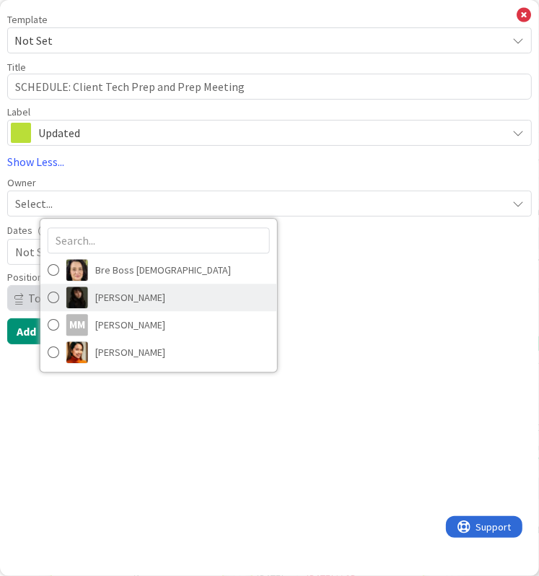
click at [100, 293] on span "[PERSON_NAME]" at bounding box center [130, 298] width 70 height 22
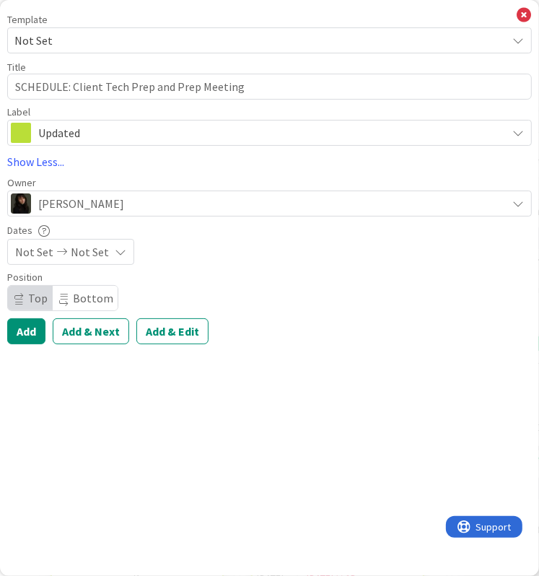
click at [61, 256] on icon at bounding box center [61, 252] width 17 height 10
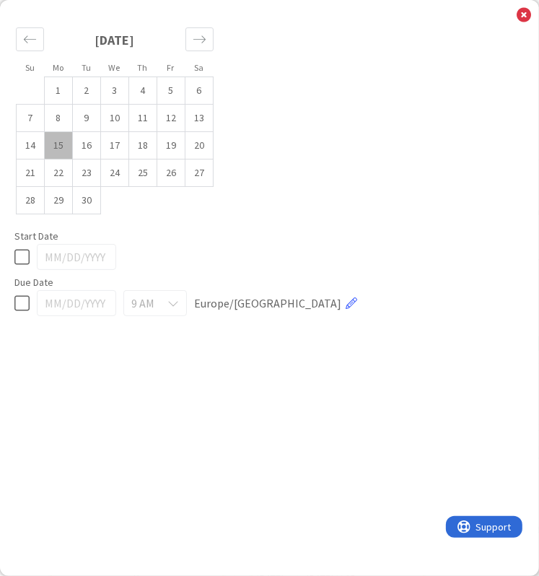
click at [19, 263] on icon at bounding box center [21, 256] width 15 height 17
click at [523, 17] on icon at bounding box center [524, 15] width 14 height 16
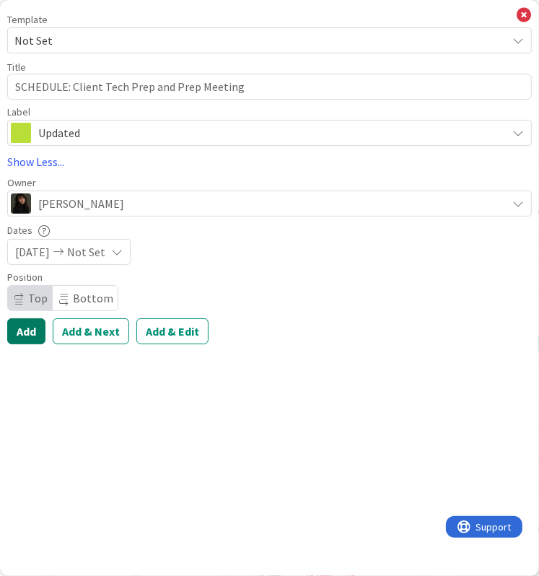
click at [17, 331] on button "Add" at bounding box center [26, 331] width 38 height 26
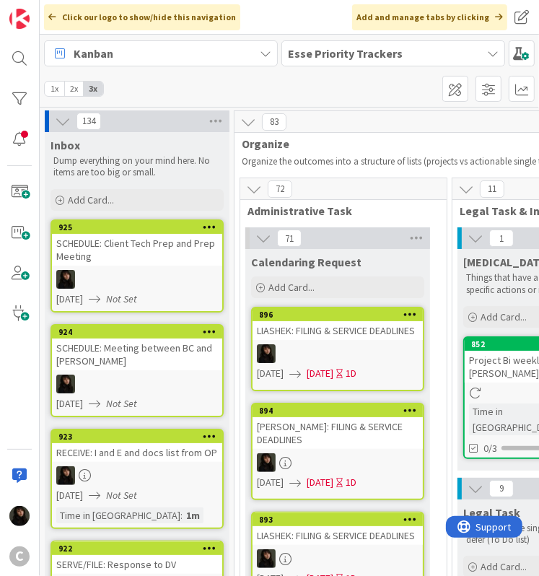
click at [139, 271] on div at bounding box center [137, 279] width 170 height 19
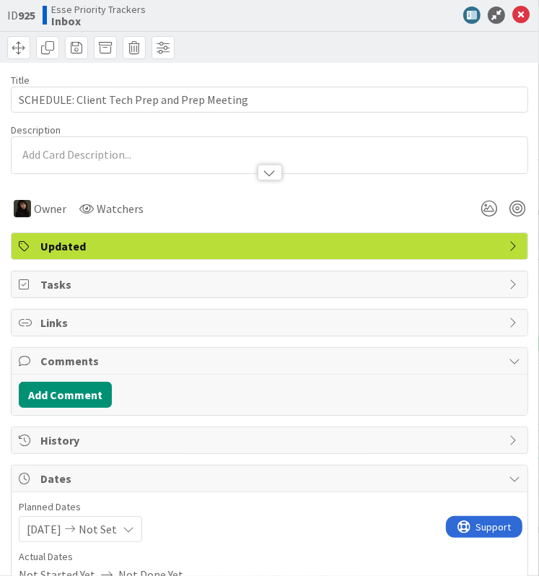
click at [66, 144] on div at bounding box center [270, 159] width 516 height 30
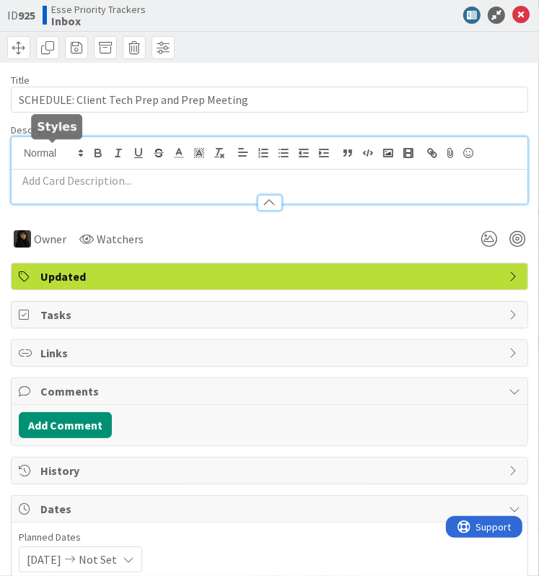
click at [55, 178] on p at bounding box center [270, 181] width 502 height 17
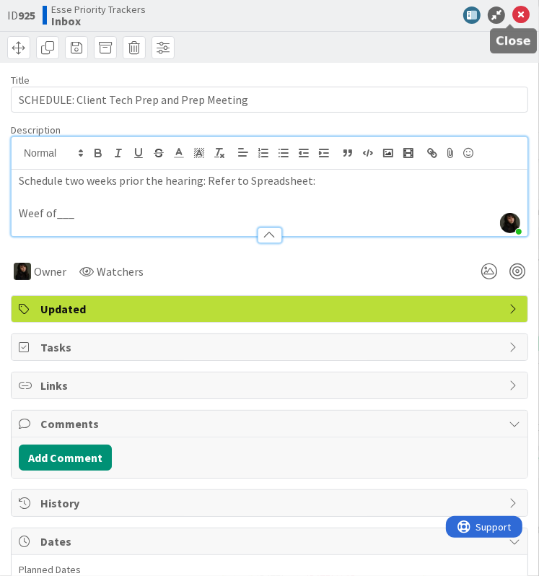
click at [513, 17] on icon at bounding box center [521, 14] width 17 height 17
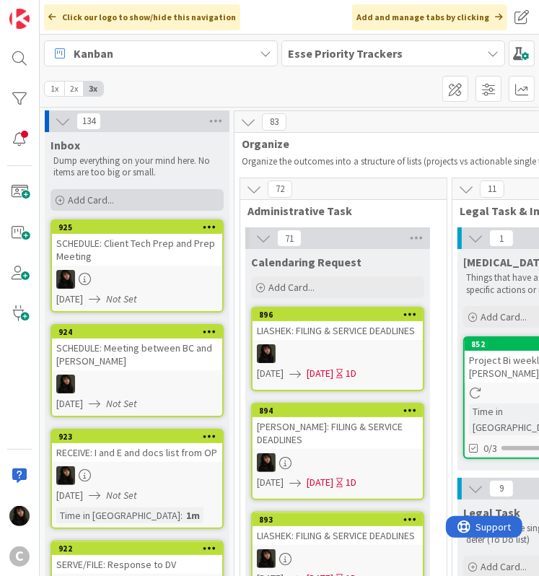
click at [84, 200] on span "Add Card..." at bounding box center [91, 199] width 46 height 13
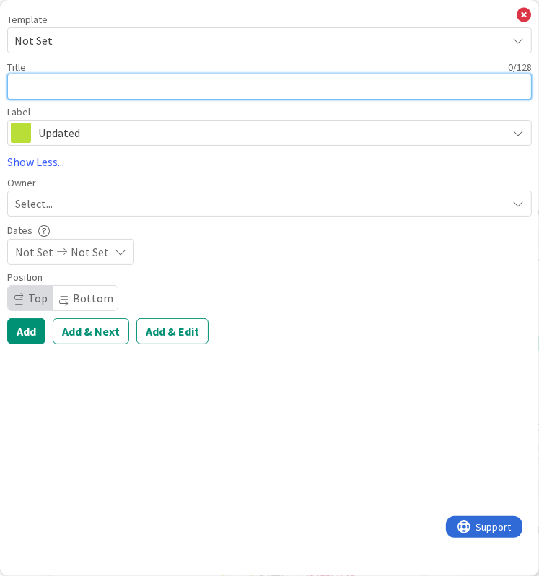
click at [64, 83] on textarea at bounding box center [269, 87] width 525 height 26
paste textarea "SERVICE: Amended Summons and Petition and PDD"
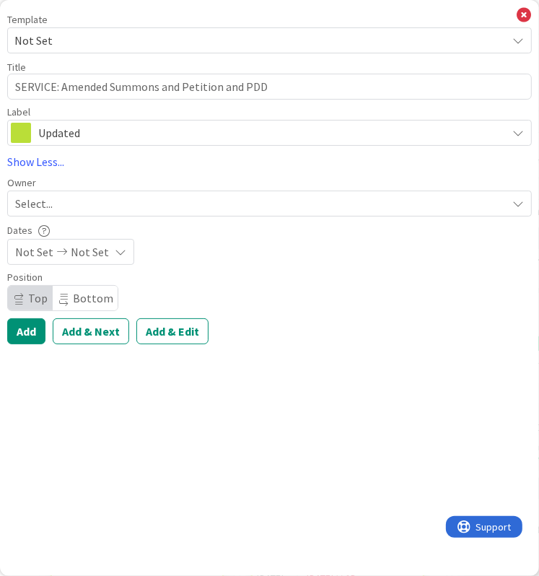
click at [63, 207] on div "Select..." at bounding box center [261, 203] width 492 height 17
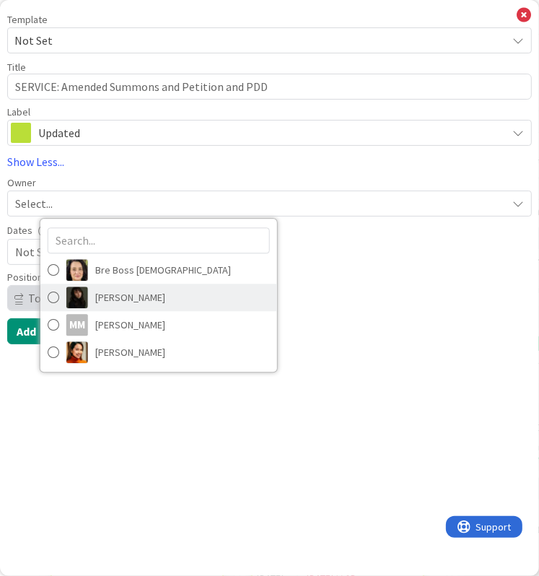
click at [101, 300] on span "[PERSON_NAME]" at bounding box center [130, 298] width 70 height 22
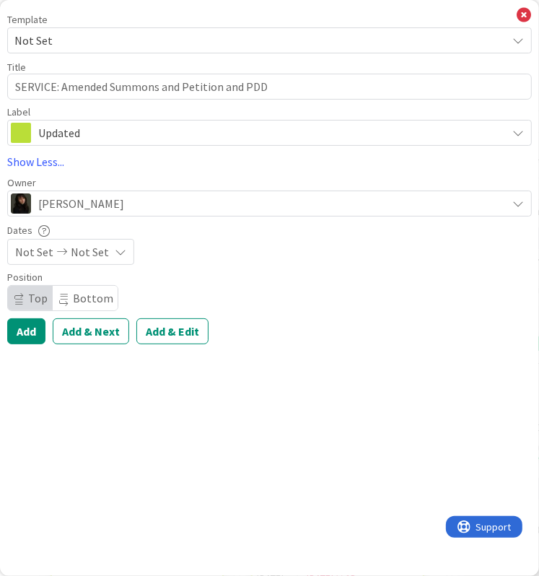
click at [45, 248] on span "Not Set" at bounding box center [34, 251] width 38 height 17
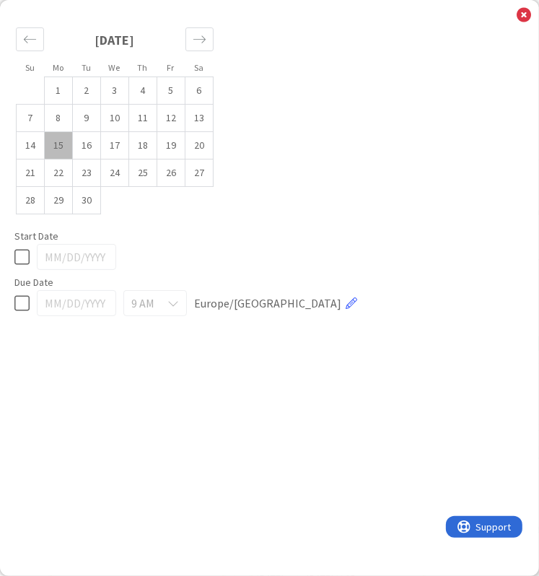
click at [25, 256] on icon at bounding box center [21, 256] width 15 height 17
click at [529, 15] on icon at bounding box center [524, 15] width 14 height 16
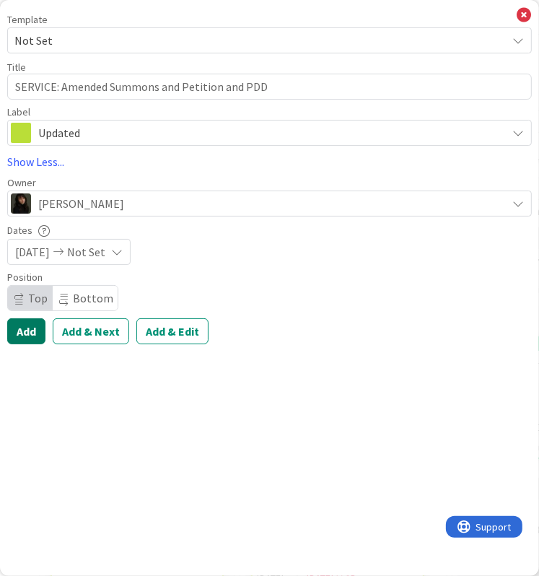
click at [27, 334] on button "Add" at bounding box center [26, 331] width 38 height 26
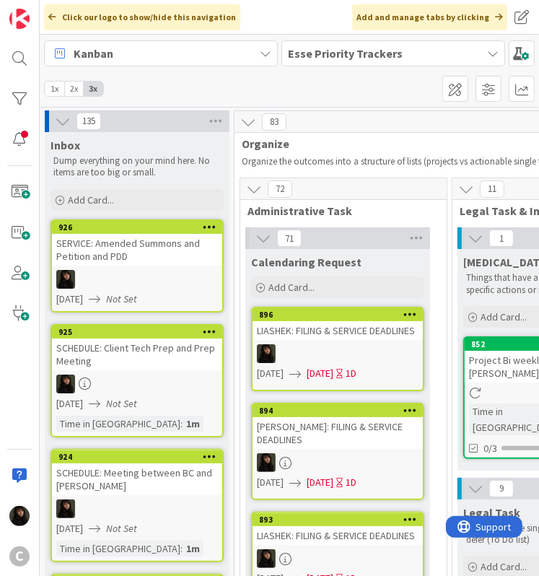
click at [144, 265] on link "926 SERVICE: Amended Summons and Petition and PDD [DATE] Not Set" at bounding box center [137, 265] width 173 height 93
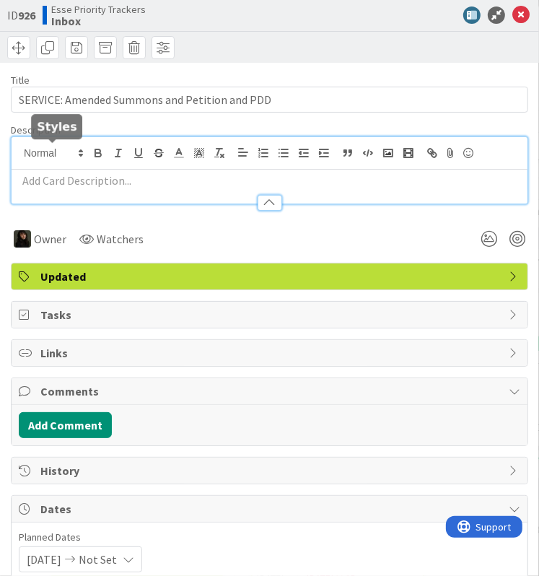
click at [43, 154] on div at bounding box center [270, 170] width 516 height 66
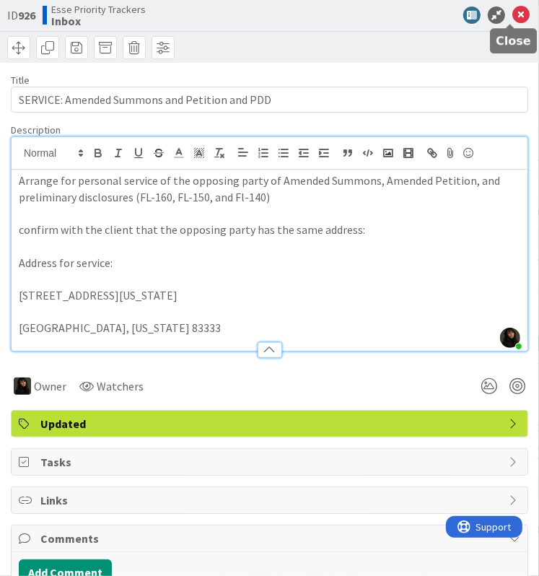
click at [515, 13] on icon at bounding box center [521, 14] width 17 height 17
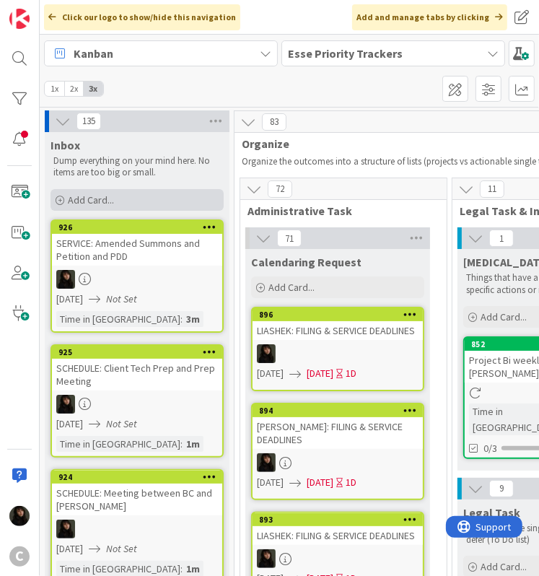
click at [84, 203] on span "Add Card..." at bounding box center [91, 199] width 46 height 13
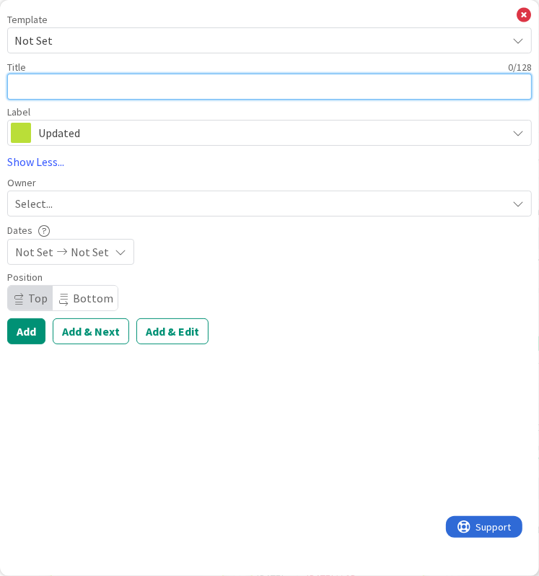
click at [41, 89] on textarea at bounding box center [269, 87] width 525 height 26
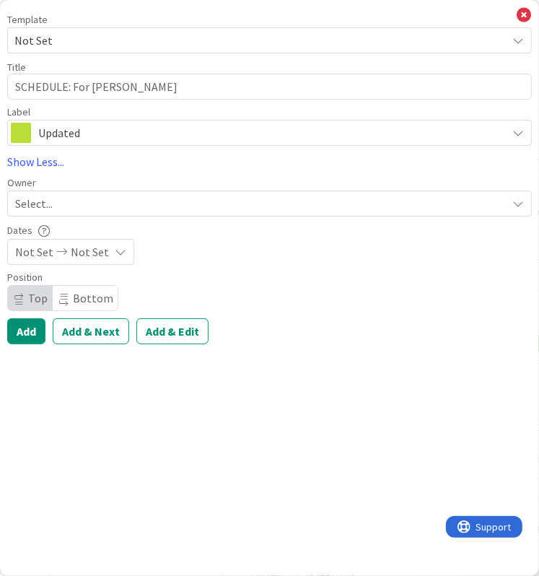
click at [56, 209] on div "Select..." at bounding box center [261, 203] width 492 height 17
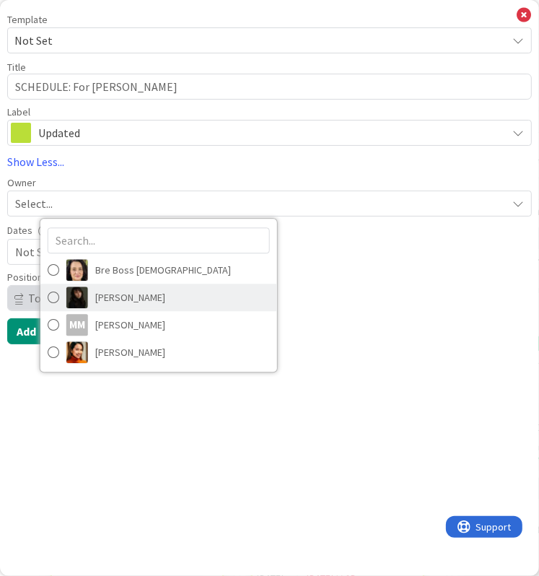
click at [86, 290] on img at bounding box center [77, 298] width 22 height 22
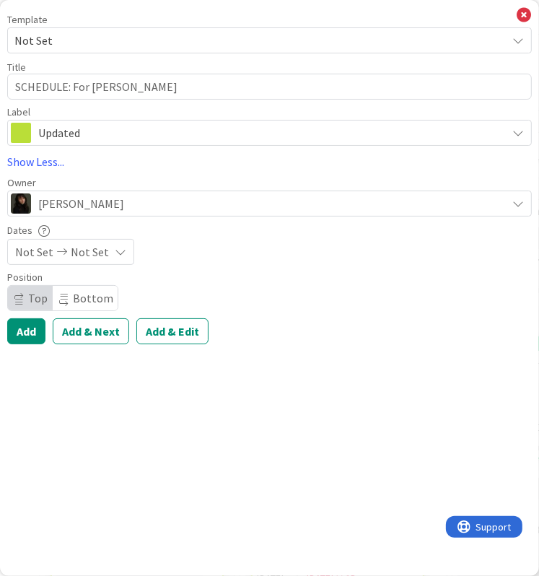
click at [71, 256] on span "Not Set" at bounding box center [90, 251] width 38 height 17
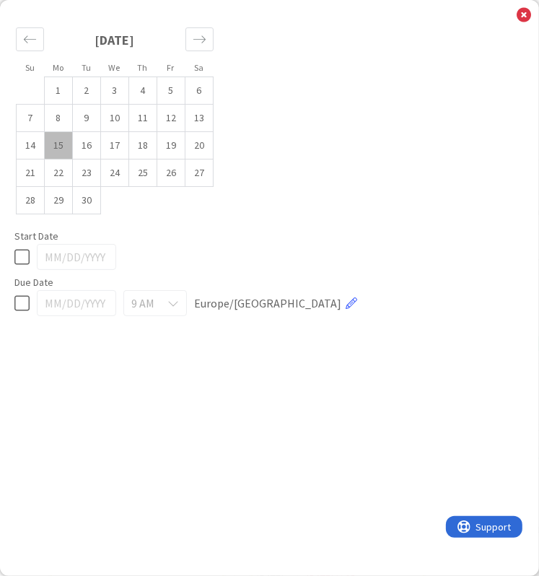
click at [21, 256] on icon at bounding box center [21, 256] width 15 height 17
click at [521, 17] on icon at bounding box center [524, 15] width 14 height 16
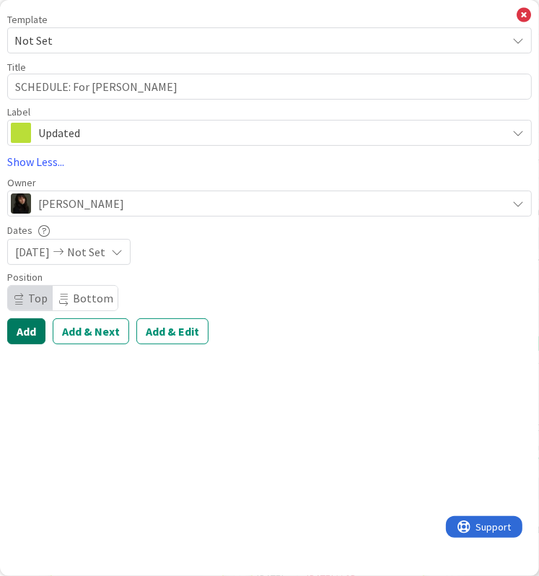
click at [33, 323] on button "Add" at bounding box center [26, 331] width 38 height 26
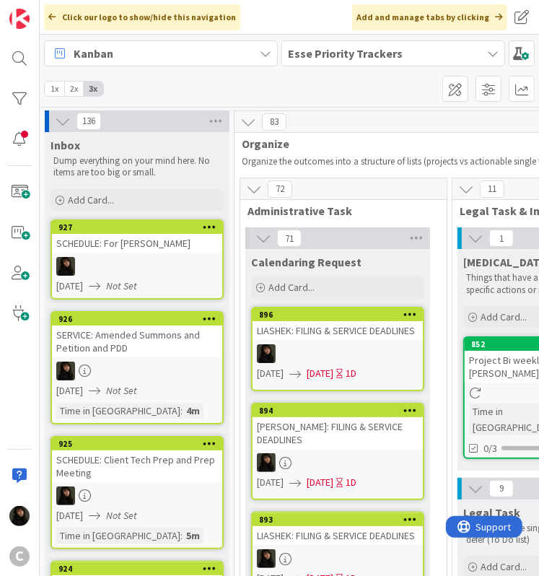
click at [136, 269] on div at bounding box center [137, 266] width 170 height 19
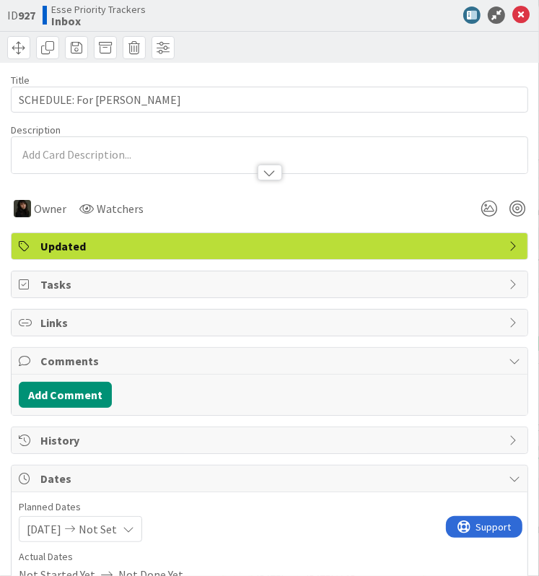
click at [65, 164] on div at bounding box center [270, 165] width 516 height 15
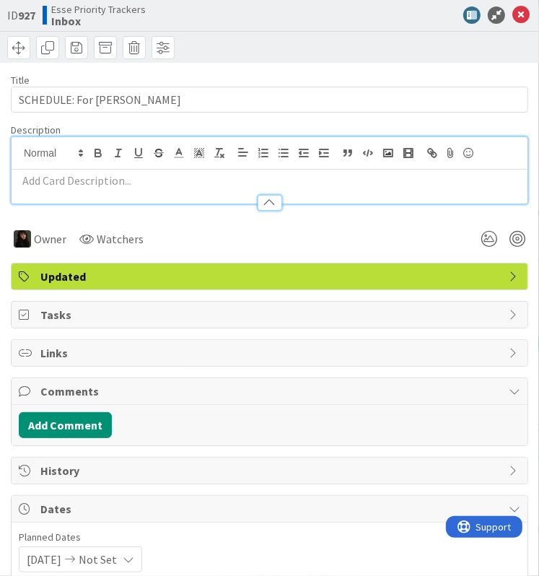
click at [66, 184] on p at bounding box center [270, 181] width 502 height 17
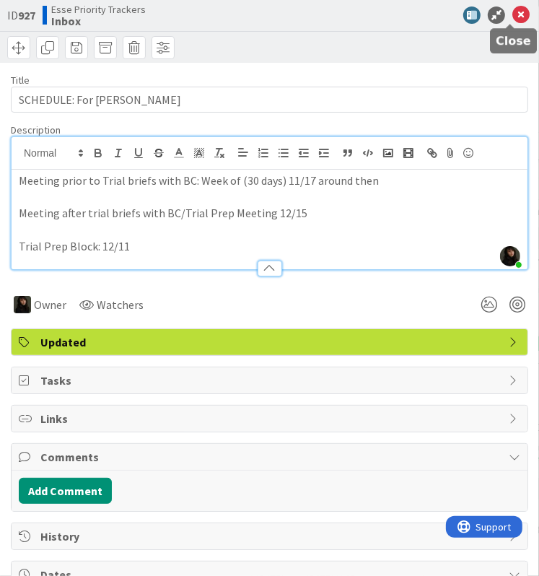
click at [513, 15] on icon at bounding box center [521, 14] width 17 height 17
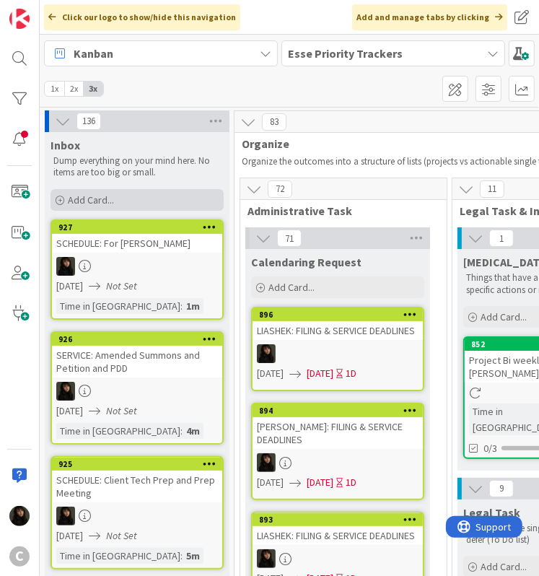
click at [101, 201] on span "Add Card..." at bounding box center [91, 199] width 46 height 13
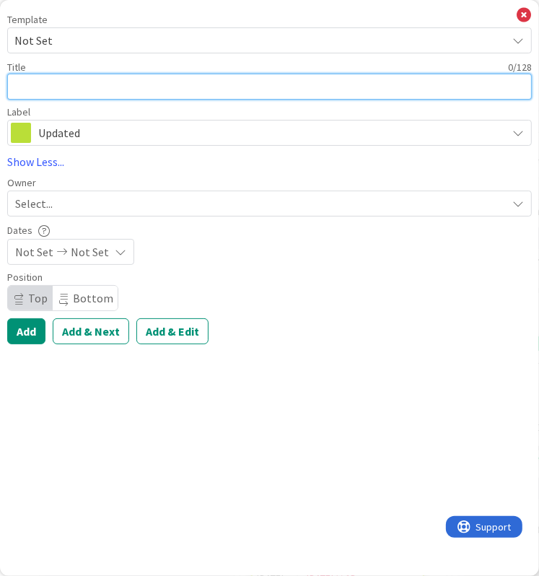
click at [73, 87] on textarea at bounding box center [269, 87] width 525 height 26
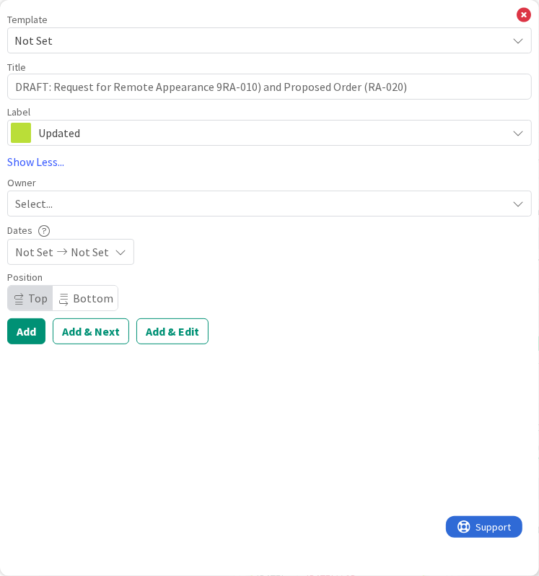
click at [145, 202] on div "Select..." at bounding box center [261, 203] width 492 height 17
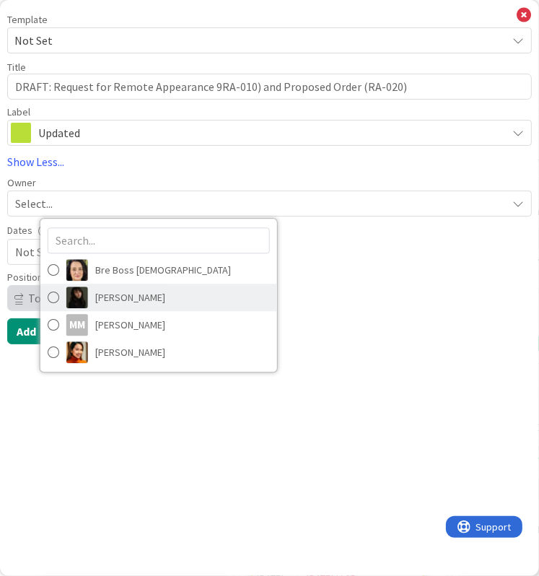
click at [153, 297] on link "[PERSON_NAME]" at bounding box center [158, 297] width 237 height 27
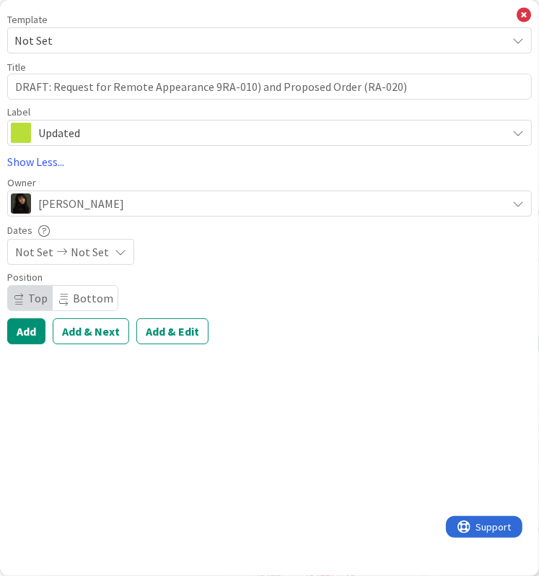
click at [81, 250] on span "Not Set" at bounding box center [90, 251] width 38 height 17
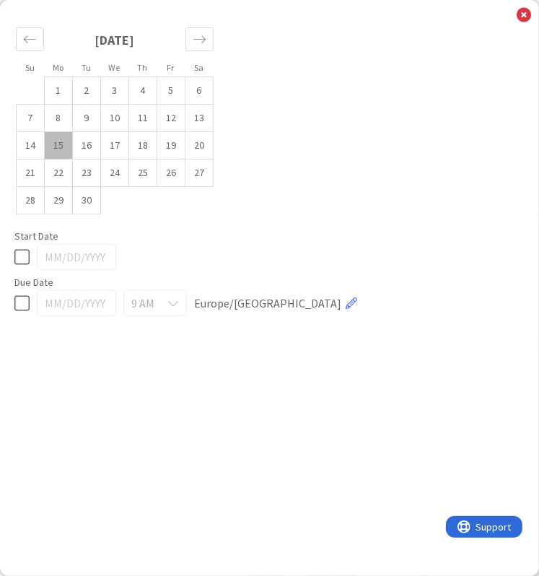
click at [18, 261] on icon at bounding box center [21, 256] width 15 height 17
click at [22, 302] on icon at bounding box center [21, 303] width 15 height 17
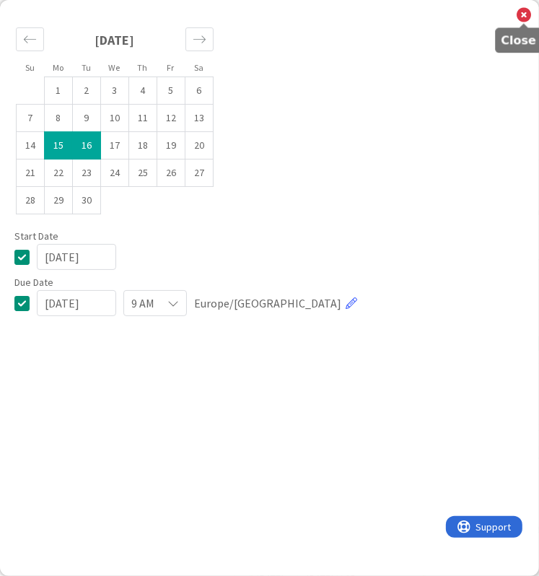
click at [523, 14] on icon at bounding box center [524, 15] width 14 height 16
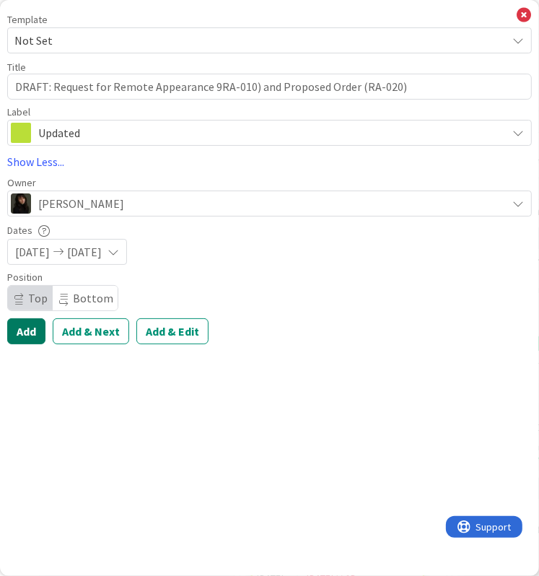
click at [25, 335] on button "Add" at bounding box center [26, 331] width 38 height 26
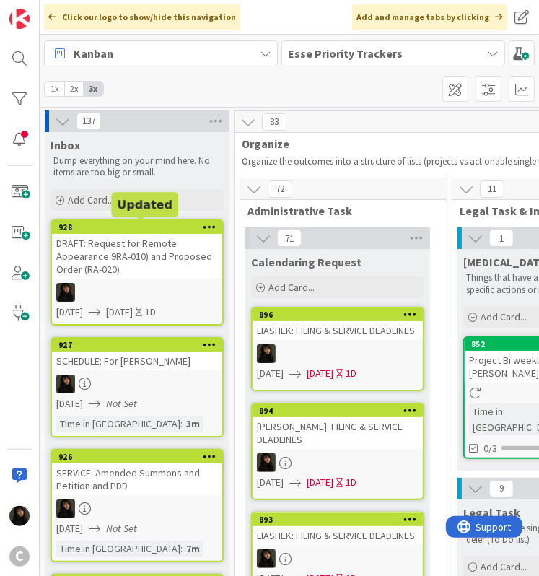
click at [80, 255] on div "DRAFT: Request for Remote Appearance 9RA-010) and Proposed Order (RA-020)" at bounding box center [137, 256] width 170 height 45
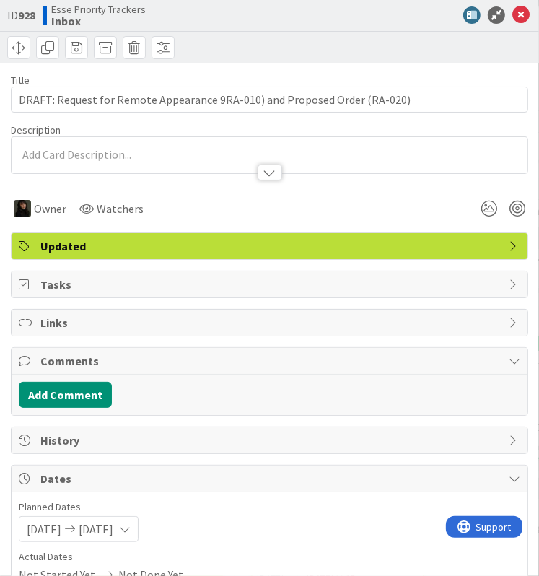
click at [77, 164] on div at bounding box center [270, 165] width 516 height 15
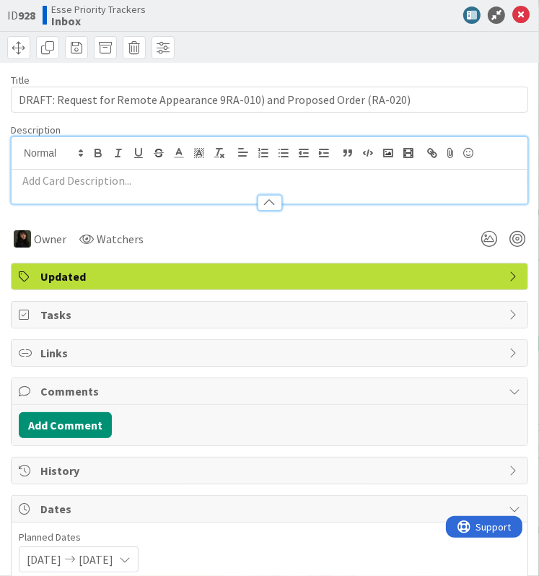
click at [74, 176] on p at bounding box center [270, 181] width 502 height 17
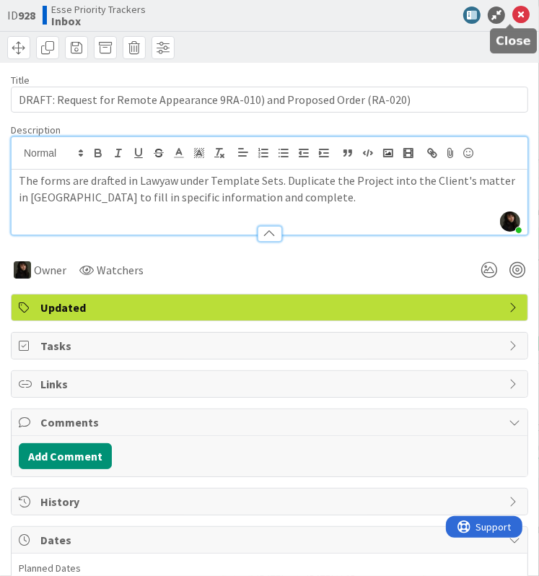
click at [517, 17] on icon at bounding box center [521, 14] width 17 height 17
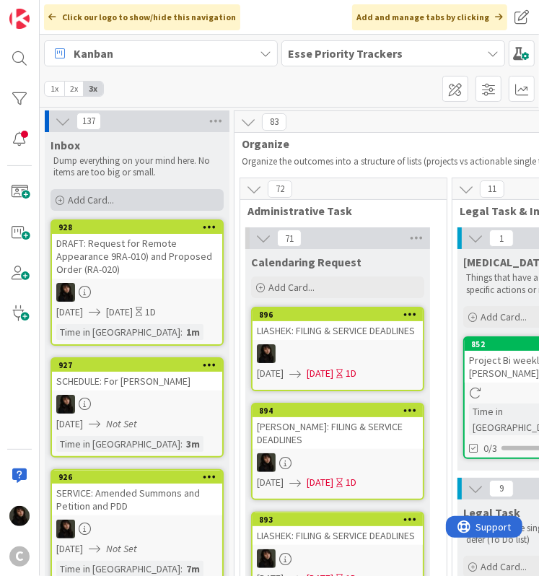
click at [91, 205] on span "Add Card..." at bounding box center [91, 199] width 46 height 13
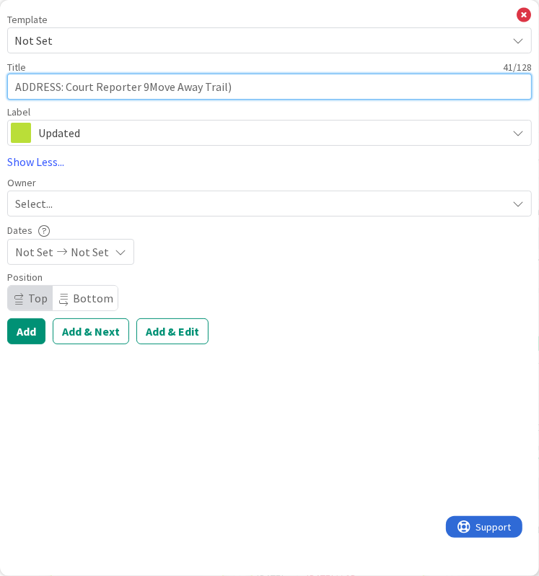
click at [141, 90] on textarea "ADDRESS: Court Reporter 9Move Away Trail)" at bounding box center [269, 87] width 525 height 26
click at [145, 85] on textarea "ADDRESS: Court Reporter 9Move Away Trail)" at bounding box center [269, 87] width 525 height 26
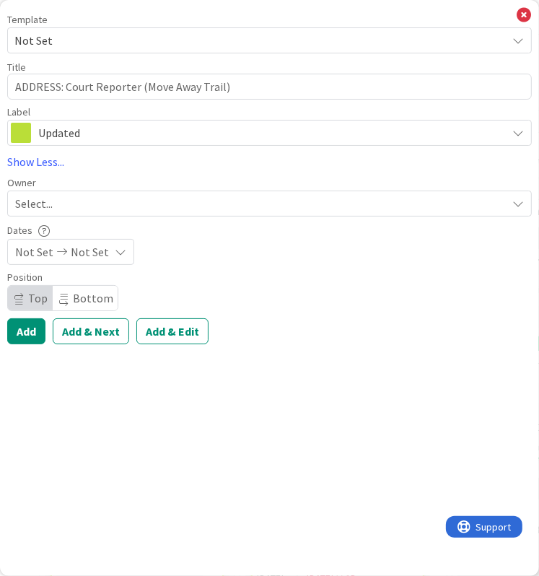
click at [53, 209] on span "Select..." at bounding box center [34, 203] width 38 height 17
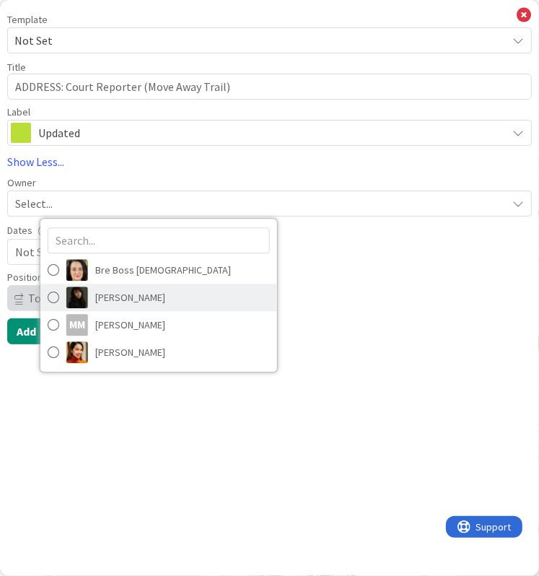
click at [103, 298] on span "[PERSON_NAME]" at bounding box center [130, 298] width 70 height 22
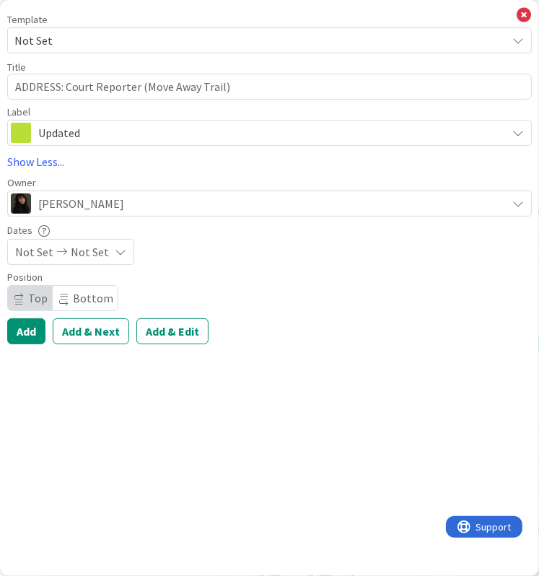
click at [95, 260] on span "Not Set" at bounding box center [90, 251] width 38 height 17
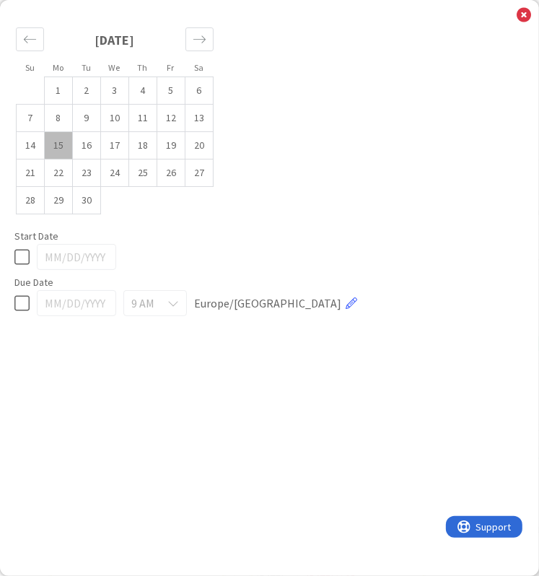
click at [64, 141] on td "15" at bounding box center [59, 145] width 28 height 27
click at [87, 141] on td "16" at bounding box center [87, 145] width 28 height 27
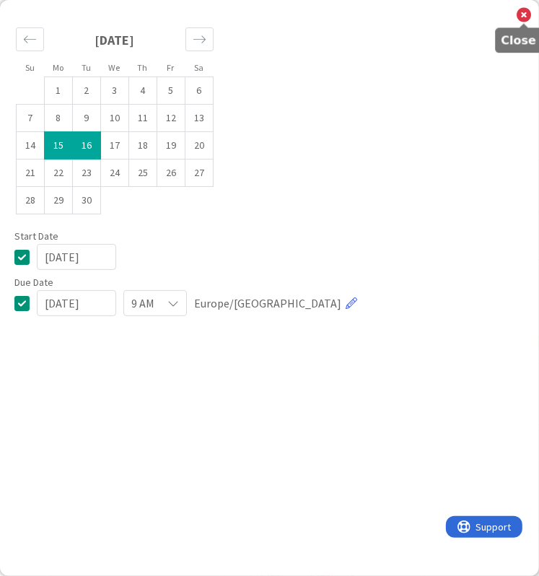
click at [528, 16] on icon at bounding box center [524, 15] width 14 height 16
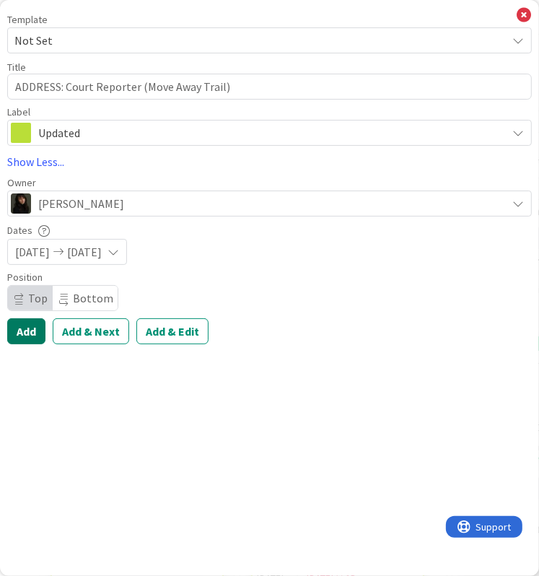
click at [35, 326] on button "Add" at bounding box center [26, 331] width 38 height 26
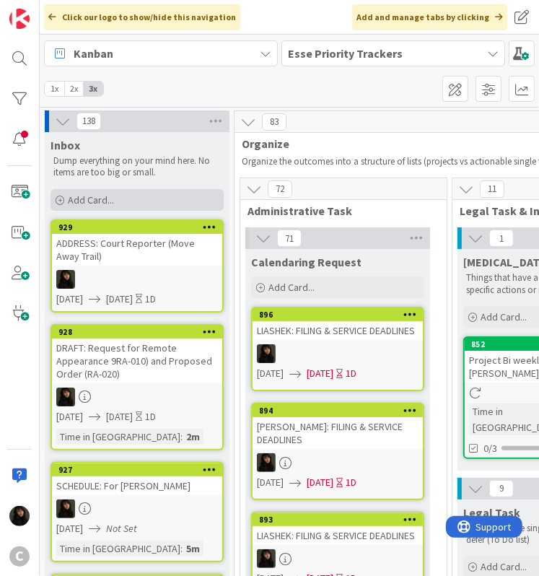
click at [128, 201] on div "Add Card..." at bounding box center [137, 200] width 173 height 22
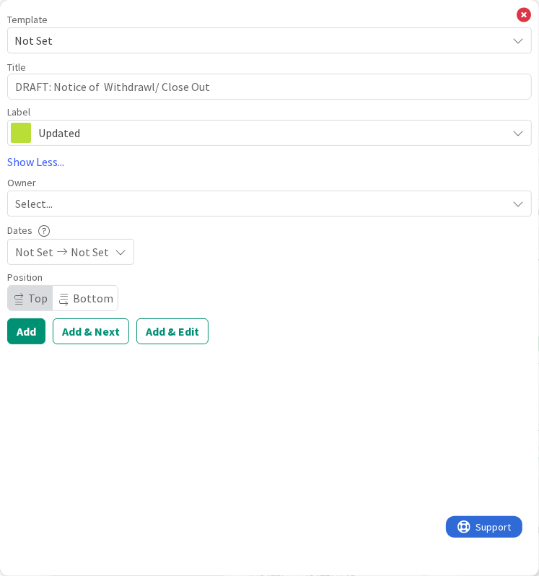
click at [61, 256] on icon at bounding box center [61, 252] width 17 height 10
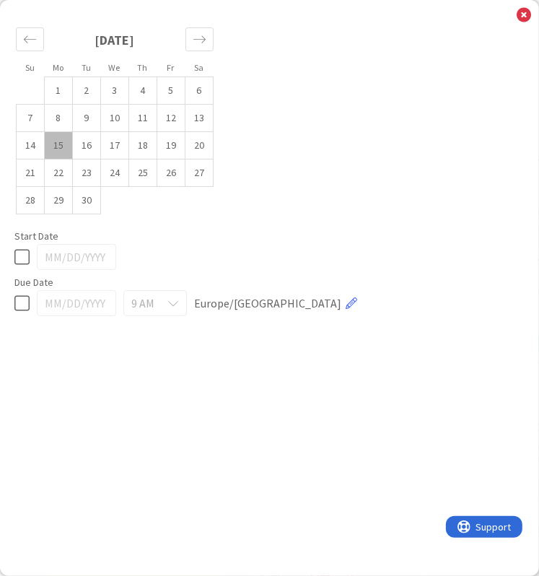
click at [55, 151] on td "15" at bounding box center [59, 145] width 28 height 27
click at [78, 148] on td "16" at bounding box center [87, 145] width 28 height 27
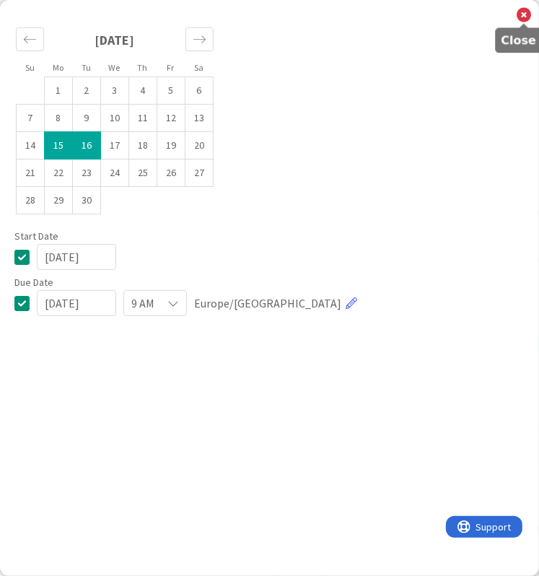
click at [528, 14] on icon at bounding box center [524, 15] width 14 height 16
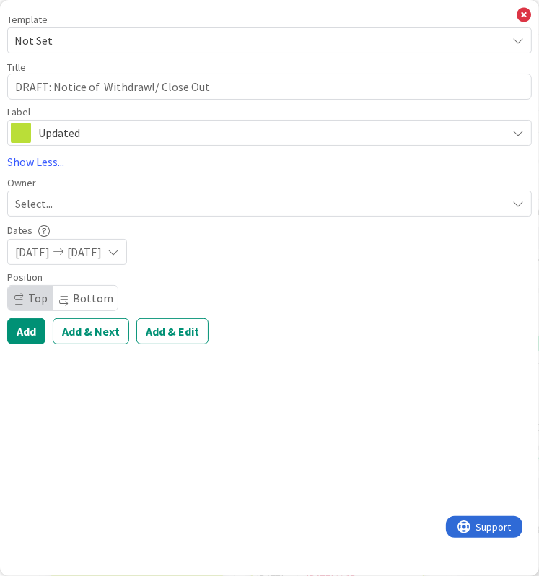
click at [81, 196] on div "Select..." at bounding box center [261, 203] width 492 height 17
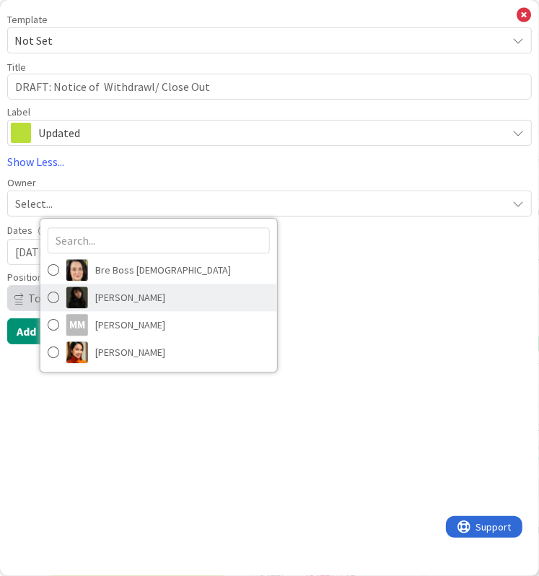
click at [95, 290] on span "[PERSON_NAME]" at bounding box center [130, 298] width 70 height 22
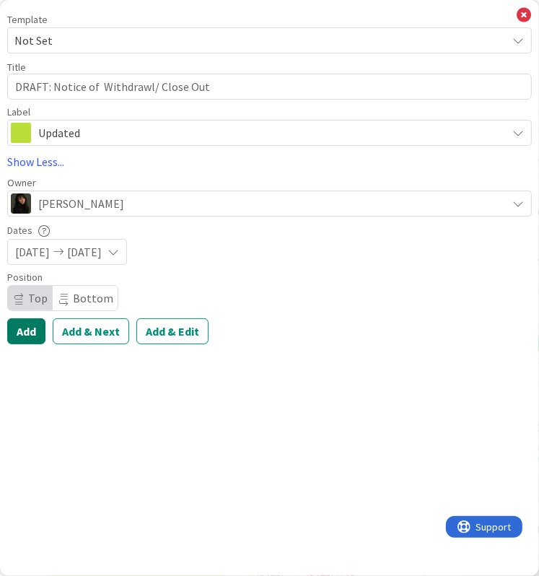
click at [27, 330] on button "Add" at bounding box center [26, 331] width 38 height 26
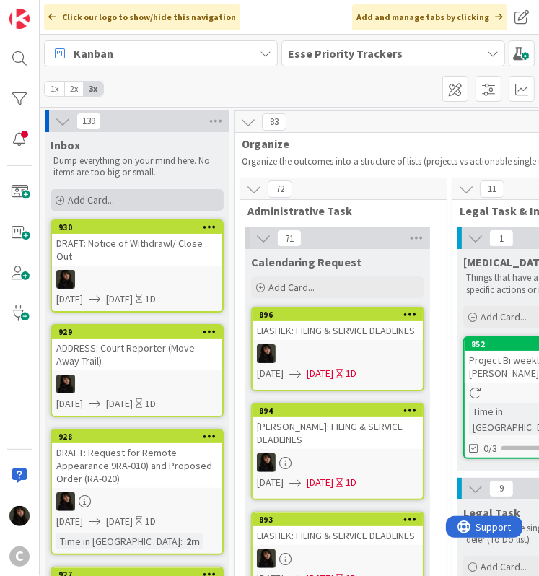
click at [93, 198] on span "Add Card..." at bounding box center [91, 199] width 46 height 13
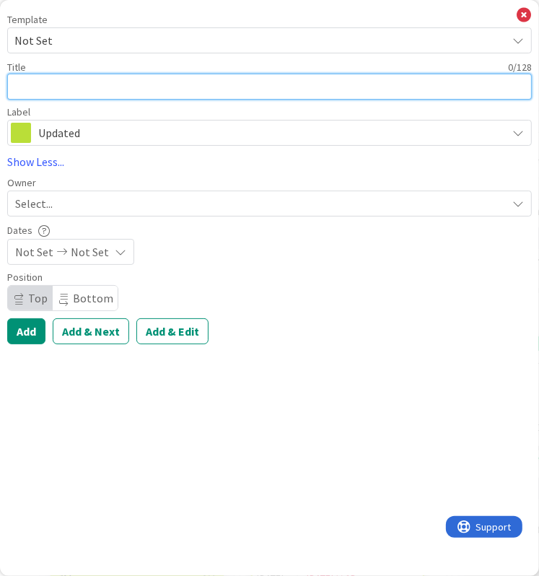
click at [46, 80] on textarea at bounding box center [269, 87] width 525 height 26
click at [36, 81] on textarea at bounding box center [269, 87] width 525 height 26
paste textarea "SCHEDULE: Meetings for DCSS Trial"
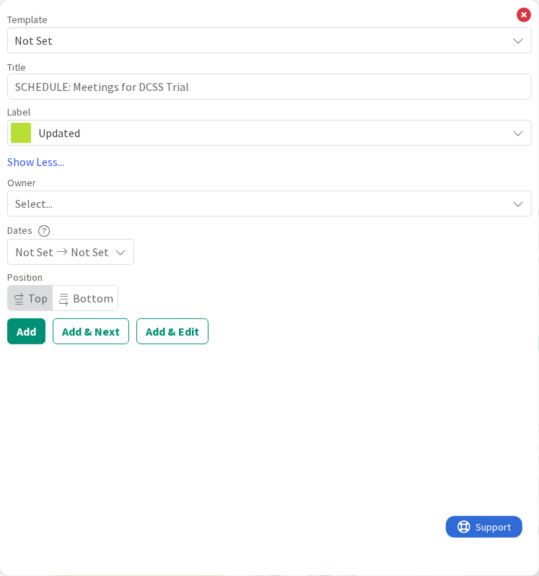
click at [100, 253] on span "Not Set" at bounding box center [90, 251] width 38 height 17
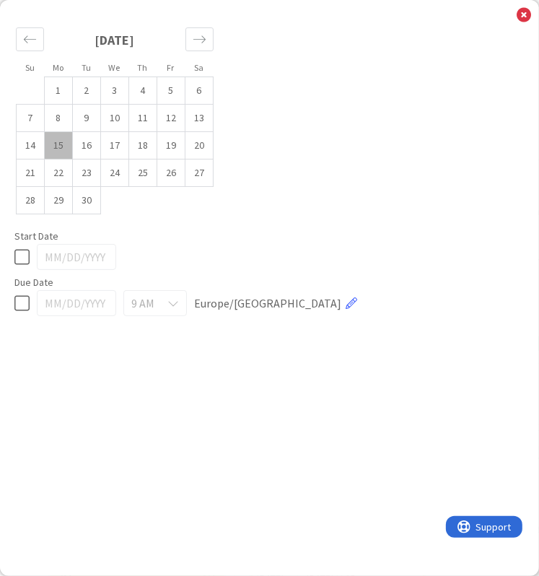
click at [65, 152] on td "15" at bounding box center [59, 145] width 28 height 27
click at [77, 151] on td "16" at bounding box center [87, 145] width 28 height 27
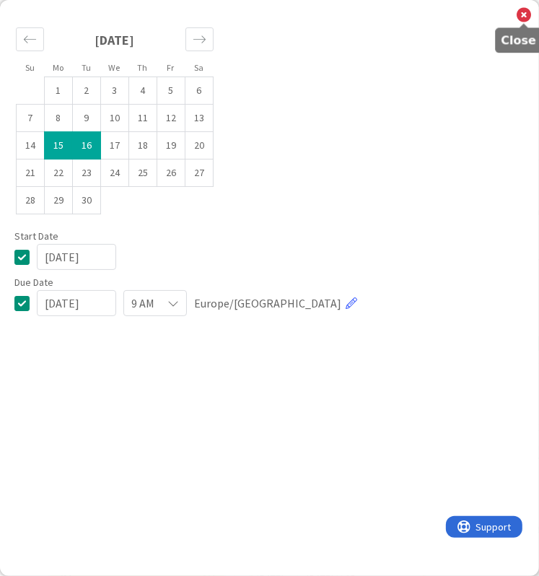
click at [527, 9] on icon at bounding box center [524, 15] width 14 height 16
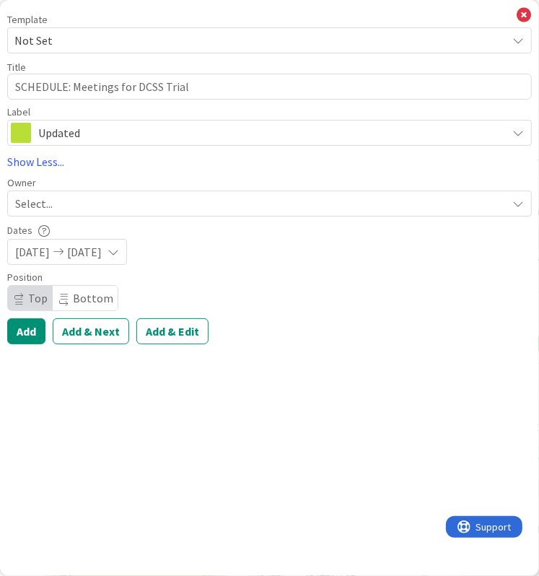
click at [50, 196] on span "Select..." at bounding box center [34, 203] width 38 height 17
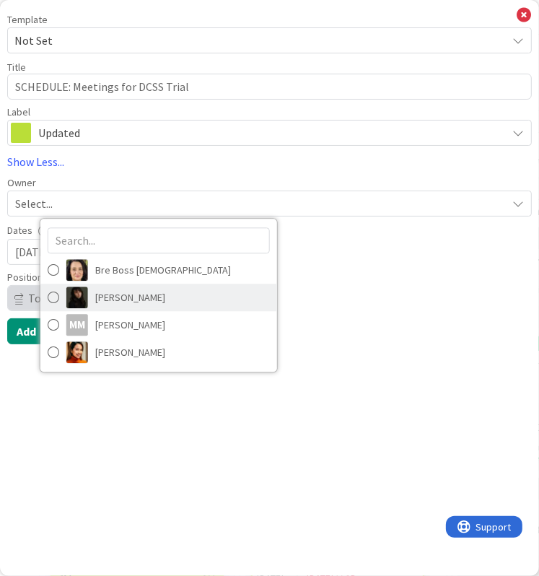
click at [139, 294] on span "[PERSON_NAME]" at bounding box center [130, 298] width 70 height 22
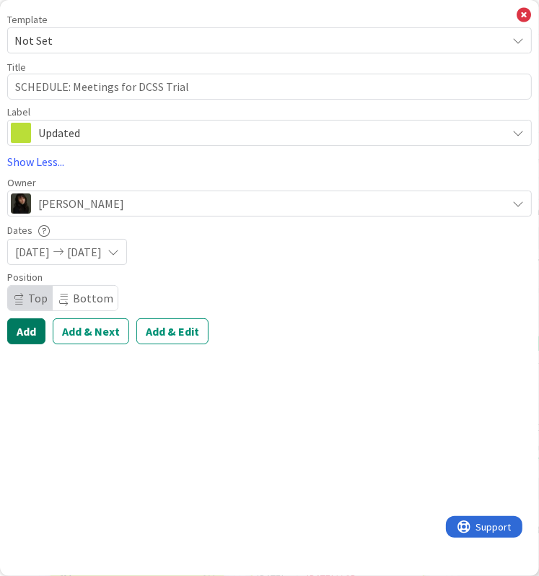
click at [27, 334] on button "Add" at bounding box center [26, 331] width 38 height 26
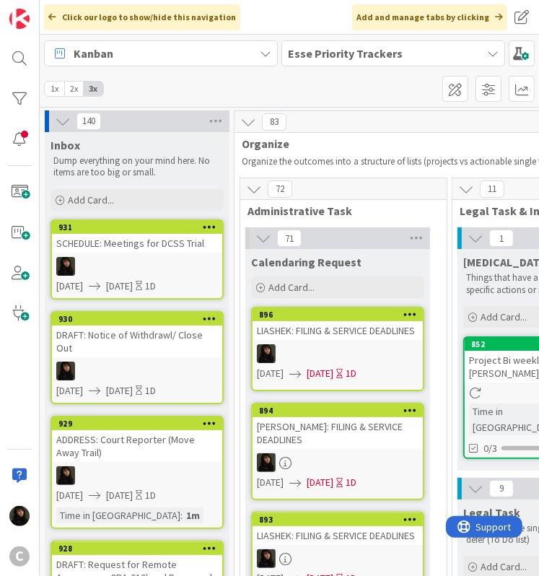
click at [167, 260] on div at bounding box center [137, 266] width 170 height 19
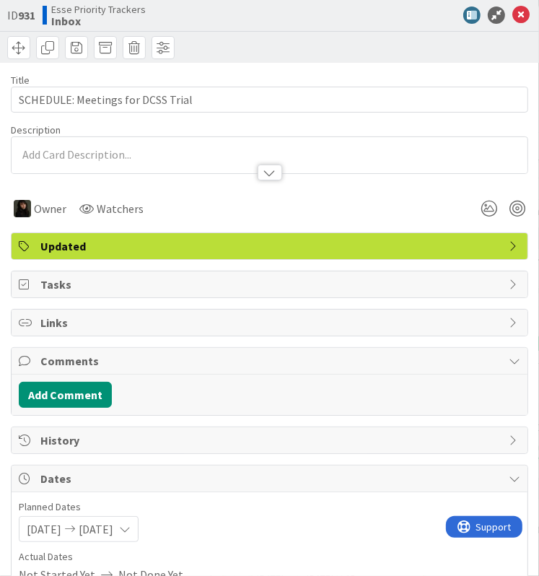
click at [50, 154] on p at bounding box center [270, 155] width 502 height 17
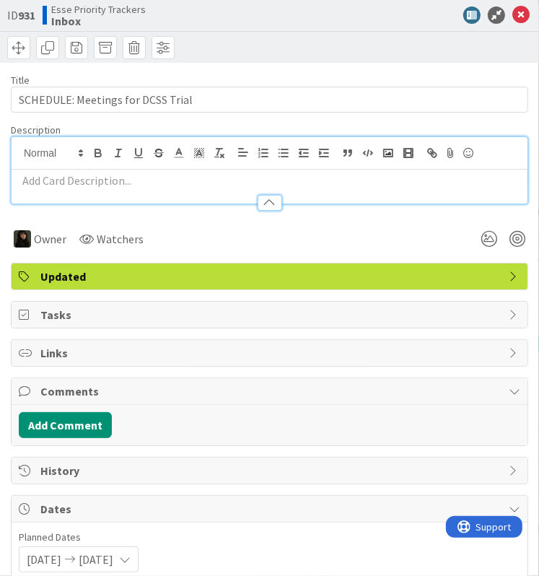
click at [119, 184] on p at bounding box center [270, 181] width 502 height 17
click at [52, 195] on div at bounding box center [270, 195] width 516 height 15
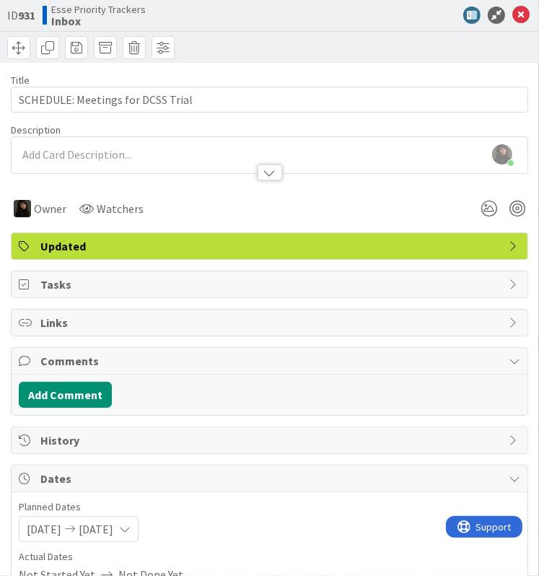
click at [69, 162] on div at bounding box center [270, 165] width 516 height 15
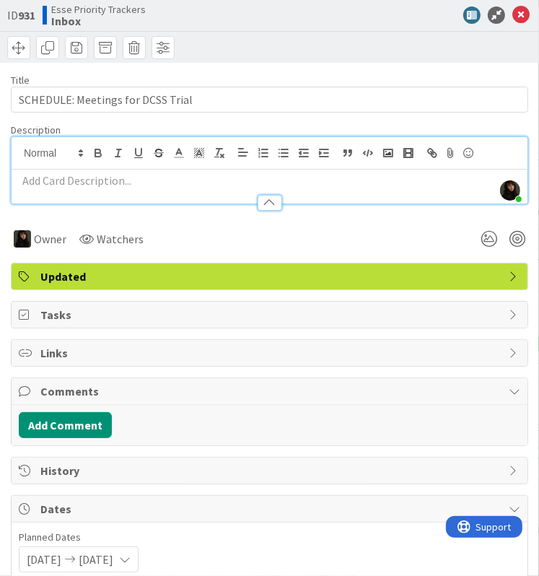
click at [65, 188] on div at bounding box center [270, 195] width 516 height 15
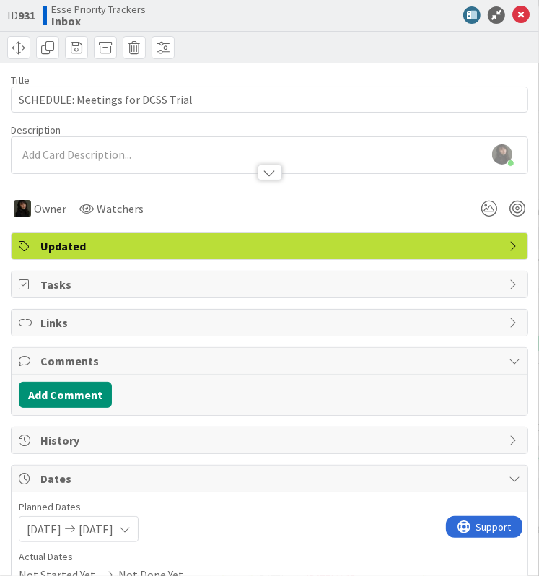
click at [81, 152] on p at bounding box center [270, 155] width 502 height 17
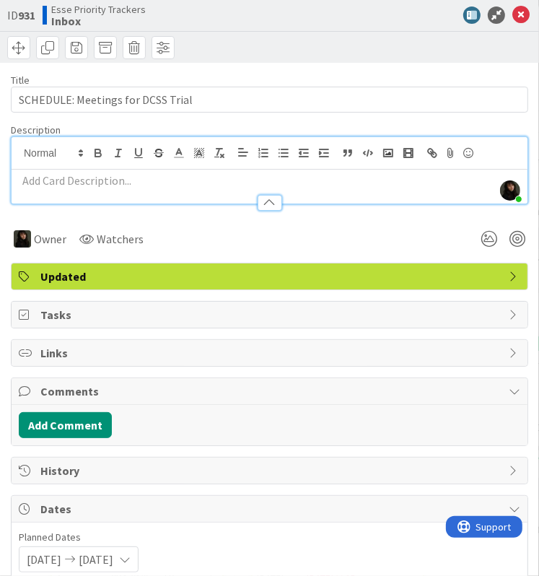
click at [135, 186] on div "Description [PERSON_NAME] just joined" at bounding box center [270, 163] width 518 height 81
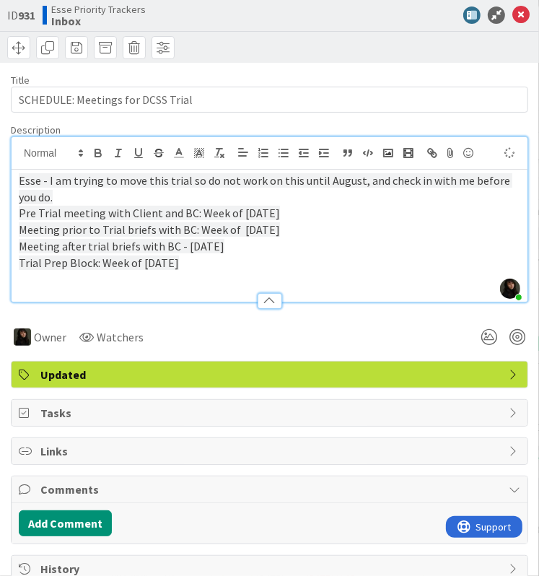
drag, startPoint x: 236, startPoint y: 254, endPoint x: -3, endPoint y: 159, distance: 257.2
click at [0, 159] on html "C Click our logo to show/hide this navigation Add and manage tabs by clicking K…" at bounding box center [269, 288] width 539 height 576
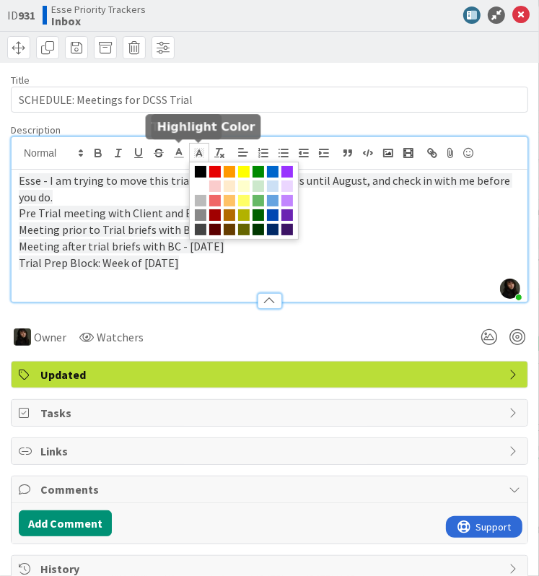
click at [193, 152] on icon at bounding box center [199, 153] width 13 height 13
click at [204, 187] on span at bounding box center [201, 186] width 12 height 12
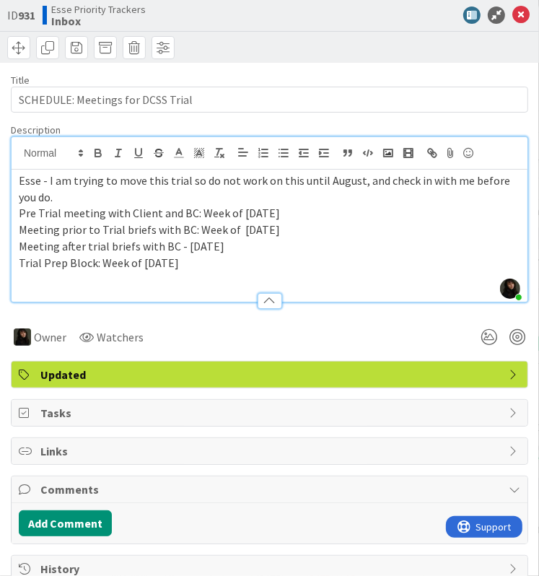
click at [334, 256] on p "Trial Prep Block: Week of [DATE]" at bounding box center [270, 263] width 502 height 17
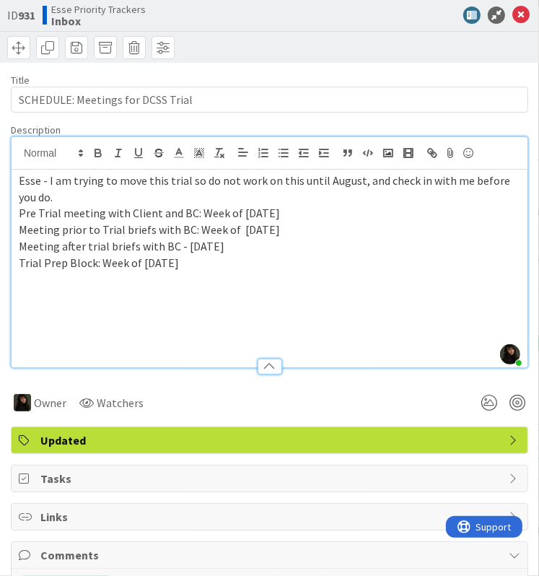
click at [108, 200] on p "Esse - I am trying to move this trial so do not work on this until August, and …" at bounding box center [270, 189] width 502 height 32
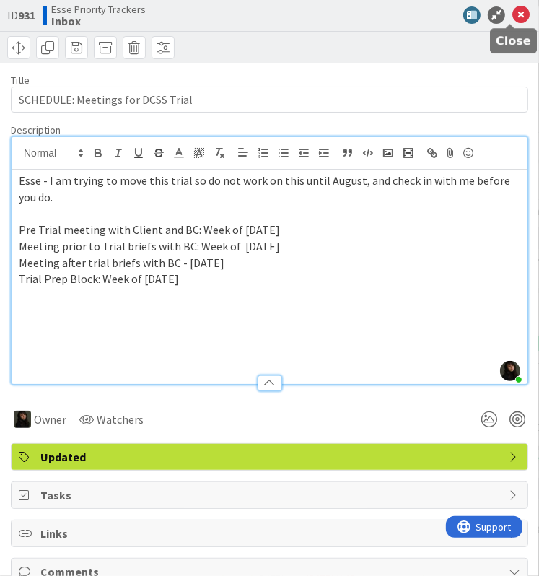
click at [517, 12] on icon at bounding box center [521, 14] width 17 height 17
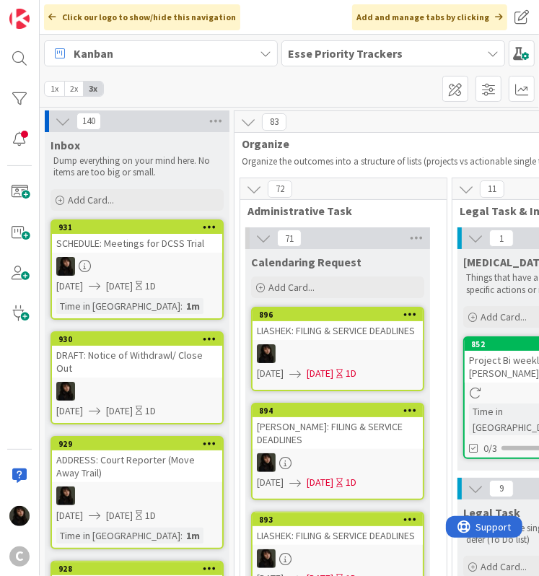
click at [116, 197] on div "Add Card..." at bounding box center [137, 200] width 173 height 22
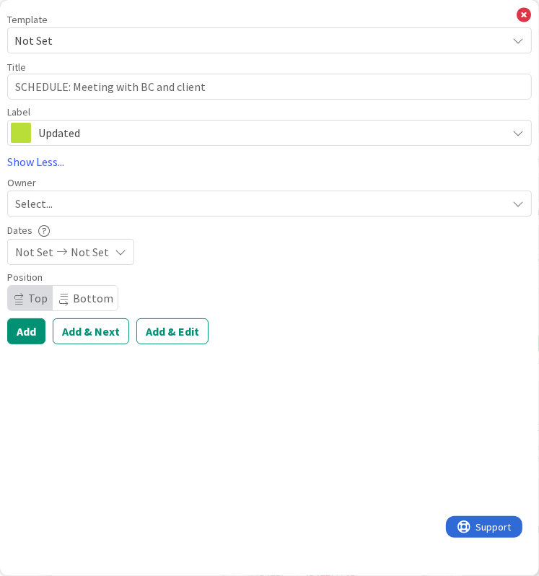
click at [63, 201] on div "Select..." at bounding box center [261, 203] width 492 height 17
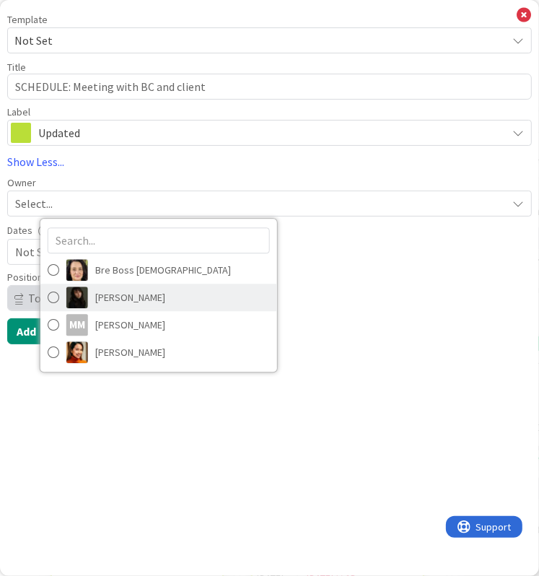
click at [139, 301] on span "[PERSON_NAME]" at bounding box center [130, 298] width 70 height 22
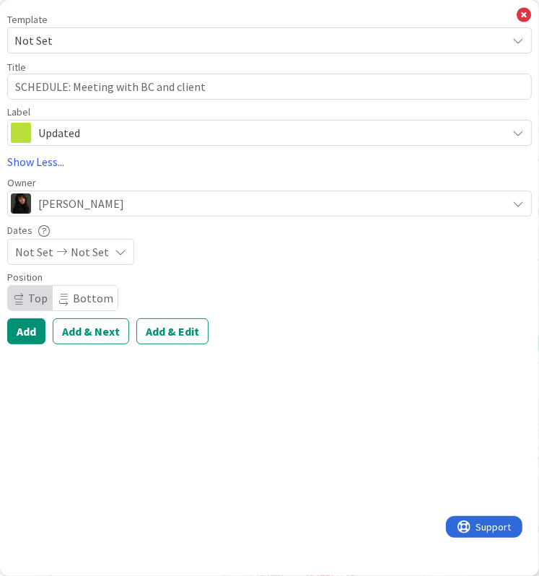
click at [46, 249] on span "Not Set" at bounding box center [34, 251] width 38 height 17
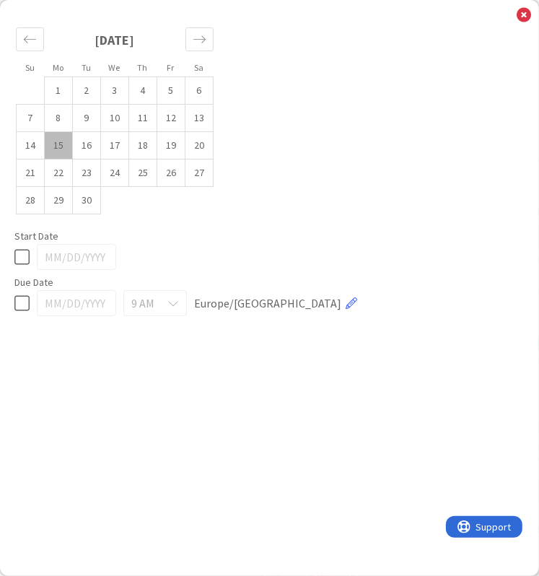
click at [21, 261] on icon at bounding box center [21, 256] width 15 height 17
click at [19, 296] on icon at bounding box center [21, 303] width 15 height 17
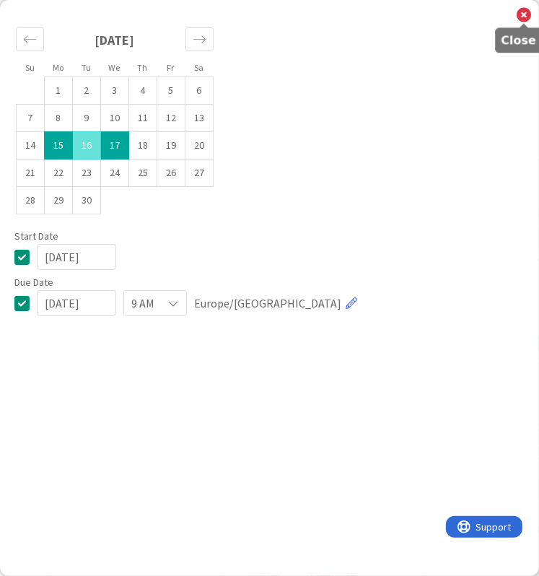
click at [523, 17] on icon at bounding box center [524, 15] width 14 height 16
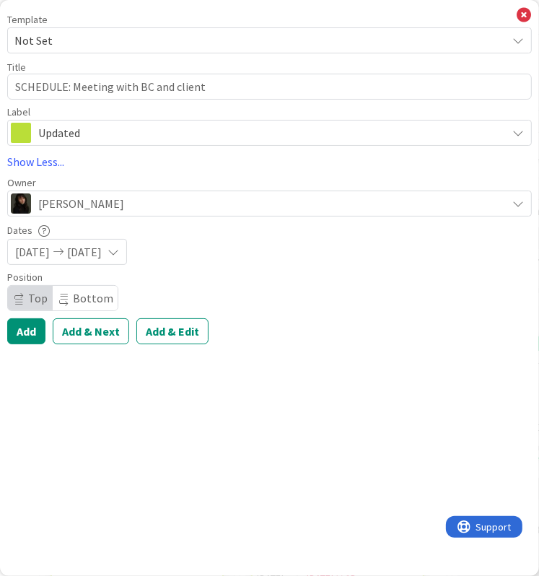
click at [94, 256] on span "[DATE]" at bounding box center [84, 251] width 35 height 17
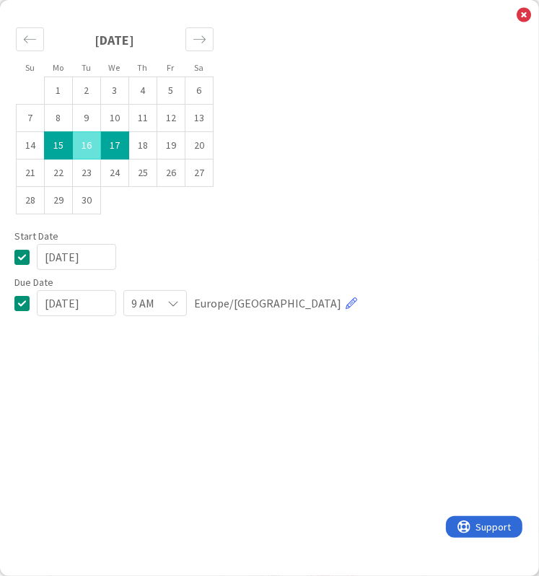
click at [108, 144] on td "17" at bounding box center [115, 145] width 28 height 27
click at [62, 141] on td "15" at bounding box center [59, 145] width 28 height 27
click at [79, 144] on td "16" at bounding box center [87, 145] width 28 height 27
click at [525, 11] on icon at bounding box center [524, 15] width 14 height 16
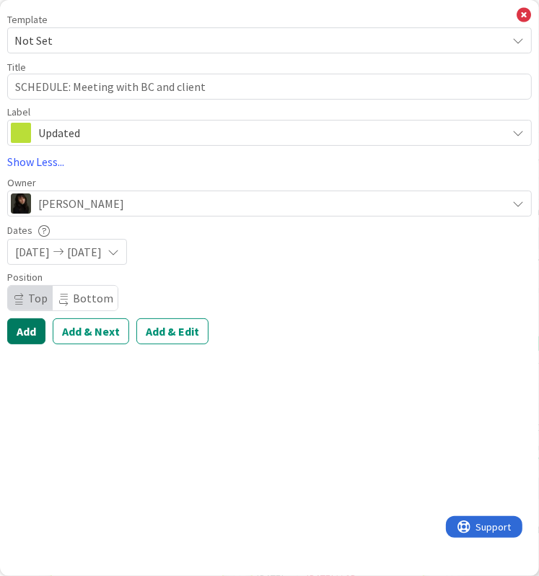
click at [29, 337] on button "Add" at bounding box center [26, 331] width 38 height 26
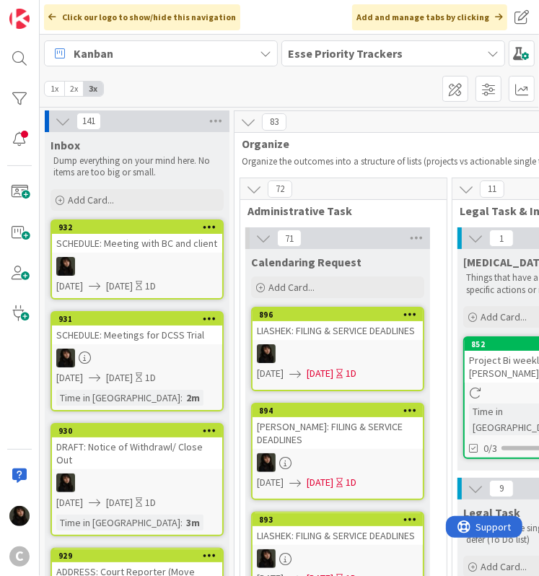
click at [136, 276] on div at bounding box center [137, 266] width 170 height 19
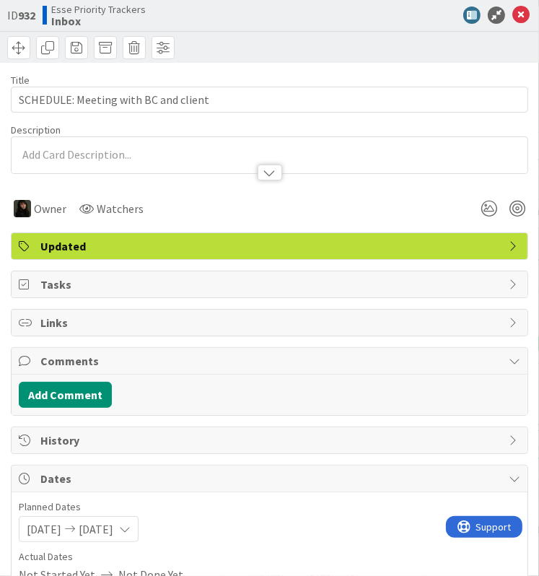
click at [45, 161] on div at bounding box center [270, 165] width 516 height 15
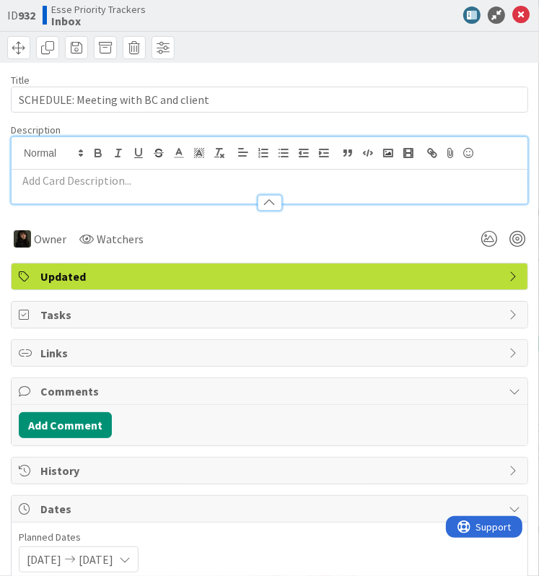
click at [40, 183] on p at bounding box center [270, 181] width 502 height 17
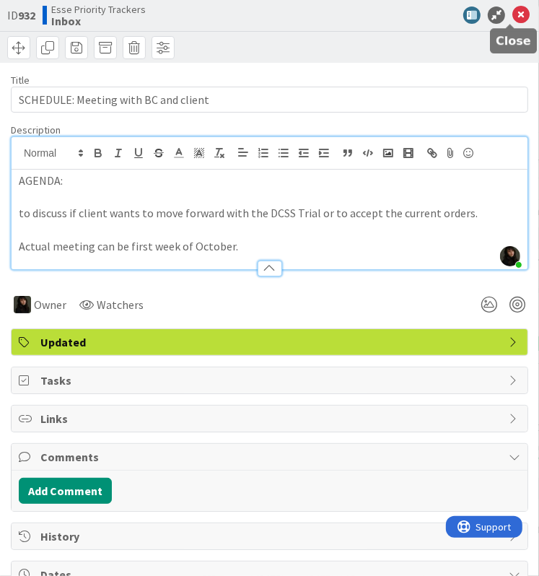
click at [513, 14] on icon at bounding box center [521, 14] width 17 height 17
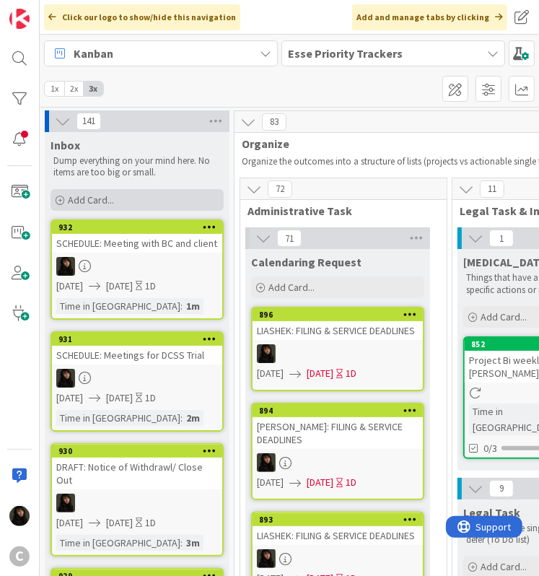
click at [93, 199] on span "Add Card..." at bounding box center [91, 199] width 46 height 13
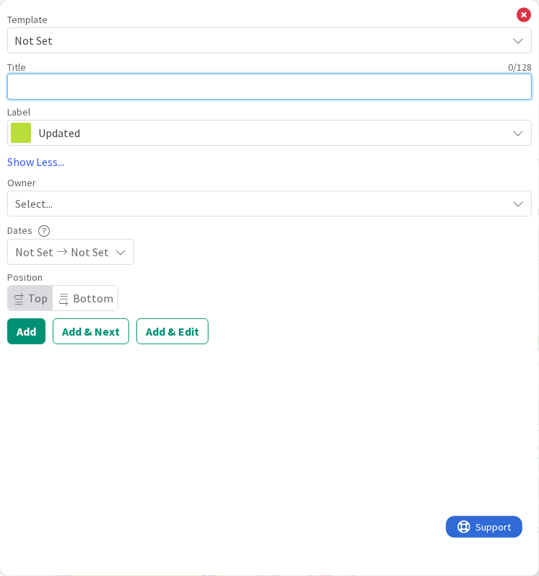
click at [40, 96] on textarea at bounding box center [269, 87] width 525 height 26
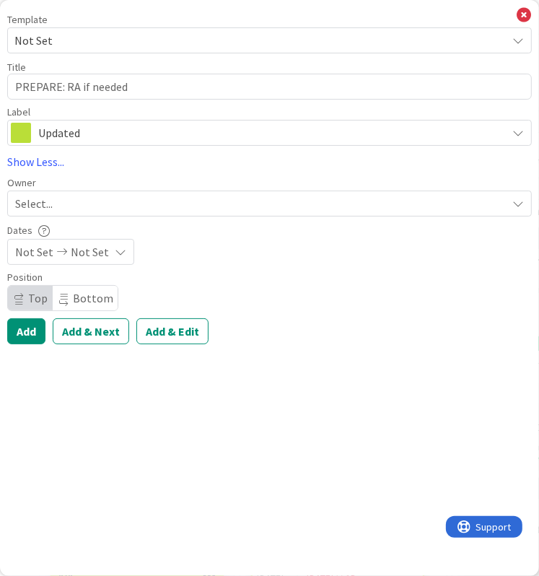
click at [43, 214] on div "Select..." at bounding box center [269, 204] width 525 height 26
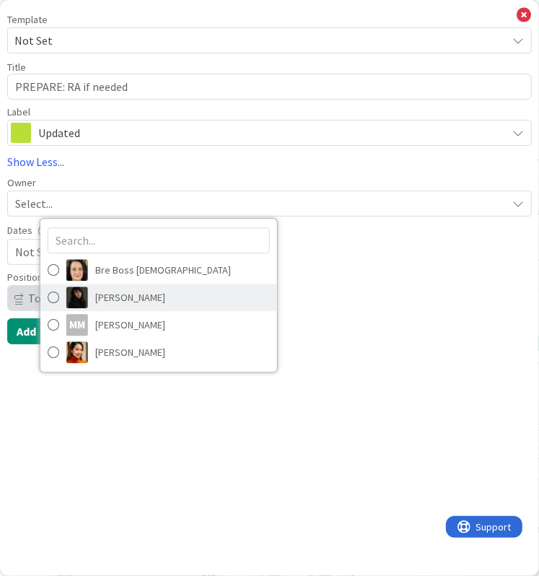
click at [113, 295] on span "[PERSON_NAME]" at bounding box center [130, 298] width 70 height 22
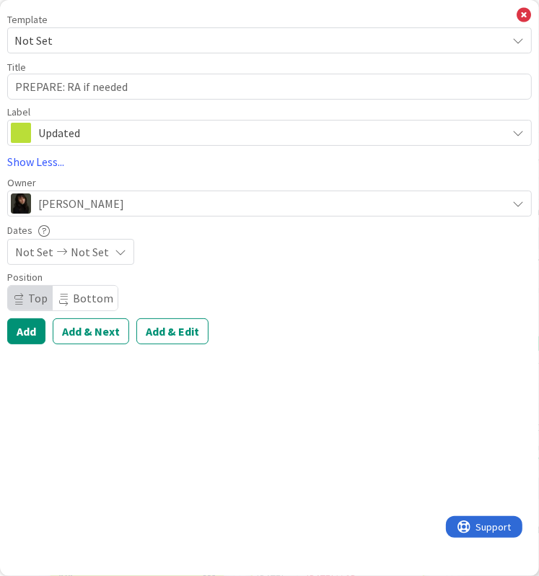
click at [101, 250] on span "Not Set" at bounding box center [90, 251] width 38 height 17
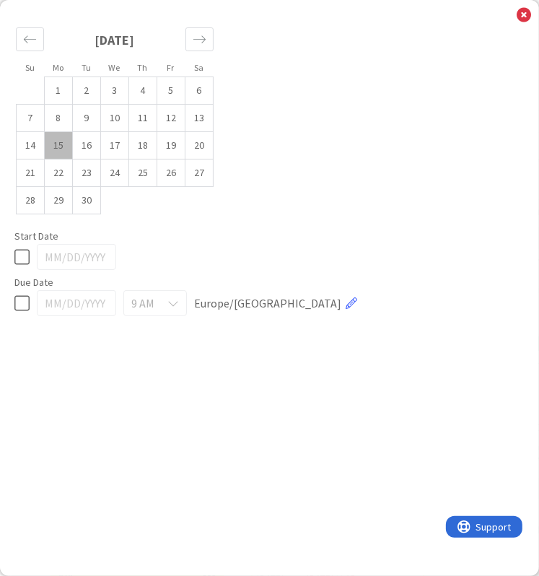
click at [26, 254] on icon at bounding box center [21, 256] width 15 height 17
click at [21, 297] on icon at bounding box center [21, 303] width 15 height 17
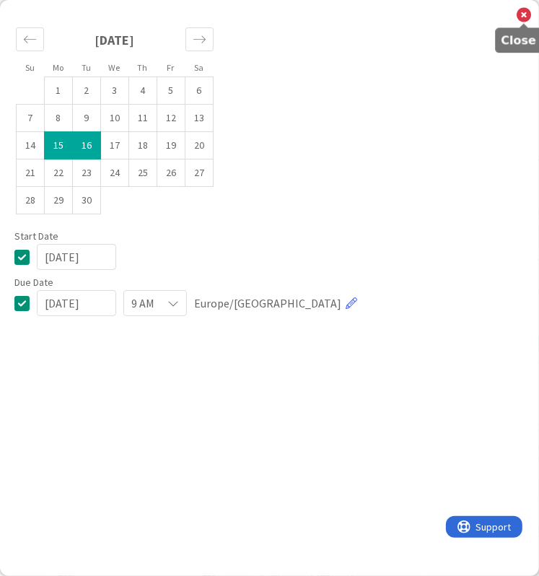
click at [524, 17] on icon at bounding box center [524, 15] width 14 height 16
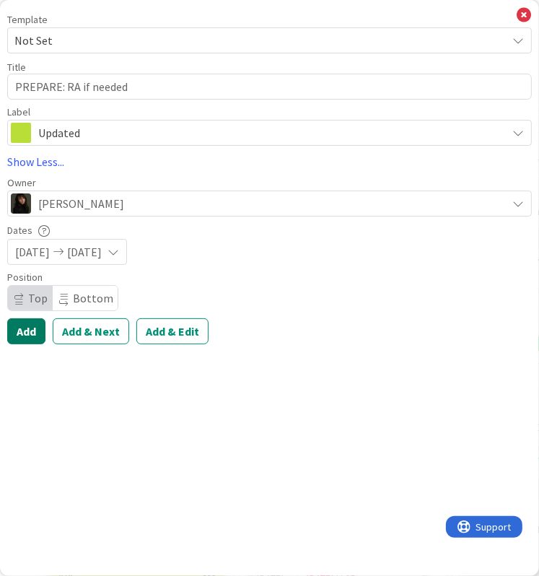
click at [16, 337] on button "Add" at bounding box center [26, 331] width 38 height 26
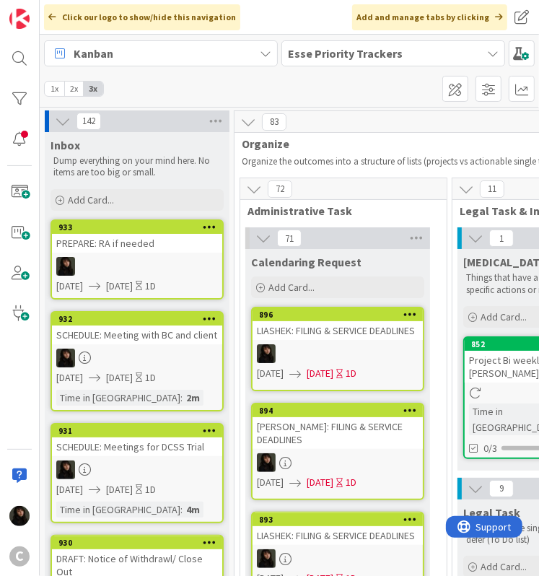
click at [113, 255] on link "933 PREPARE: RA if needed [DATE] [DATE] 1D" at bounding box center [137, 259] width 173 height 80
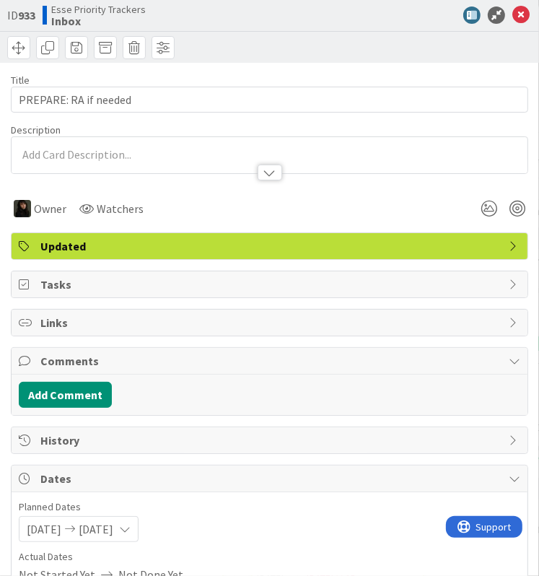
click at [53, 151] on p at bounding box center [270, 155] width 502 height 17
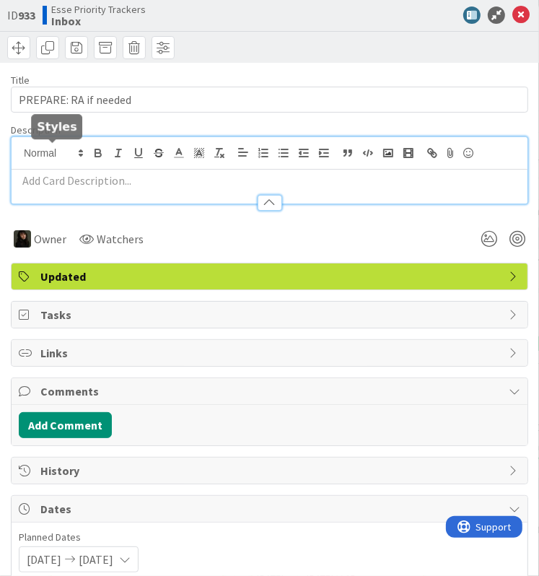
click at [51, 182] on p at bounding box center [270, 181] width 502 height 17
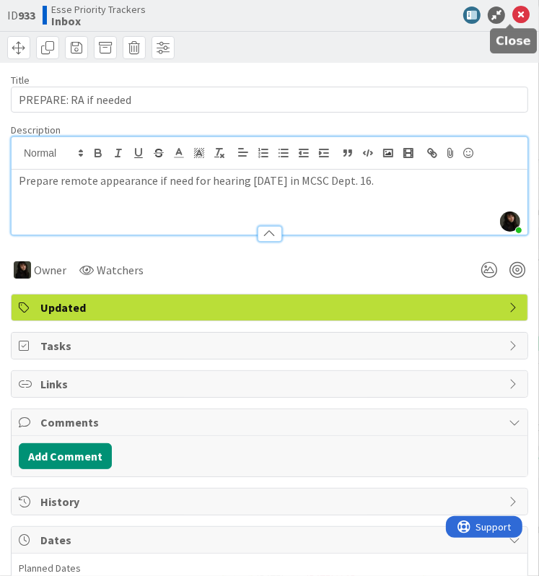
click at [513, 15] on icon at bounding box center [521, 14] width 17 height 17
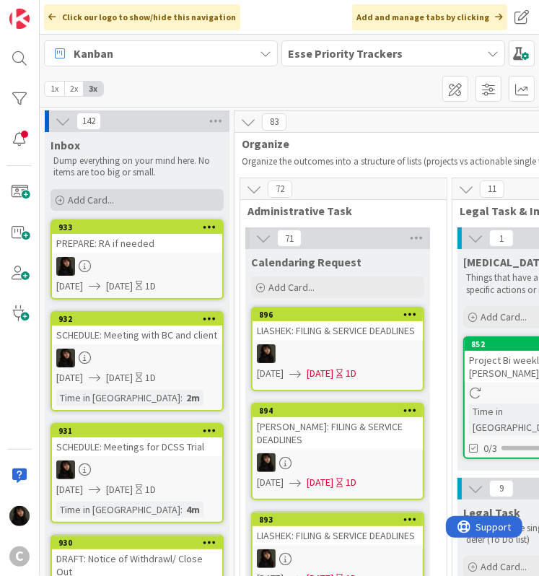
click at [102, 195] on span "Add Card..." at bounding box center [91, 199] width 46 height 13
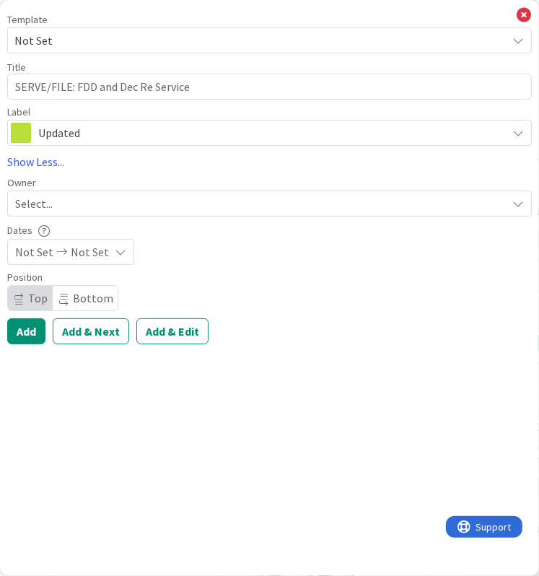
click at [53, 197] on div "Select..." at bounding box center [261, 203] width 492 height 17
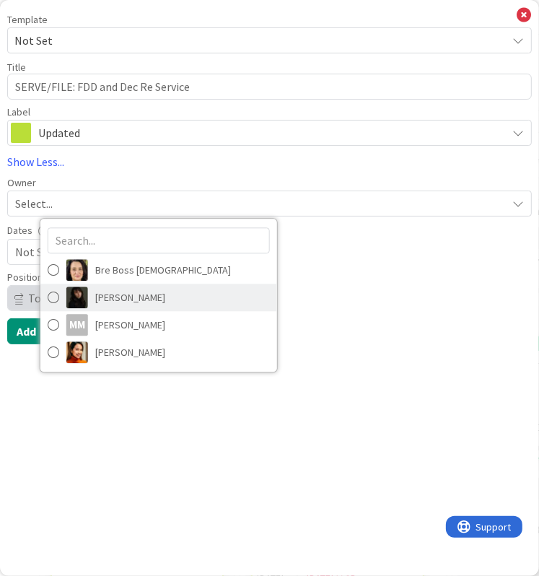
click at [123, 288] on span "[PERSON_NAME]" at bounding box center [130, 298] width 70 height 22
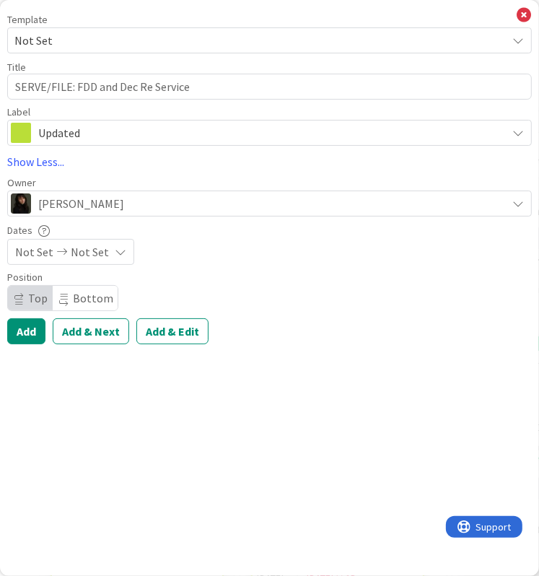
click at [53, 253] on icon at bounding box center [61, 252] width 17 height 10
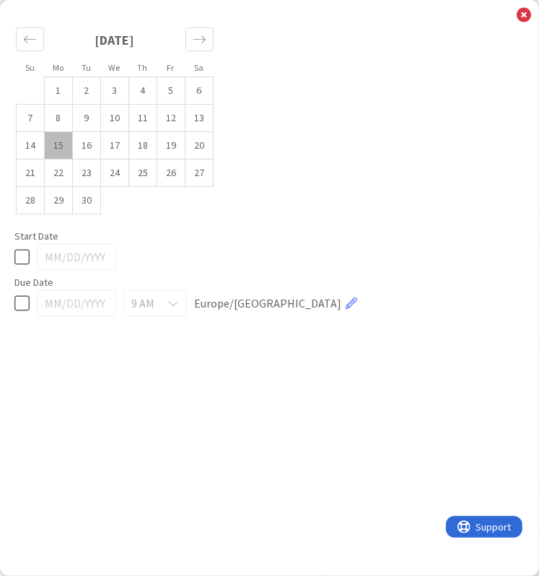
click at [25, 257] on icon at bounding box center [21, 256] width 15 height 17
drag, startPoint x: 25, startPoint y: 293, endPoint x: 34, endPoint y: 304, distance: 13.9
click at [25, 295] on icon at bounding box center [21, 303] width 15 height 17
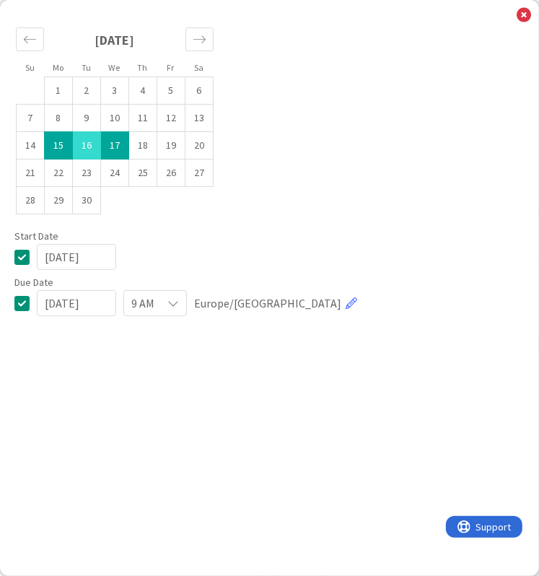
click at [92, 151] on td "16" at bounding box center [87, 145] width 28 height 27
click at [61, 149] on td "15" at bounding box center [59, 145] width 28 height 27
click at [79, 145] on td "16" at bounding box center [87, 145] width 28 height 27
click at [520, 17] on icon at bounding box center [524, 15] width 14 height 16
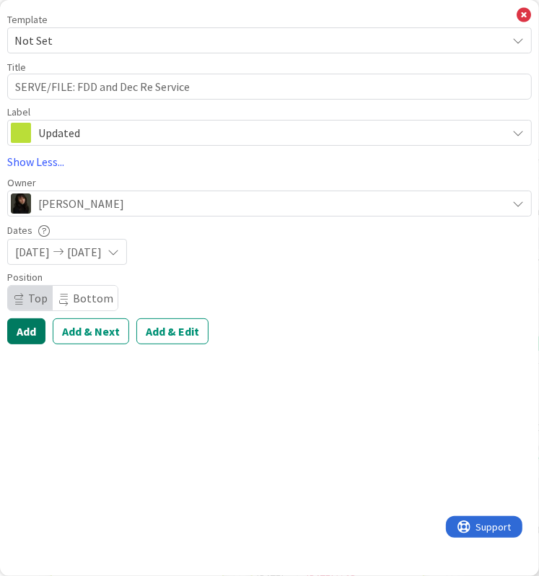
click at [20, 336] on button "Add" at bounding box center [26, 331] width 38 height 26
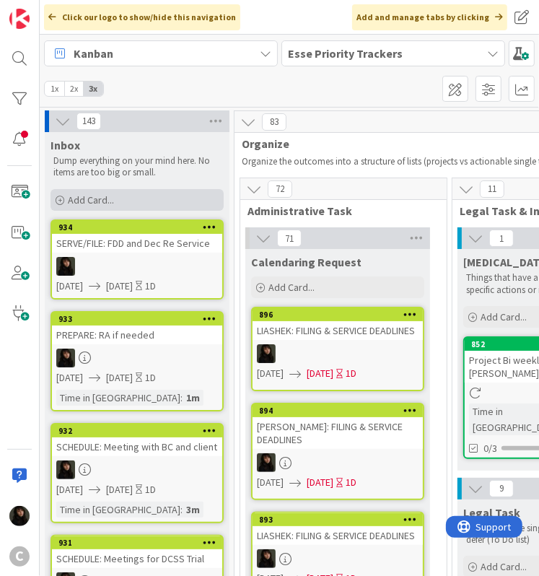
click at [88, 201] on span "Add Card..." at bounding box center [91, 199] width 46 height 13
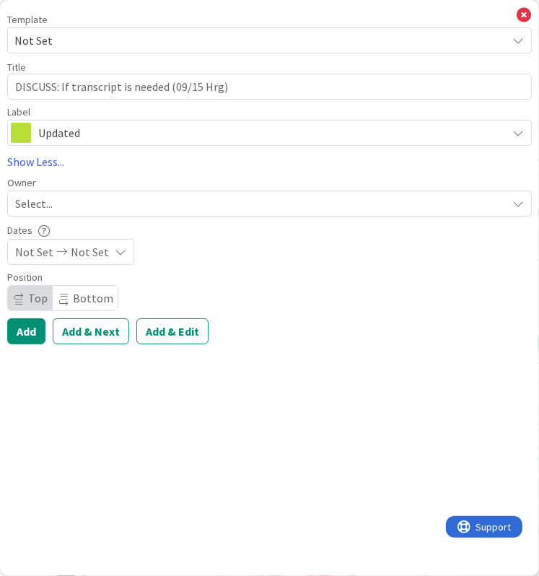
drag, startPoint x: 48, startPoint y: 217, endPoint x: 48, endPoint y: 210, distance: 7.3
click at [48, 214] on div "Template Not Set Not Set Invoicing Cycle: Cornwall Family Law Office Project We…" at bounding box center [269, 179] width 525 height 330
click at [48, 207] on span "Select..." at bounding box center [34, 203] width 38 height 17
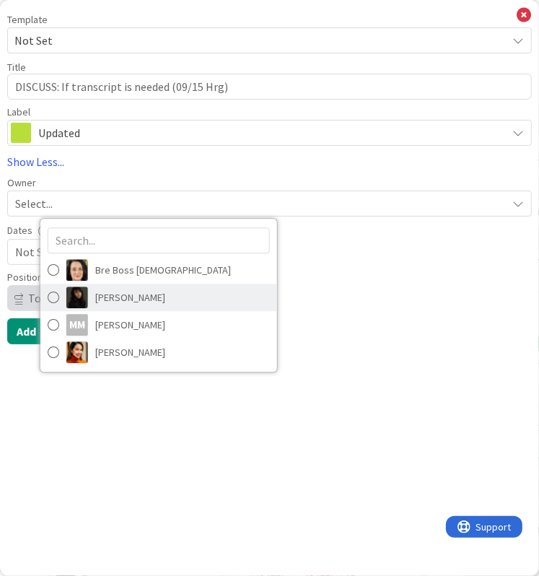
click at [102, 288] on span "[PERSON_NAME]" at bounding box center [130, 298] width 70 height 22
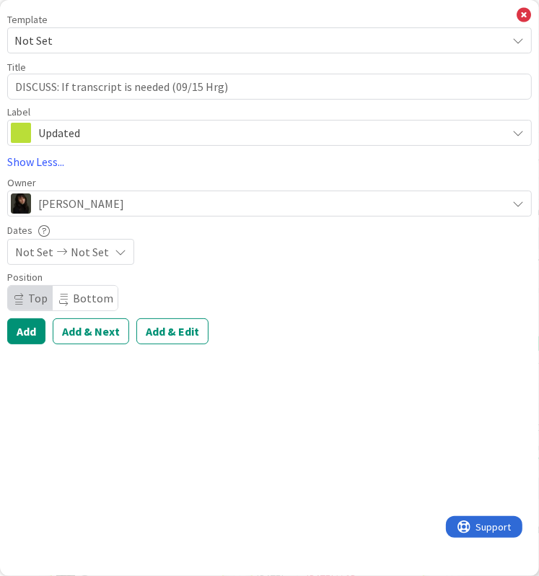
click at [92, 249] on span "Not Set" at bounding box center [90, 251] width 38 height 17
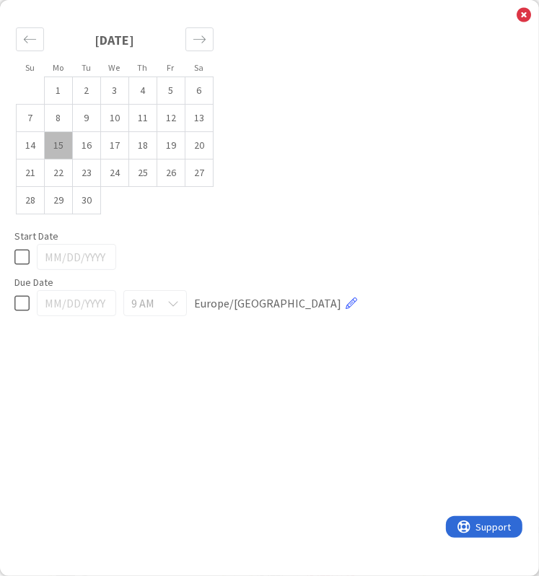
click at [22, 259] on icon at bounding box center [21, 256] width 15 height 17
click at [24, 299] on icon at bounding box center [21, 303] width 15 height 17
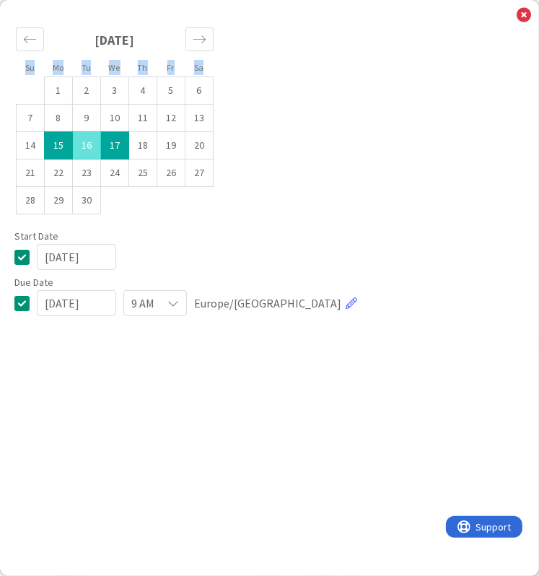
drag, startPoint x: 526, startPoint y: 16, endPoint x: 161, endPoint y: 232, distance: 424.0
click at [162, 231] on div "Su Mo Tu We Th Fr Sa [DATE] 1 2 3 4 5 6 7 8 9 10 11 12 13 14 15 16 17 18 19 20 …" at bounding box center [269, 168] width 525 height 309
click at [24, 305] on icon at bounding box center [21, 303] width 15 height 17
click at [520, 18] on icon at bounding box center [524, 15] width 14 height 16
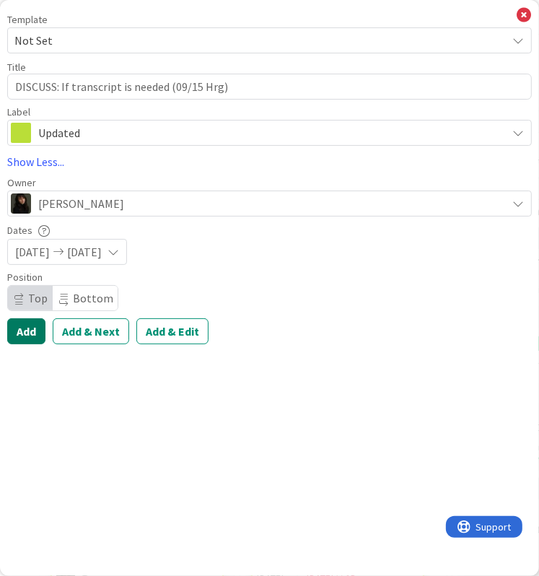
click at [23, 328] on button "Add" at bounding box center [26, 331] width 38 height 26
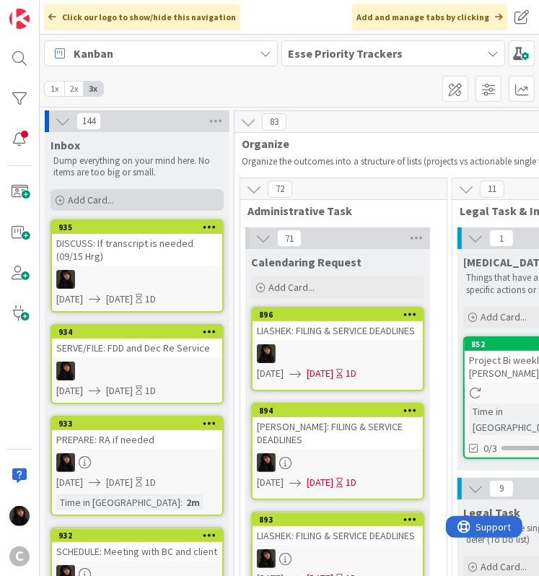
click at [107, 206] on div "Add Card..." at bounding box center [137, 200] width 173 height 22
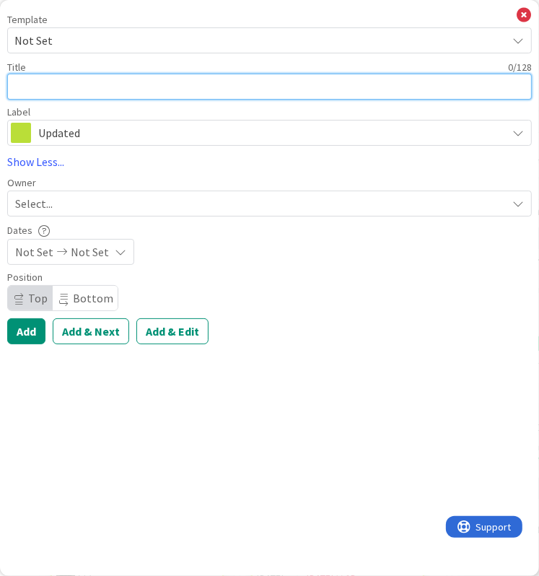
click at [51, 89] on textarea at bounding box center [269, 87] width 525 height 26
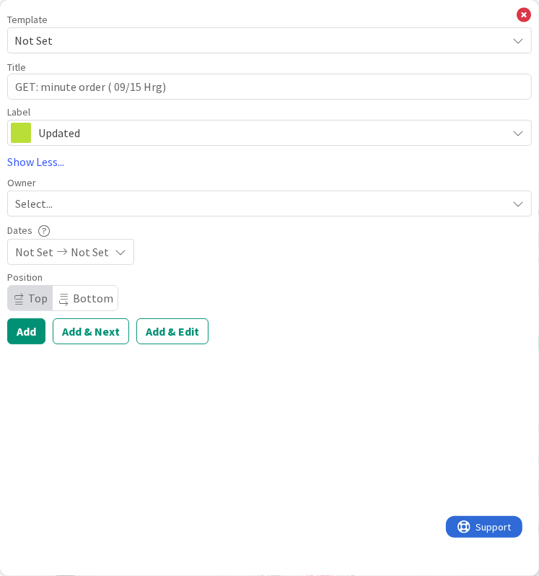
click at [49, 201] on span "Select..." at bounding box center [34, 203] width 38 height 17
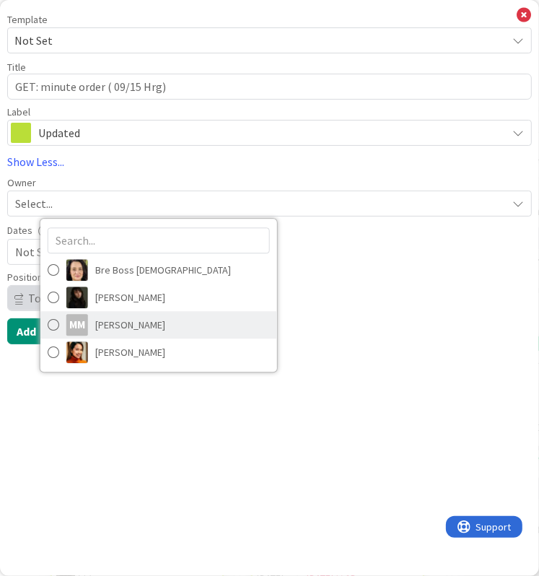
click at [119, 317] on span "[PERSON_NAME]" at bounding box center [130, 325] width 70 height 22
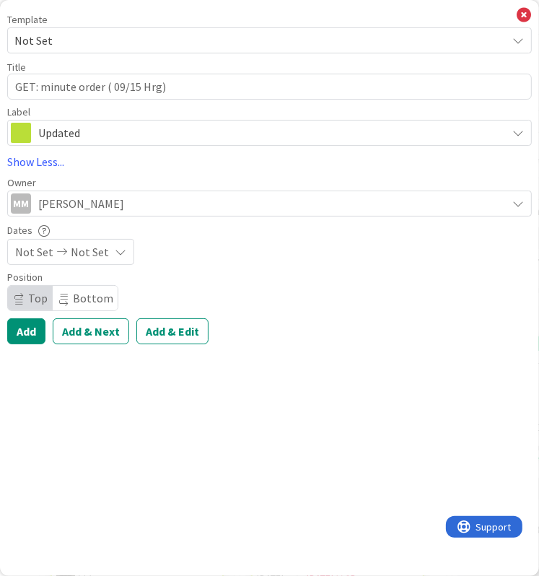
click at [74, 205] on span "[PERSON_NAME]" at bounding box center [81, 203] width 86 height 17
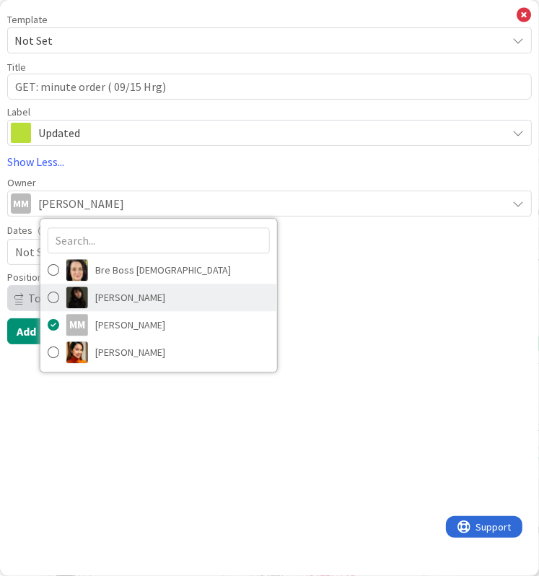
click at [118, 287] on span "[PERSON_NAME]" at bounding box center [130, 298] width 70 height 22
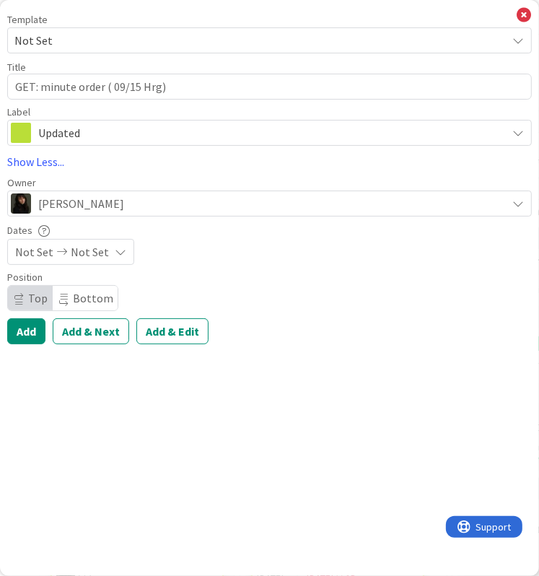
click at [115, 250] on icon at bounding box center [121, 252] width 12 height 12
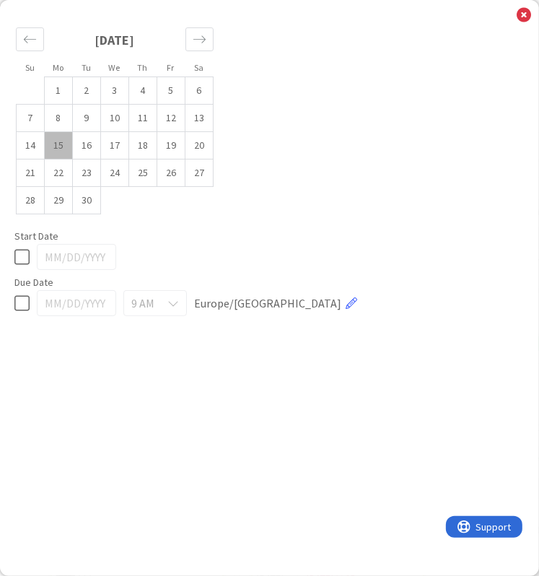
click at [61, 152] on td "15" at bounding box center [59, 145] width 28 height 27
click at [74, 149] on td "16" at bounding box center [87, 145] width 28 height 27
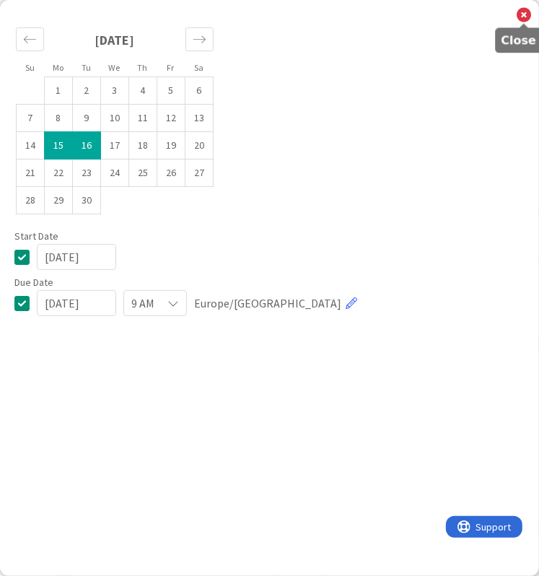
click at [523, 19] on icon at bounding box center [524, 15] width 14 height 16
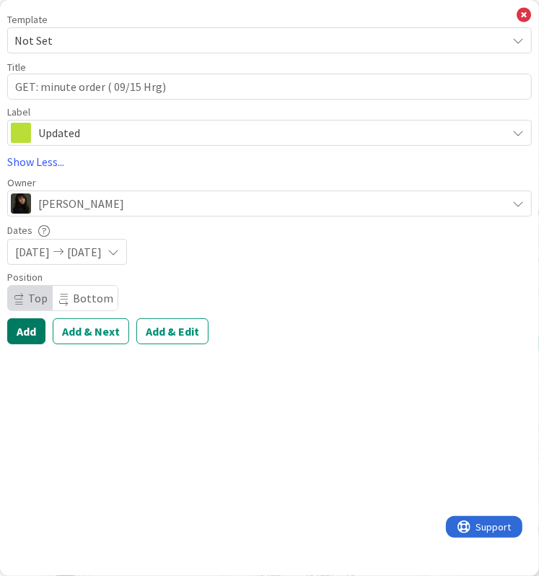
click at [22, 340] on button "Add" at bounding box center [26, 331] width 38 height 26
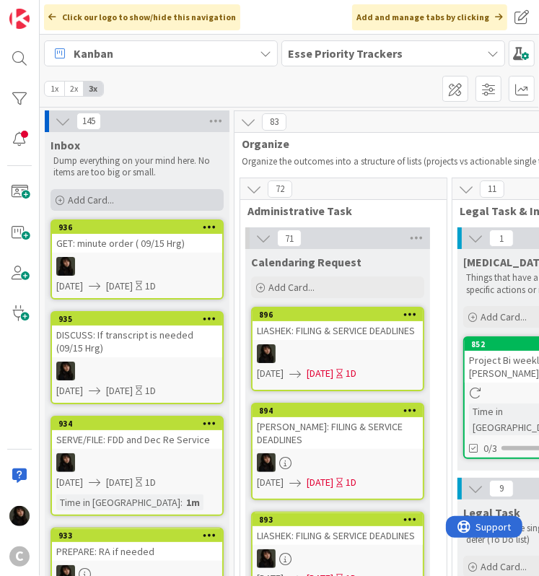
click at [82, 196] on span "Add Card..." at bounding box center [91, 199] width 46 height 13
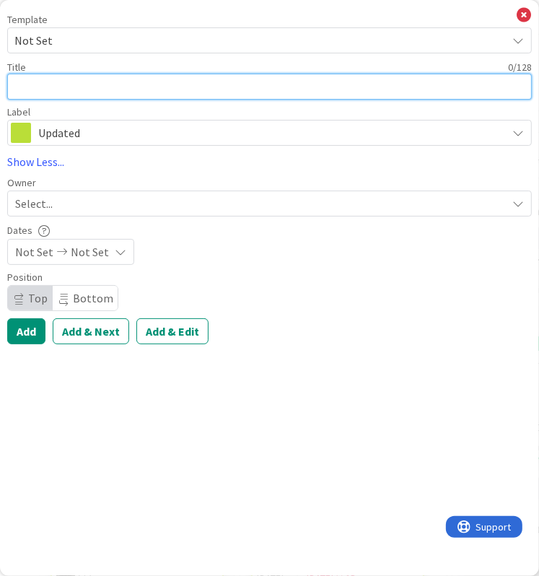
click at [43, 84] on textarea at bounding box center [269, 87] width 525 height 26
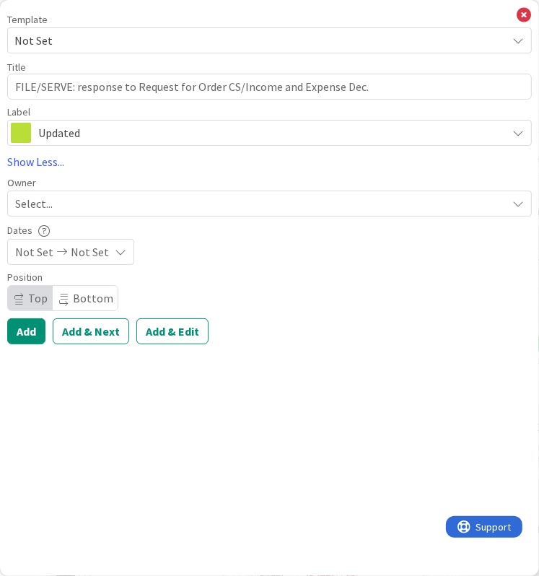
click at [77, 205] on div "Select..." at bounding box center [261, 203] width 492 height 17
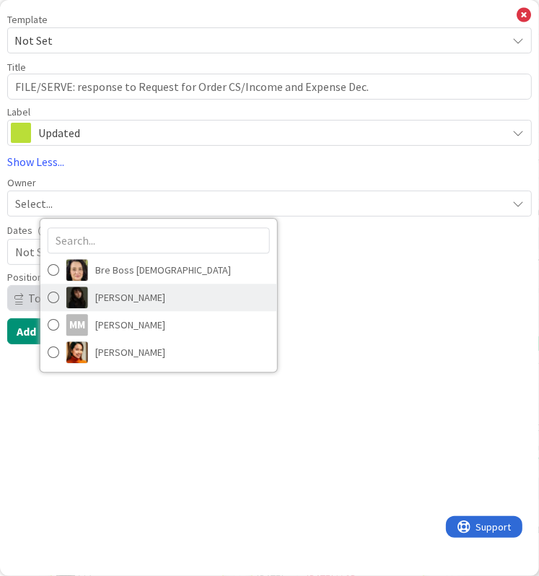
click at [95, 294] on span "[PERSON_NAME]" at bounding box center [130, 298] width 70 height 22
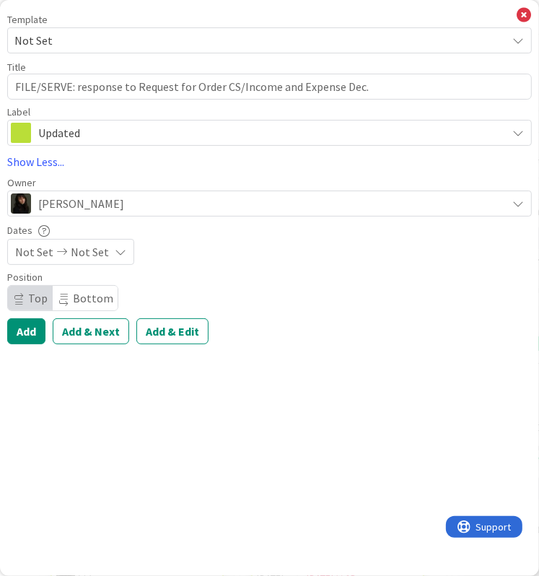
click at [48, 254] on span "Not Set" at bounding box center [34, 251] width 38 height 17
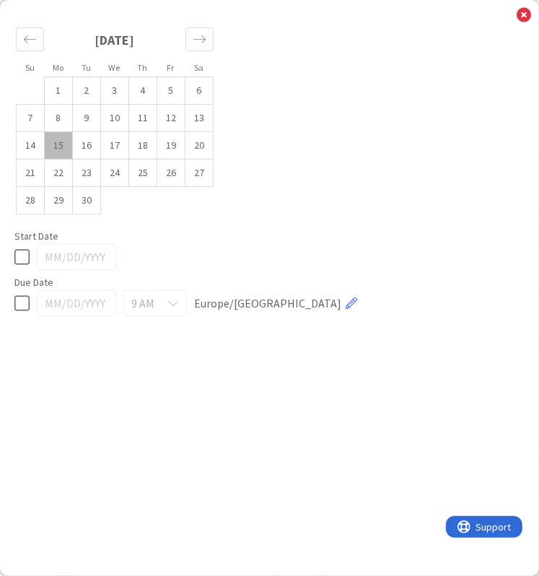
click at [53, 148] on td "15" at bounding box center [59, 145] width 28 height 27
click at [84, 152] on td "16" at bounding box center [87, 145] width 28 height 27
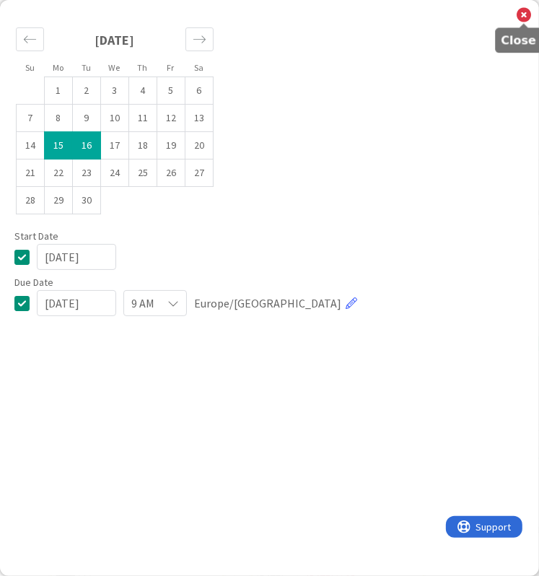
click at [519, 15] on icon at bounding box center [524, 15] width 14 height 16
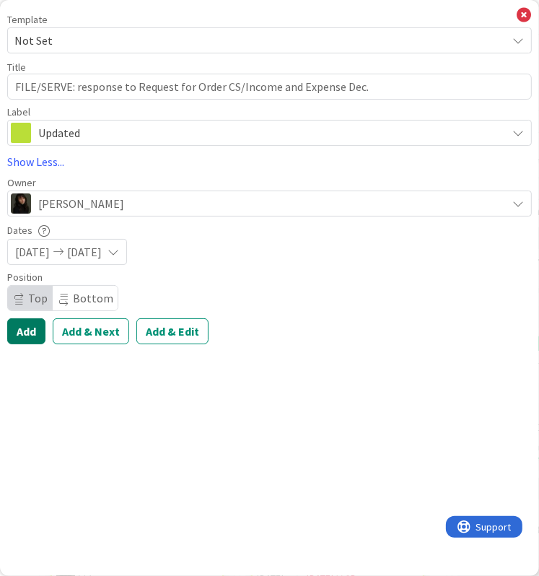
click at [18, 334] on button "Add" at bounding box center [26, 331] width 38 height 26
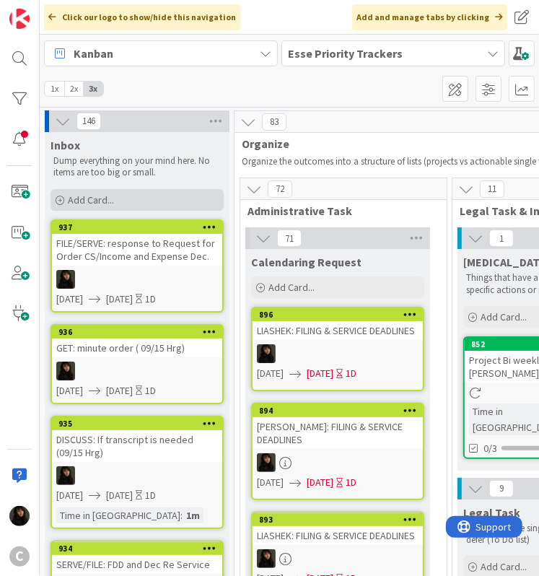
click at [90, 200] on span "Add Card..." at bounding box center [91, 199] width 46 height 13
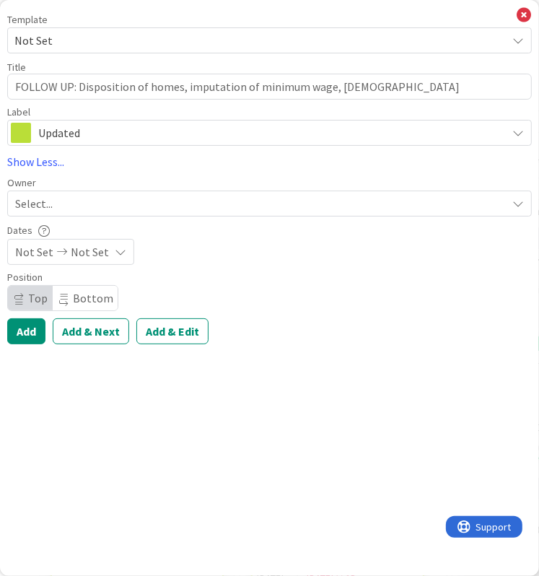
click at [58, 205] on div "Select..." at bounding box center [261, 203] width 492 height 17
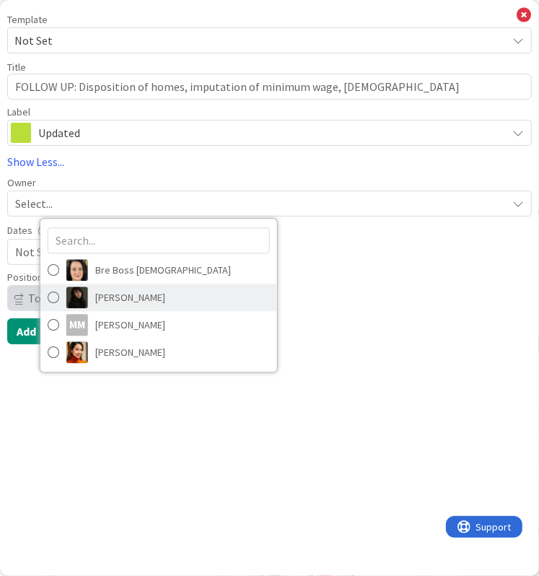
click at [145, 292] on span "[PERSON_NAME]" at bounding box center [130, 298] width 70 height 22
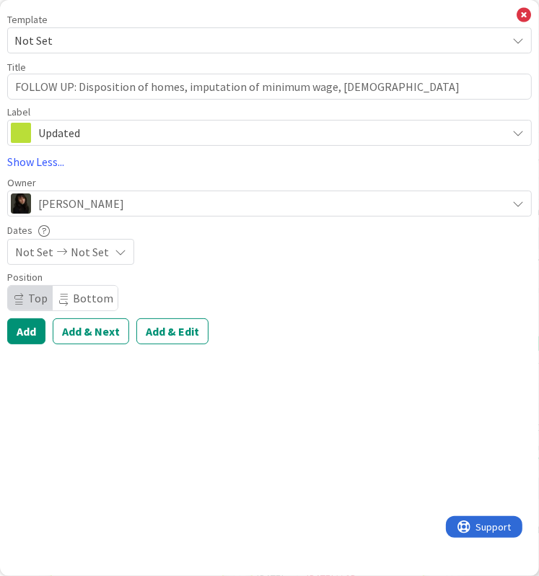
click at [63, 243] on div "Not Set Not Set" at bounding box center [70, 252] width 127 height 26
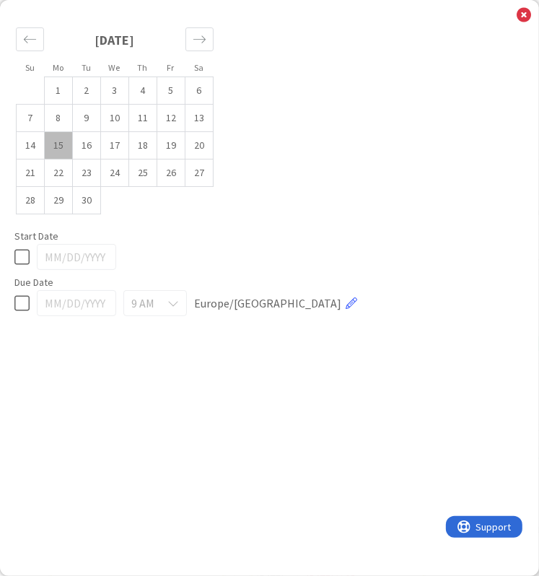
click at [63, 147] on td "15" at bounding box center [59, 145] width 28 height 27
click at [73, 144] on td "16" at bounding box center [87, 145] width 28 height 27
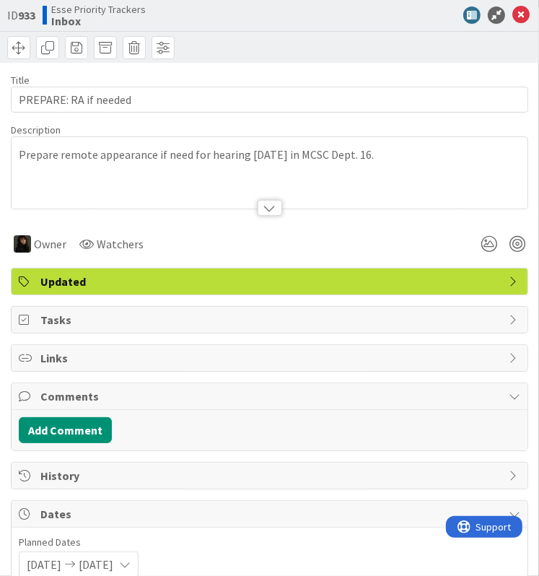
click at [521, 19] on div "ID 933 Esse Priority Trackers Inbox" at bounding box center [269, 31] width 539 height 63
click at [516, 18] on icon at bounding box center [521, 14] width 17 height 17
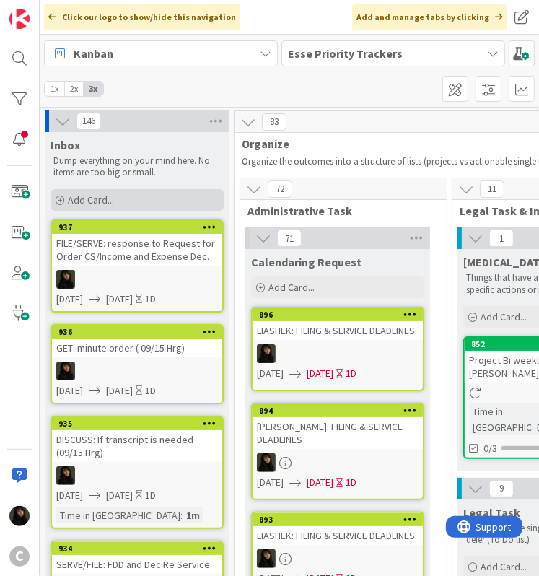
click at [100, 193] on span "Add Card..." at bounding box center [91, 199] width 46 height 13
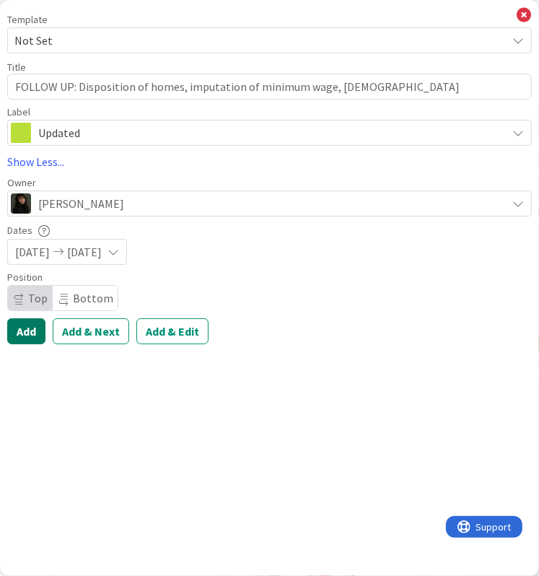
click at [18, 340] on button "Add" at bounding box center [26, 331] width 38 height 26
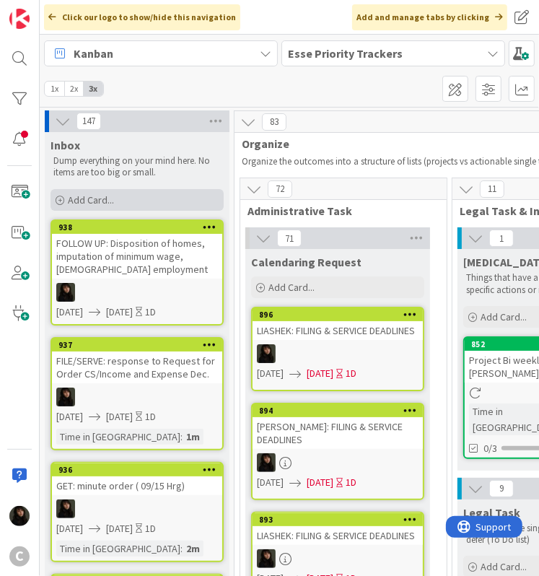
click at [84, 196] on span "Add Card..." at bounding box center [91, 199] width 46 height 13
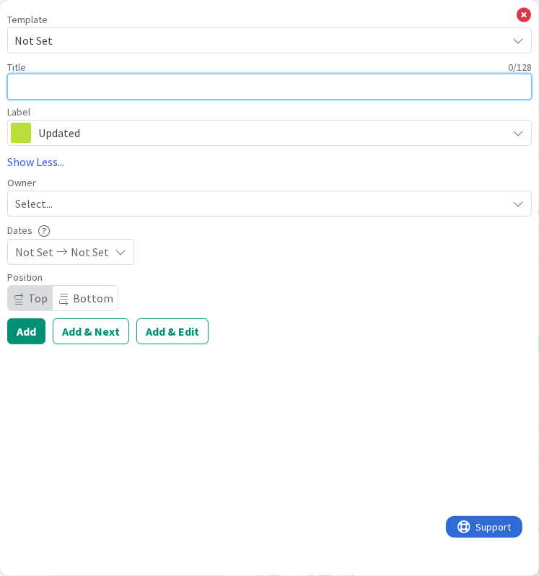
click at [52, 91] on textarea at bounding box center [269, 87] width 525 height 26
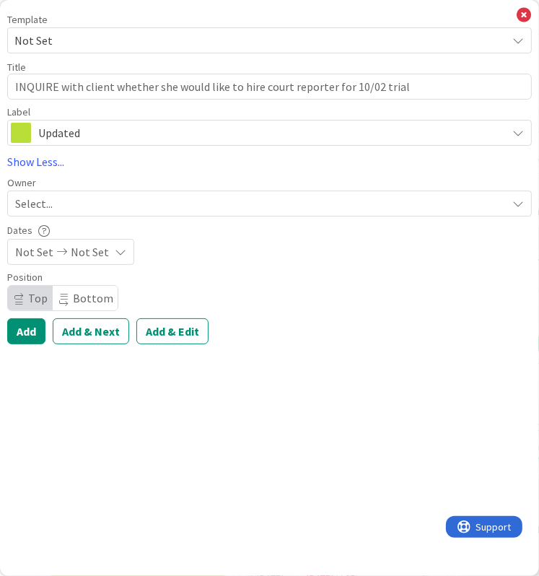
click at [37, 207] on span "Select..." at bounding box center [34, 203] width 38 height 17
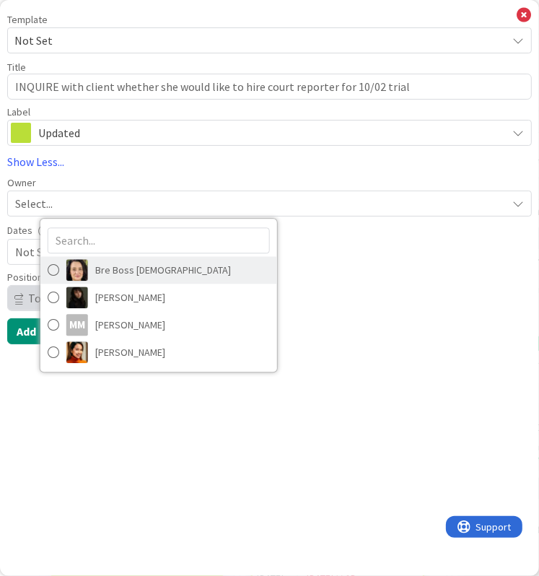
click at [118, 282] on link "Bre Boss [DEMOGRAPHIC_DATA]" at bounding box center [158, 269] width 237 height 27
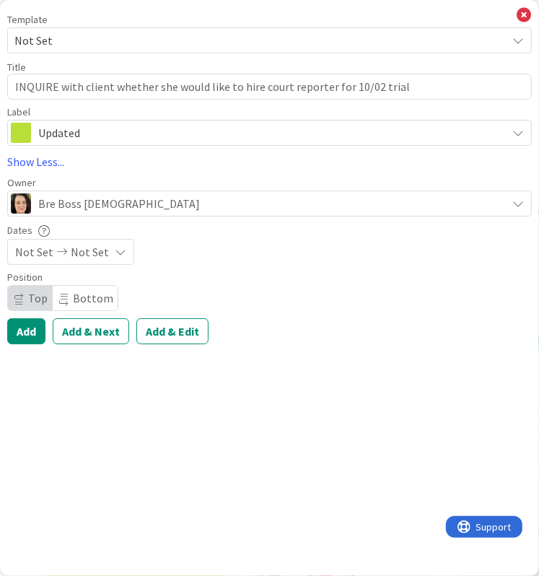
click at [83, 199] on span "Bre Boss [DEMOGRAPHIC_DATA]" at bounding box center [119, 203] width 162 height 17
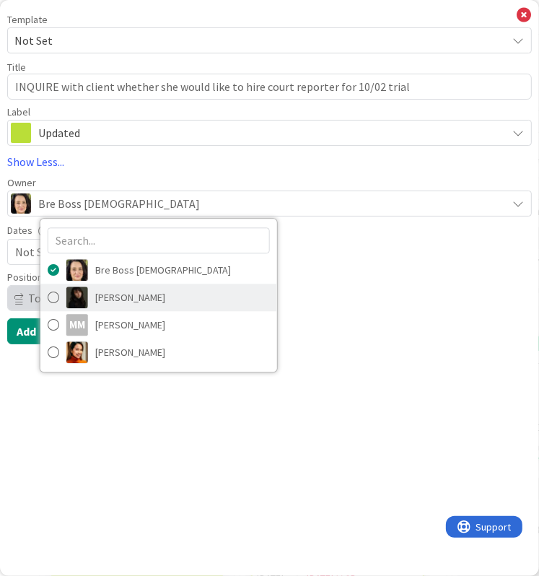
click at [110, 298] on span "[PERSON_NAME]" at bounding box center [130, 298] width 70 height 22
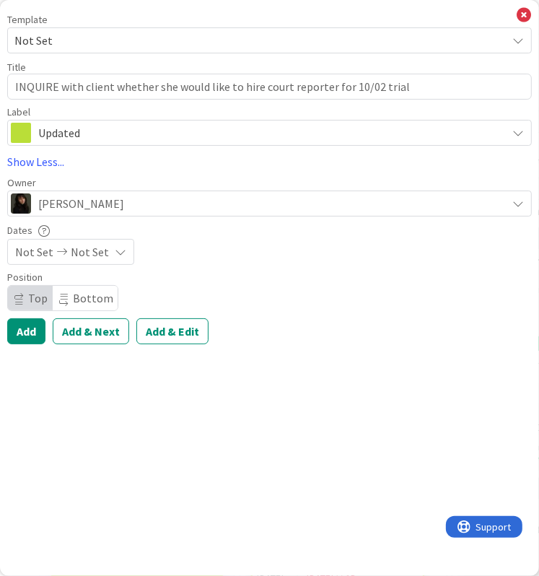
click at [64, 254] on icon at bounding box center [61, 252] width 17 height 10
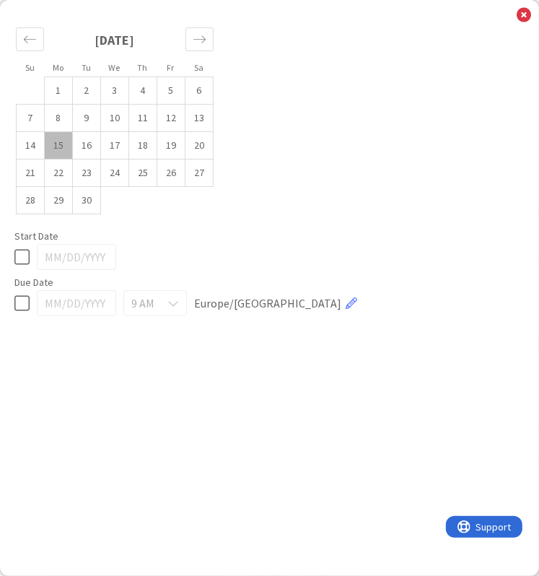
click at [23, 256] on icon at bounding box center [21, 256] width 15 height 17
drag, startPoint x: 25, startPoint y: 302, endPoint x: 59, endPoint y: 297, distance: 35.0
click at [25, 302] on icon at bounding box center [21, 303] width 15 height 17
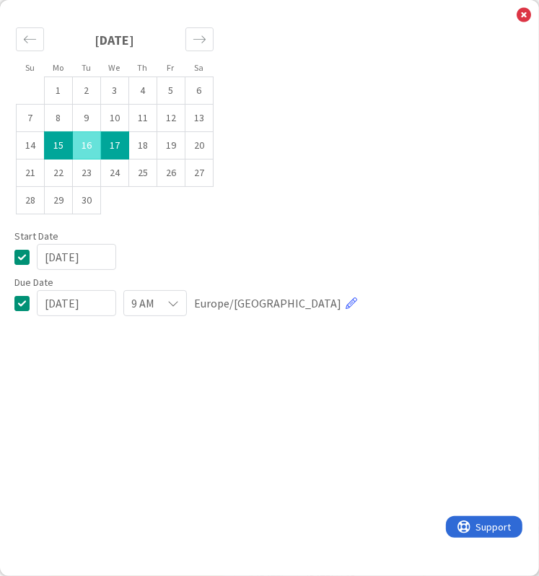
click at [19, 303] on icon at bounding box center [21, 303] width 15 height 17
click at [523, 15] on icon at bounding box center [524, 15] width 14 height 16
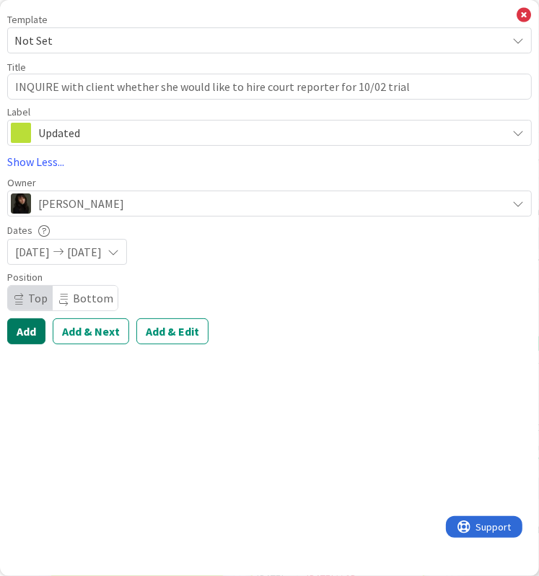
click at [26, 334] on button "Add" at bounding box center [26, 331] width 38 height 26
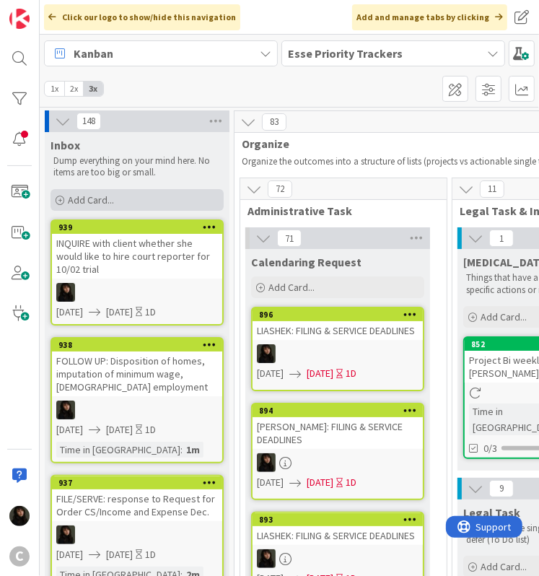
click at [95, 203] on span "Add Card..." at bounding box center [91, 199] width 46 height 13
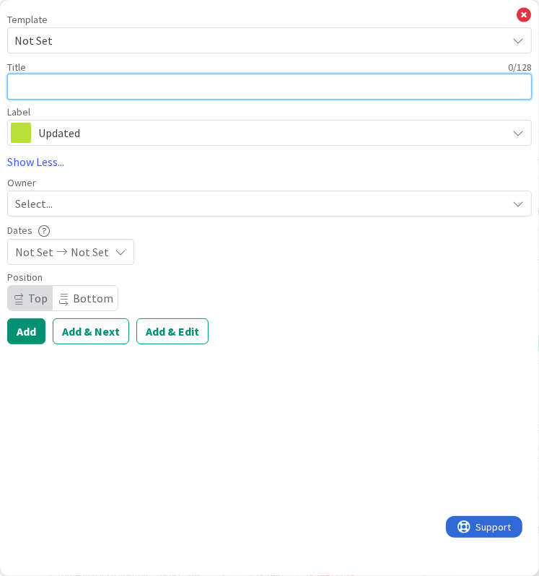
click at [56, 95] on textarea at bounding box center [269, 87] width 525 height 26
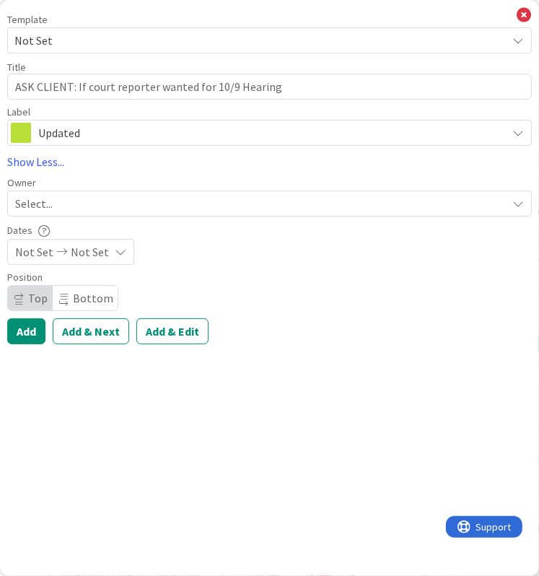
click at [42, 197] on span "Select..." at bounding box center [34, 203] width 38 height 17
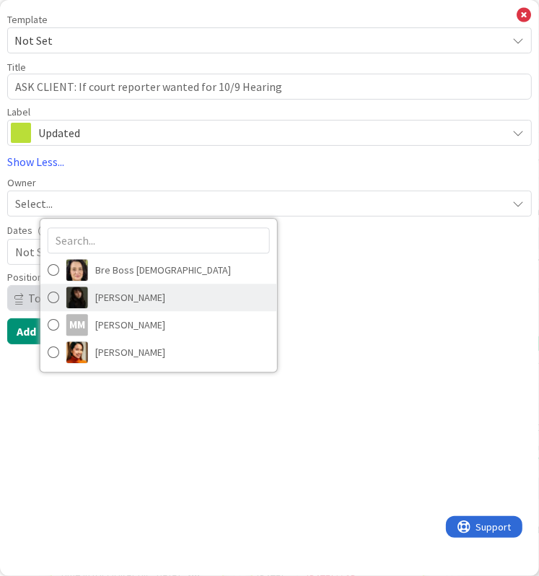
click at [121, 297] on span "[PERSON_NAME]" at bounding box center [130, 298] width 70 height 22
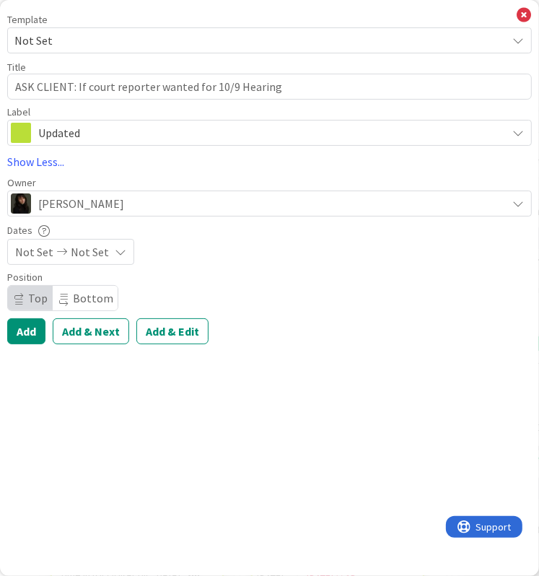
click at [84, 251] on span "Not Set" at bounding box center [90, 251] width 38 height 17
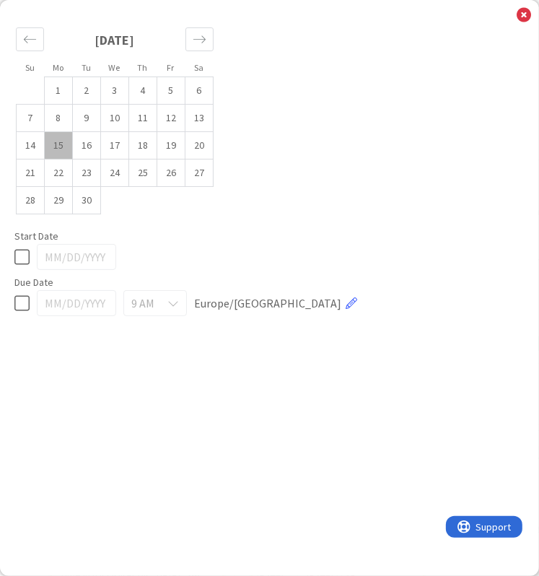
click at [62, 149] on td "15" at bounding box center [59, 145] width 28 height 27
click at [83, 147] on td "16" at bounding box center [87, 145] width 28 height 27
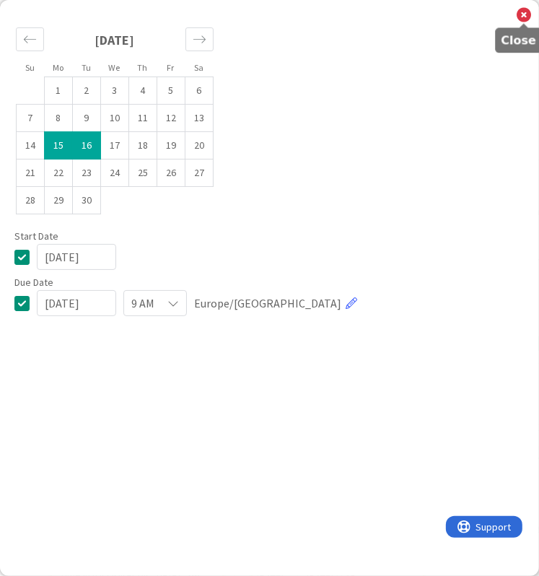
click at [517, 18] on icon at bounding box center [524, 15] width 14 height 16
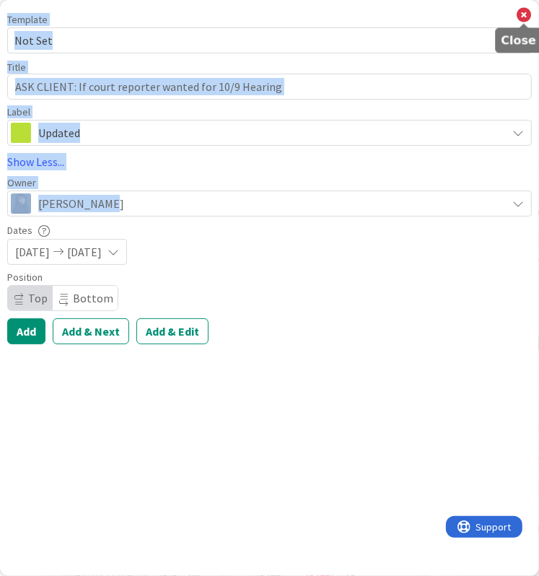
drag, startPoint x: 526, startPoint y: 17, endPoint x: 417, endPoint y: 215, distance: 226.1
click at [417, 215] on div "Template Not Set Not Set Invoicing Cycle: Cornwall Family Law Office Project We…" at bounding box center [269, 179] width 525 height 330
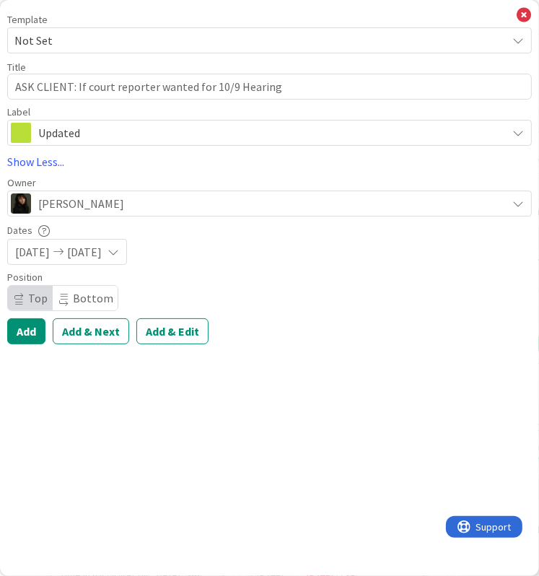
click at [256, 285] on div "Position Top Bottom" at bounding box center [269, 291] width 525 height 39
click at [17, 334] on button "Add" at bounding box center [26, 331] width 38 height 26
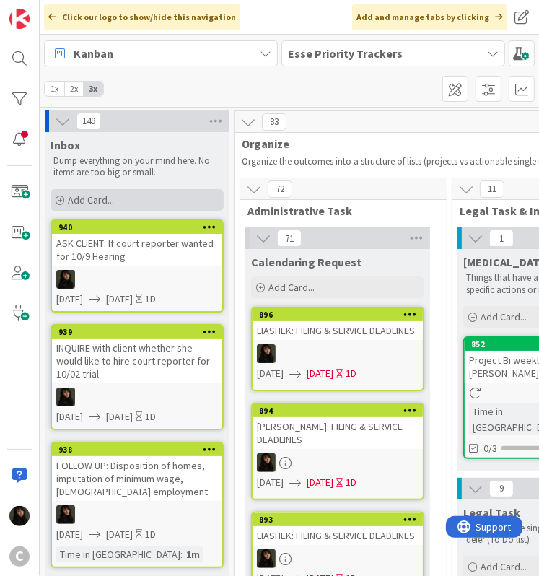
click at [113, 196] on span "Add Card..." at bounding box center [91, 199] width 46 height 13
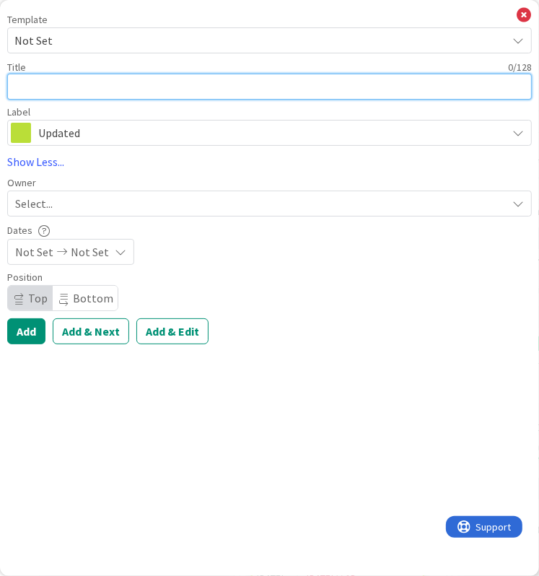
click at [61, 90] on textarea at bounding box center [269, 87] width 525 height 26
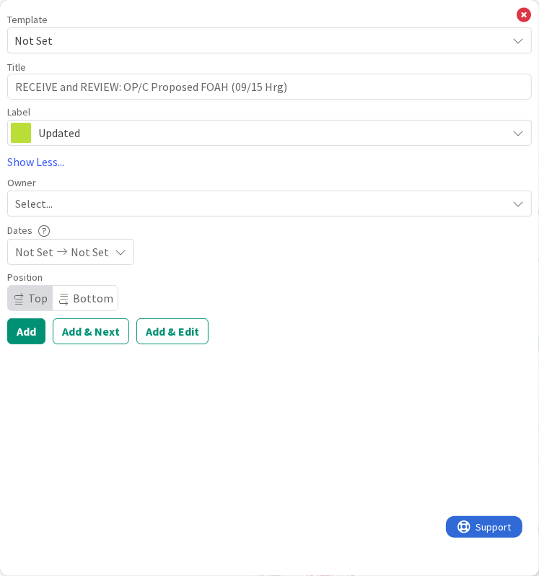
click at [62, 213] on div "Select..." at bounding box center [269, 204] width 525 height 26
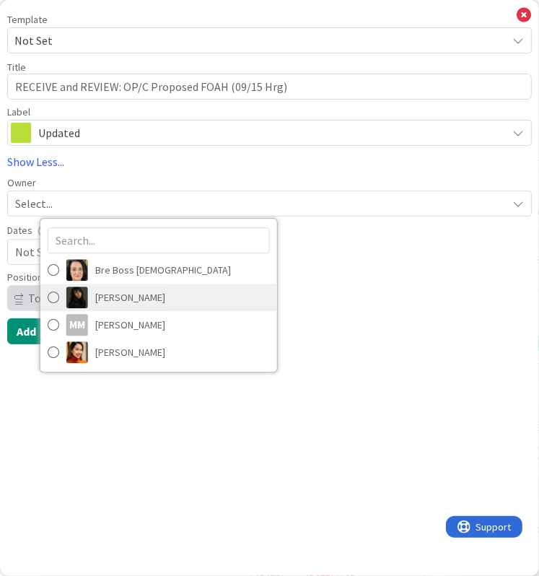
click at [127, 300] on span "[PERSON_NAME]" at bounding box center [130, 298] width 70 height 22
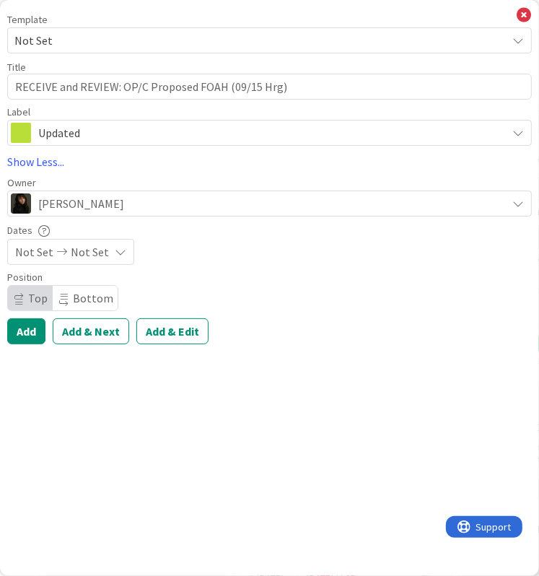
click at [110, 259] on div "Not Set Not Set" at bounding box center [70, 252] width 127 height 26
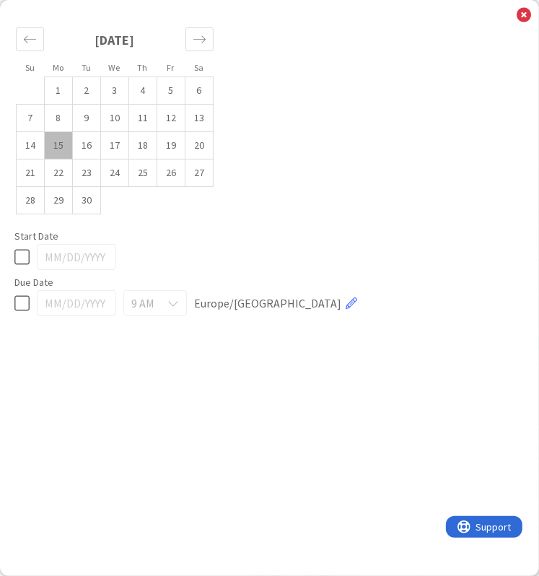
click at [56, 145] on td "15" at bounding box center [59, 145] width 28 height 27
click at [79, 148] on td "16" at bounding box center [87, 145] width 28 height 27
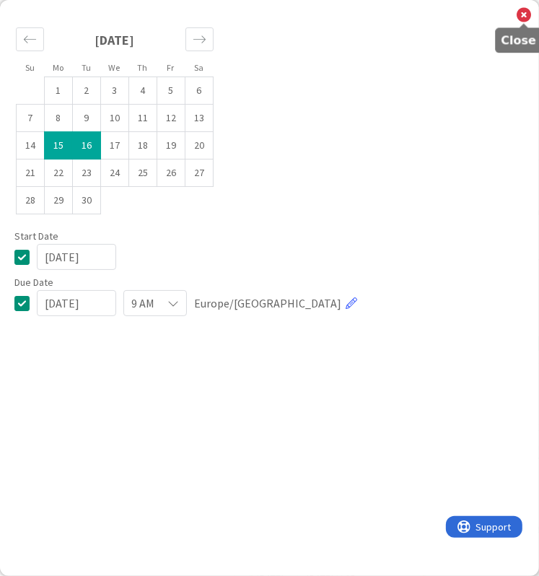
click at [523, 17] on icon at bounding box center [524, 15] width 14 height 16
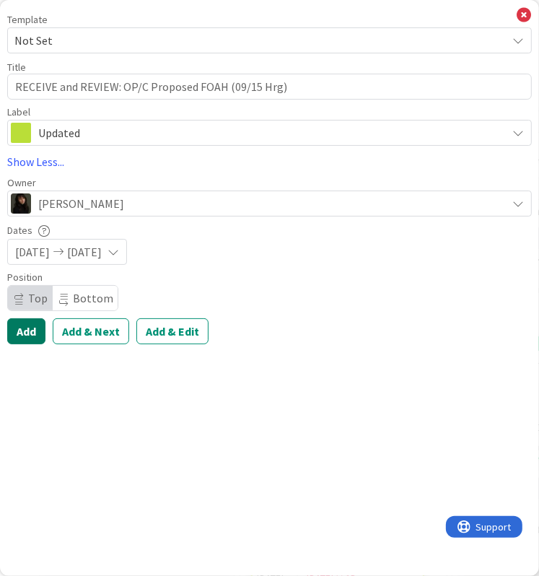
click at [26, 328] on button "Add" at bounding box center [26, 331] width 38 height 26
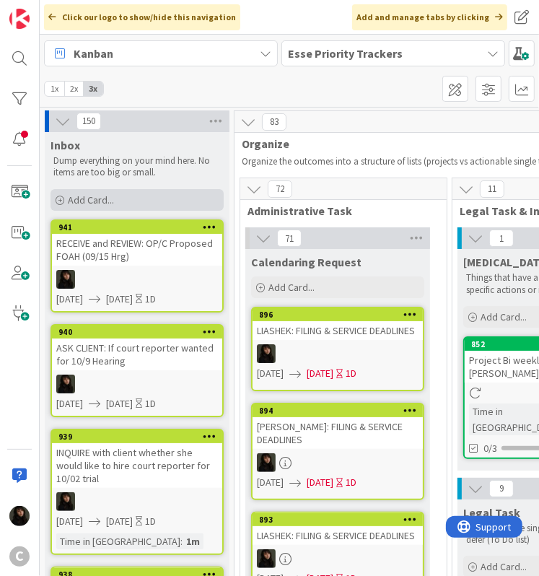
click at [103, 196] on span "Add Card..." at bounding box center [91, 199] width 46 height 13
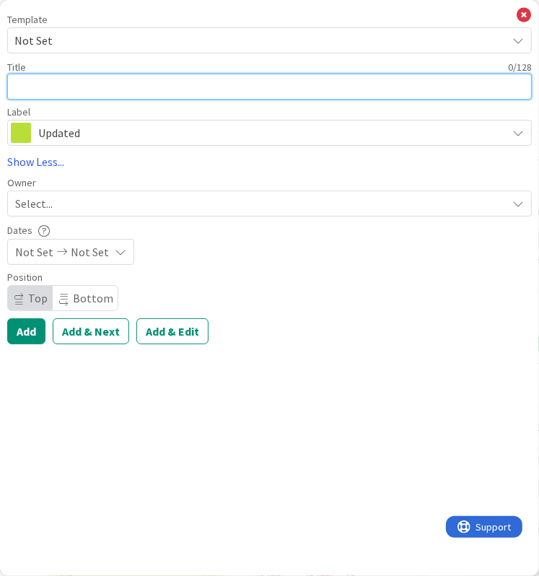
click at [75, 86] on textarea at bounding box center [269, 87] width 525 height 26
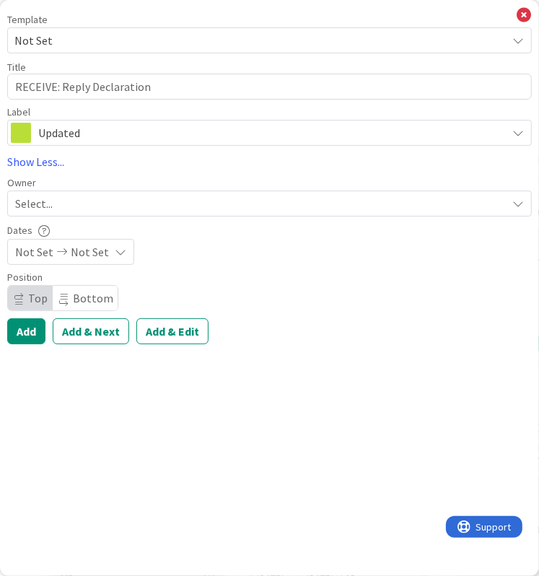
click at [40, 204] on span "Select..." at bounding box center [34, 203] width 38 height 17
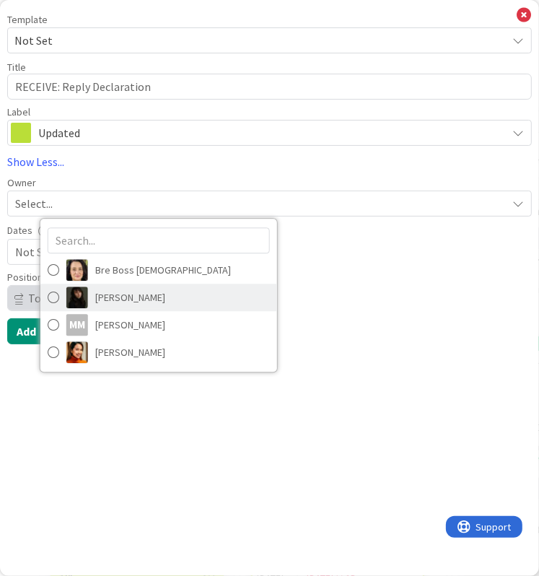
click at [129, 300] on span "[PERSON_NAME]" at bounding box center [130, 298] width 70 height 22
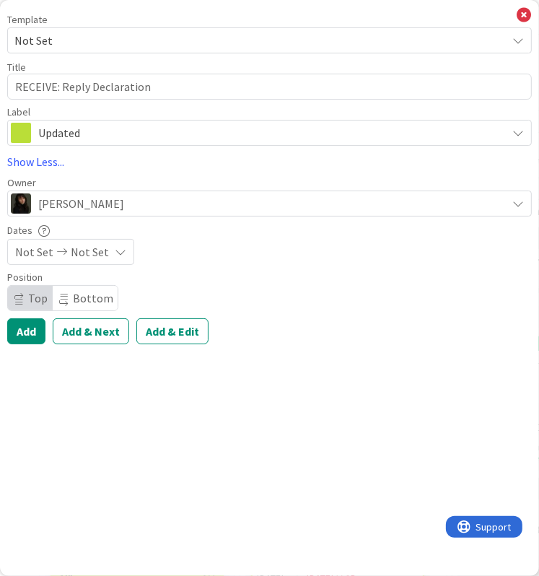
click at [41, 253] on span "Not Set" at bounding box center [34, 251] width 38 height 17
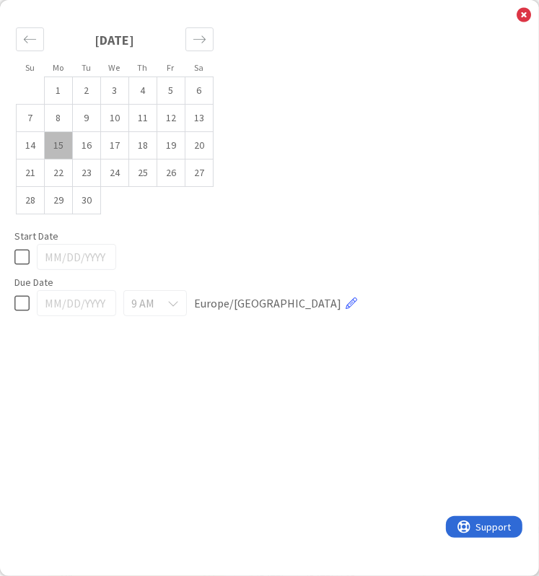
click at [60, 149] on td "15" at bounding box center [59, 145] width 28 height 27
click at [87, 146] on td "16" at bounding box center [87, 145] width 28 height 27
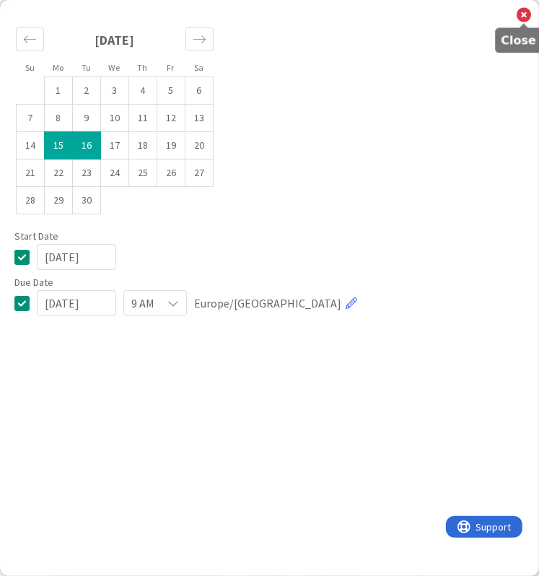
click at [523, 10] on icon at bounding box center [524, 15] width 14 height 16
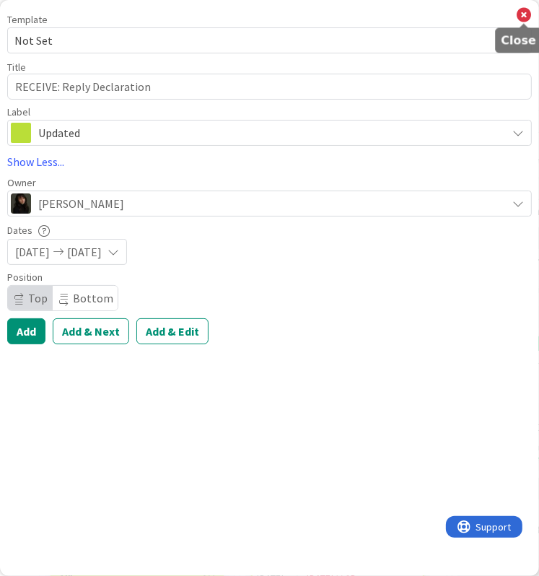
click at [526, 17] on icon at bounding box center [524, 15] width 14 height 16
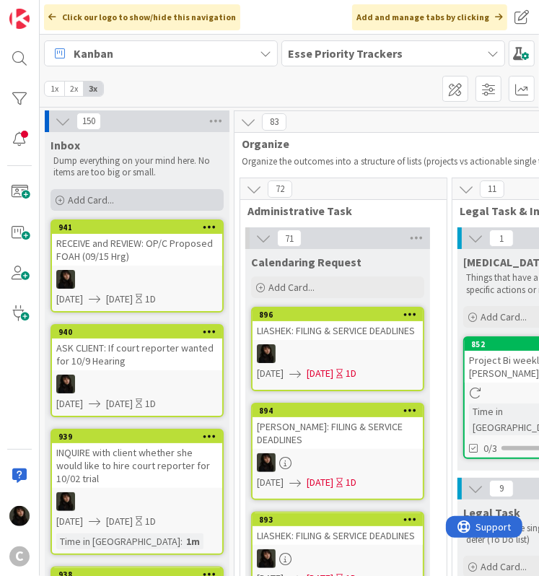
click at [113, 206] on div "Add Card..." at bounding box center [137, 200] width 173 height 22
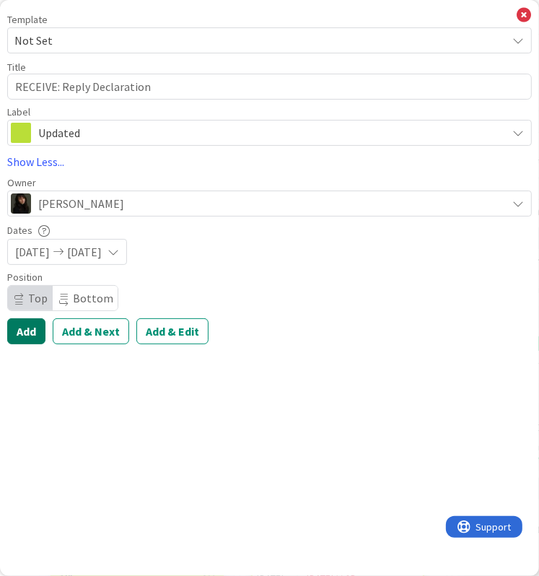
click at [30, 331] on button "Add" at bounding box center [26, 331] width 38 height 26
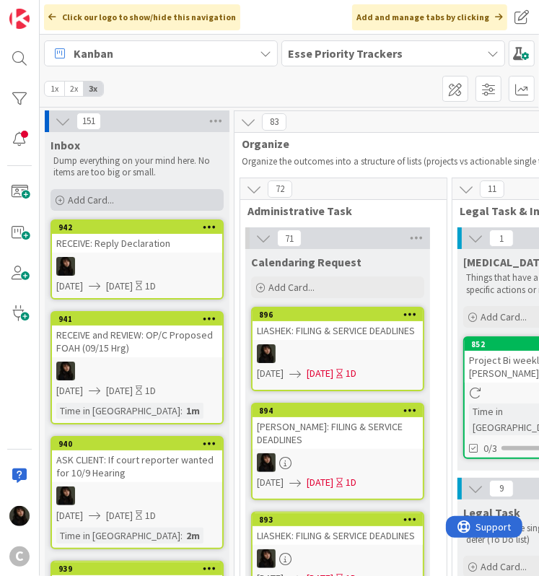
click at [141, 200] on div "Add Card..." at bounding box center [137, 200] width 173 height 22
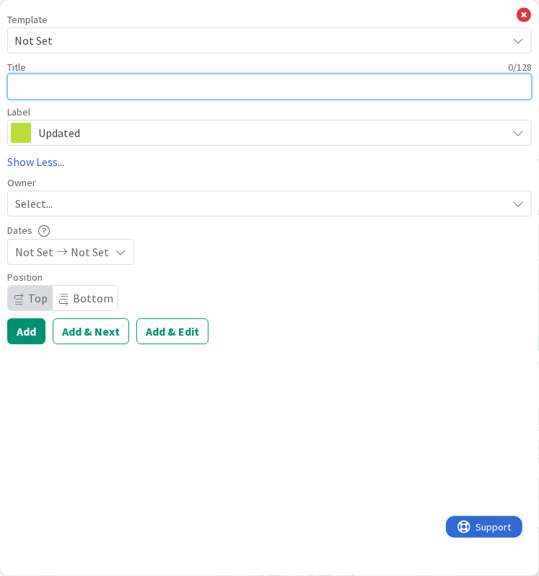
click at [49, 87] on textarea at bounding box center [269, 87] width 525 height 26
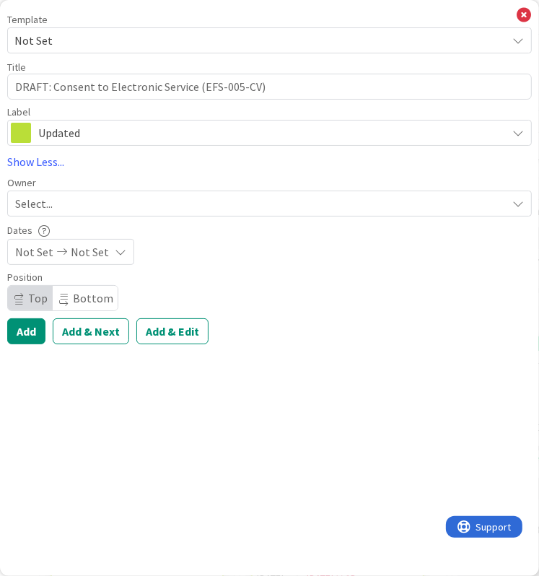
click at [60, 210] on div "Select..." at bounding box center [261, 203] width 492 height 17
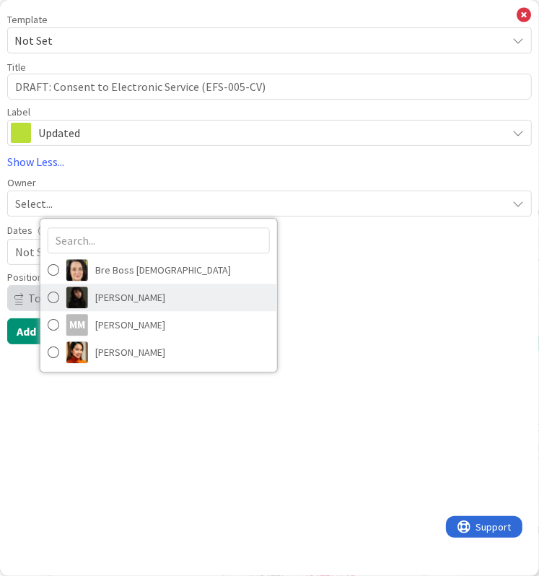
click at [103, 295] on span "[PERSON_NAME]" at bounding box center [130, 298] width 70 height 22
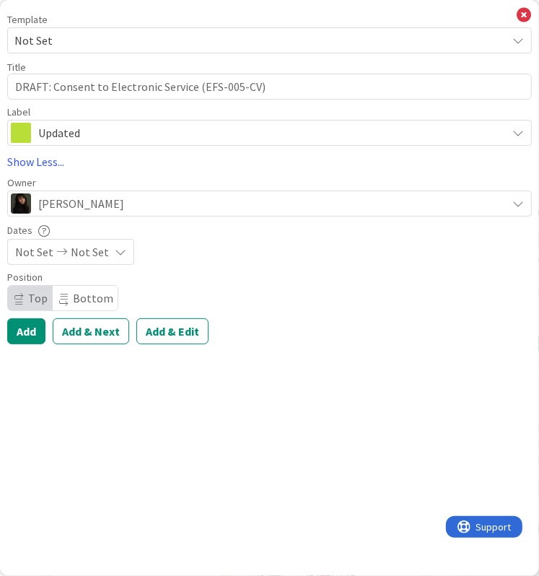
click at [55, 256] on icon at bounding box center [61, 252] width 17 height 10
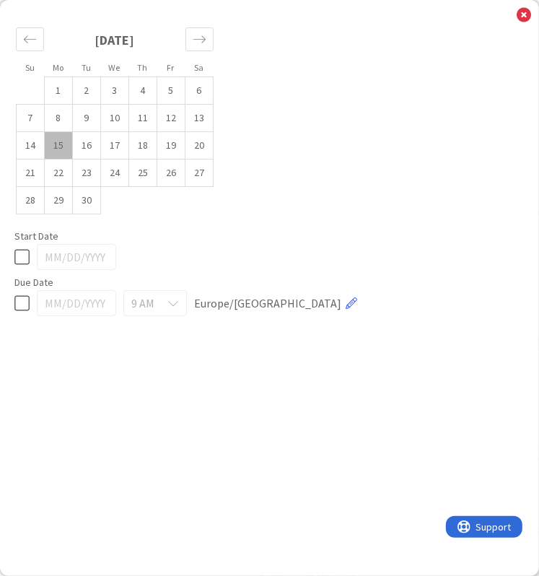
click at [63, 147] on td "15" at bounding box center [59, 145] width 28 height 27
click at [89, 150] on td "16" at bounding box center [87, 145] width 28 height 27
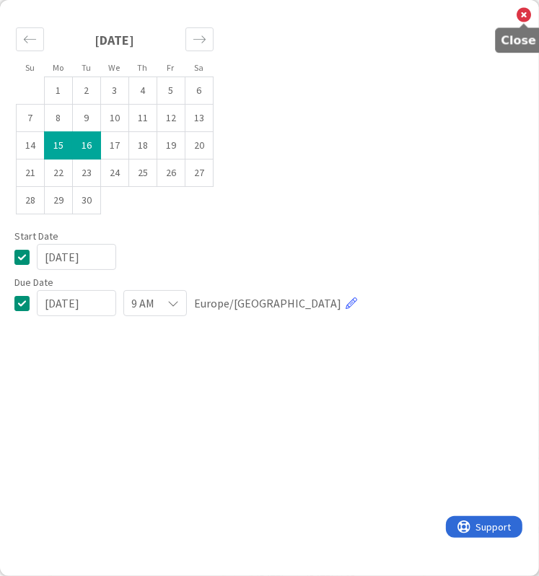
click at [524, 14] on icon at bounding box center [524, 15] width 14 height 16
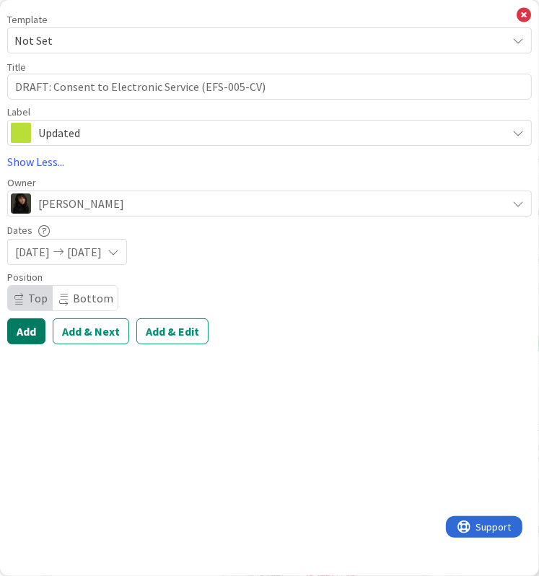
click at [17, 337] on button "Add" at bounding box center [26, 331] width 38 height 26
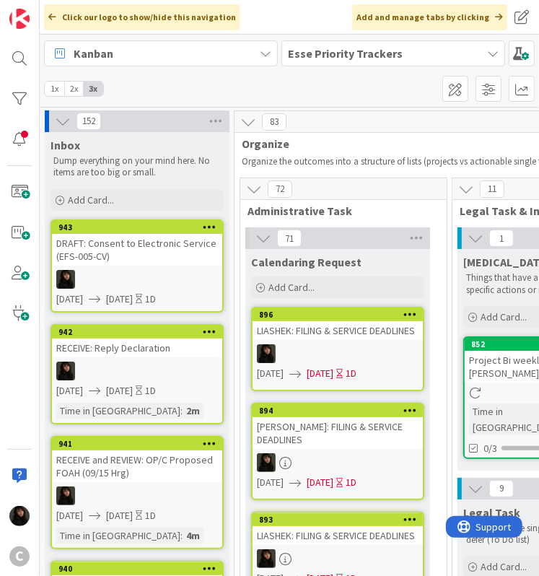
click at [144, 267] on link "943 DRAFT: Consent to Electronic Service (EFS-005-CV) [DATE] [DATE] 1D" at bounding box center [137, 265] width 173 height 93
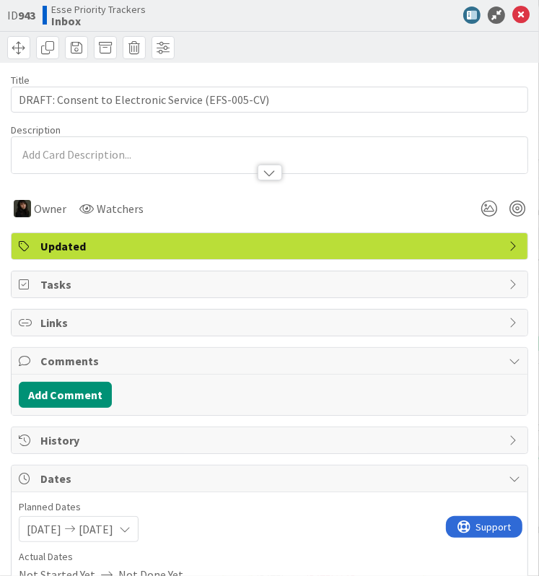
click at [61, 158] on div at bounding box center [270, 165] width 516 height 15
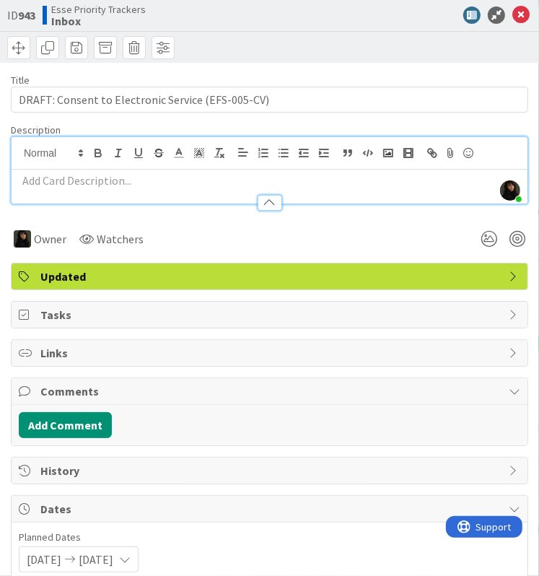
click at [55, 183] on p at bounding box center [270, 181] width 502 height 17
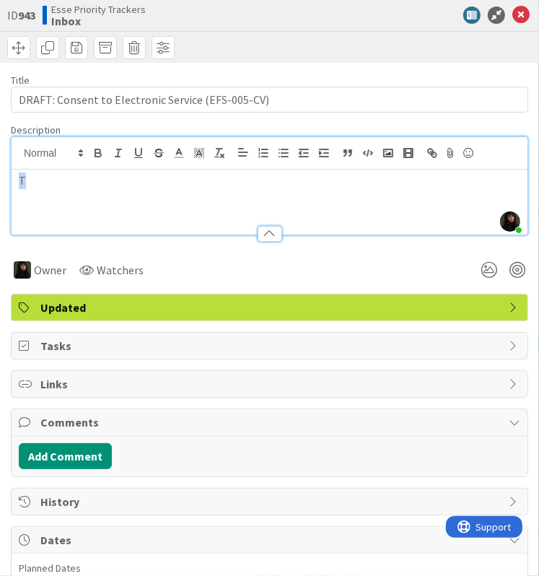
drag, startPoint x: 52, startPoint y: 186, endPoint x: -6, endPoint y: 175, distance: 59.5
click at [0, 175] on html "C Click our logo to show/hide this navigation Add and manage tabs by clicking K…" at bounding box center [269, 288] width 539 height 576
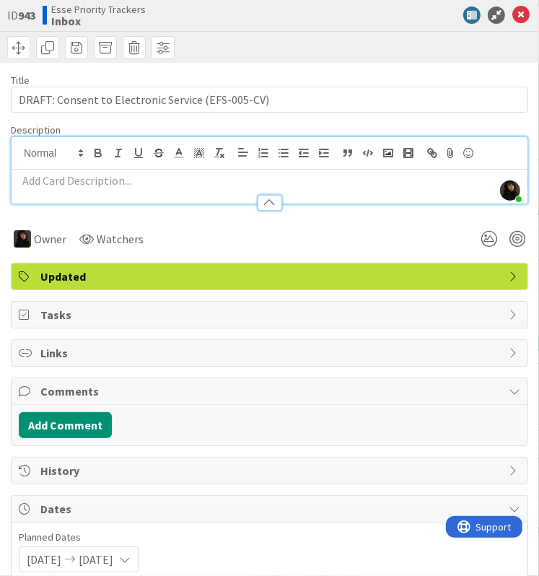
click at [306, 22] on div at bounding box center [419, 14] width 227 height 17
click at [79, 188] on div at bounding box center [270, 195] width 516 height 15
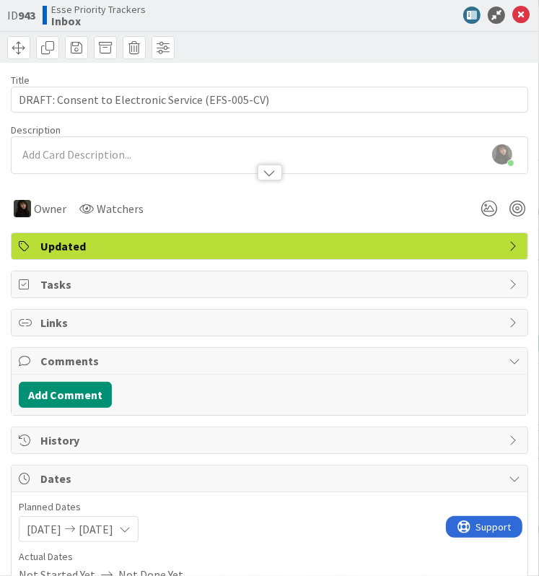
click at [79, 152] on p at bounding box center [270, 155] width 502 height 17
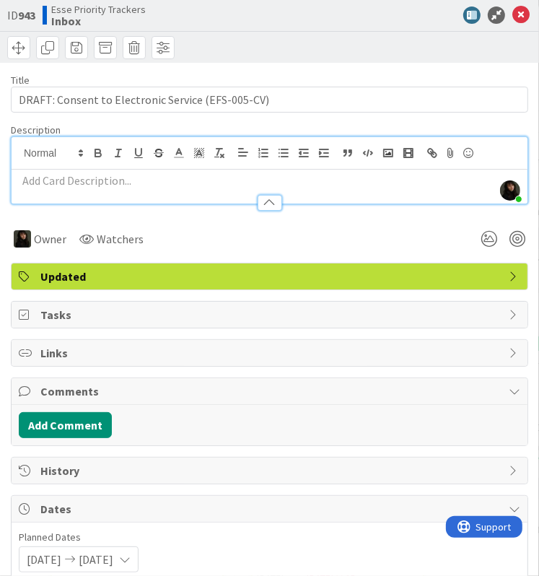
click at [64, 186] on p at bounding box center [270, 181] width 502 height 17
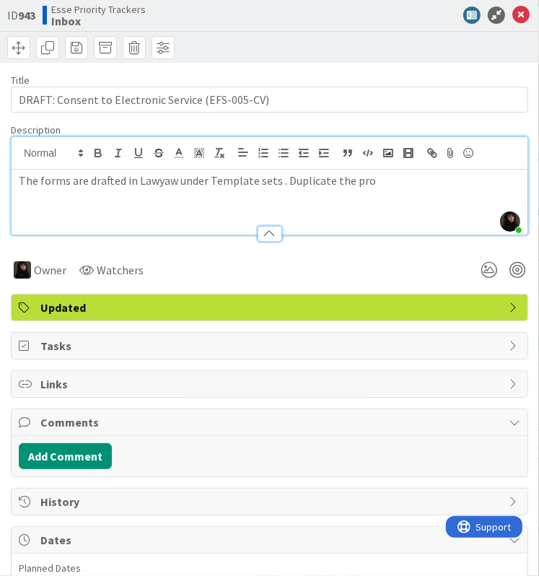
click at [358, 189] on div "The forms are drafted in Lawyaw under Template sets . Duplicate the pro" at bounding box center [270, 202] width 516 height 65
click at [321, 187] on p "The forms are drafted in Lawyaw under Template sets . Duplicate the pro" at bounding box center [270, 181] width 502 height 17
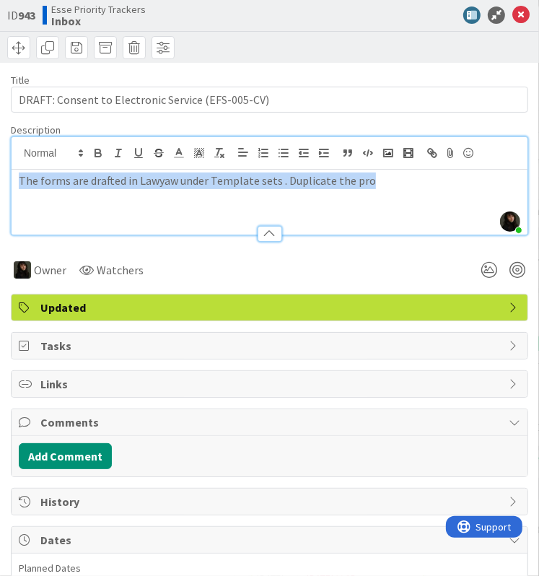
click at [321, 187] on p "The forms are drafted in Lawyaw under Template sets . Duplicate the pro" at bounding box center [270, 181] width 502 height 17
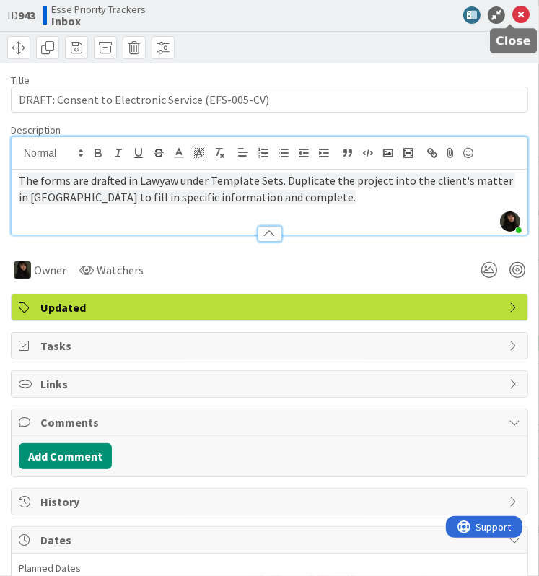
click at [513, 13] on icon at bounding box center [521, 14] width 17 height 17
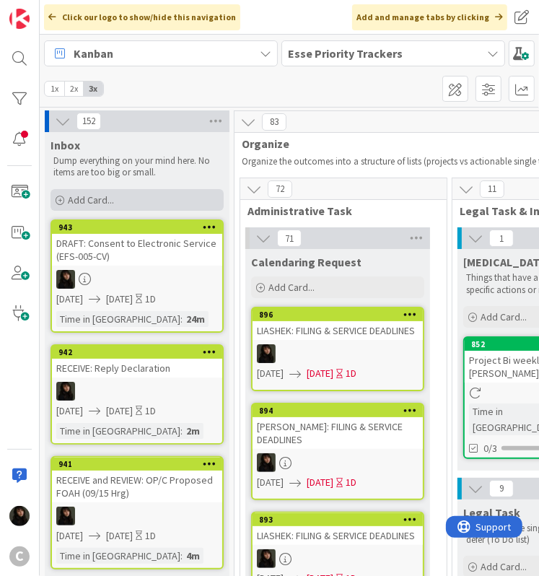
click at [101, 202] on span "Add Card..." at bounding box center [91, 199] width 46 height 13
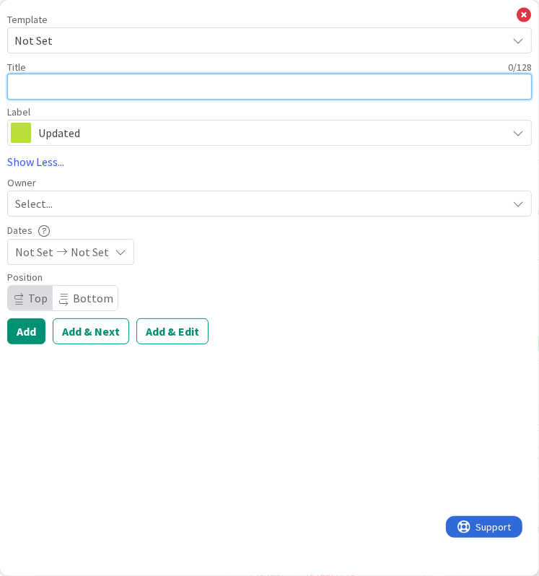
click at [84, 85] on textarea at bounding box center [269, 87] width 525 height 26
paste textarea "DRAFT: Consent to Electronic Service (EFS-005-CV)"
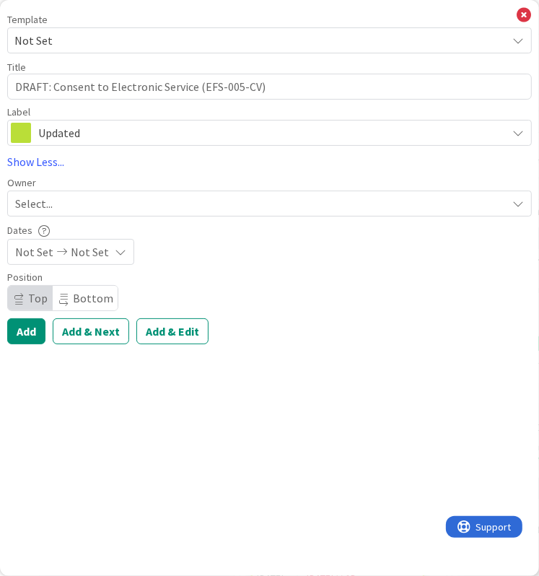
click at [69, 197] on div "Select..." at bounding box center [261, 203] width 492 height 17
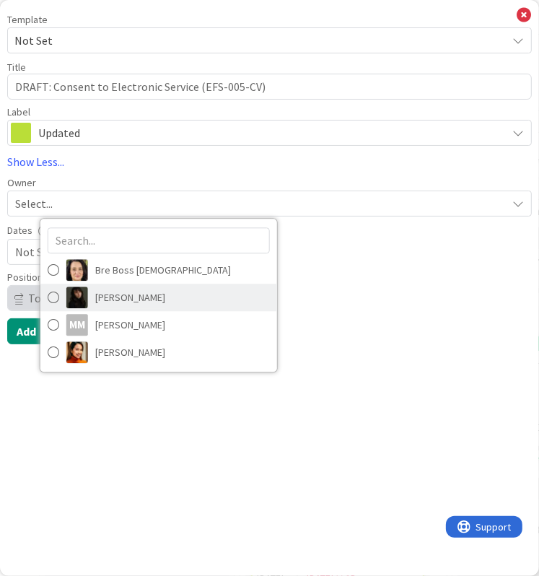
click at [136, 303] on span "[PERSON_NAME]" at bounding box center [130, 298] width 70 height 22
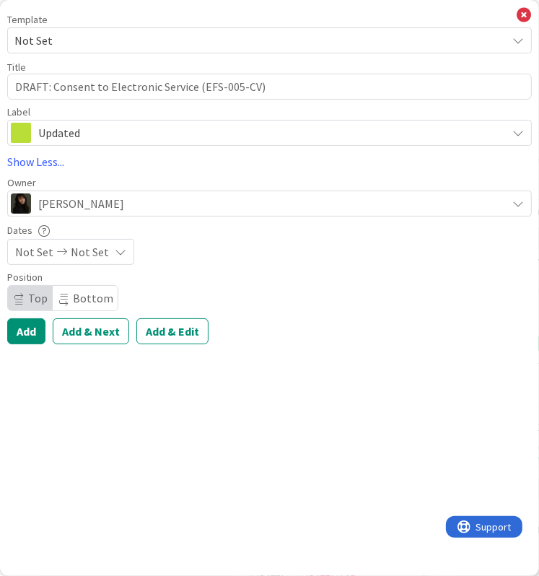
click at [71, 258] on span "Not Set" at bounding box center [90, 251] width 38 height 17
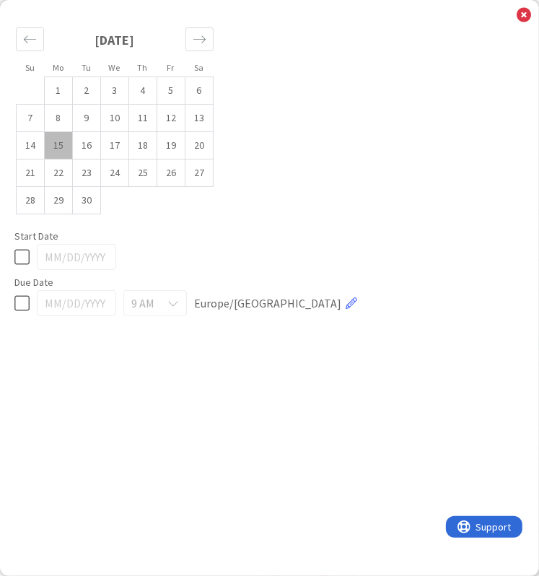
click at [51, 144] on td "15" at bounding box center [59, 145] width 28 height 27
click at [76, 147] on td "16" at bounding box center [87, 145] width 28 height 27
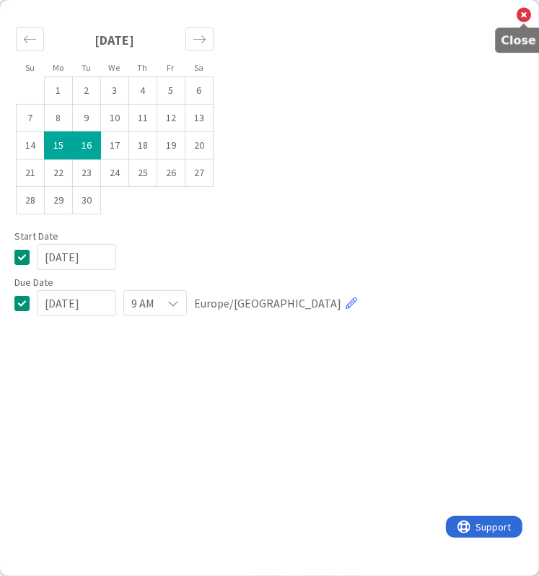
click at [522, 14] on icon at bounding box center [524, 15] width 14 height 16
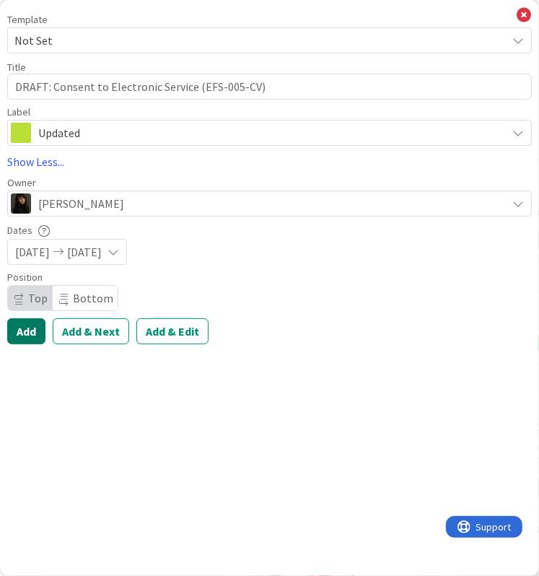
click at [34, 327] on button "Add" at bounding box center [26, 331] width 38 height 26
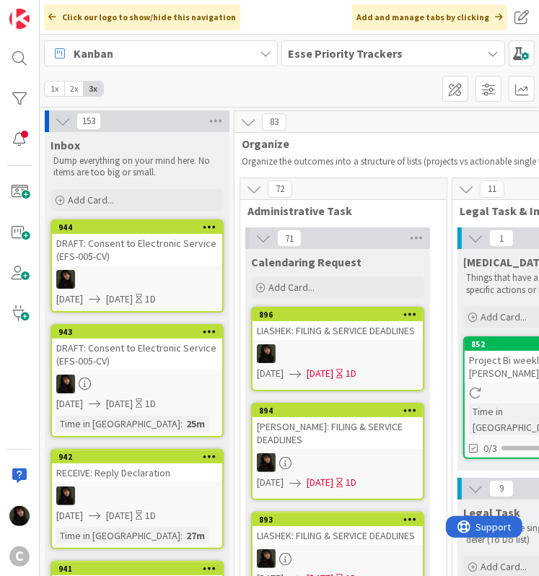
click at [147, 272] on div at bounding box center [137, 279] width 170 height 19
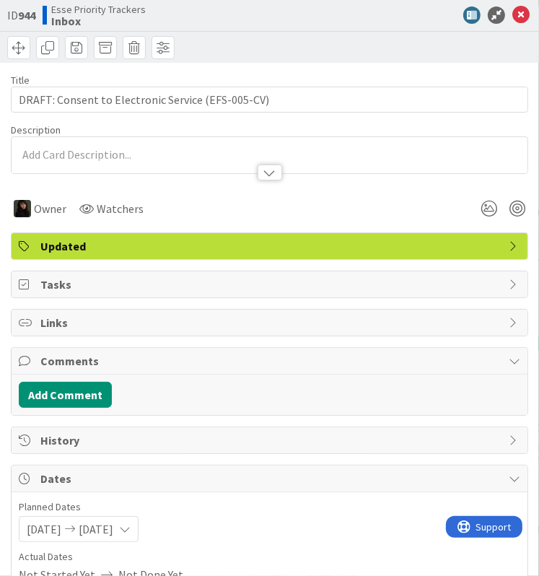
click at [102, 158] on div at bounding box center [270, 165] width 516 height 15
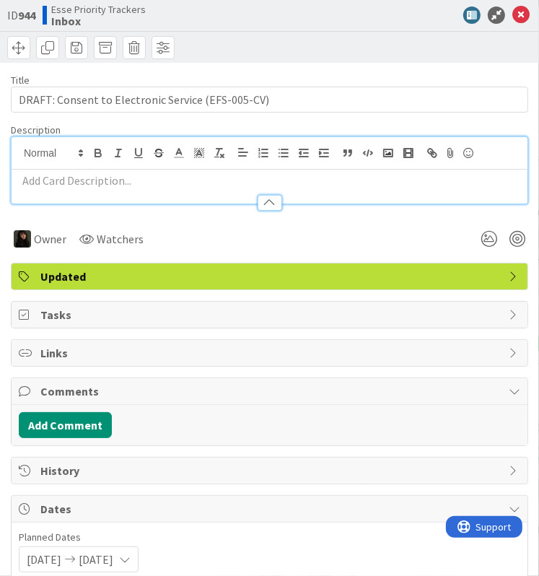
click at [92, 183] on p at bounding box center [270, 181] width 502 height 17
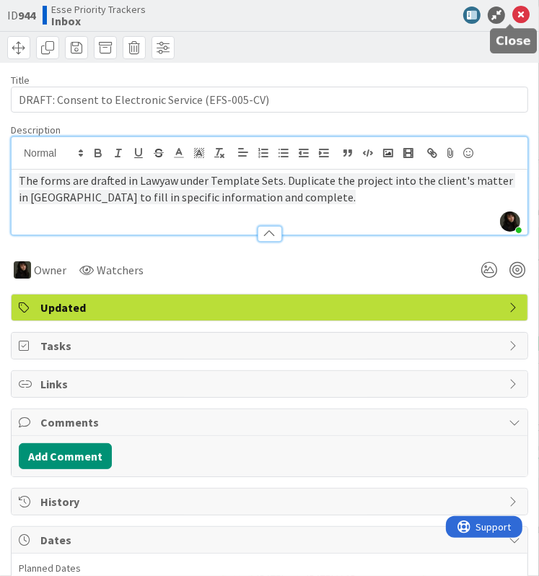
click at [513, 14] on icon at bounding box center [521, 14] width 17 height 17
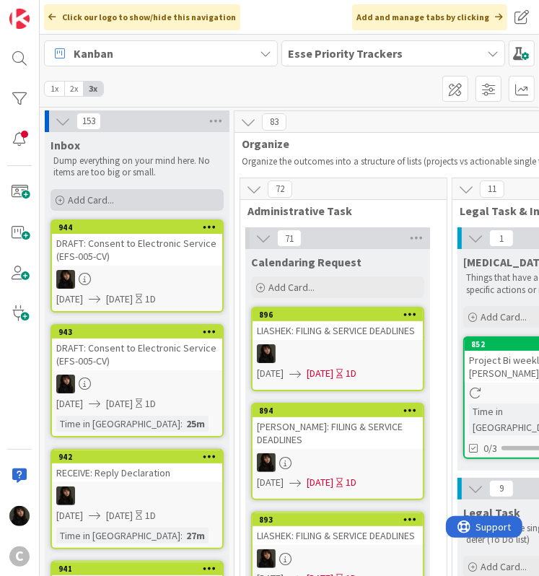
click at [105, 201] on span "Add Card..." at bounding box center [91, 199] width 46 height 13
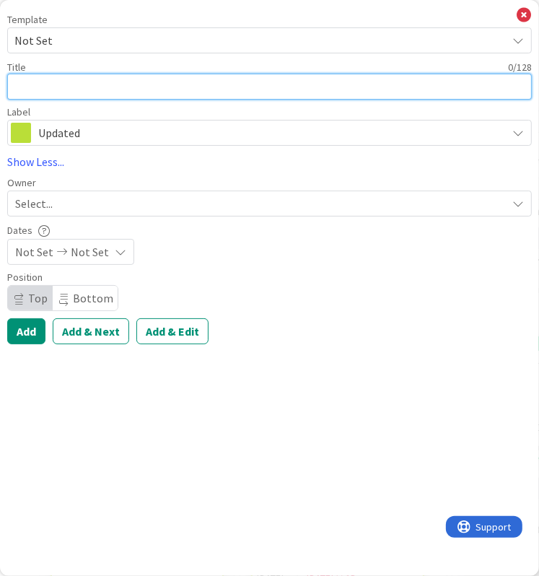
click at [176, 81] on textarea at bounding box center [269, 87] width 525 height 26
paste textarea "DRAFT: Request for Remote Appearance (RA-010) and Proposed Order (RA-020)"
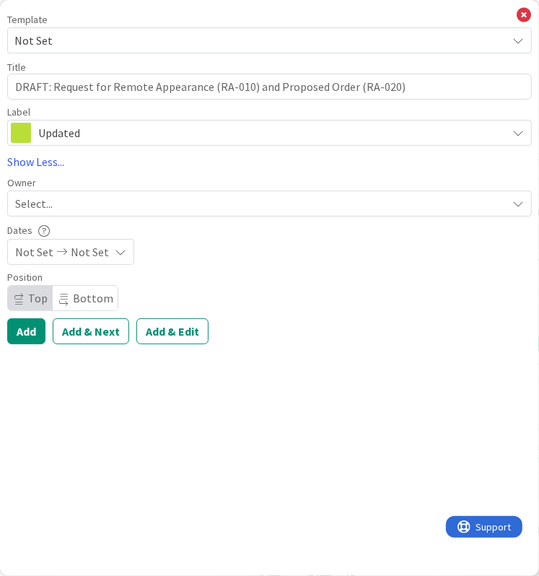
click at [88, 204] on div "Select..." at bounding box center [261, 203] width 492 height 17
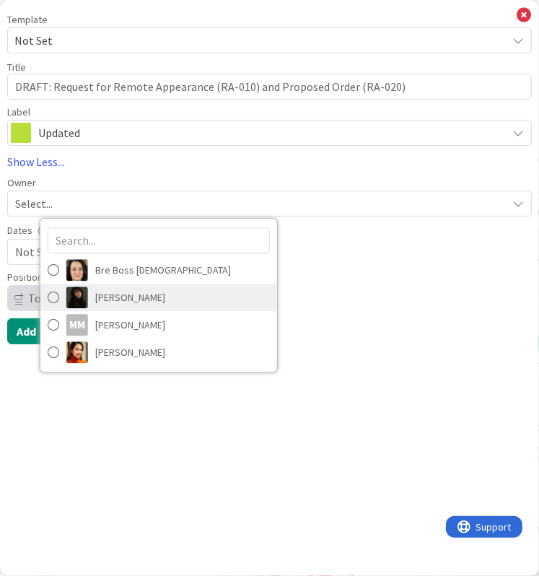
click at [115, 295] on span "[PERSON_NAME]" at bounding box center [130, 298] width 70 height 22
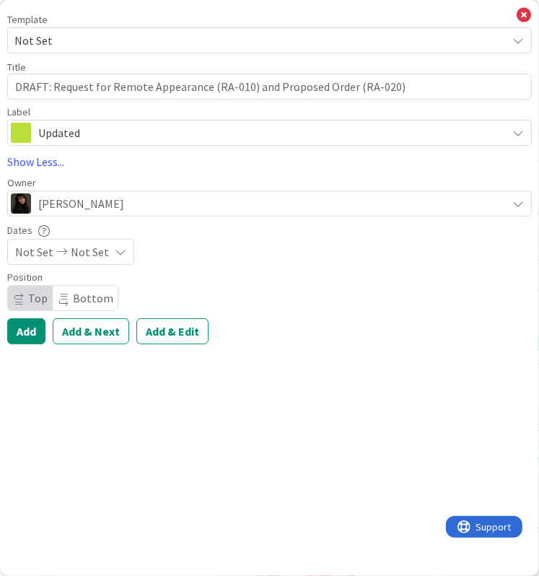
click at [48, 255] on span "Not Set" at bounding box center [34, 251] width 38 height 17
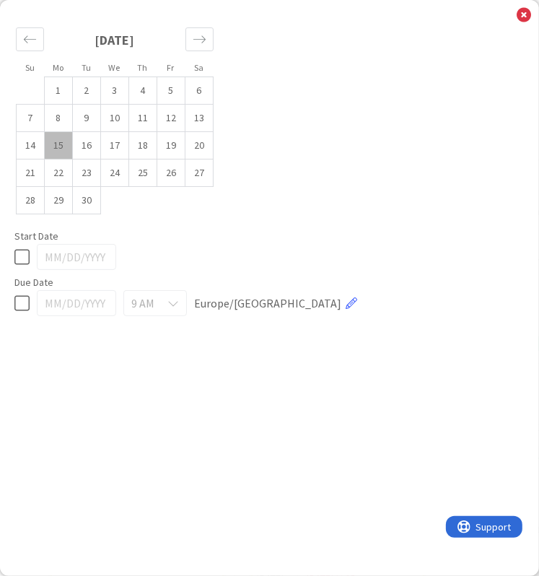
click at [69, 140] on td "15" at bounding box center [59, 145] width 28 height 27
click at [82, 142] on td "16" at bounding box center [87, 145] width 28 height 27
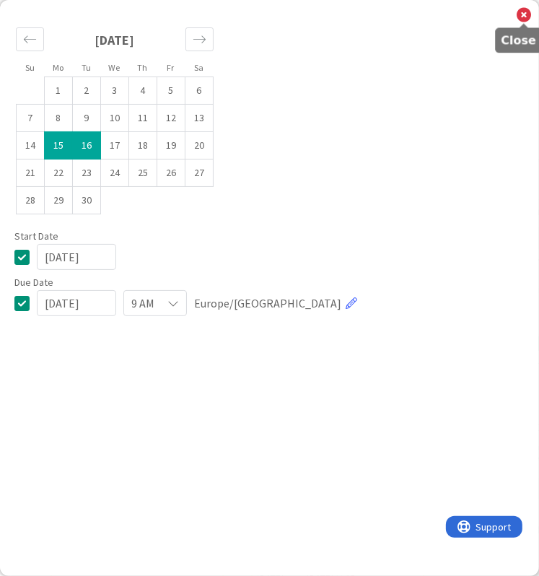
click at [531, 19] on icon at bounding box center [524, 15] width 14 height 16
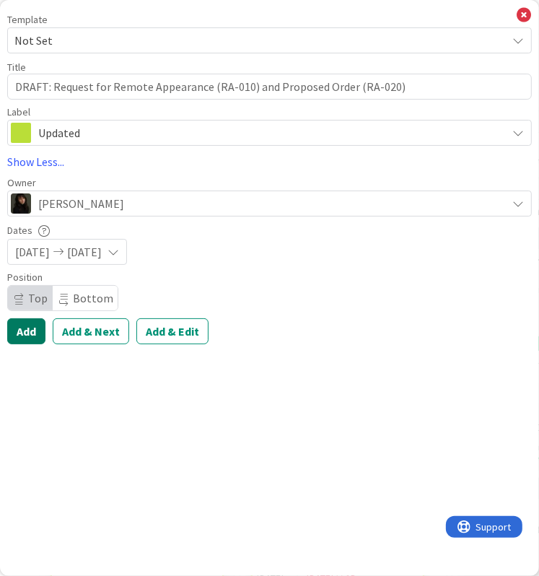
click at [32, 328] on button "Add" at bounding box center [26, 331] width 38 height 26
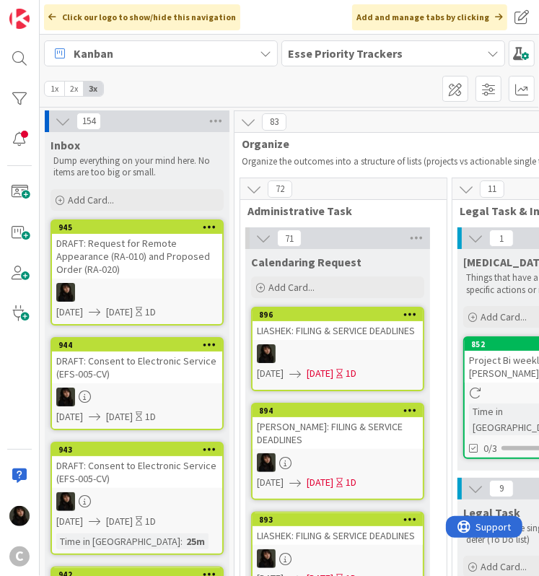
click at [113, 261] on div "DRAFT: Request for Remote Appearance (RA-010) and Proposed Order (RA-020)" at bounding box center [137, 256] width 170 height 45
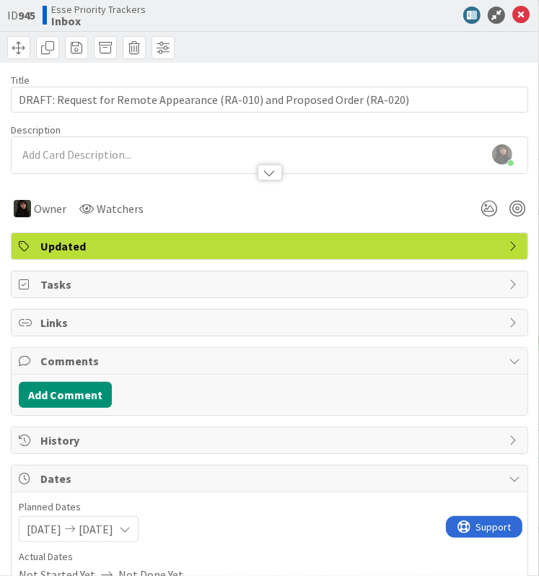
click at [64, 160] on div at bounding box center [270, 165] width 516 height 15
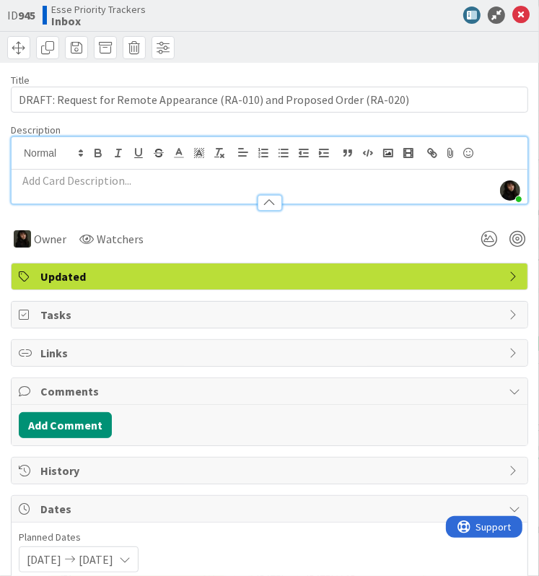
click at [61, 178] on p at bounding box center [270, 181] width 502 height 17
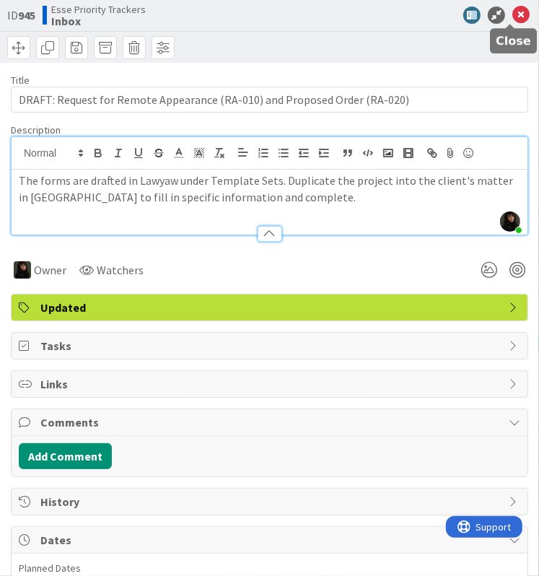
click at [513, 12] on icon at bounding box center [521, 14] width 17 height 17
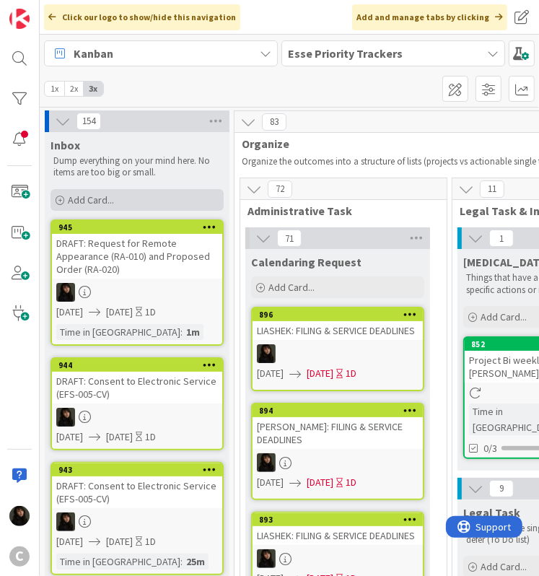
click at [104, 204] on span "Add Card..." at bounding box center [91, 199] width 46 height 13
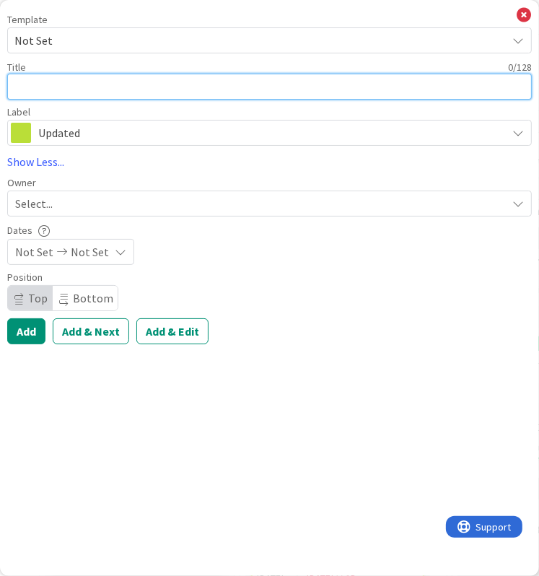
click at [78, 75] on textarea at bounding box center [269, 87] width 525 height 26
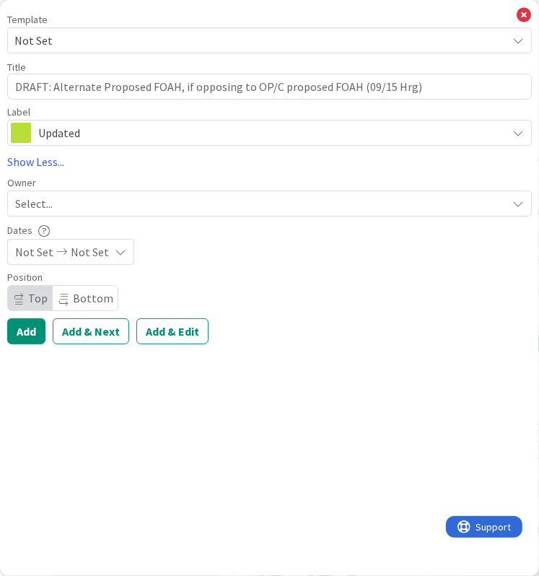
click at [77, 205] on div "Select..." at bounding box center [261, 203] width 492 height 17
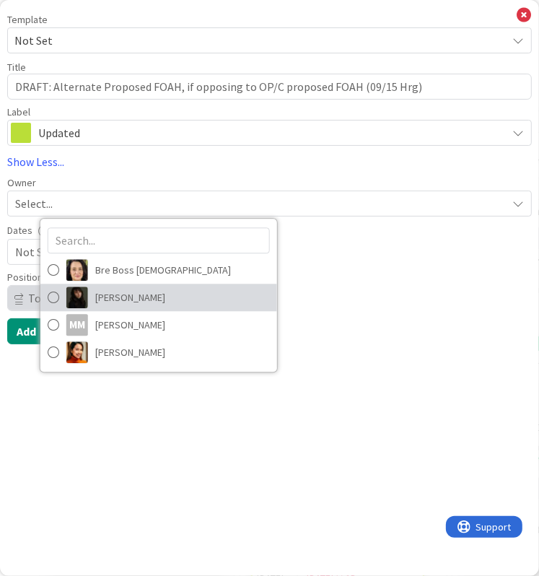
click at [127, 293] on span "[PERSON_NAME]" at bounding box center [130, 298] width 70 height 22
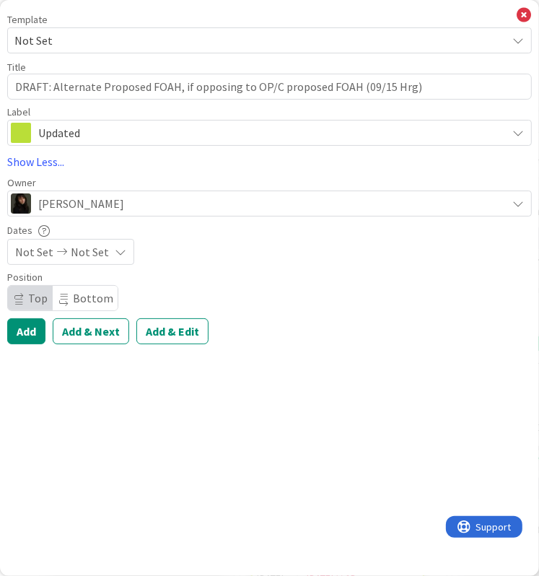
click at [113, 258] on div "Not Set Not Set" at bounding box center [70, 252] width 127 height 26
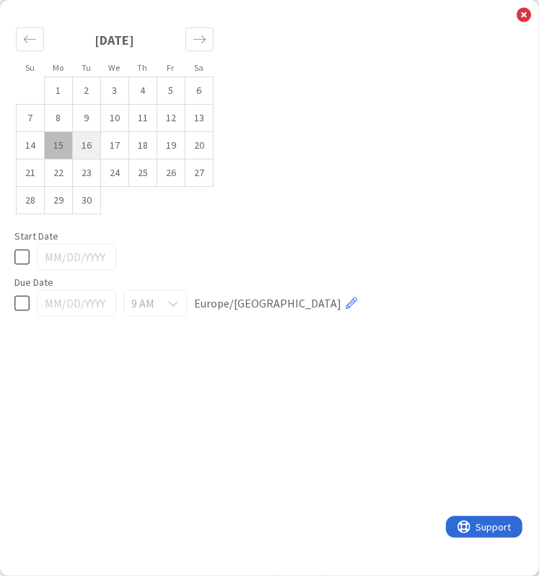
drag, startPoint x: 67, startPoint y: 143, endPoint x: 75, endPoint y: 142, distance: 8.0
click at [66, 143] on td "15" at bounding box center [59, 145] width 28 height 27
click at [79, 142] on td "16" at bounding box center [87, 145] width 28 height 27
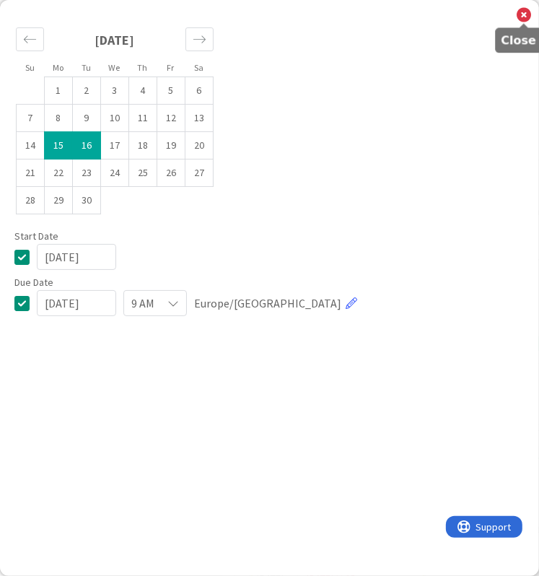
click at [521, 11] on icon at bounding box center [524, 15] width 14 height 16
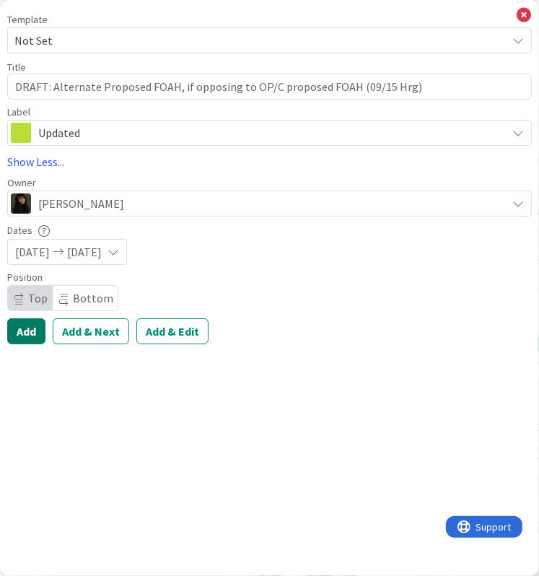
click at [31, 334] on button "Add" at bounding box center [26, 331] width 38 height 26
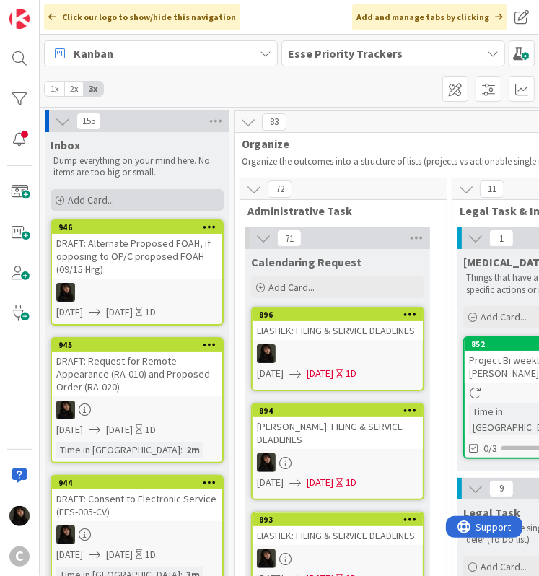
click at [100, 209] on div "Add Card..." at bounding box center [137, 200] width 173 height 22
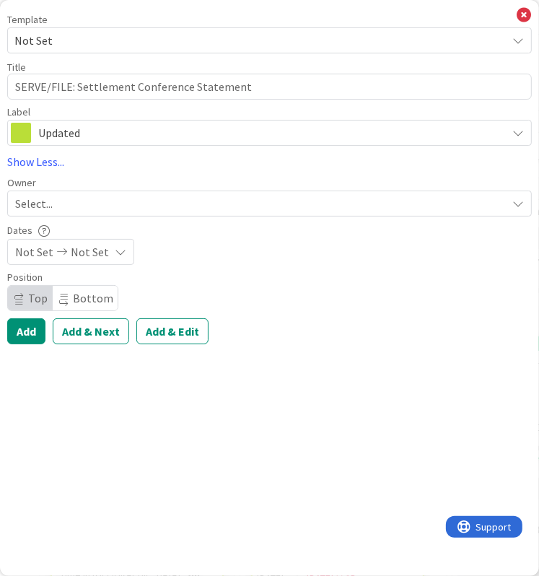
click at [56, 209] on div "Select..." at bounding box center [261, 203] width 492 height 17
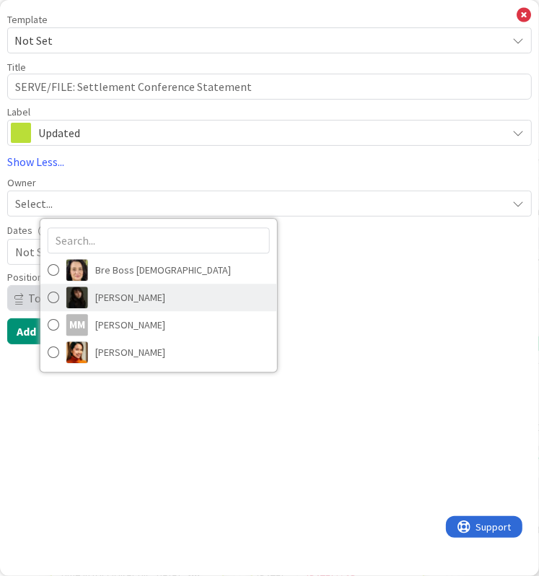
click at [106, 295] on span "[PERSON_NAME]" at bounding box center [130, 298] width 70 height 22
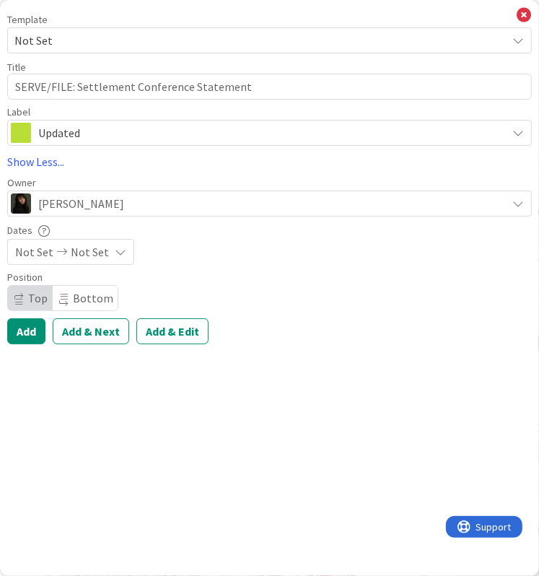
click at [45, 256] on span "Not Set" at bounding box center [34, 251] width 38 height 17
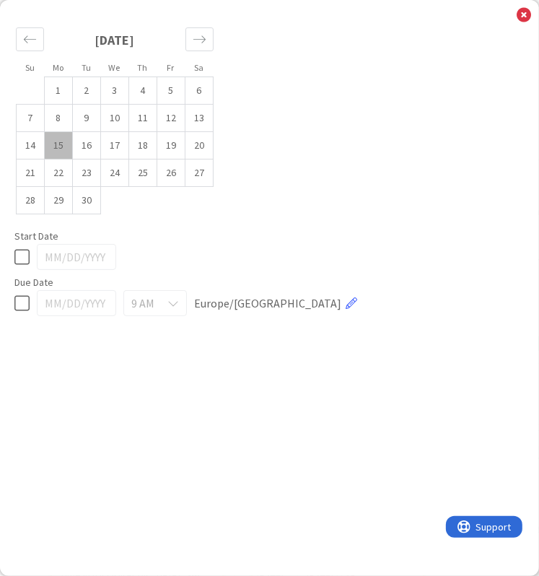
click at [53, 144] on td "15" at bounding box center [59, 145] width 28 height 27
click at [74, 147] on td "16" at bounding box center [87, 145] width 28 height 27
click at [520, 17] on icon at bounding box center [524, 15] width 14 height 16
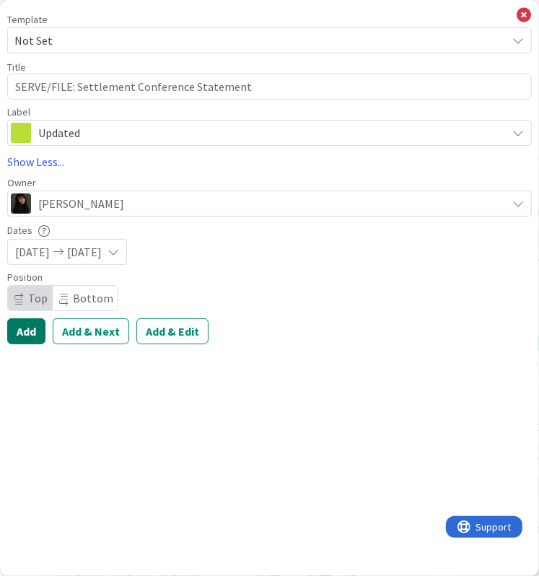
click at [32, 328] on button "Add" at bounding box center [26, 331] width 38 height 26
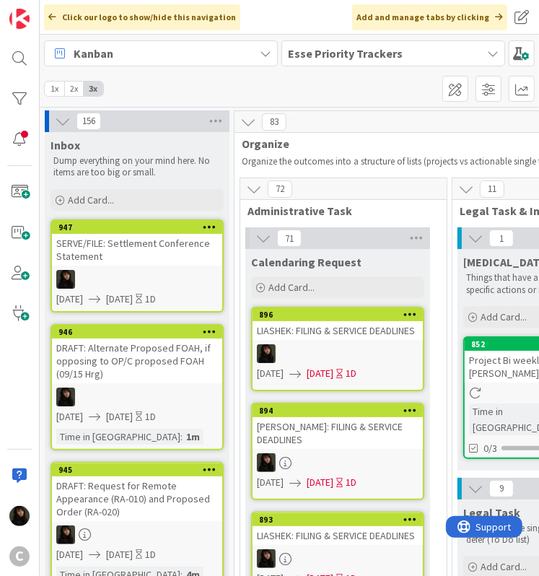
click at [72, 203] on span "Add Card..." at bounding box center [91, 199] width 46 height 13
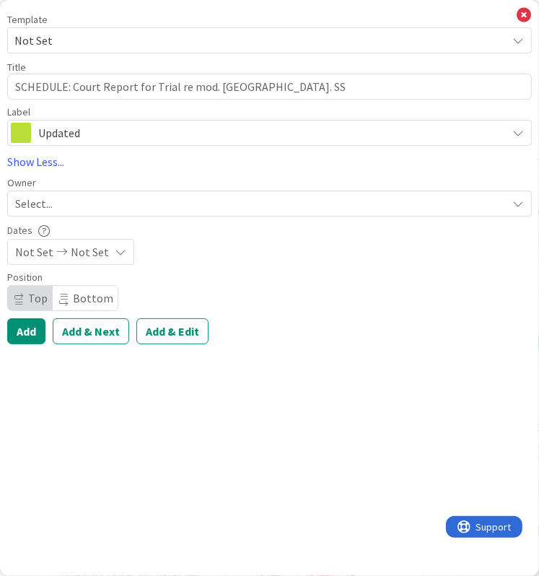
click at [126, 195] on div "Select..." at bounding box center [261, 203] width 492 height 17
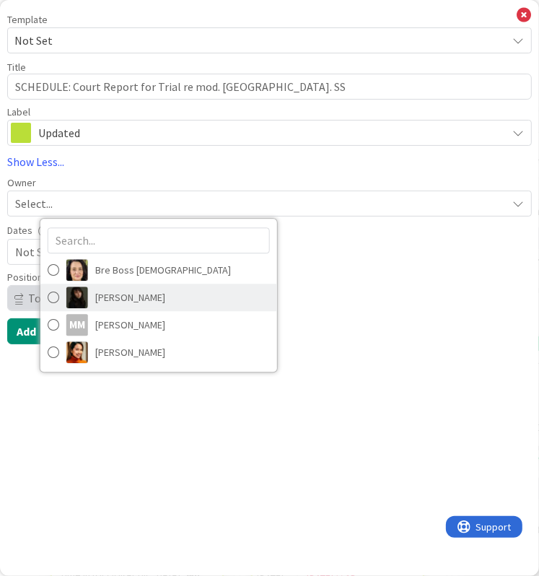
click at [113, 294] on span "[PERSON_NAME]" at bounding box center [130, 298] width 70 height 22
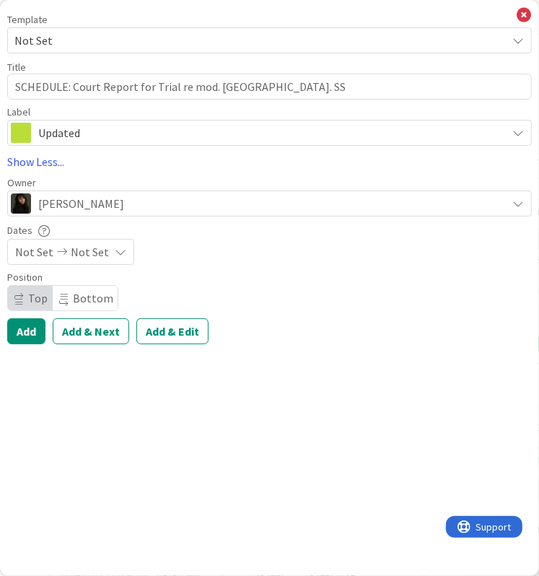
click at [52, 259] on div "Not Set Not Set" at bounding box center [70, 252] width 127 height 26
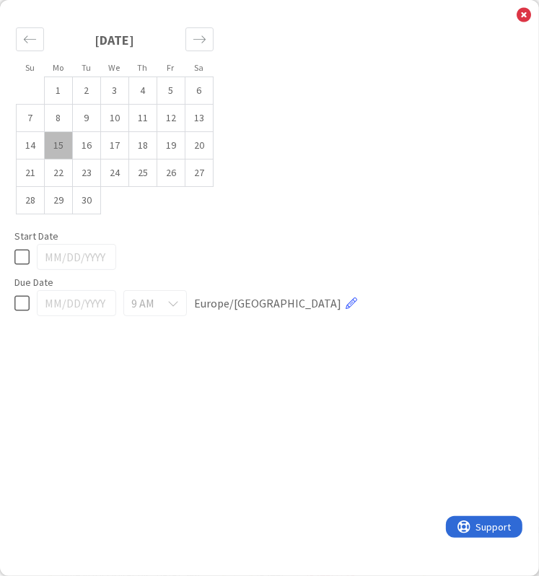
click at [71, 139] on td "15" at bounding box center [59, 145] width 28 height 27
click at [94, 143] on td "16" at bounding box center [87, 145] width 28 height 27
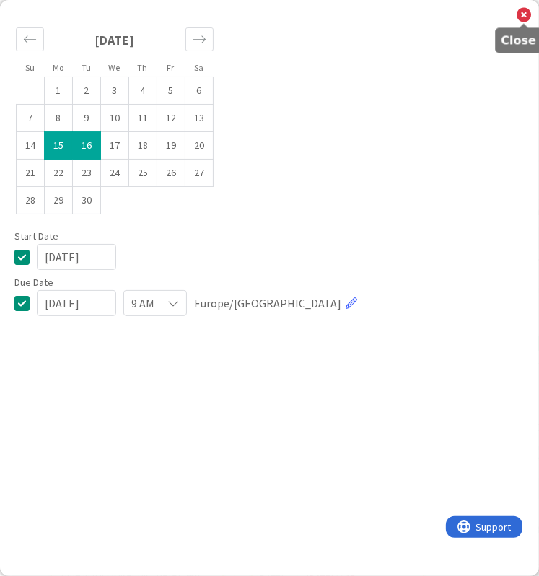
click at [531, 14] on icon at bounding box center [524, 15] width 14 height 16
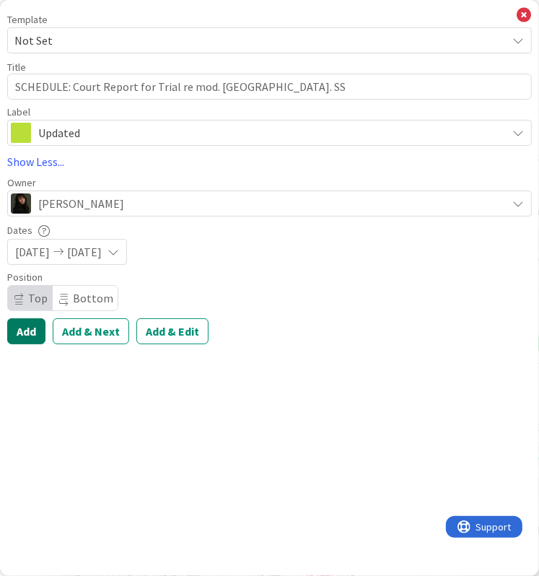
click at [20, 329] on button "Add" at bounding box center [26, 331] width 38 height 26
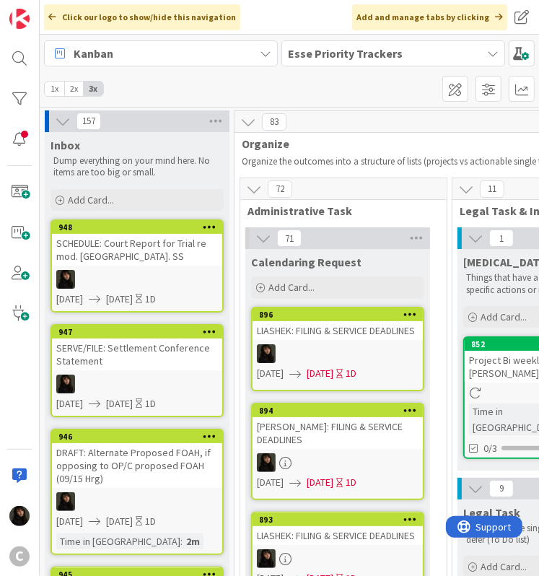
click at [142, 268] on link "948 SCHEDULE: Court Report for Trial re mod. [GEOGRAPHIC_DATA]. SS [DATE] [DATE…" at bounding box center [137, 265] width 173 height 93
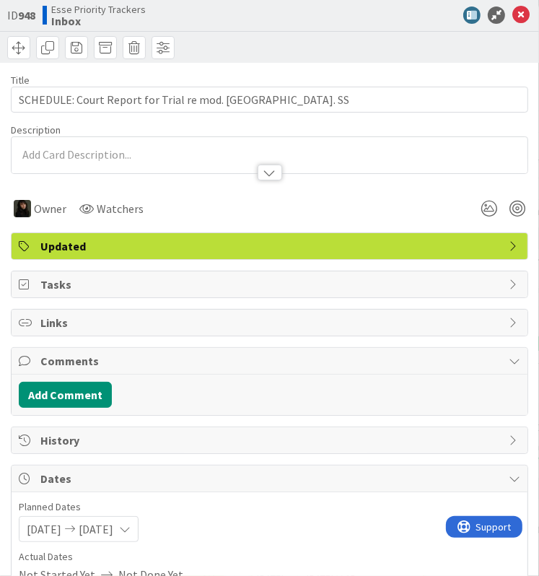
click at [77, 149] on p at bounding box center [270, 155] width 502 height 17
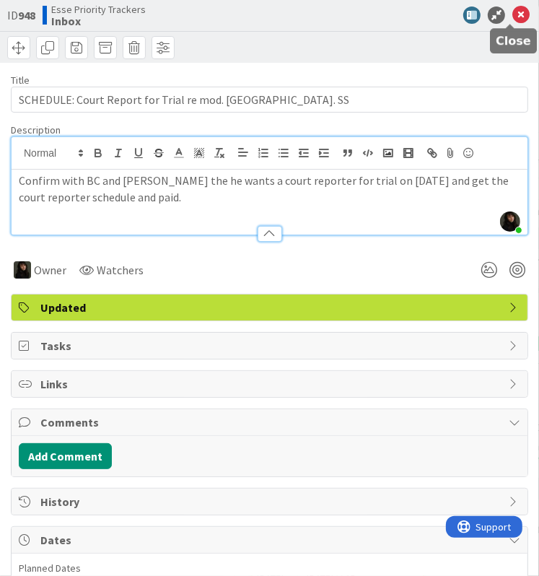
click at [513, 17] on icon at bounding box center [521, 14] width 17 height 17
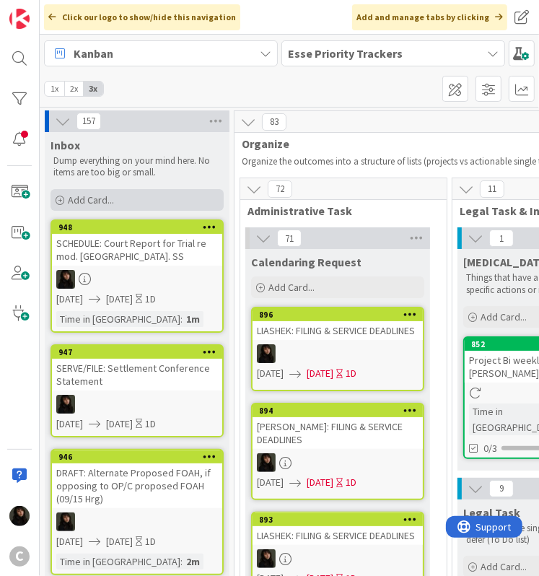
click at [118, 201] on div "Add Card..." at bounding box center [137, 200] width 173 height 22
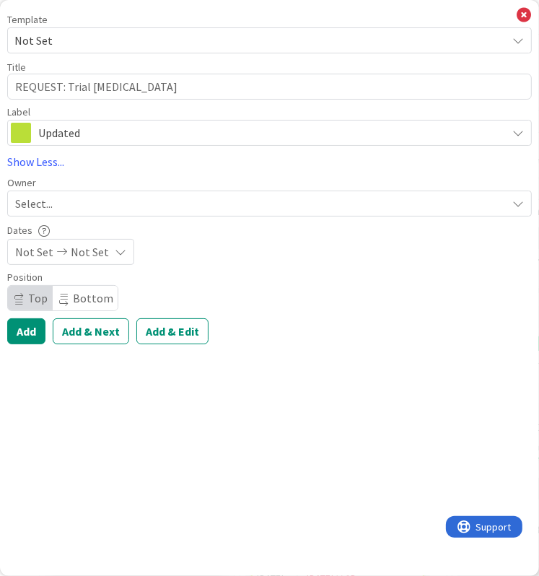
click at [152, 130] on span "Updated" at bounding box center [268, 133] width 461 height 20
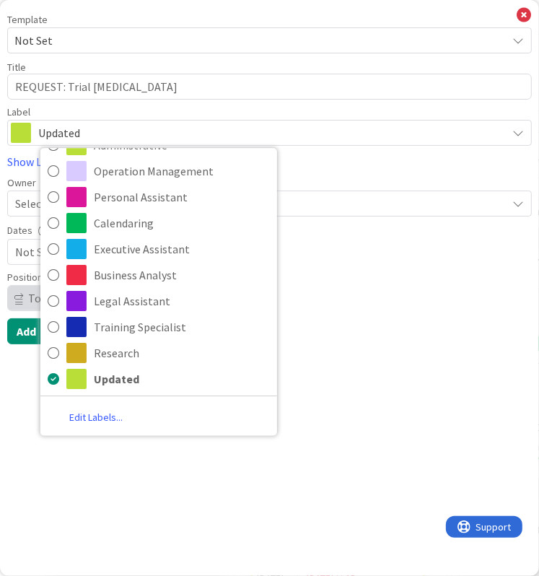
click at [361, 287] on div "Position Top Bottom" at bounding box center [269, 291] width 525 height 39
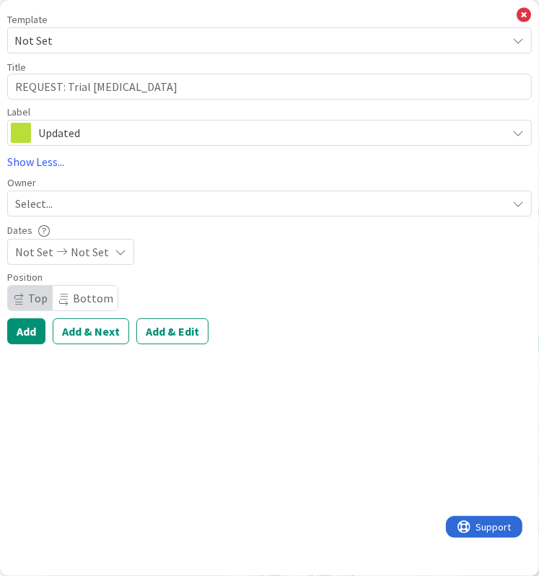
click at [136, 204] on div "Select..." at bounding box center [261, 203] width 492 height 17
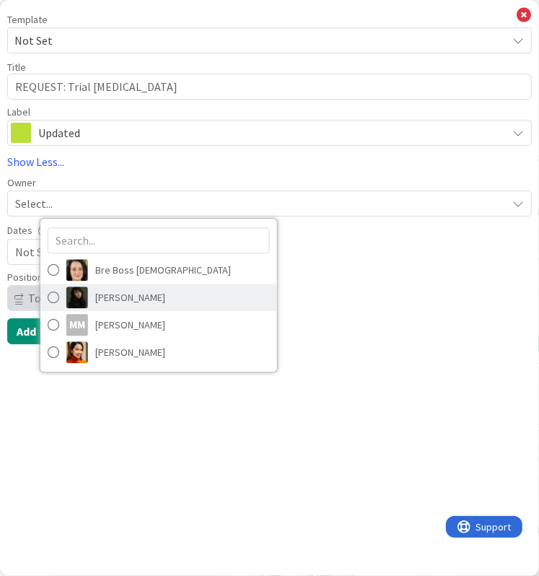
click at [122, 297] on span "[PERSON_NAME]" at bounding box center [130, 298] width 70 height 22
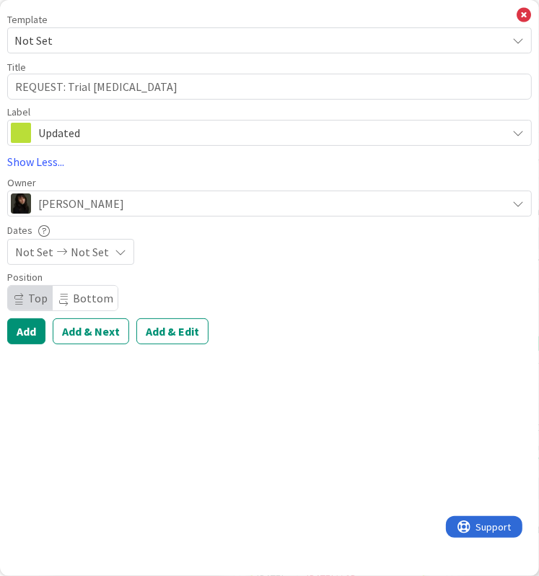
click at [93, 258] on span "Not Set" at bounding box center [90, 251] width 38 height 17
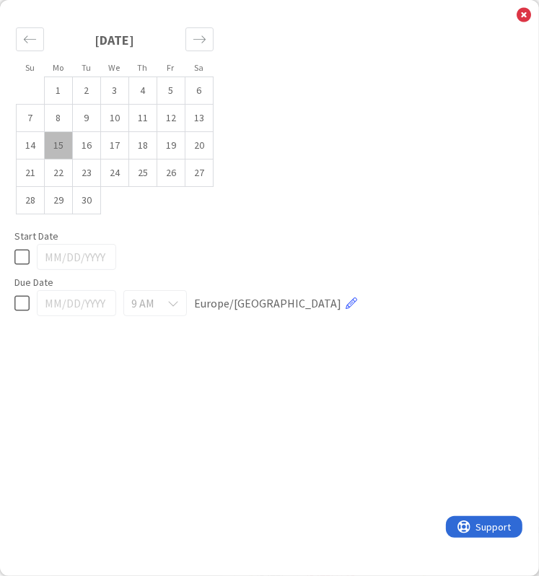
click at [60, 147] on td "15" at bounding box center [59, 145] width 28 height 27
click at [75, 147] on td "16" at bounding box center [87, 145] width 28 height 27
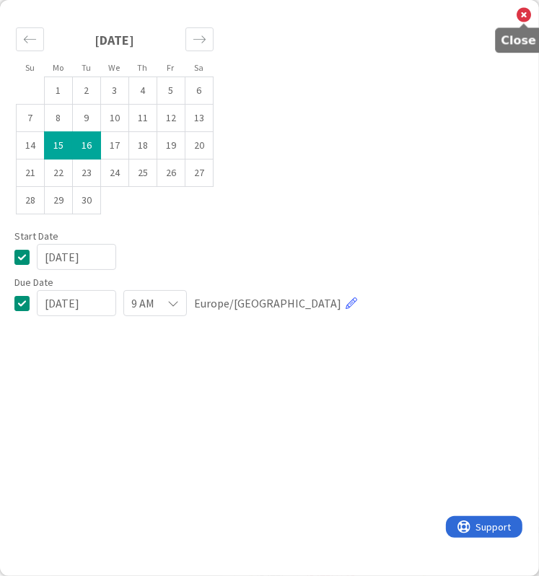
click at [526, 16] on icon at bounding box center [524, 15] width 14 height 16
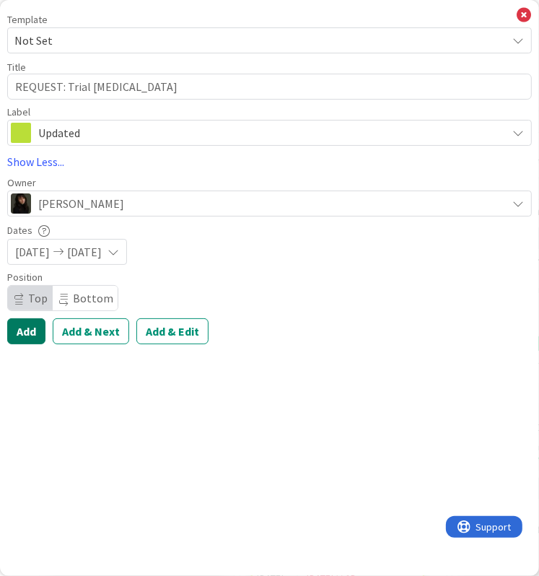
click at [23, 328] on button "Add" at bounding box center [26, 331] width 38 height 26
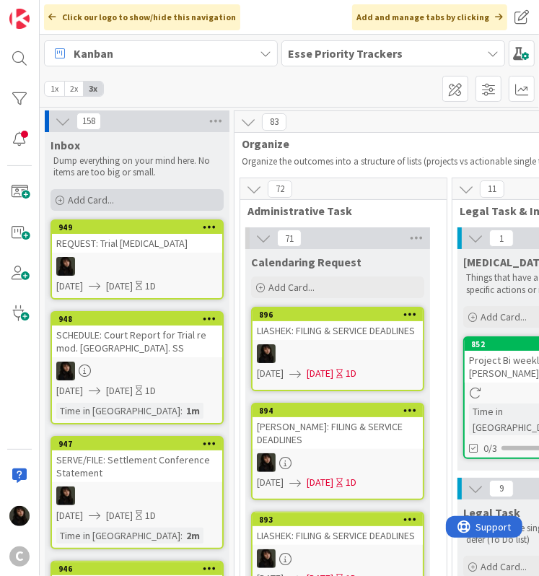
click at [98, 199] on span "Add Card..." at bounding box center [91, 199] width 46 height 13
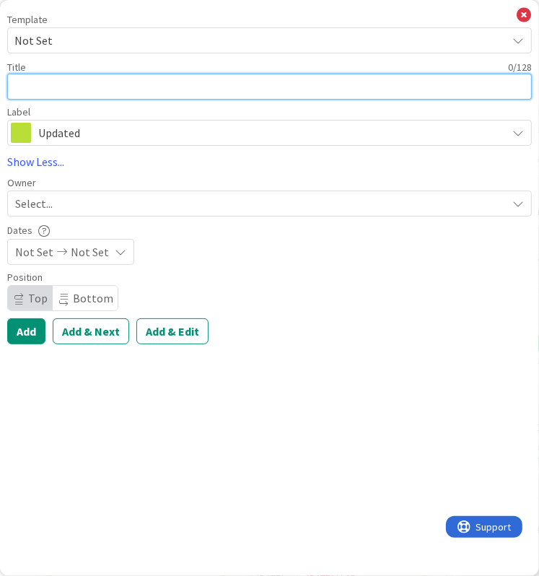
click at [79, 86] on textarea at bounding box center [269, 87] width 525 height 26
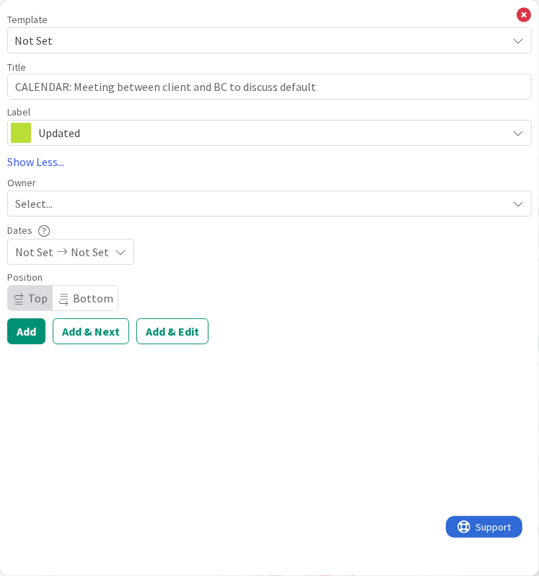
click at [92, 206] on div "Select..." at bounding box center [261, 203] width 492 height 17
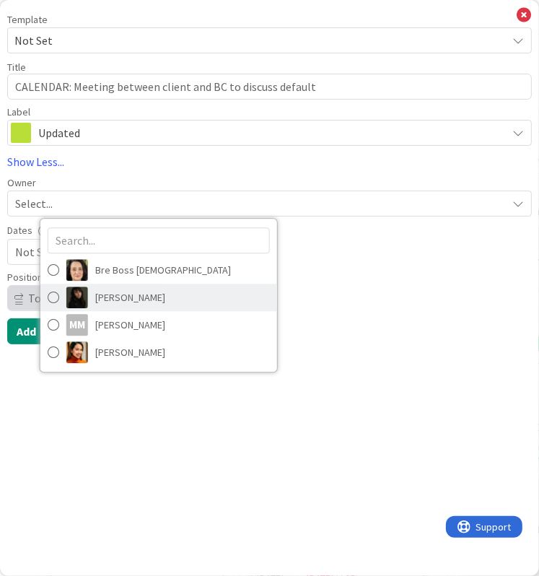
click at [112, 293] on span "[PERSON_NAME]" at bounding box center [130, 298] width 70 height 22
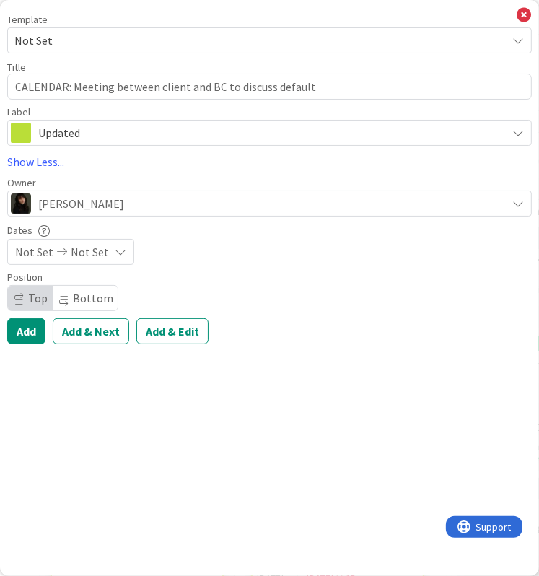
click at [71, 251] on span "Not Set" at bounding box center [90, 251] width 38 height 17
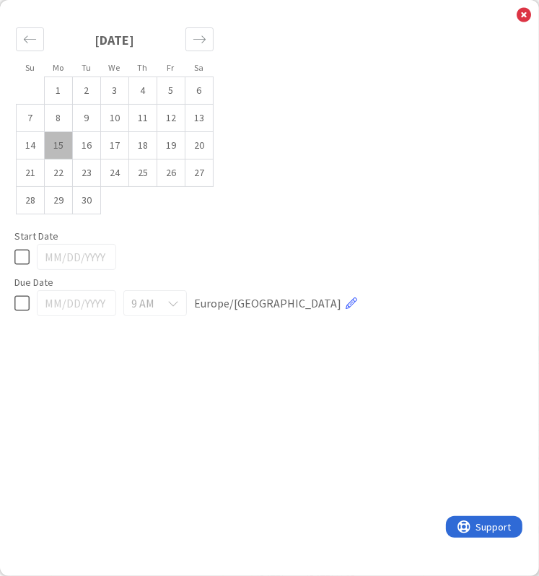
click at [58, 149] on td "15" at bounding box center [59, 145] width 28 height 27
click at [84, 152] on td "16" at bounding box center [87, 145] width 28 height 27
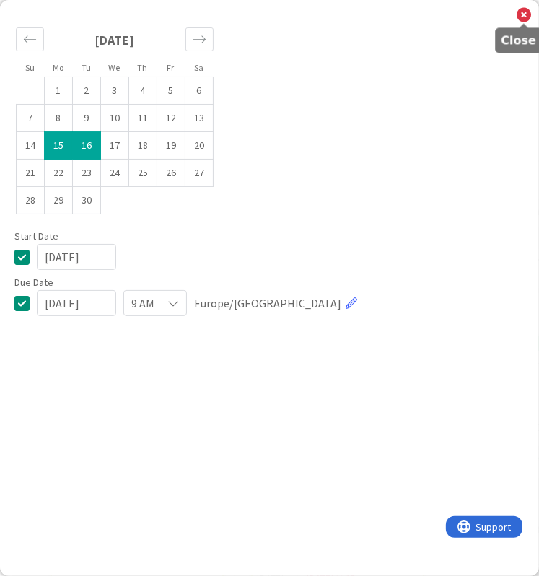
click at [523, 16] on icon at bounding box center [524, 15] width 14 height 16
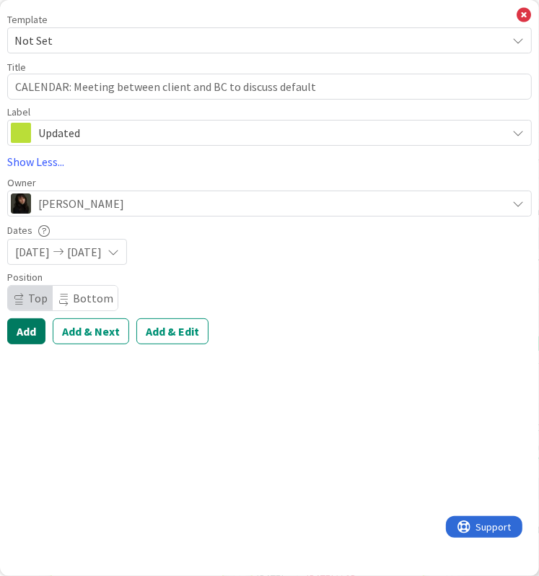
click at [27, 327] on button "Add" at bounding box center [26, 331] width 38 height 26
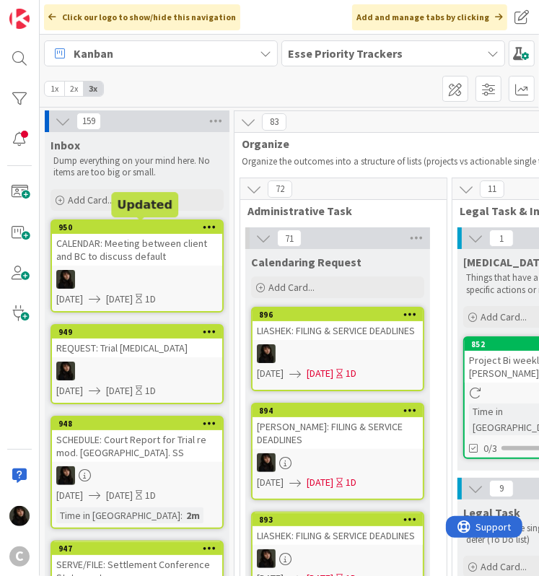
click at [132, 253] on div "CALENDAR: Meeting between client and BC to discuss default" at bounding box center [137, 250] width 170 height 32
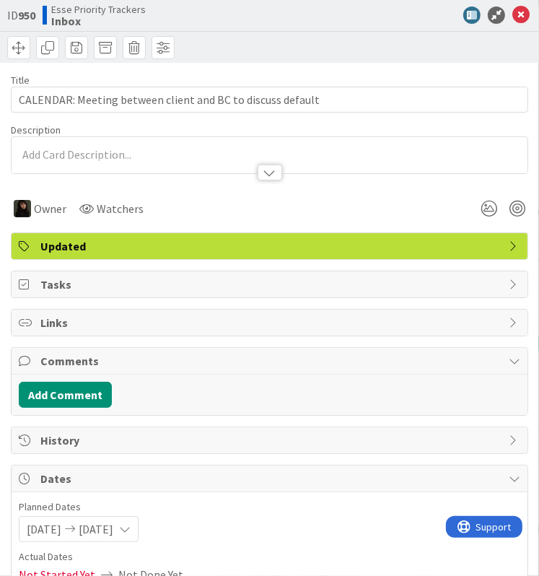
click at [147, 152] on p at bounding box center [270, 155] width 502 height 17
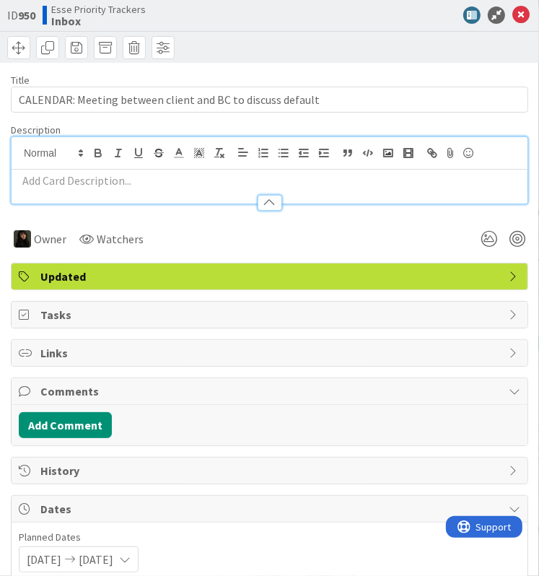
click at [132, 178] on p at bounding box center [270, 181] width 502 height 17
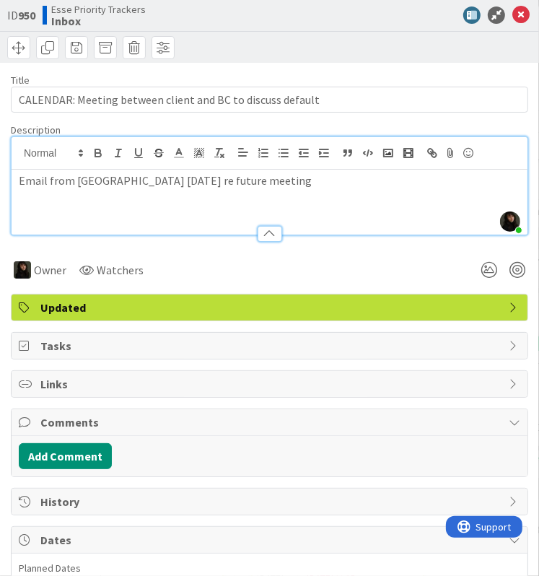
click at [234, 191] on div "Email from [GEOGRAPHIC_DATA] [DATE] re future meeting" at bounding box center [270, 202] width 516 height 65
click at [513, 19] on icon at bounding box center [521, 14] width 17 height 17
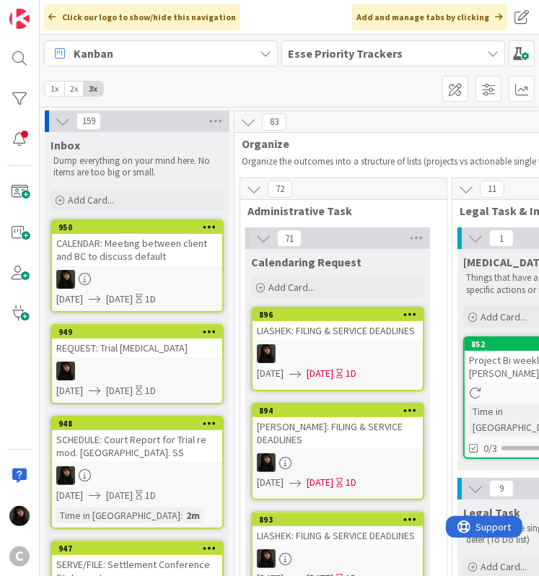
click at [107, 201] on span "Add Card..." at bounding box center [91, 199] width 46 height 13
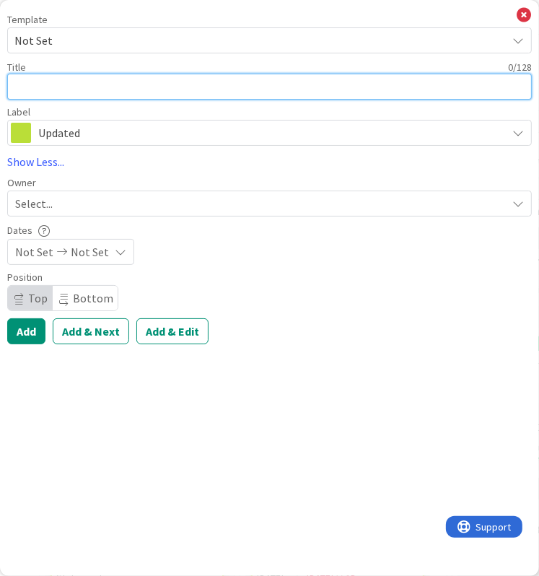
click at [45, 83] on textarea at bounding box center [269, 87] width 525 height 26
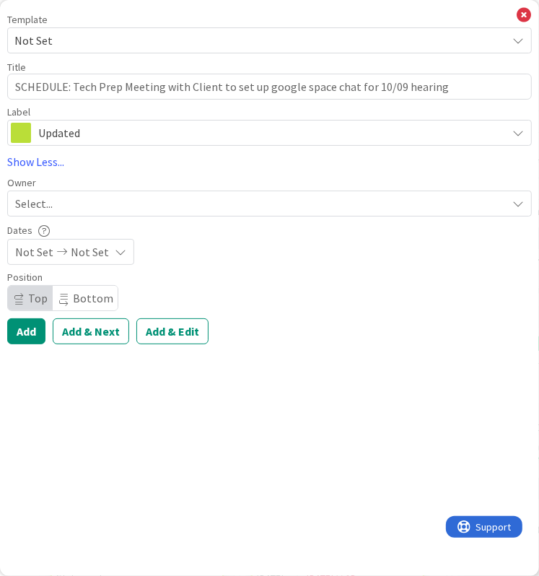
click at [52, 206] on span "Select..." at bounding box center [34, 203] width 38 height 17
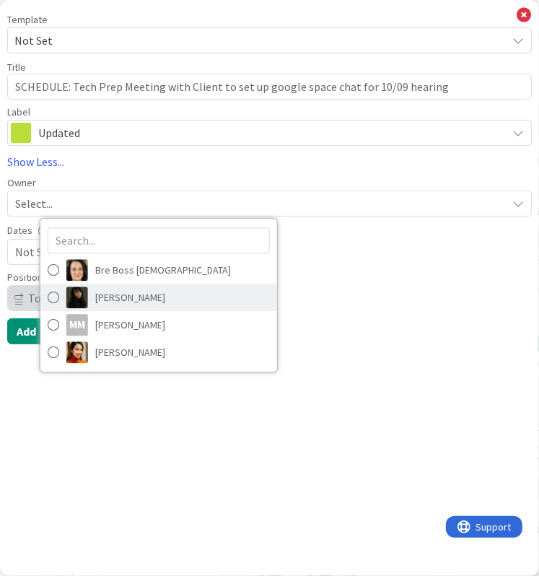
click at [119, 291] on span "[PERSON_NAME]" at bounding box center [130, 298] width 70 height 22
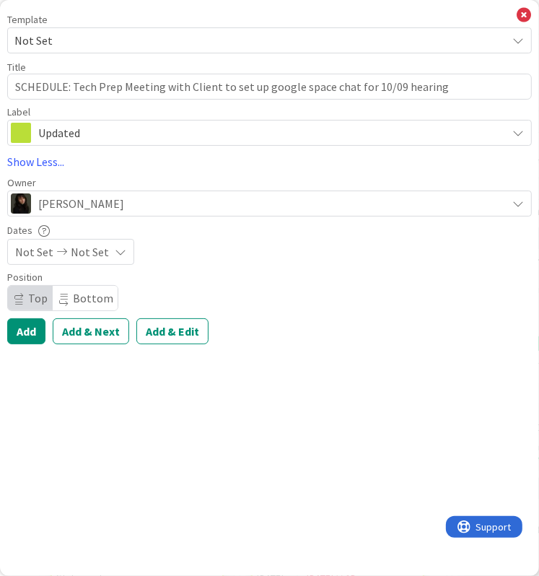
click at [80, 258] on span "Not Set" at bounding box center [90, 251] width 38 height 17
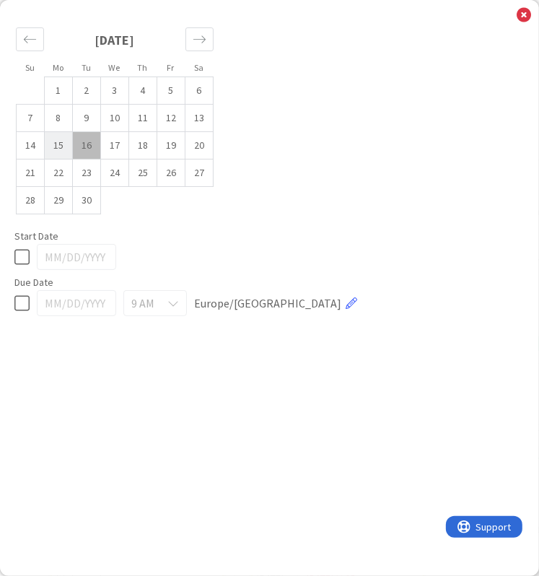
click at [67, 147] on td "15" at bounding box center [59, 145] width 28 height 27
click at [79, 146] on td "16" at bounding box center [87, 145] width 28 height 27
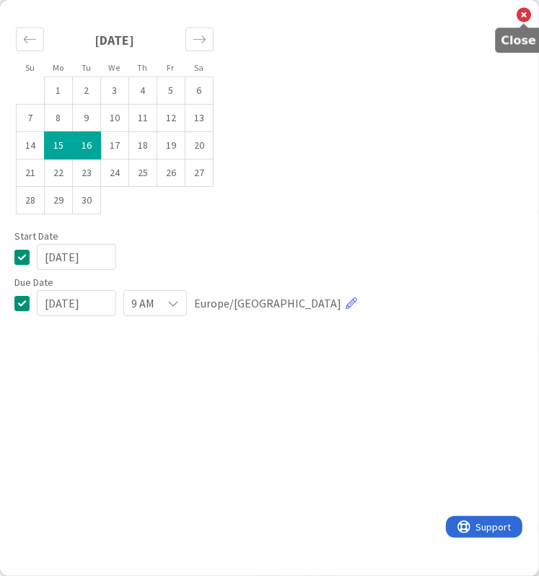
click at [522, 16] on icon at bounding box center [524, 15] width 14 height 16
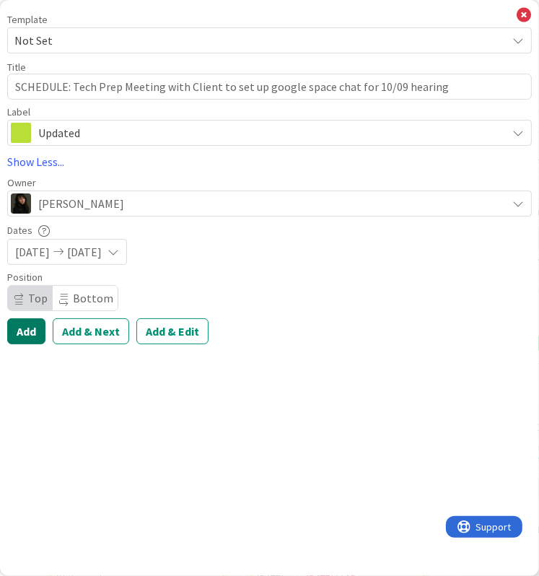
click at [34, 332] on button "Add" at bounding box center [26, 331] width 38 height 26
